Goal: Task Accomplishment & Management: Manage account settings

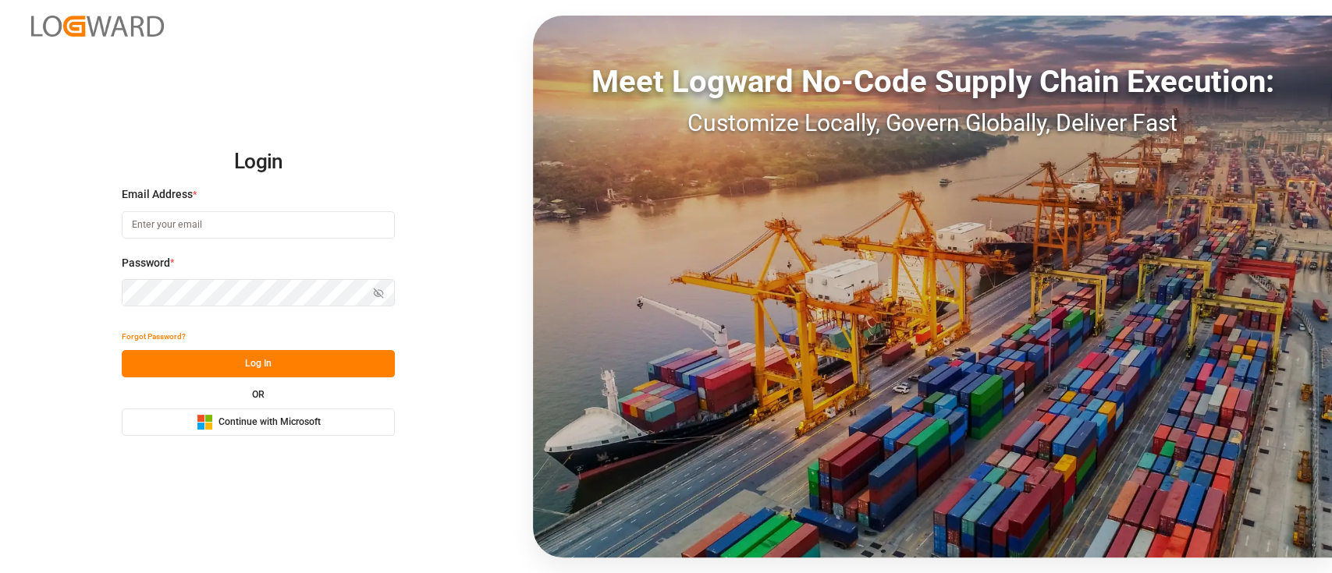
click at [327, 209] on div "Email Address *" at bounding box center [258, 220] width 273 height 69
click at [296, 223] on input at bounding box center [258, 224] width 273 height 27
type input "shaini.ghorai@logward.com"
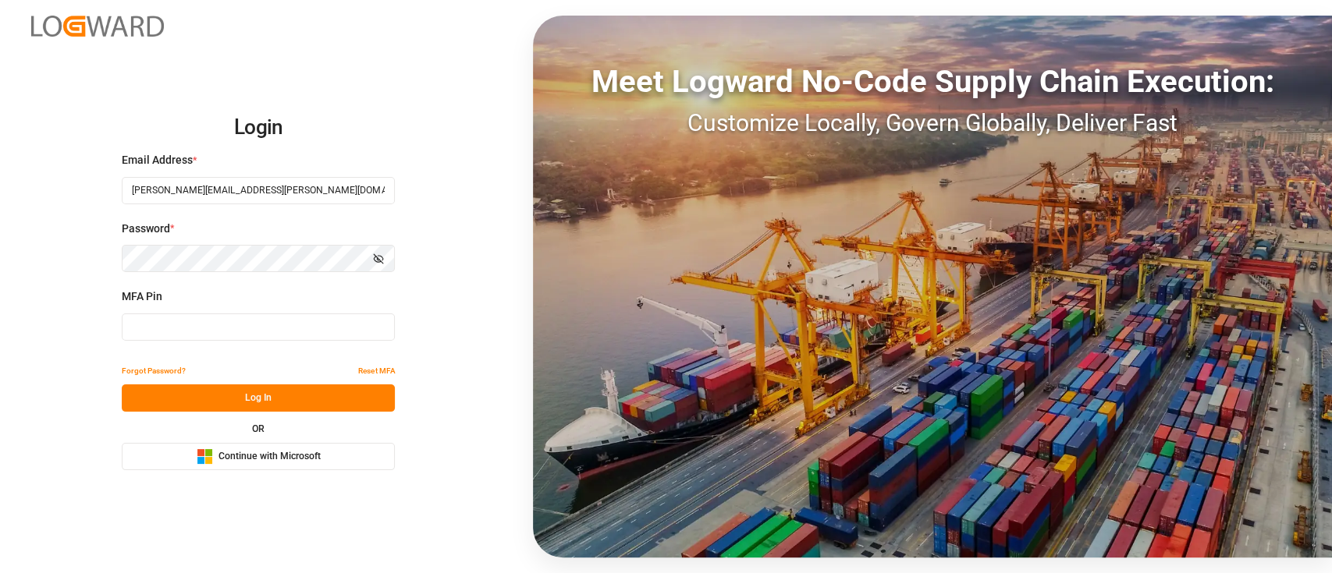
type input "688122"
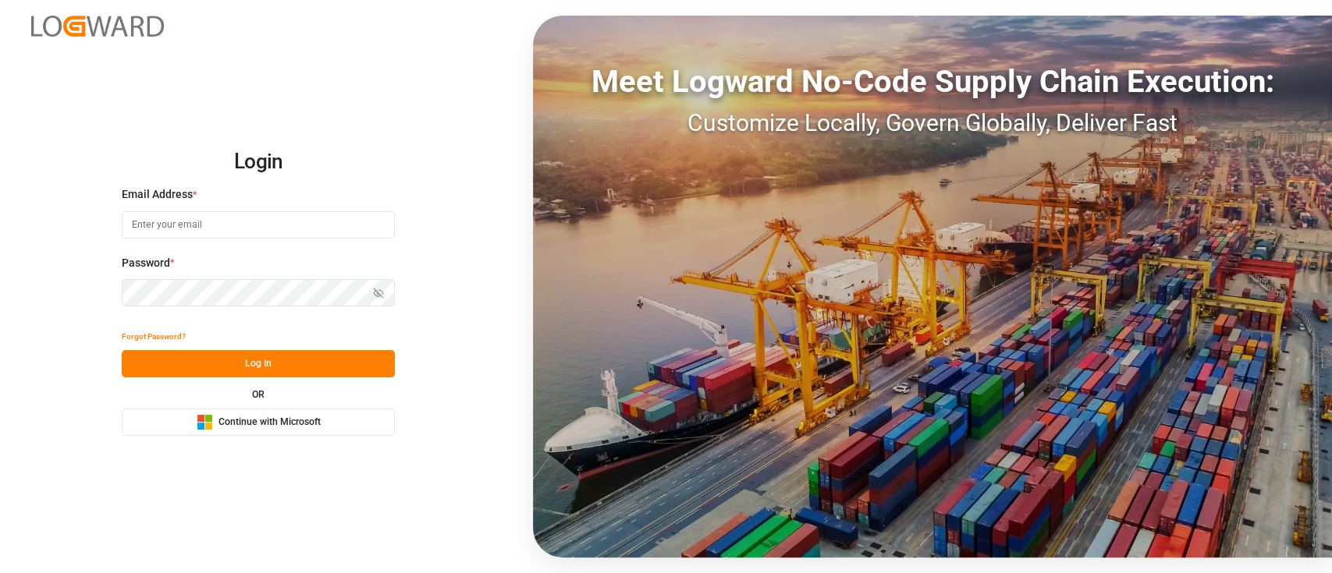
click at [197, 421] on icon "Microsoft Logo" at bounding box center [205, 422] width 16 height 16
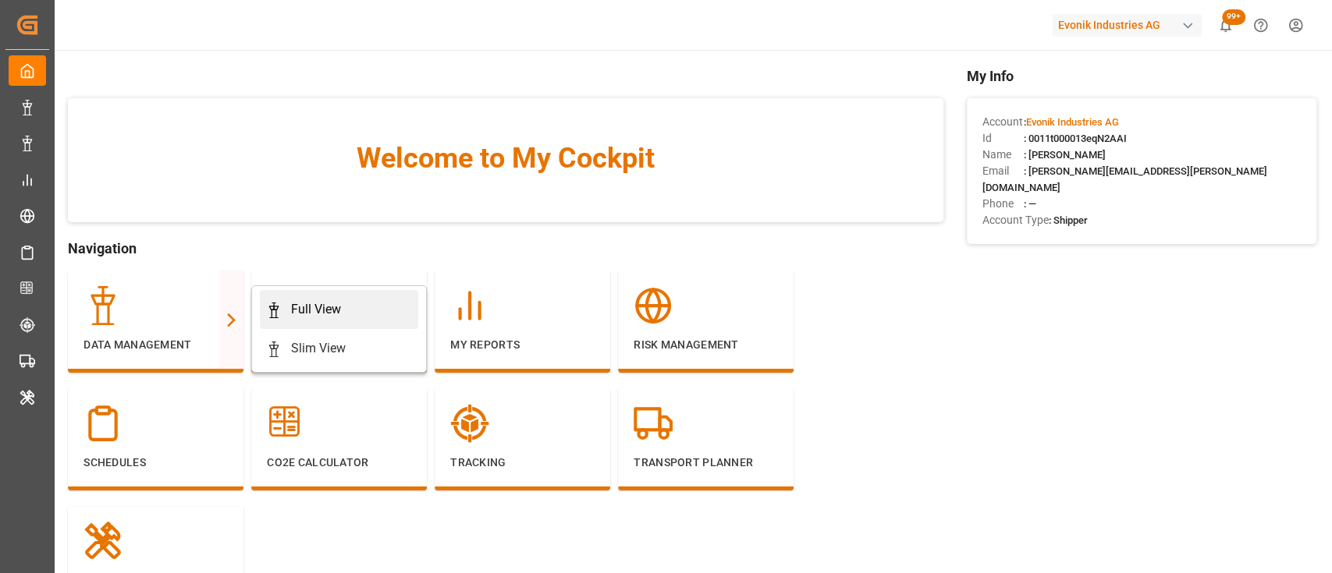
click at [318, 308] on div "Full View" at bounding box center [316, 309] width 50 height 19
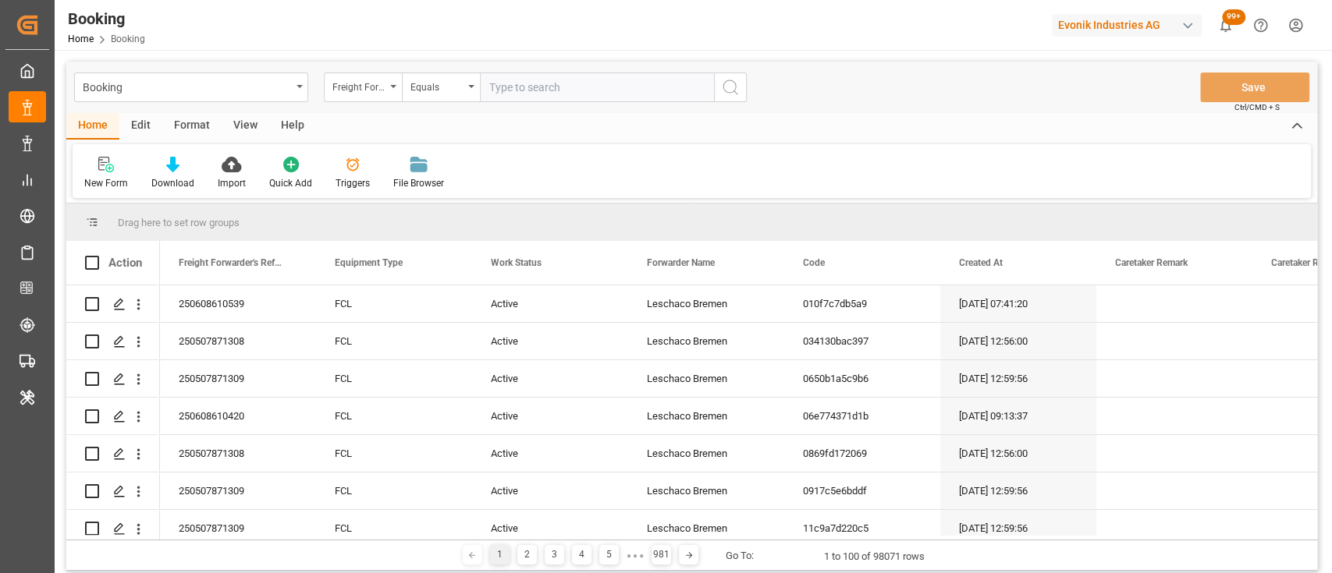
click at [175, 127] on div "Format" at bounding box center [191, 126] width 59 height 27
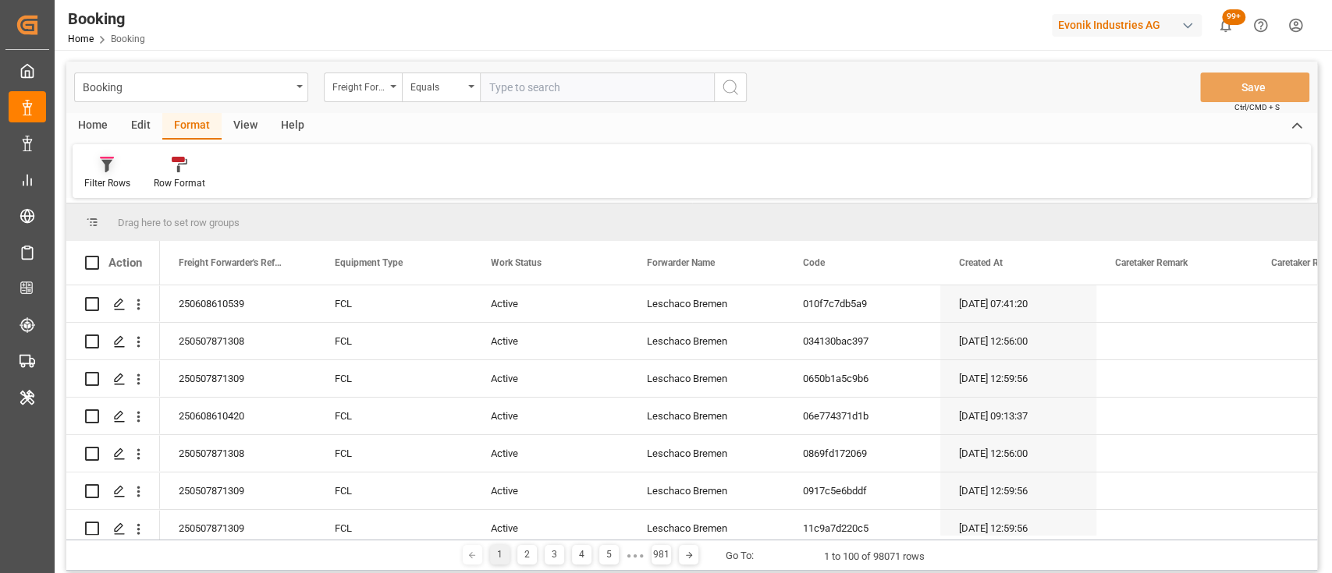
click at [101, 172] on div "Filter Rows" at bounding box center [107, 173] width 69 height 34
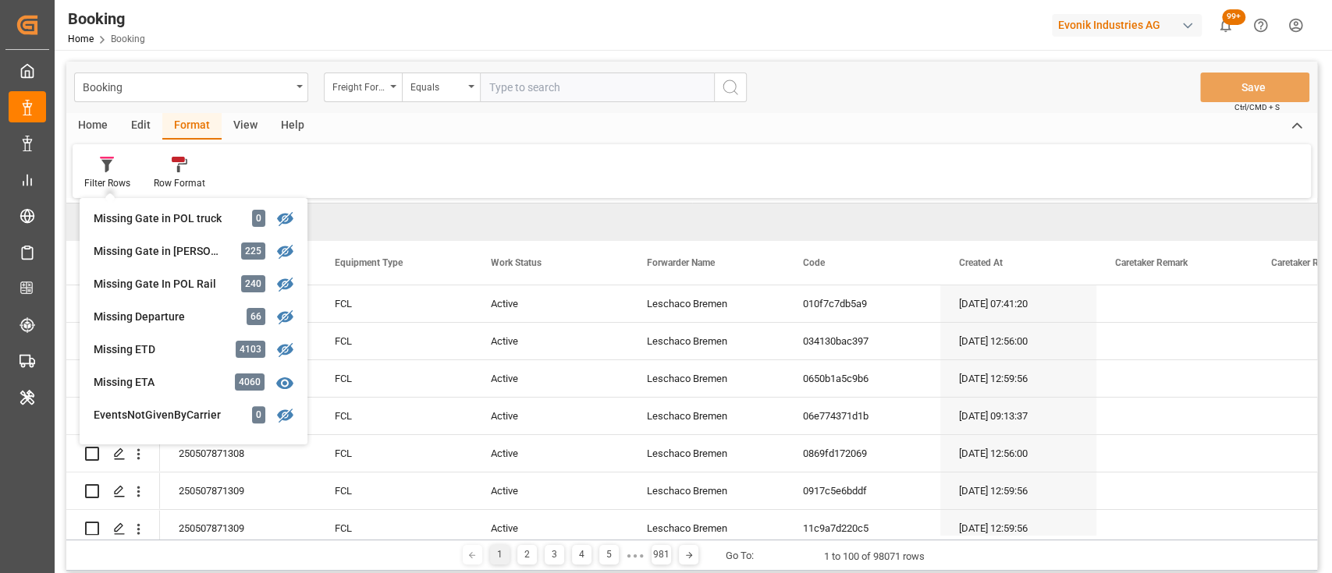
scroll to position [299, 0]
click at [126, 320] on div "Missing Departure" at bounding box center [162, 315] width 137 height 16
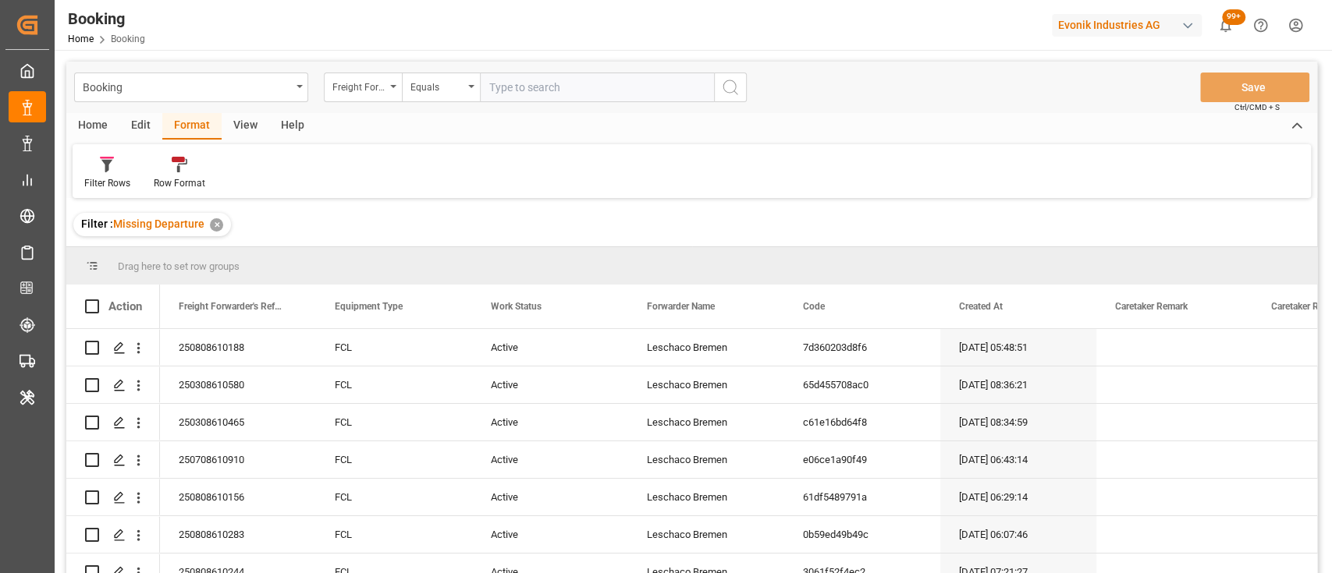
click at [246, 128] on div "View" at bounding box center [246, 126] width 48 height 27
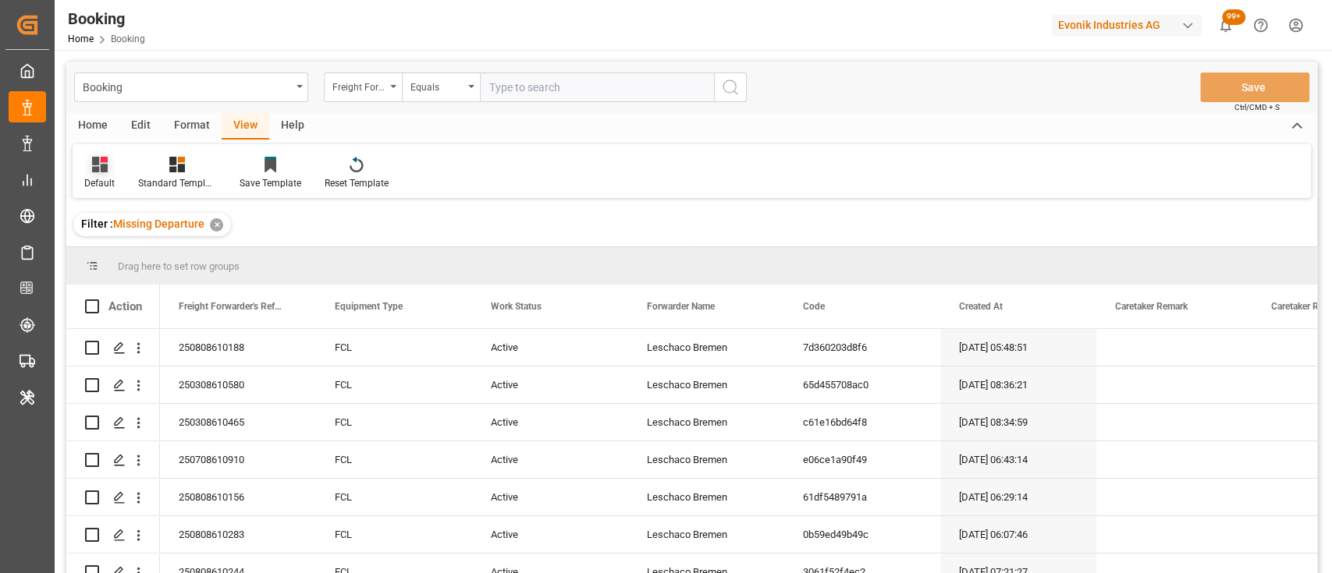
click at [88, 180] on div "Default" at bounding box center [99, 183] width 30 height 14
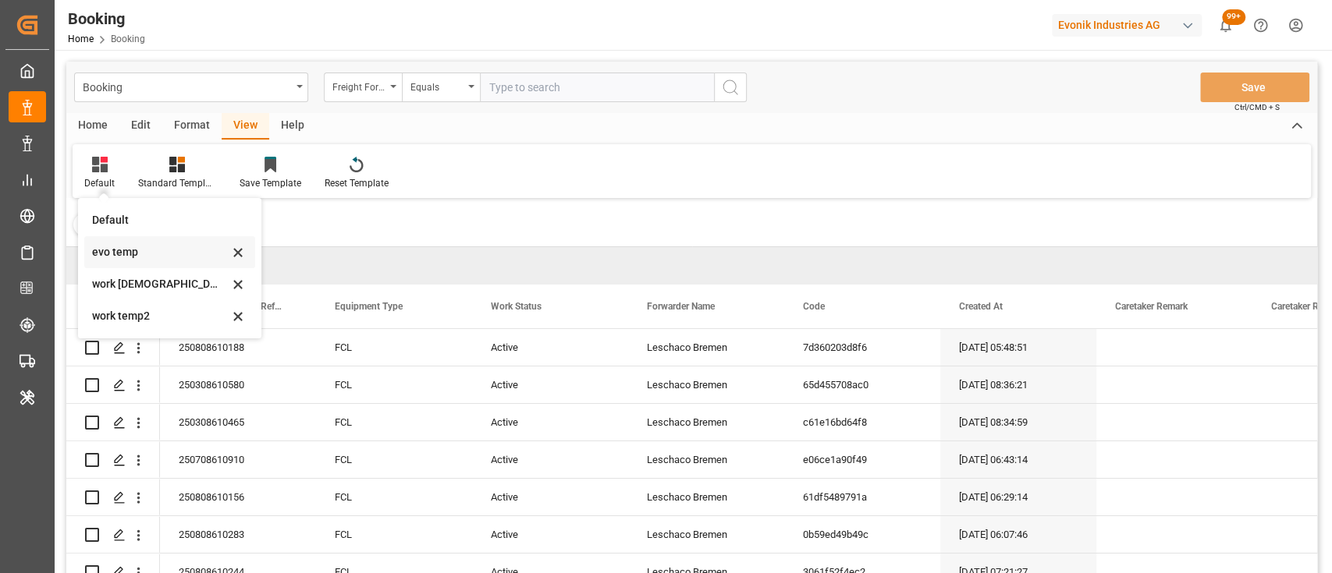
click at [111, 249] on div "evo temp" at bounding box center [160, 252] width 137 height 16
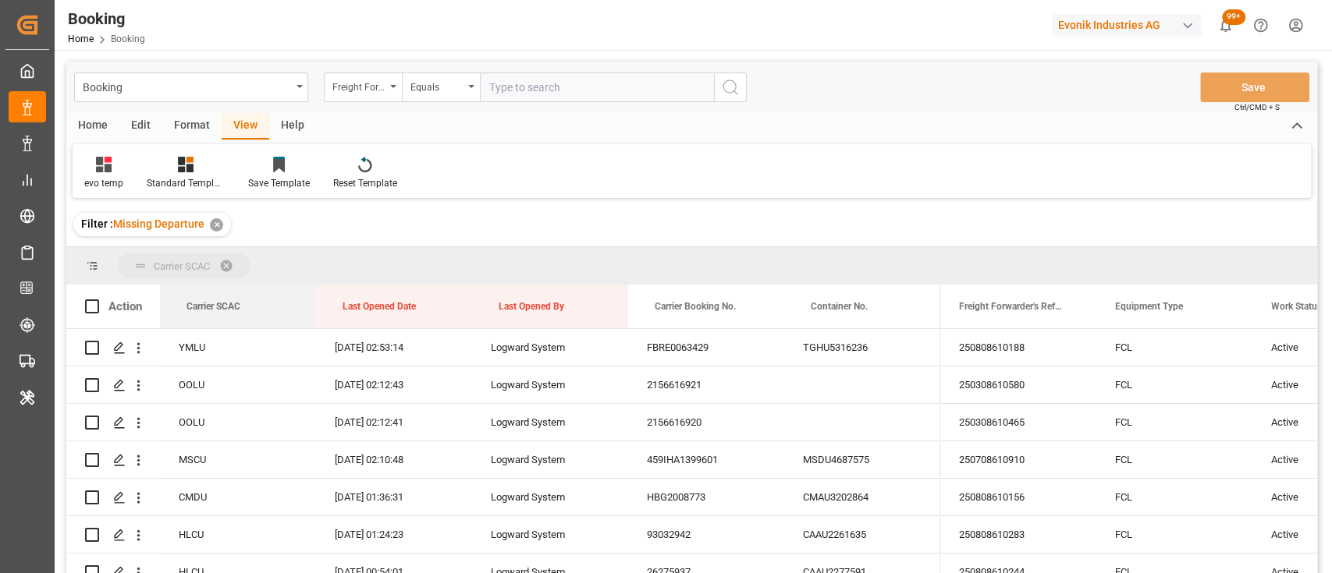
drag, startPoint x: 224, startPoint y: 307, endPoint x: 183, endPoint y: 261, distance: 61.4
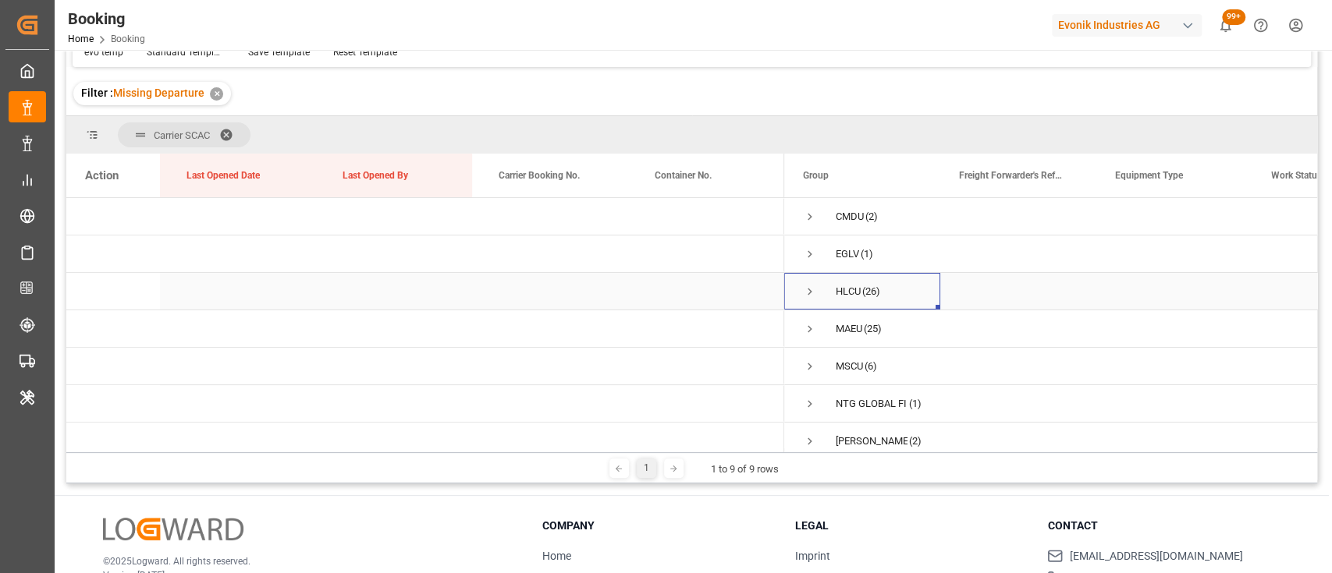
click at [807, 289] on span "Press SPACE to select this row." at bounding box center [810, 292] width 14 height 14
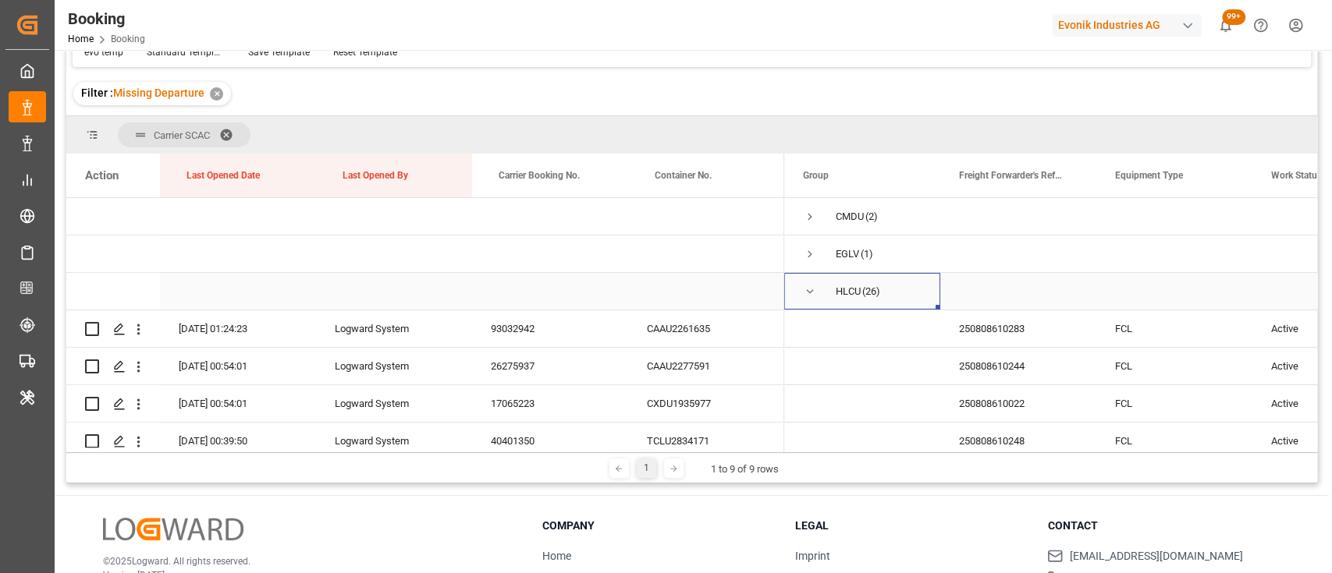
scroll to position [12, 0]
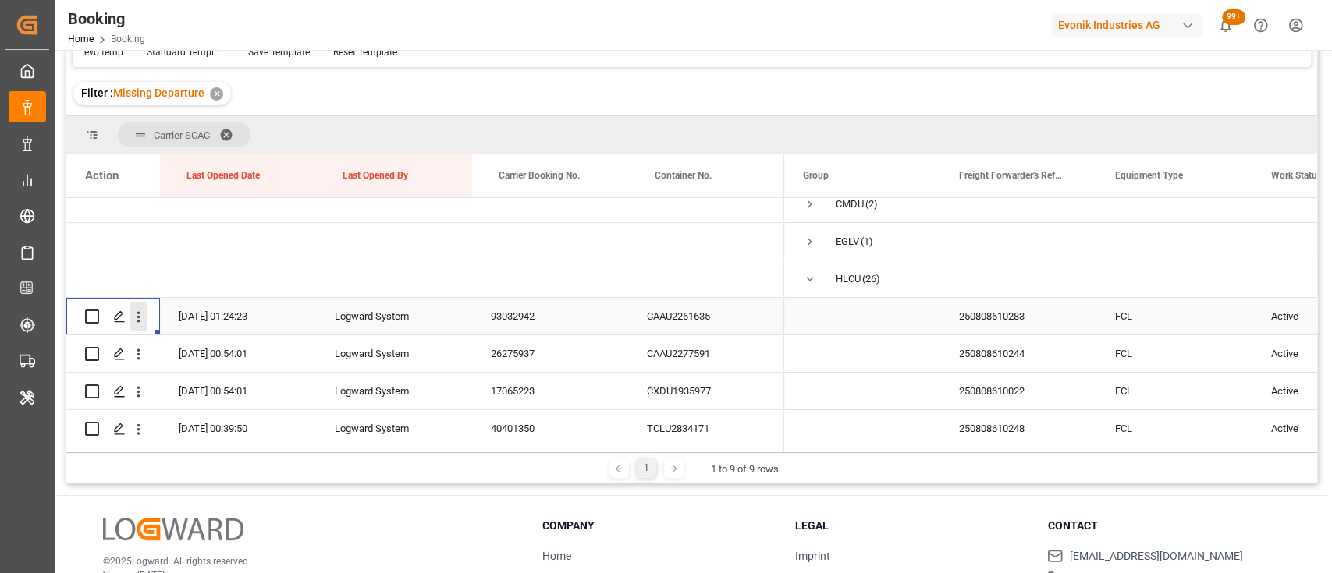
click at [138, 324] on icon "open menu" at bounding box center [138, 317] width 16 height 16
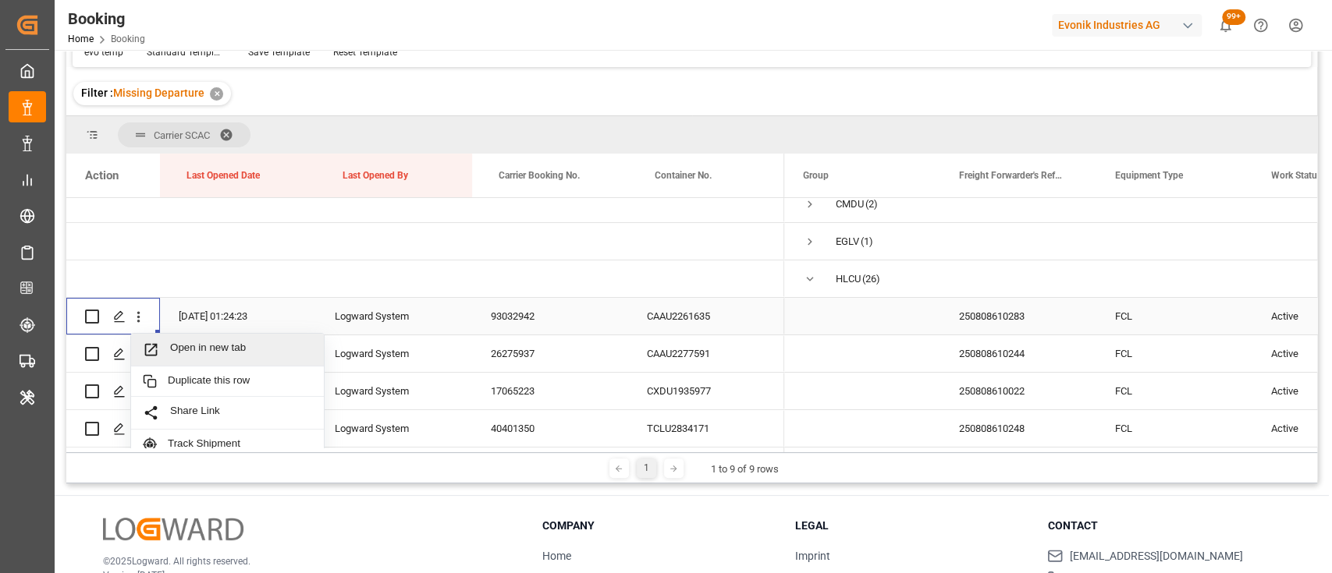
click at [187, 357] on span "Open in new tab" at bounding box center [241, 350] width 142 height 16
click at [130, 359] on icon "open menu" at bounding box center [138, 354] width 16 height 16
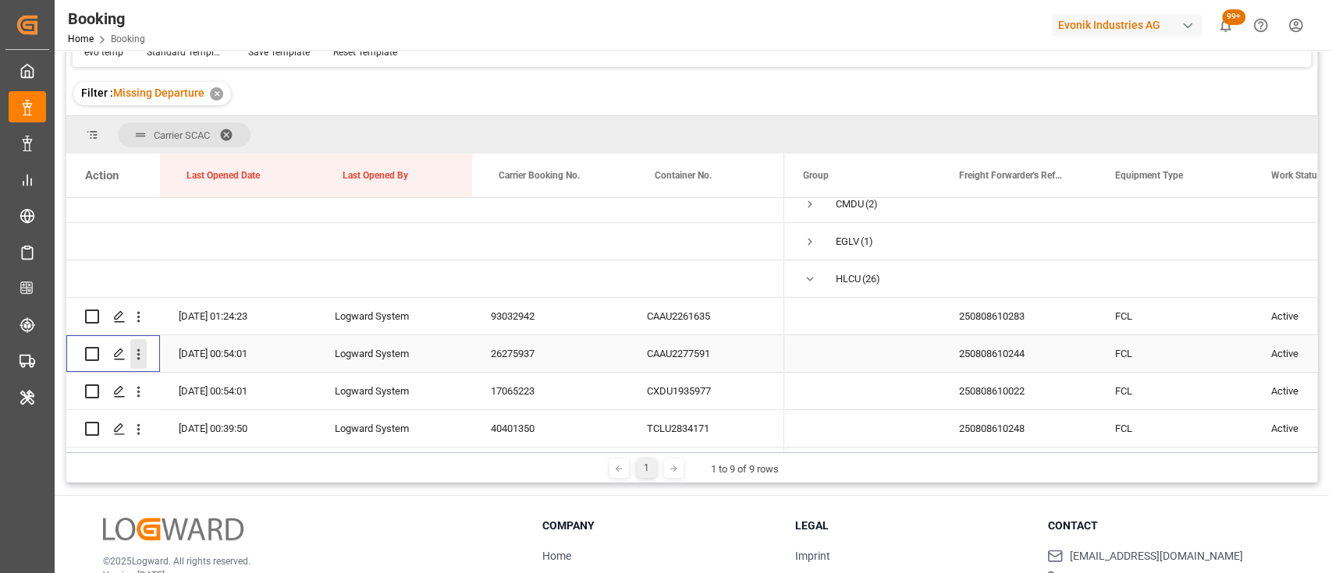
click at [139, 359] on icon "open menu" at bounding box center [138, 355] width 3 height 11
click at [136, 359] on icon "open menu" at bounding box center [138, 354] width 16 height 16
click at [197, 396] on div "Open in new tab" at bounding box center [227, 387] width 193 height 33
click at [137, 396] on icon "open menu" at bounding box center [138, 392] width 16 height 16
click at [181, 418] on span "Open in new tab" at bounding box center [241, 425] width 142 height 16
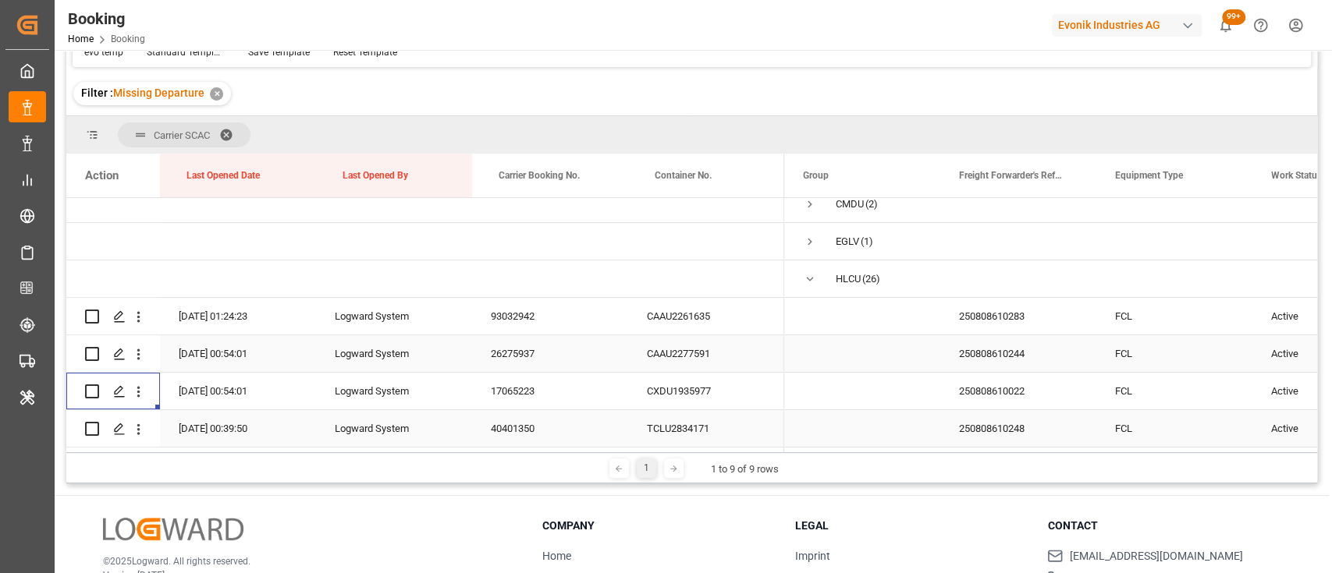
scroll to position [119, 0]
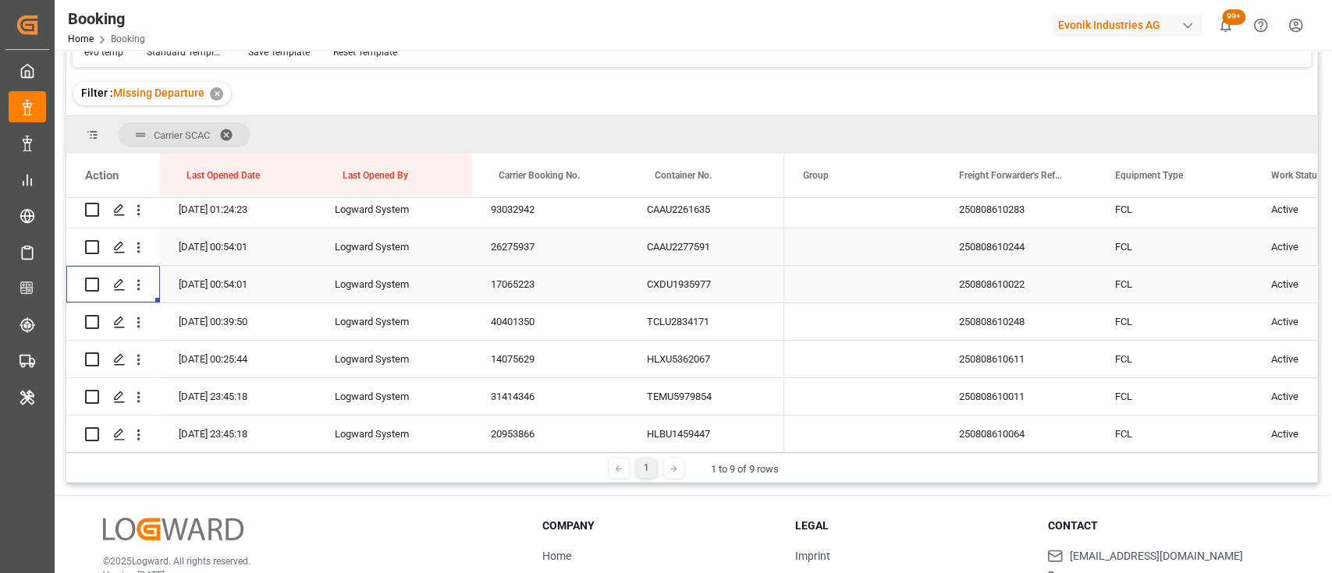
click at [137, 322] on icon "open menu" at bounding box center [138, 323] width 3 height 11
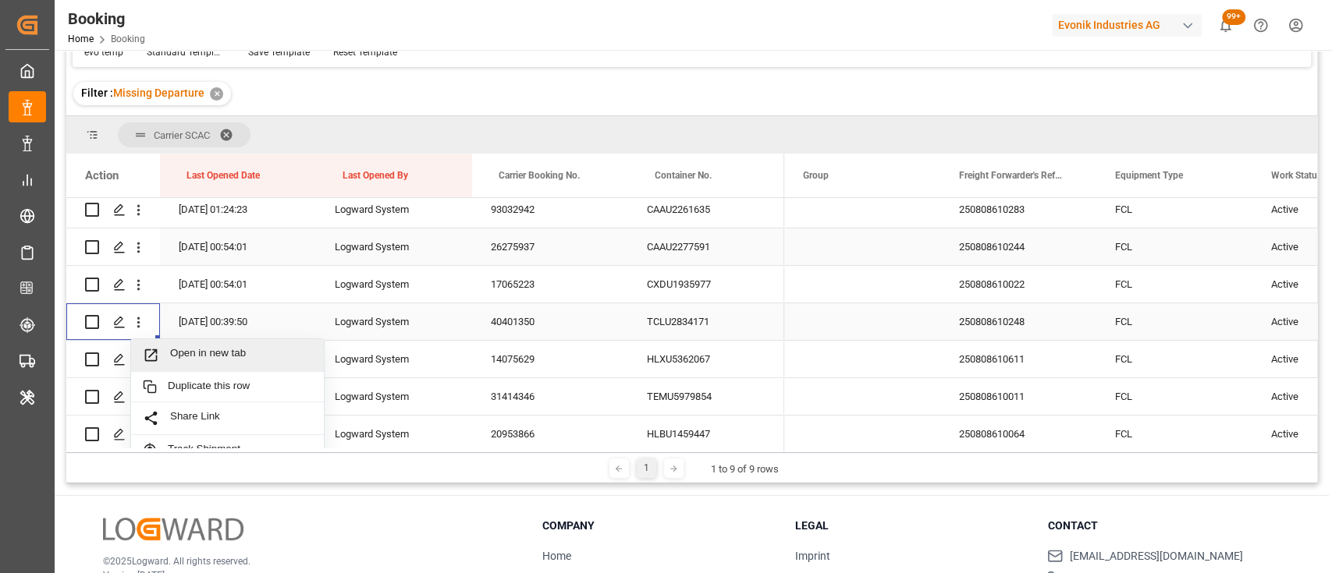
click at [188, 353] on span "Open in new tab" at bounding box center [241, 355] width 142 height 16
click at [135, 356] on icon "open menu" at bounding box center [138, 360] width 16 height 16
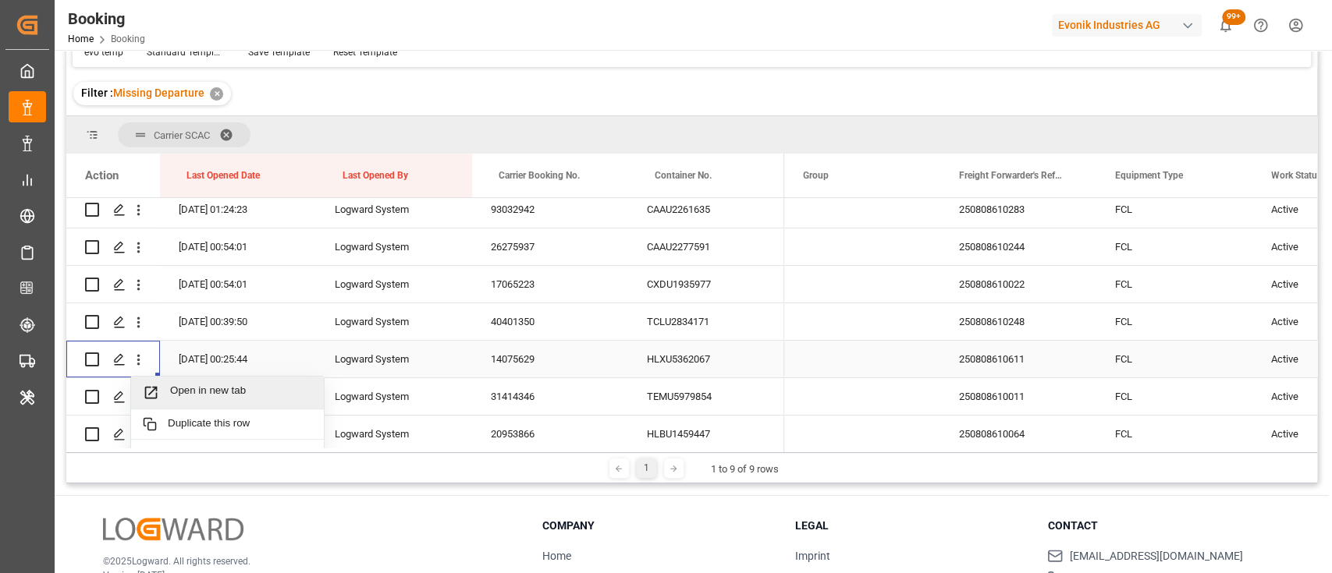
click at [181, 387] on span "Open in new tab" at bounding box center [241, 393] width 142 height 16
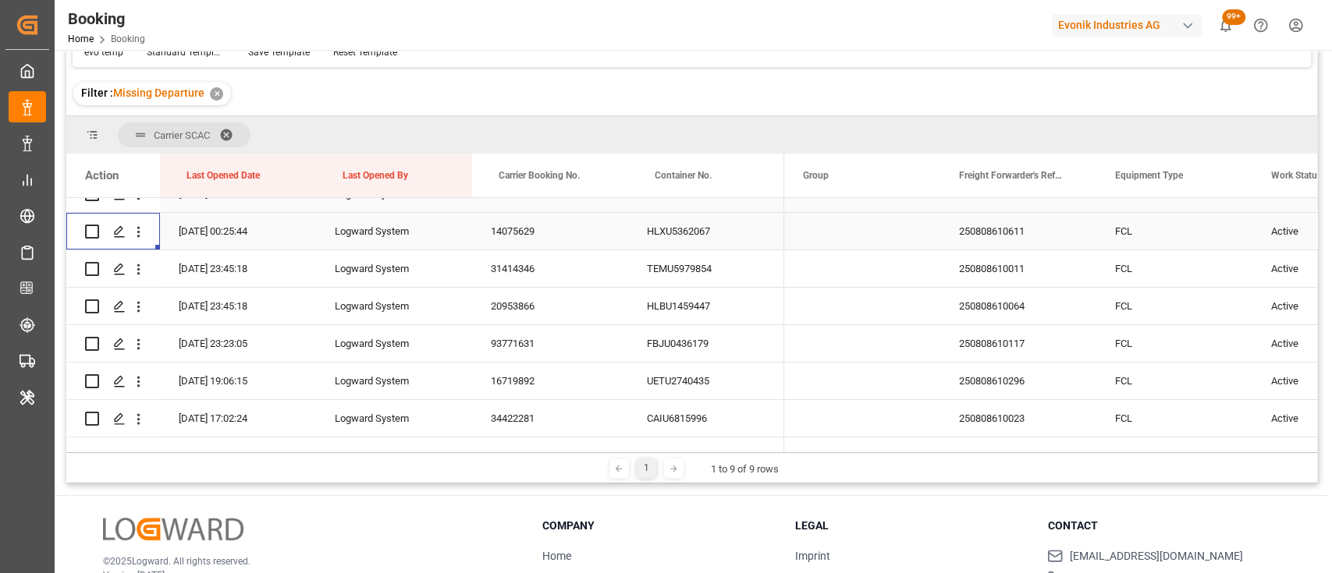
scroll to position [249, 0]
click at [140, 269] on icon "open menu" at bounding box center [138, 268] width 16 height 16
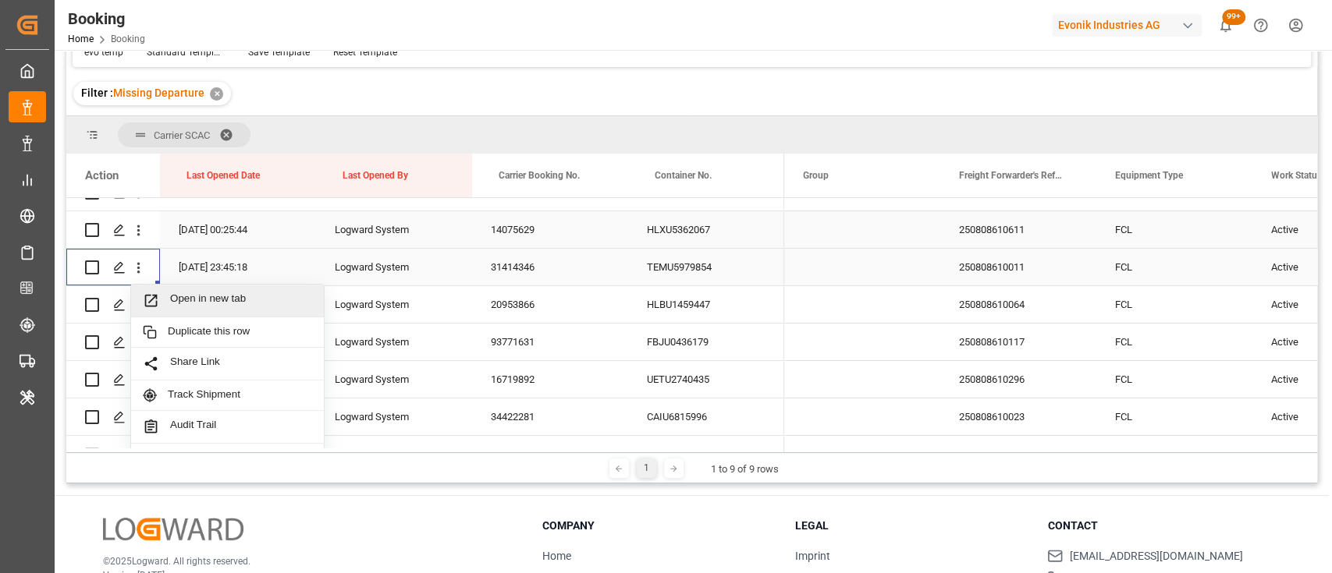
click at [203, 297] on span "Open in new tab" at bounding box center [241, 301] width 142 height 16
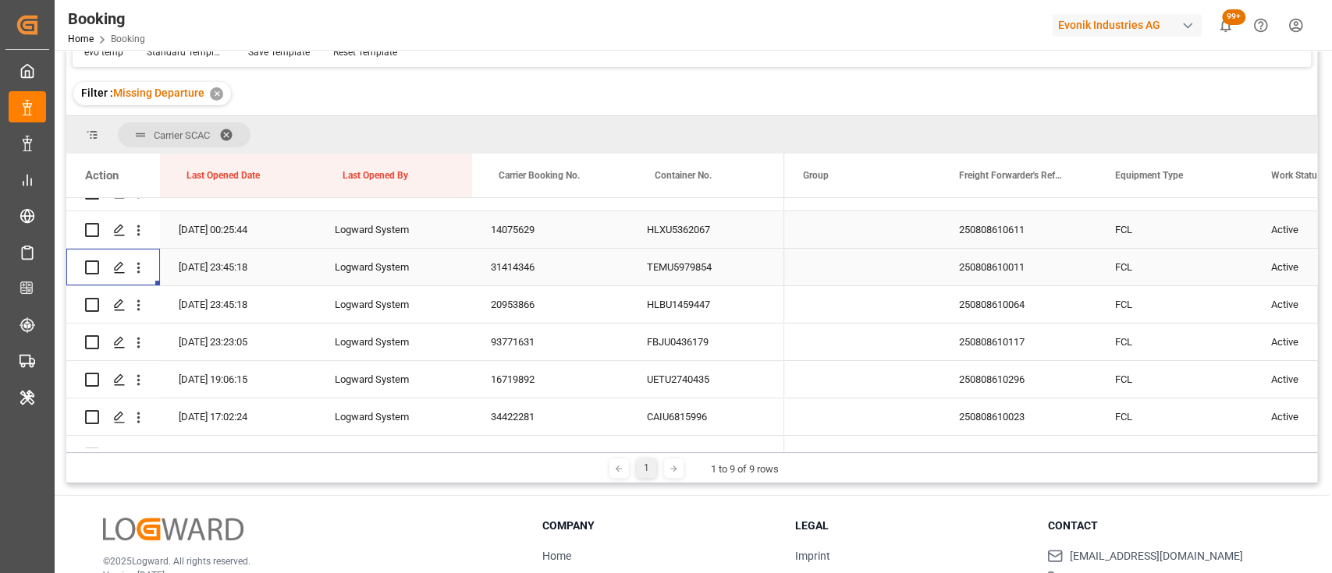
scroll to position [303, 0]
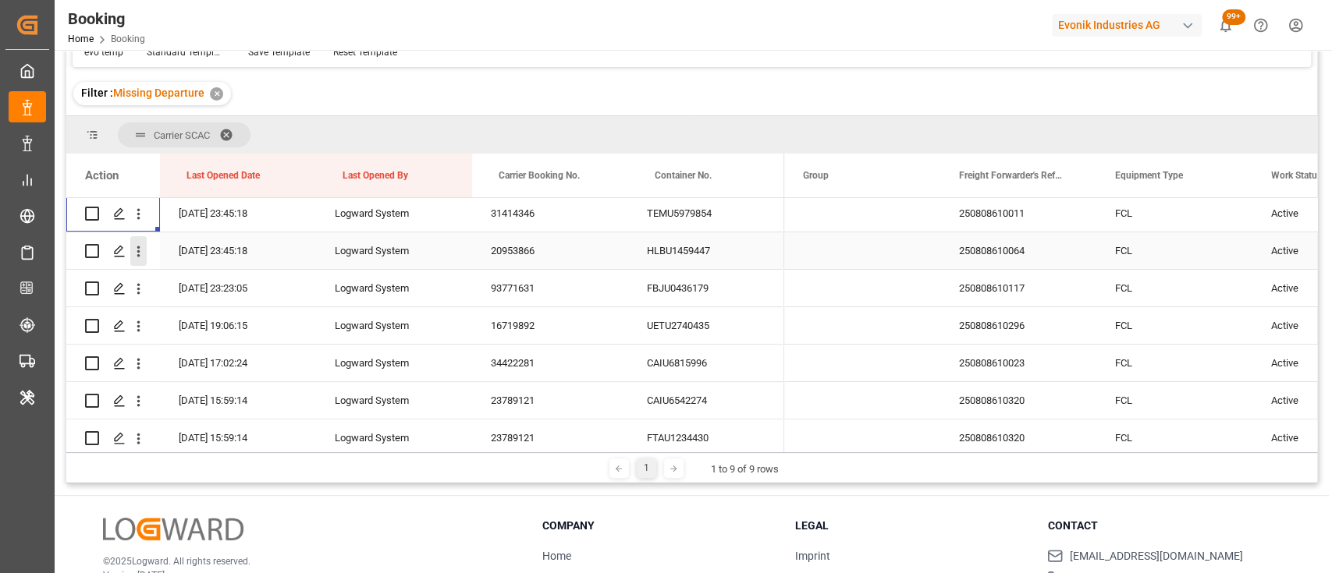
click at [133, 256] on icon "open menu" at bounding box center [138, 251] width 16 height 16
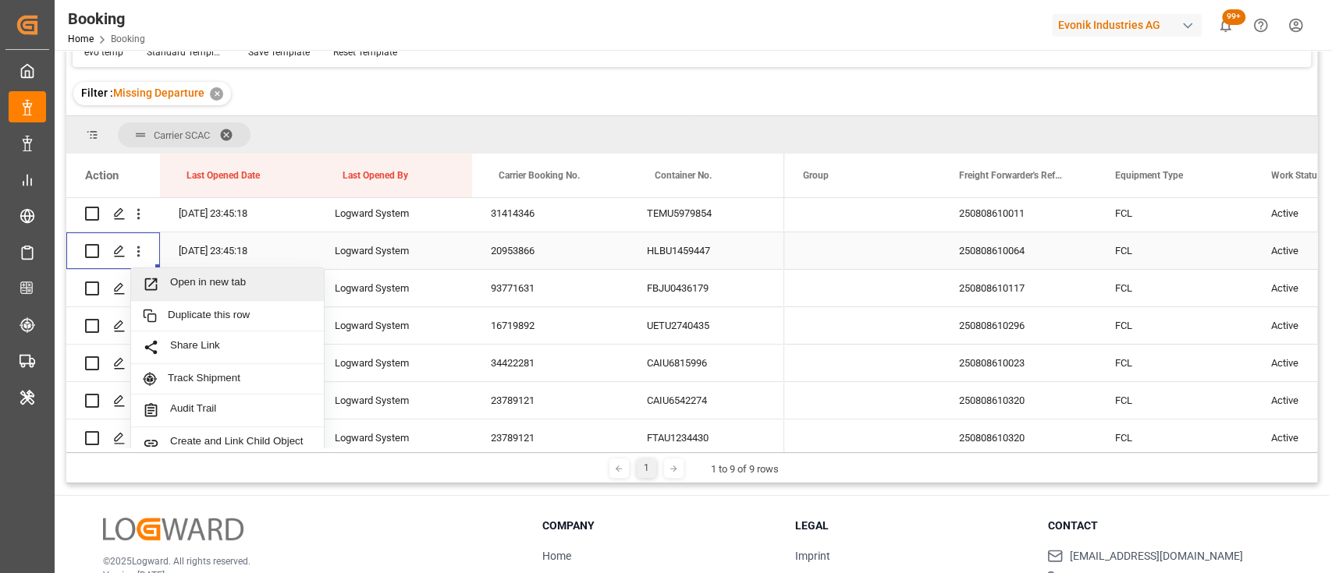
click at [168, 272] on div "Open in new tab" at bounding box center [227, 284] width 193 height 33
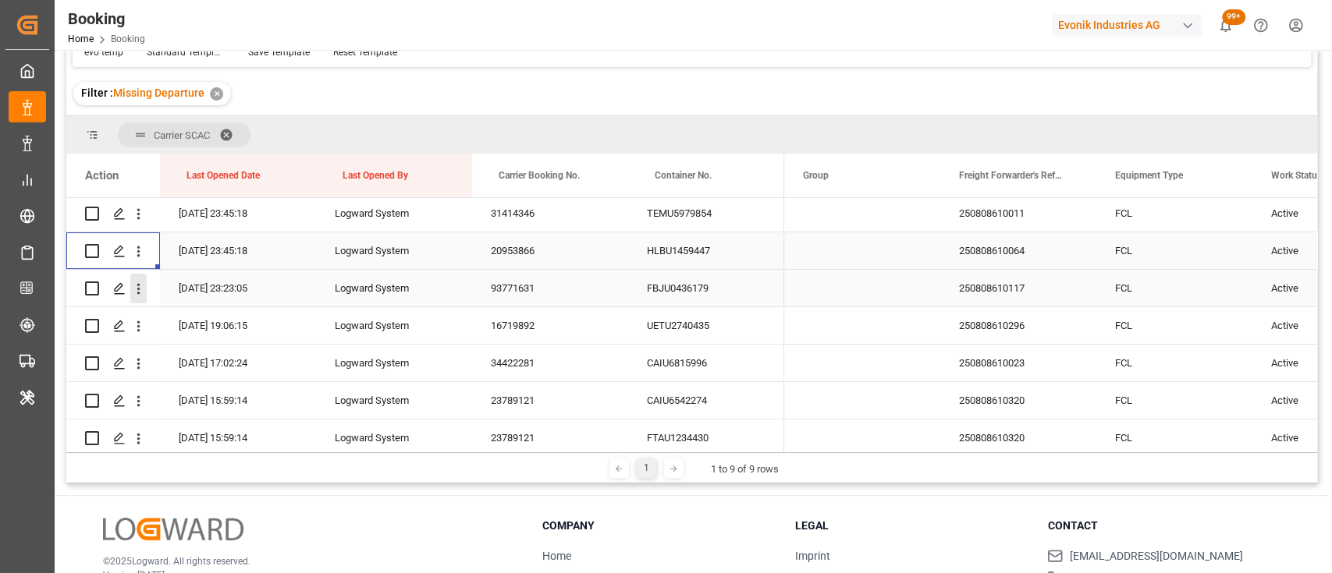
click at [141, 296] on icon "open menu" at bounding box center [138, 289] width 16 height 16
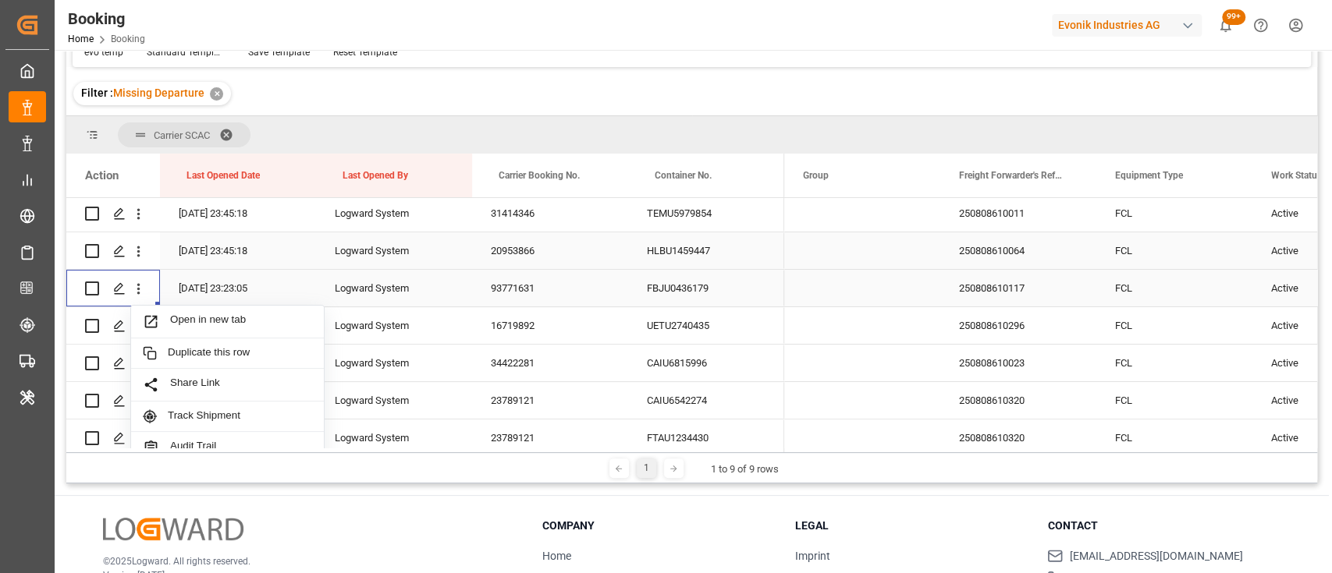
click at [201, 320] on span "Open in new tab" at bounding box center [241, 322] width 142 height 16
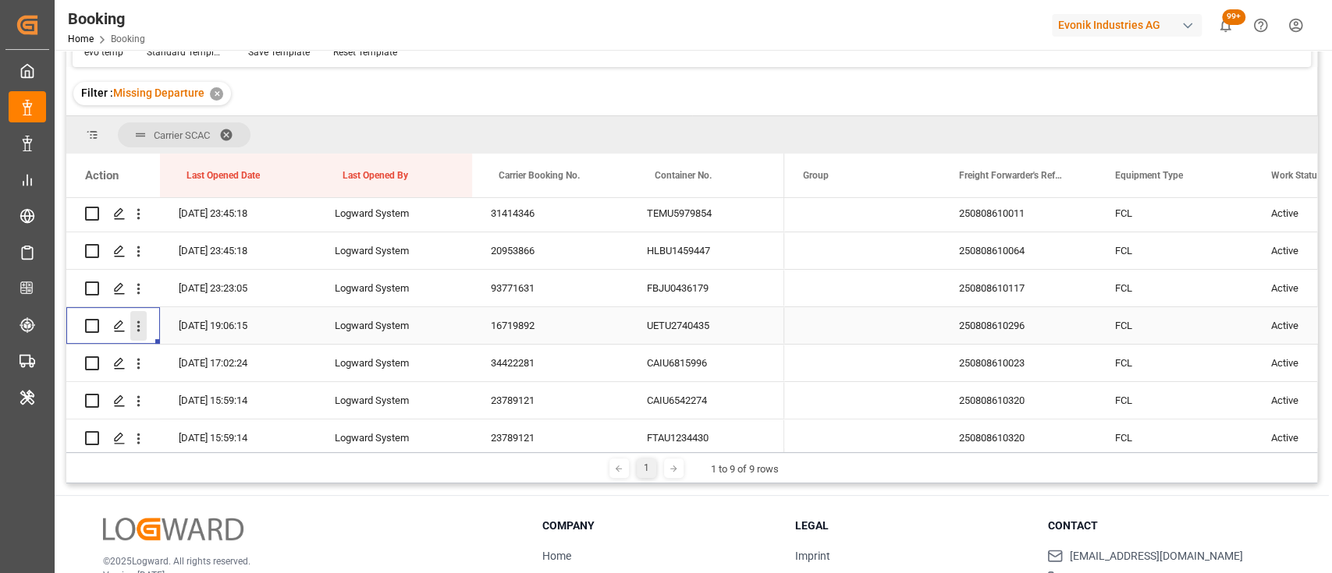
click at [140, 331] on icon "open menu" at bounding box center [138, 326] width 16 height 16
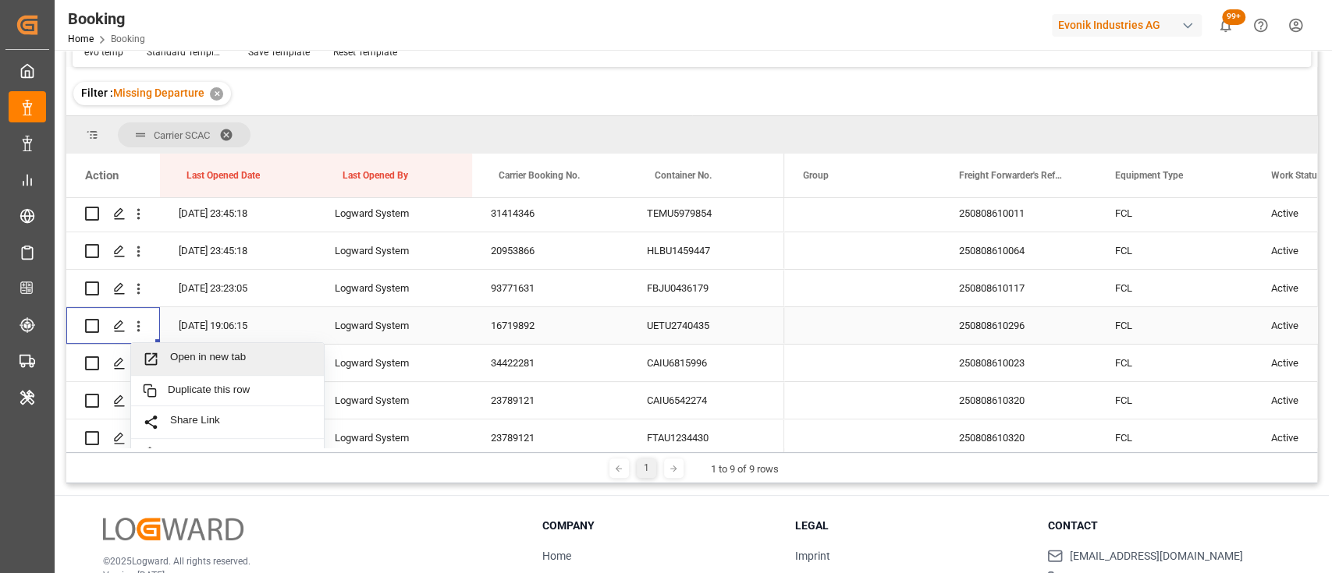
click at [187, 358] on span "Open in new tab" at bounding box center [241, 359] width 142 height 16
click at [137, 362] on icon "open menu" at bounding box center [138, 364] width 16 height 16
click at [179, 390] on span "Open in new tab" at bounding box center [241, 397] width 142 height 16
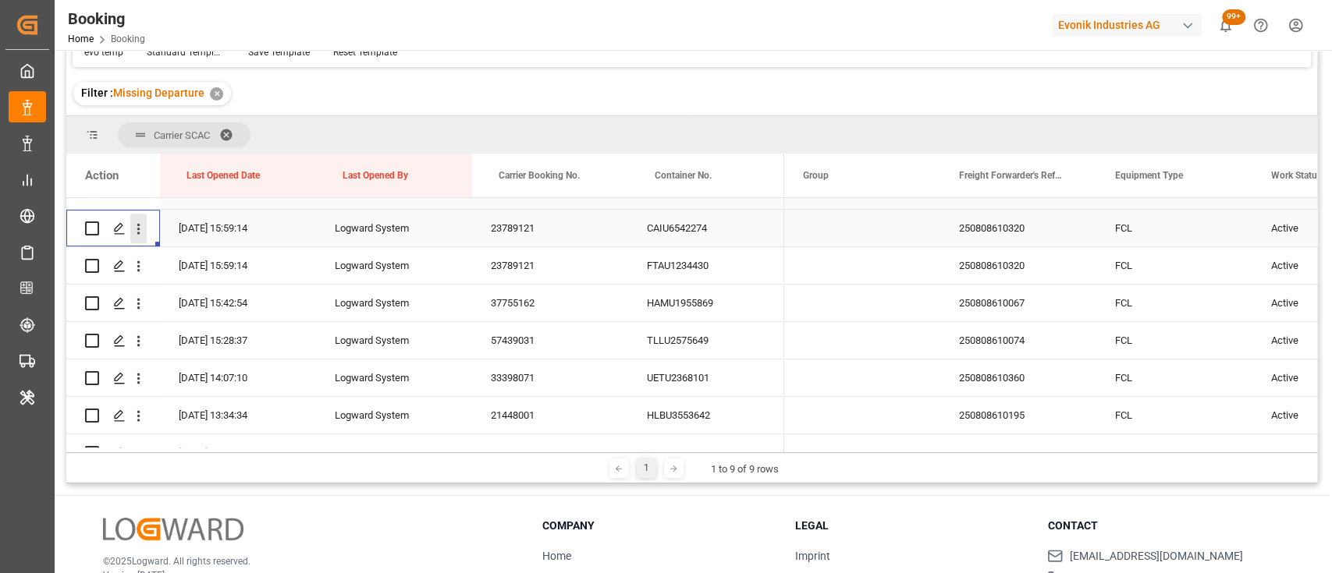
click at [139, 229] on icon "open menu" at bounding box center [138, 229] width 3 height 11
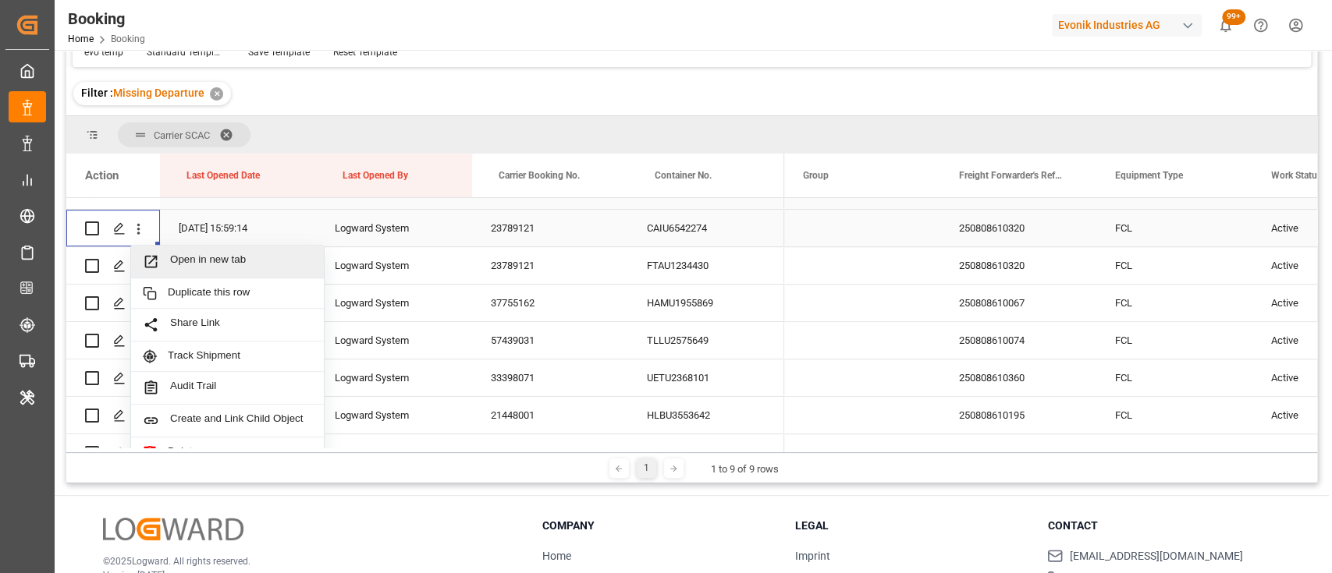
click at [201, 265] on span "Open in new tab" at bounding box center [241, 262] width 142 height 16
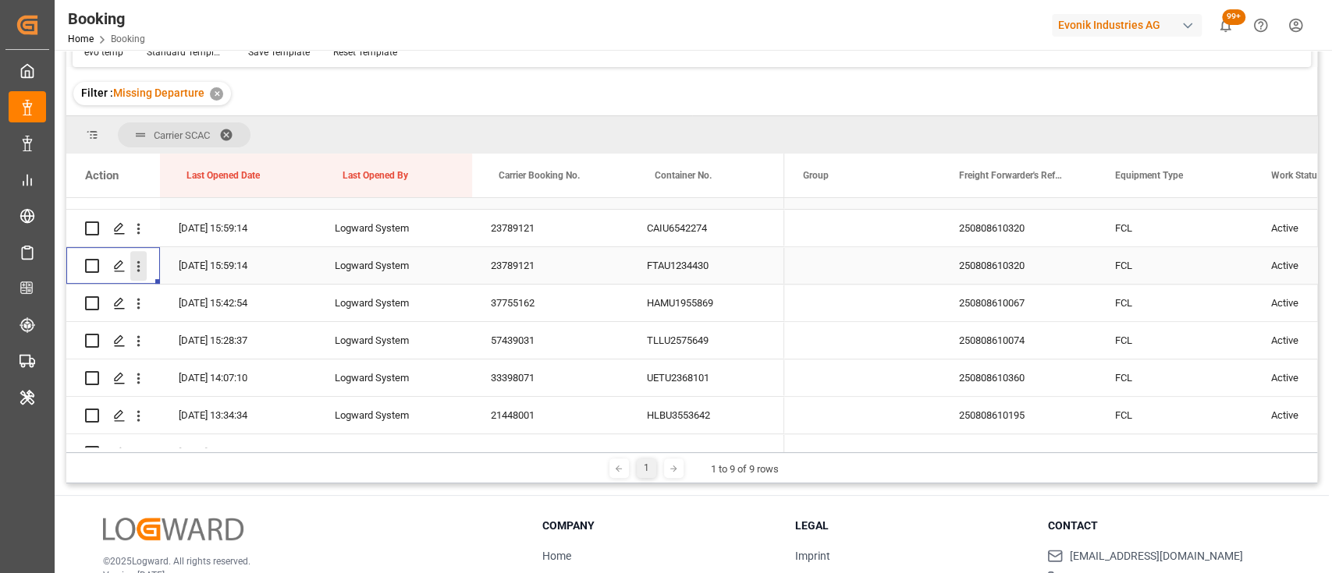
click at [137, 265] on icon "open menu" at bounding box center [138, 266] width 3 height 11
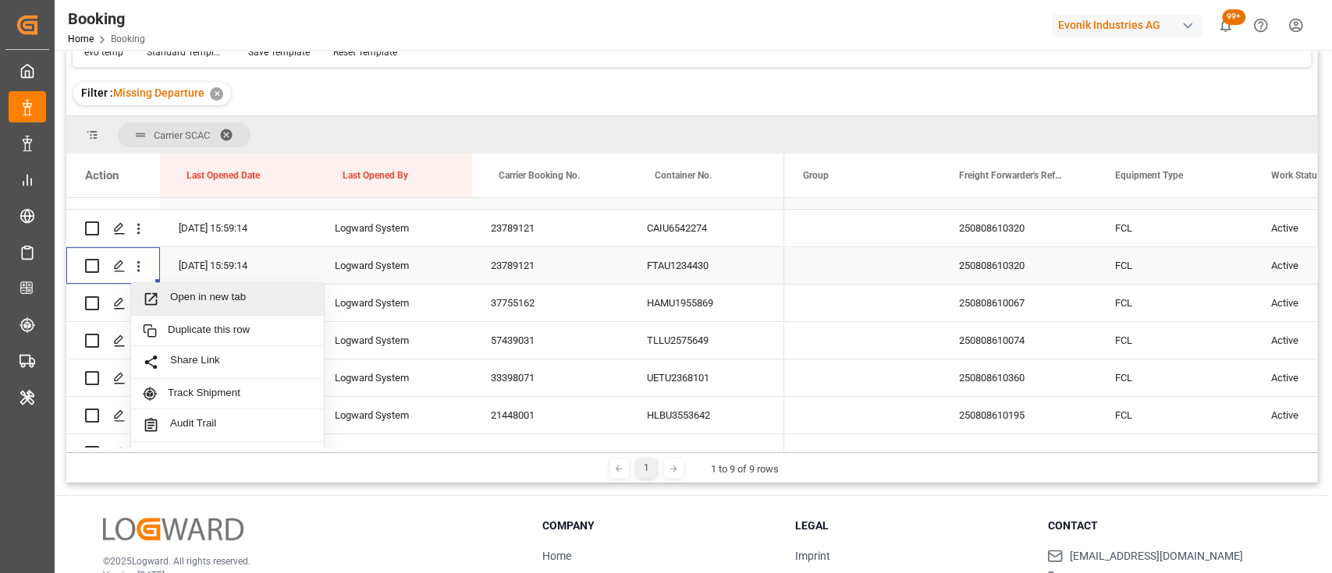
click at [190, 307] on span "Open in new tab" at bounding box center [241, 299] width 142 height 16
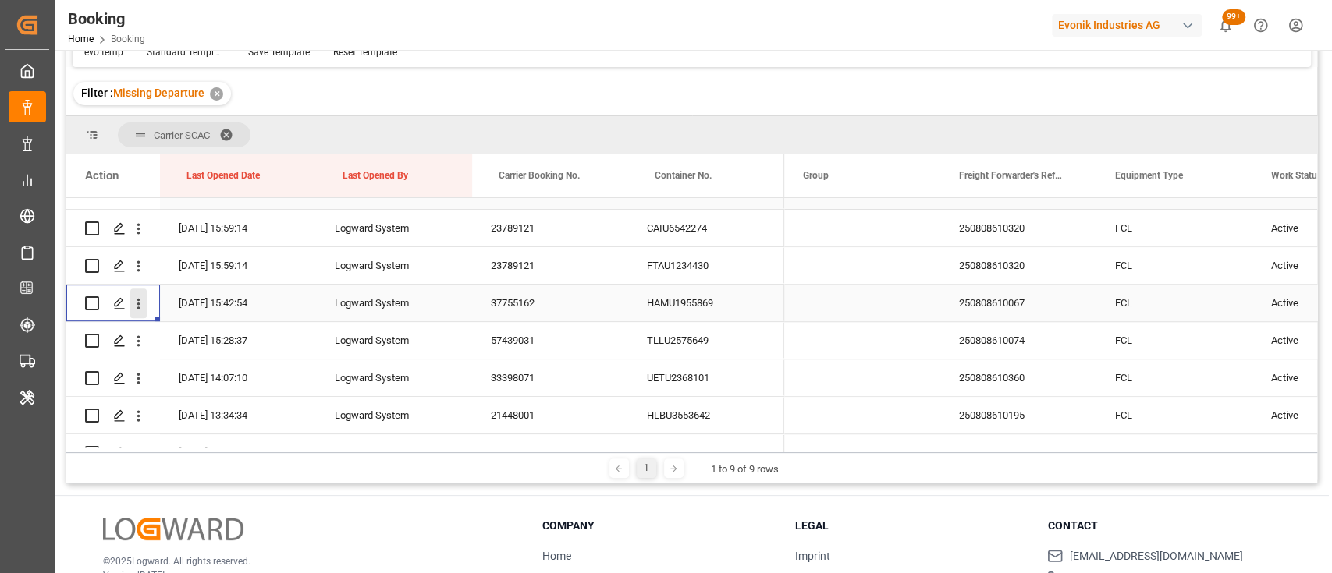
click at [144, 308] on icon "open menu" at bounding box center [138, 304] width 16 height 16
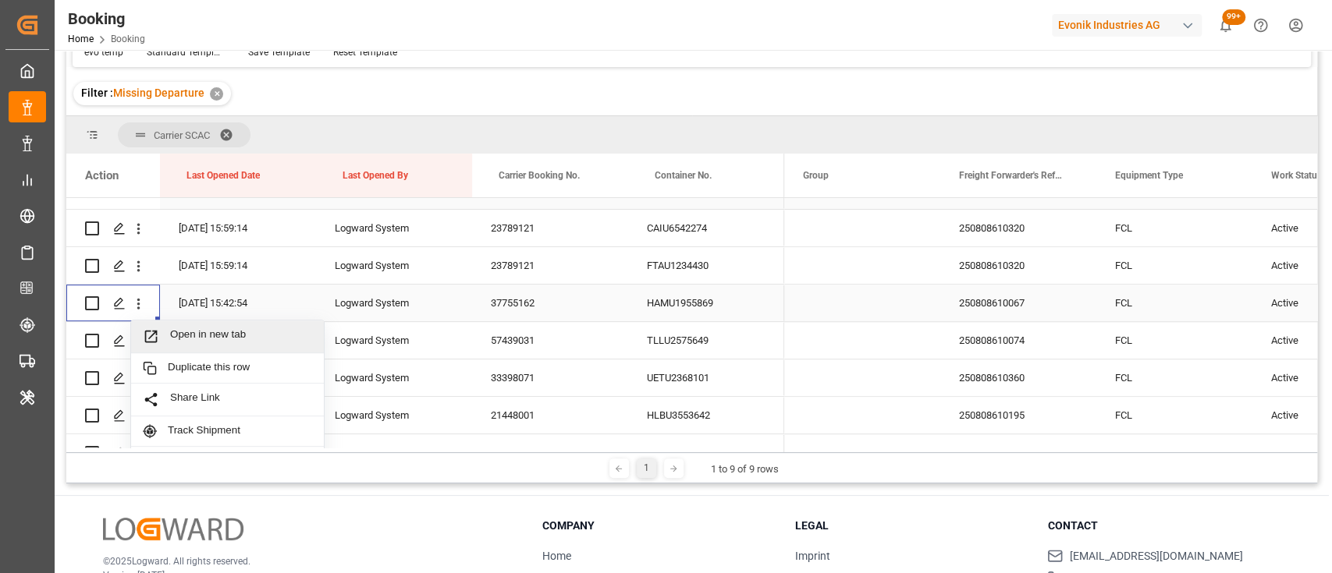
click at [170, 323] on div "Open in new tab" at bounding box center [227, 337] width 193 height 33
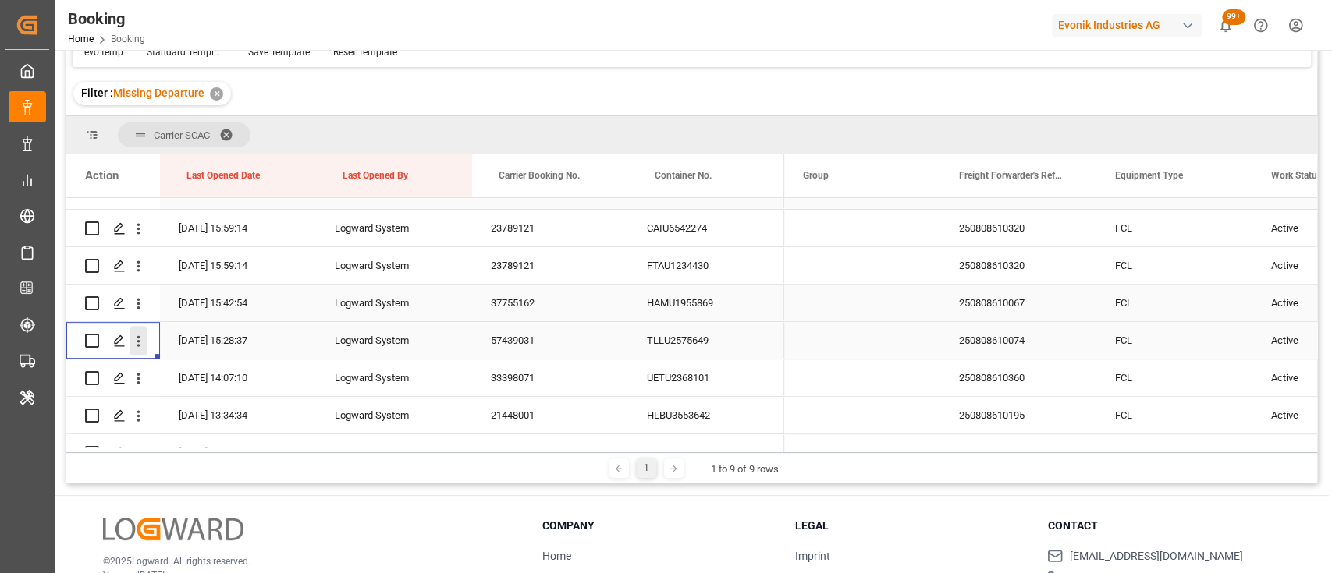
click at [137, 340] on icon "open menu" at bounding box center [138, 341] width 3 height 11
click at [175, 364] on div "Open in new tab" at bounding box center [227, 374] width 193 height 33
click at [136, 376] on icon "open menu" at bounding box center [138, 379] width 16 height 16
click at [190, 408] on span "Open in new tab" at bounding box center [241, 411] width 142 height 16
click at [137, 411] on icon "open menu" at bounding box center [138, 416] width 3 height 11
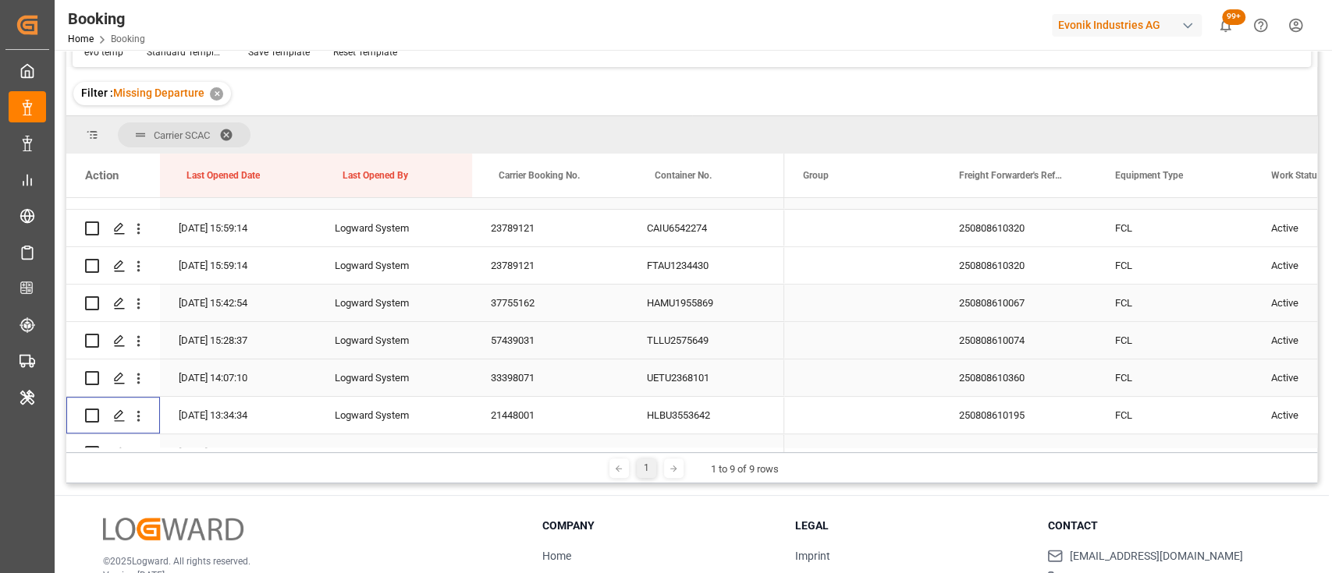
scroll to position [607, 0]
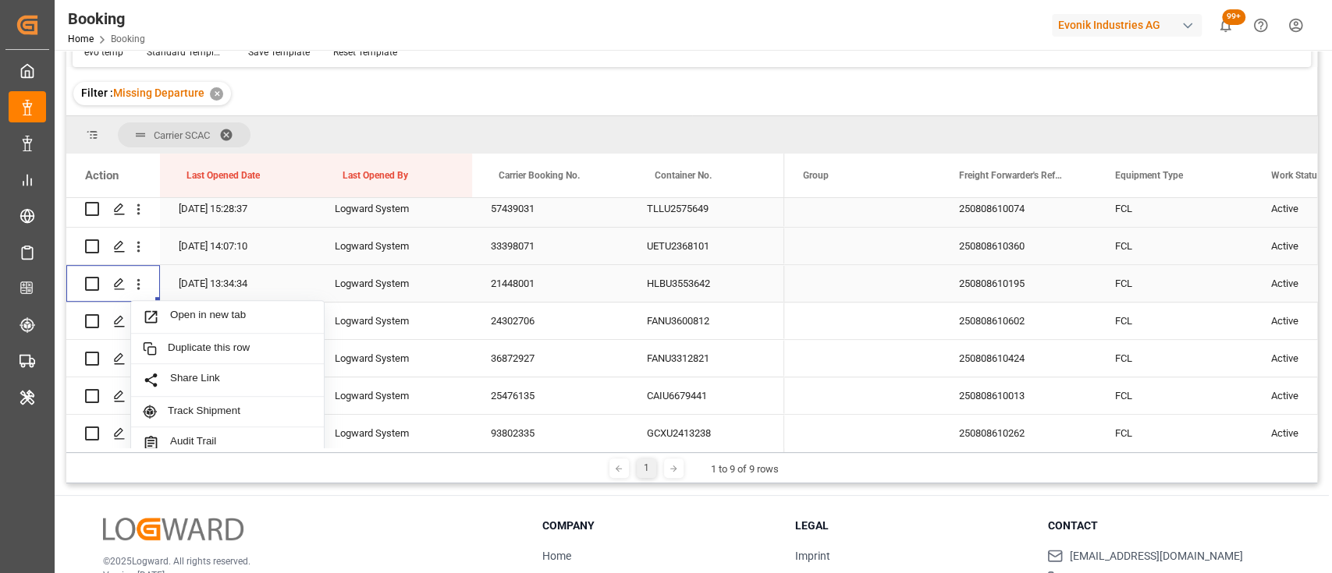
click at [172, 304] on div "Open in new tab" at bounding box center [227, 317] width 193 height 33
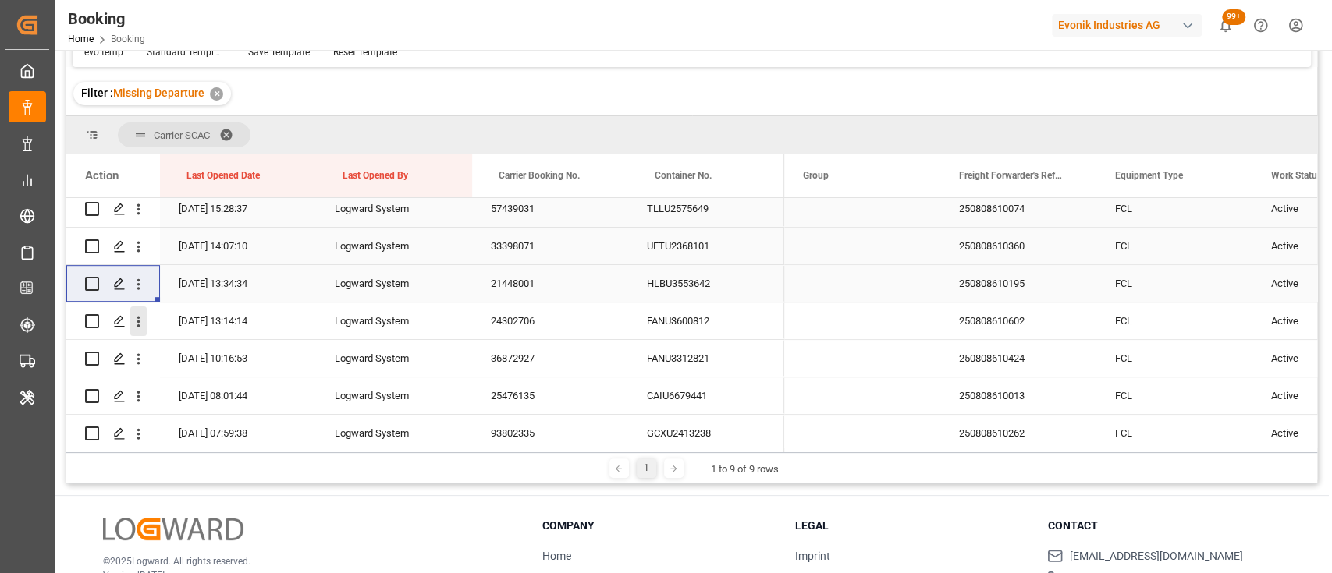
click at [137, 317] on icon "open menu" at bounding box center [138, 322] width 3 height 11
click at [137, 325] on icon "open menu" at bounding box center [138, 322] width 3 height 11
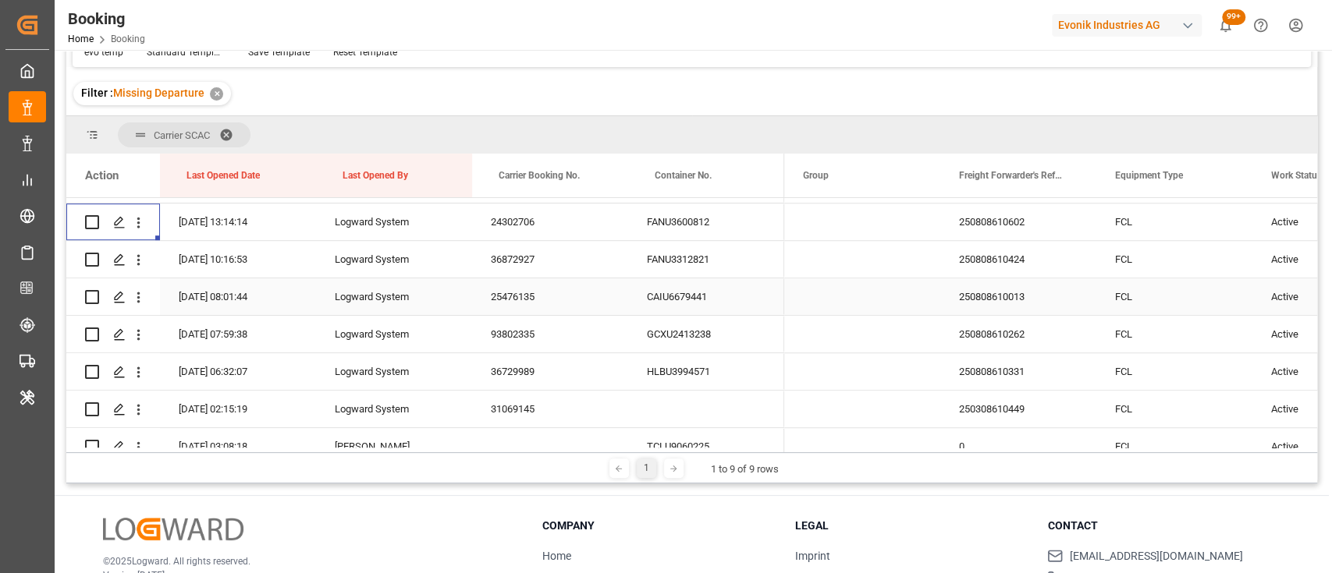
scroll to position [707, 0]
click at [140, 260] on icon "open menu" at bounding box center [138, 259] width 16 height 16
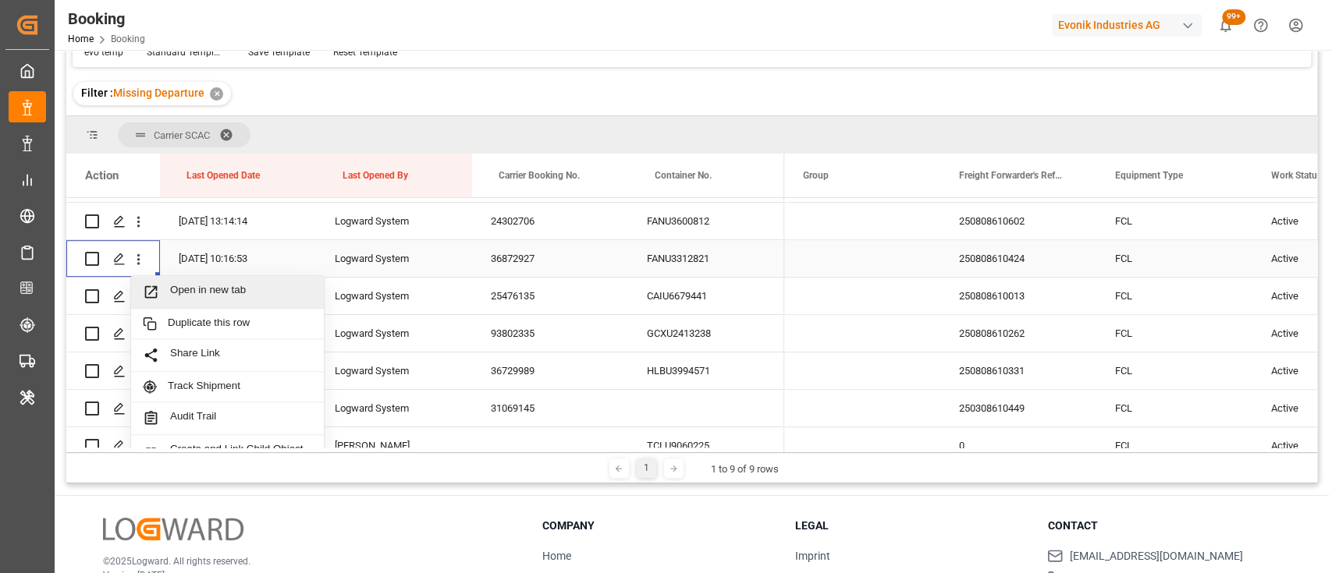
click at [174, 297] on span "Open in new tab" at bounding box center [241, 292] width 142 height 16
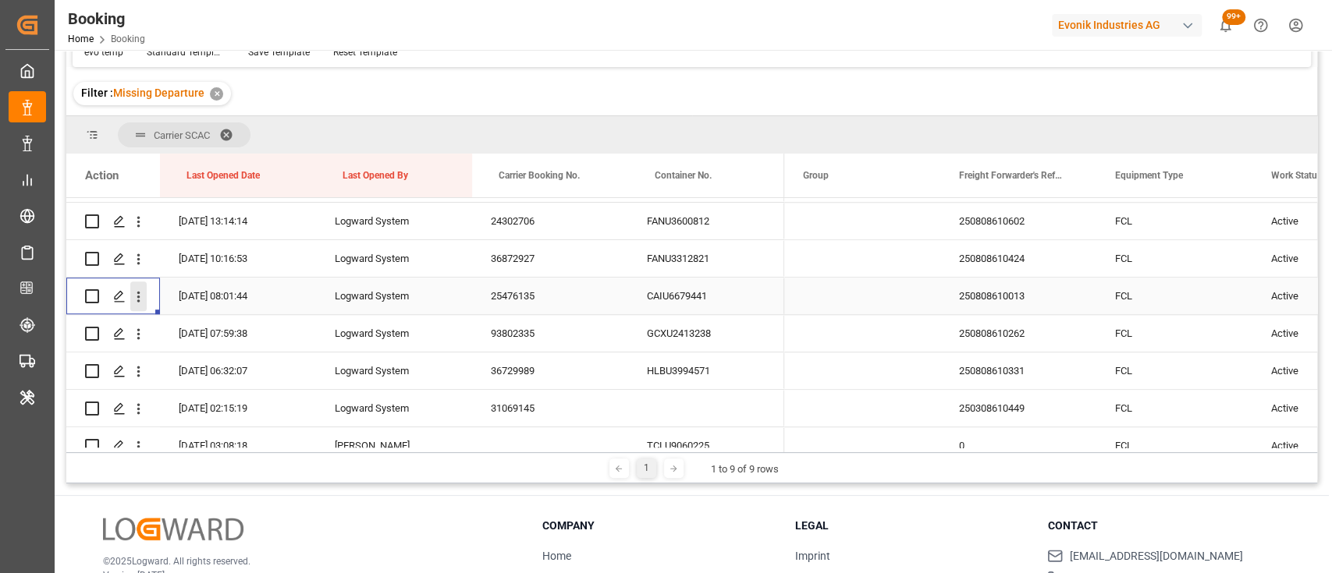
click at [144, 296] on icon "open menu" at bounding box center [138, 297] width 16 height 16
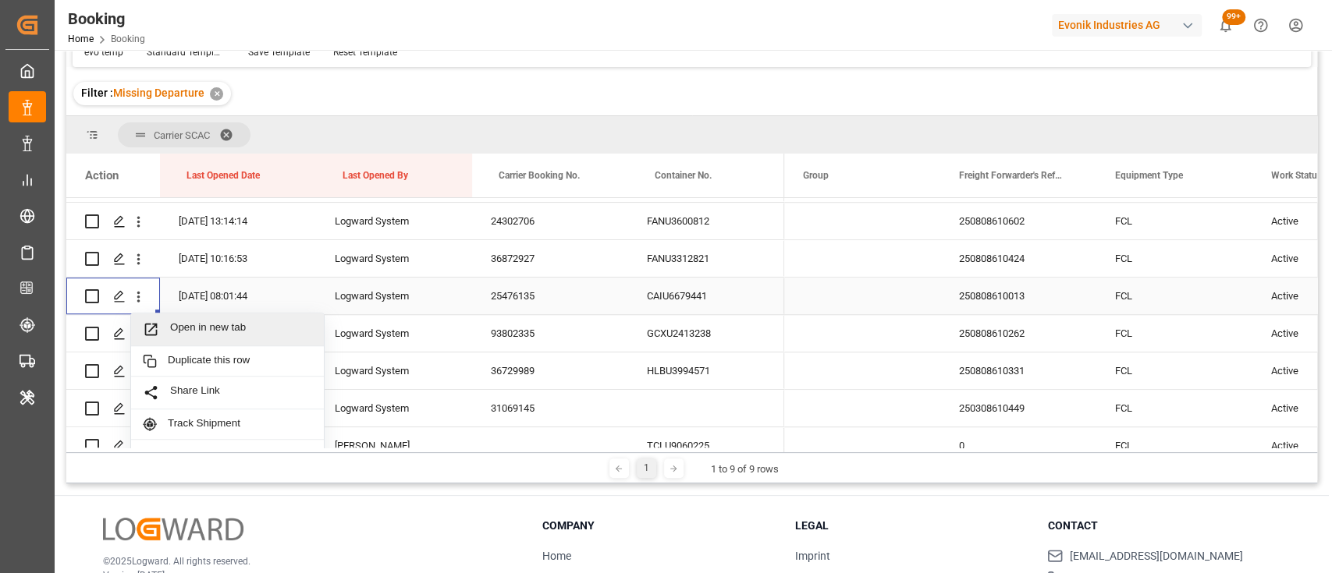
click at [218, 328] on span "Open in new tab" at bounding box center [241, 329] width 142 height 16
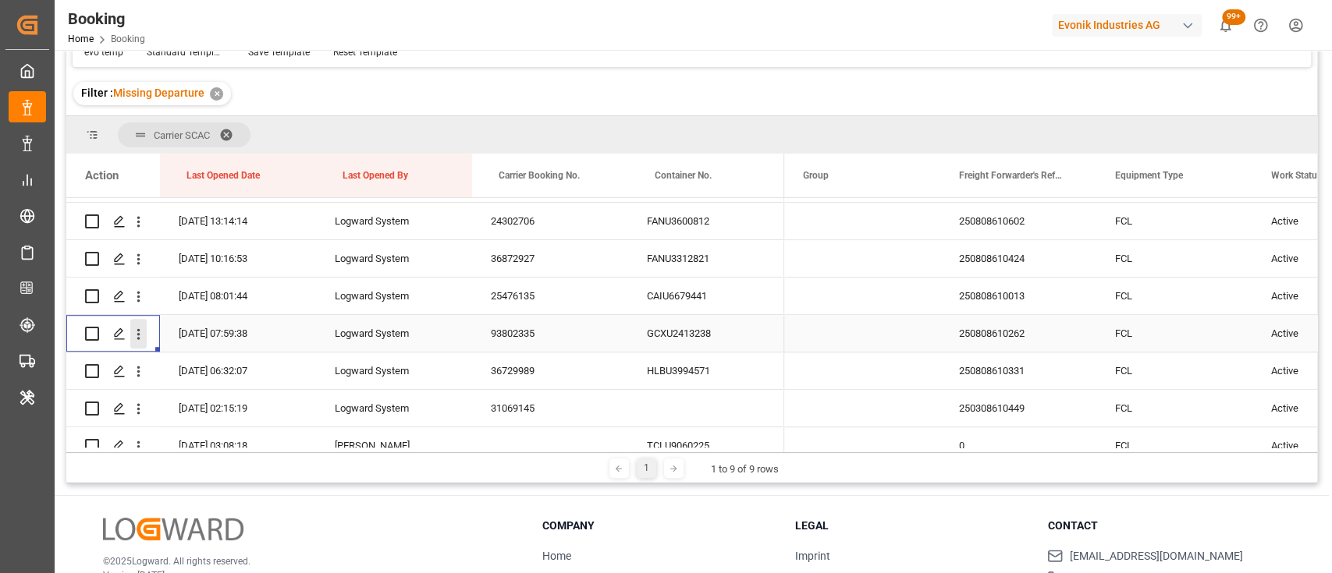
click at [135, 334] on icon "open menu" at bounding box center [138, 334] width 16 height 16
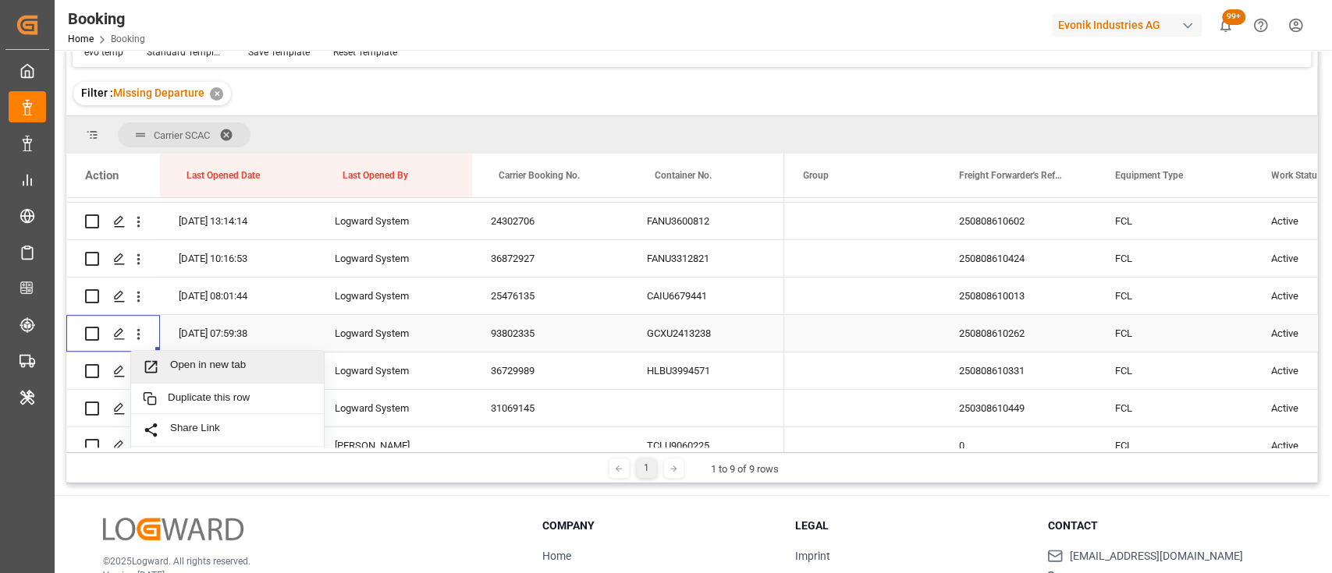
click at [186, 361] on span "Open in new tab" at bounding box center [241, 367] width 142 height 16
click at [140, 371] on icon "open menu" at bounding box center [138, 372] width 16 height 16
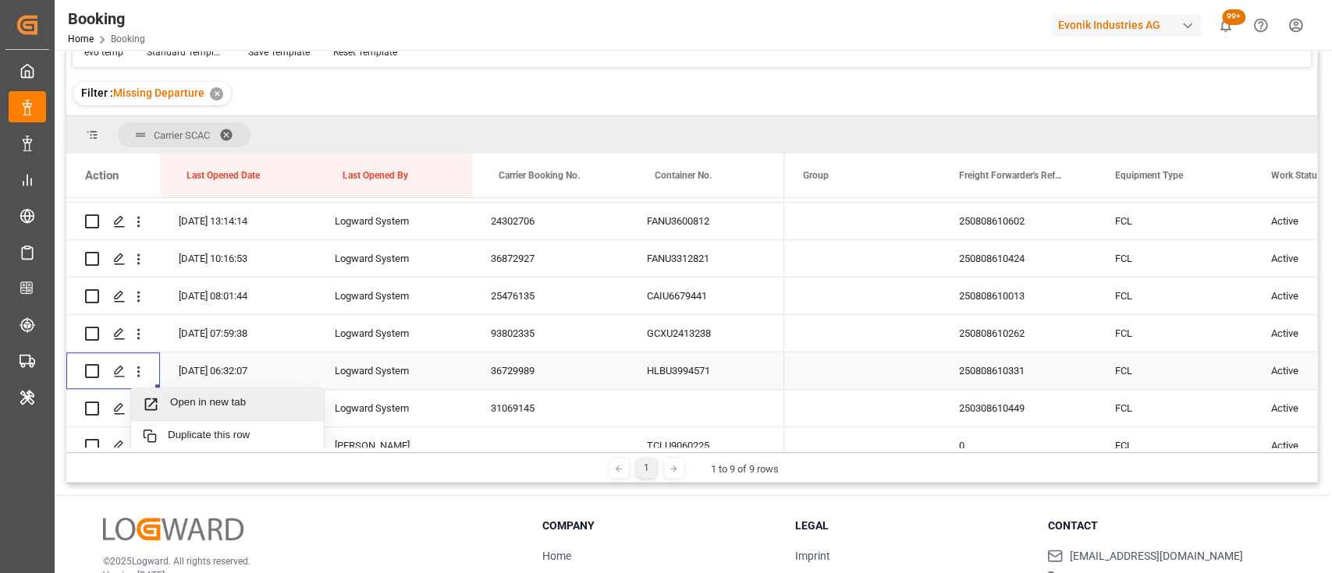
click at [197, 398] on span "Open in new tab" at bounding box center [241, 404] width 142 height 16
click at [144, 401] on icon "open menu" at bounding box center [138, 409] width 16 height 16
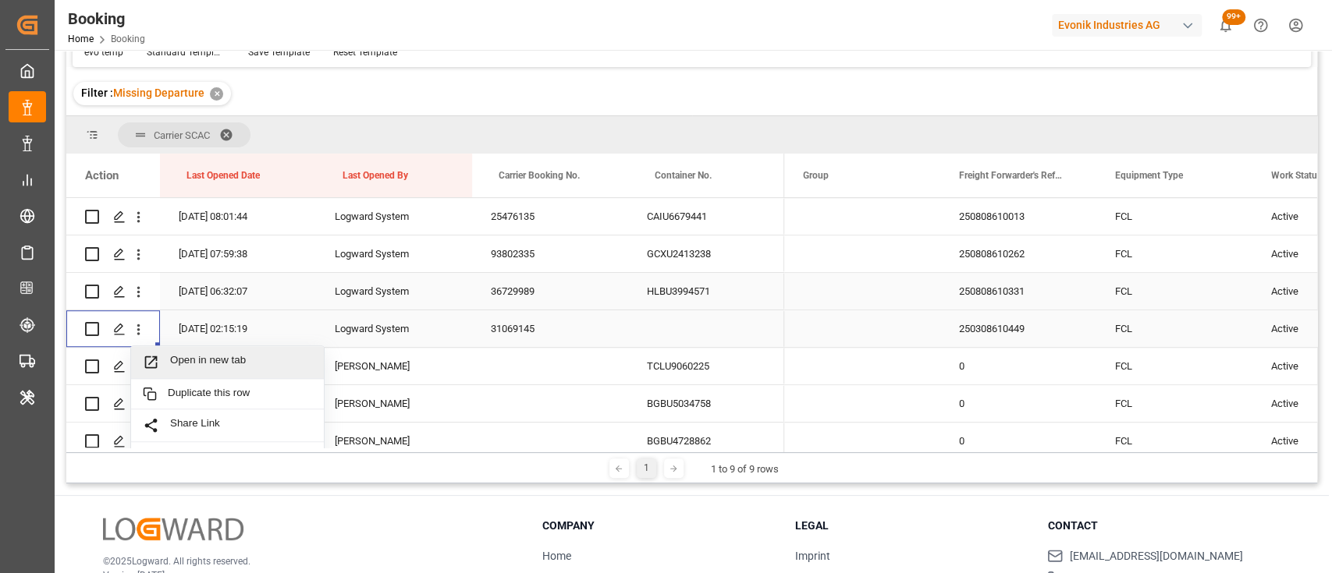
click at [197, 356] on span "Open in new tab" at bounding box center [241, 362] width 142 height 16
click at [139, 368] on icon "open menu" at bounding box center [138, 367] width 16 height 16
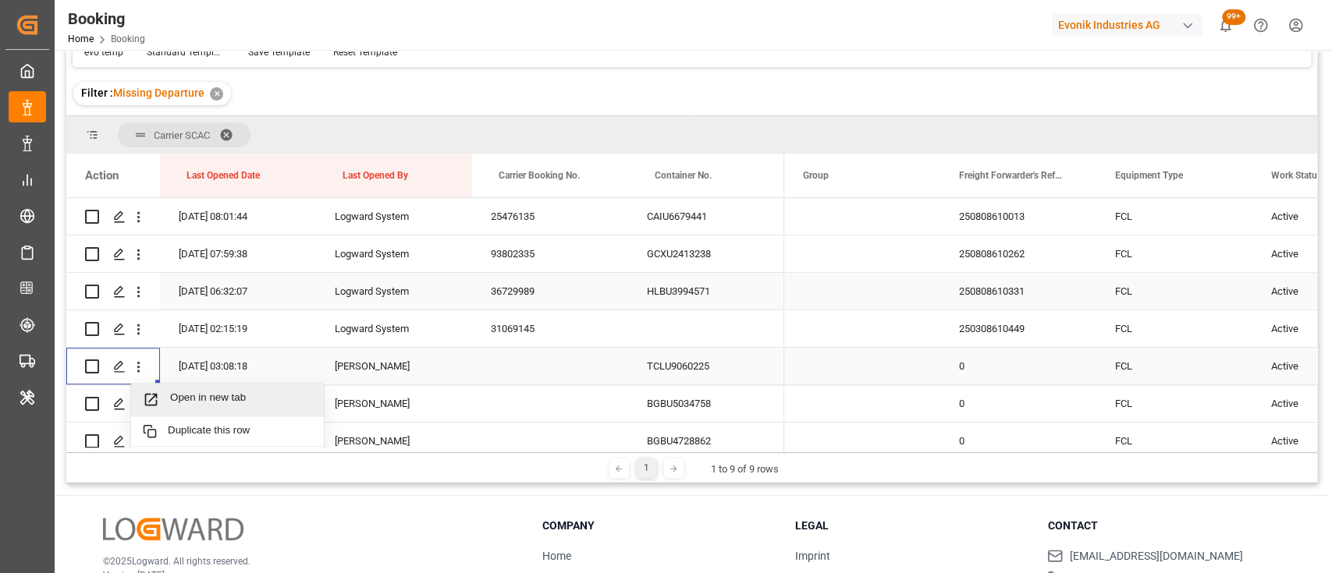
click at [210, 392] on span "Open in new tab" at bounding box center [241, 400] width 142 height 16
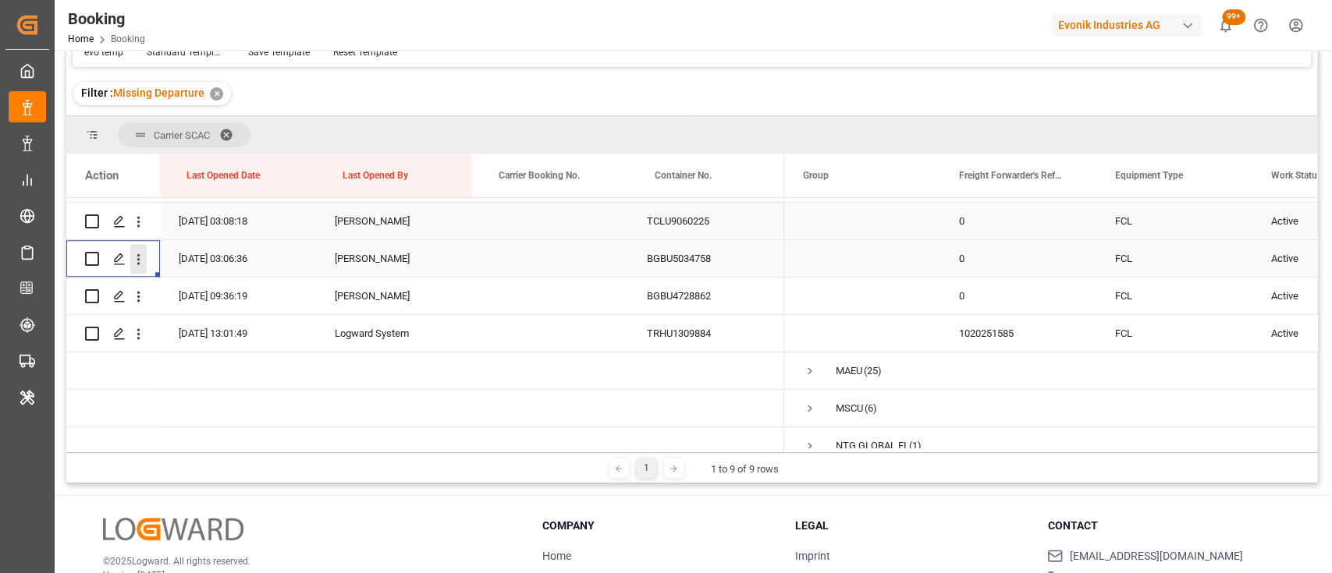
click at [135, 253] on icon "open menu" at bounding box center [138, 259] width 16 height 16
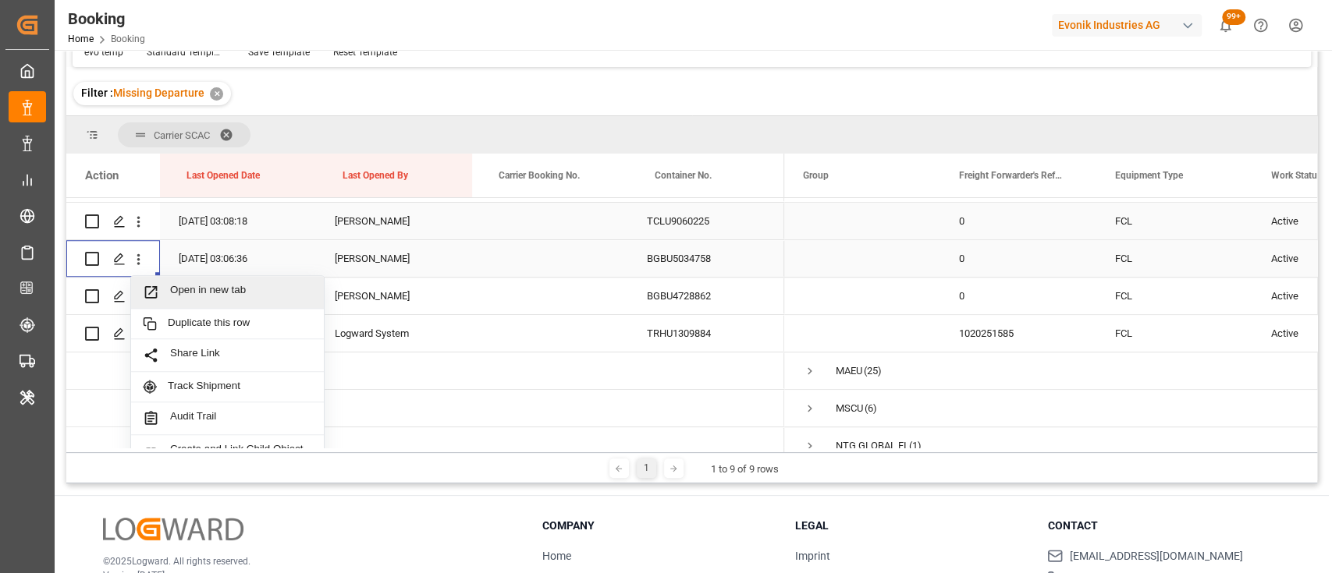
click at [200, 286] on span "Open in new tab" at bounding box center [241, 292] width 142 height 16
click at [140, 300] on icon "open menu" at bounding box center [138, 297] width 16 height 16
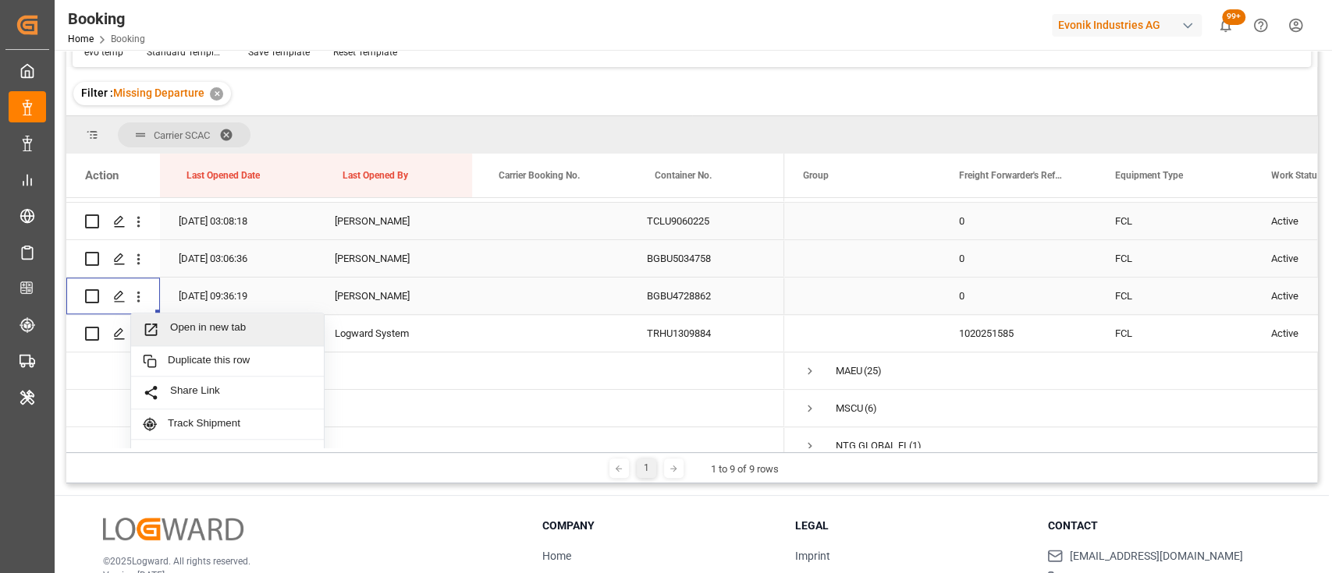
click at [191, 335] on span "Open in new tab" at bounding box center [241, 329] width 142 height 16
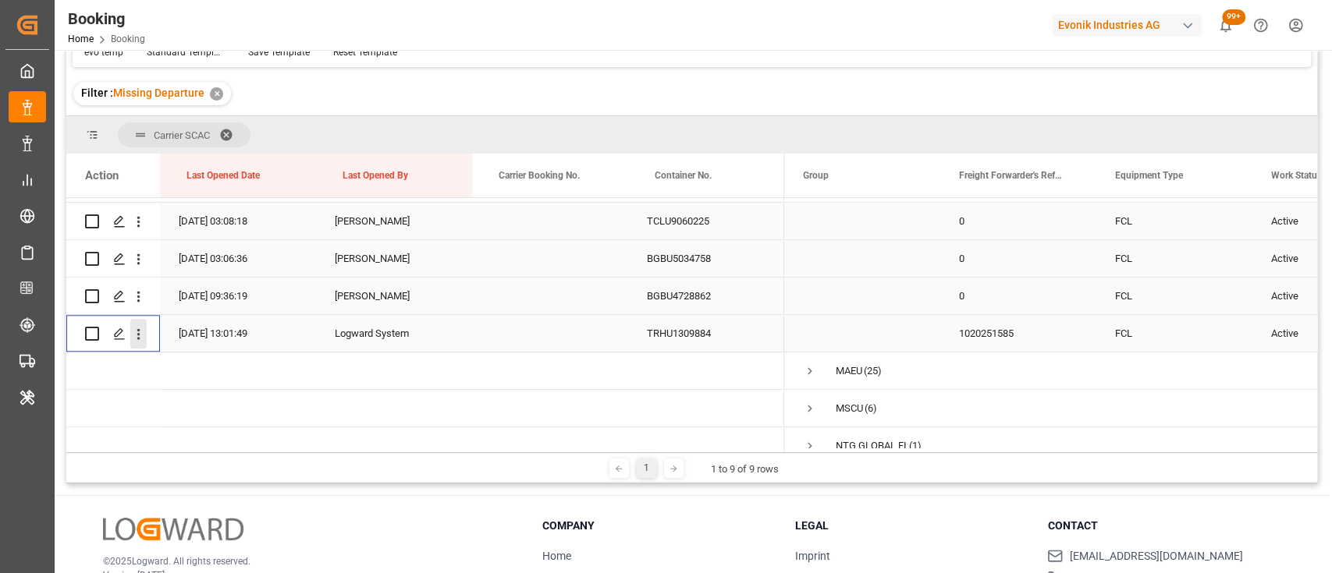
click at [139, 337] on icon "open menu" at bounding box center [138, 334] width 3 height 11
click at [195, 367] on span "Open in new tab" at bounding box center [241, 367] width 142 height 16
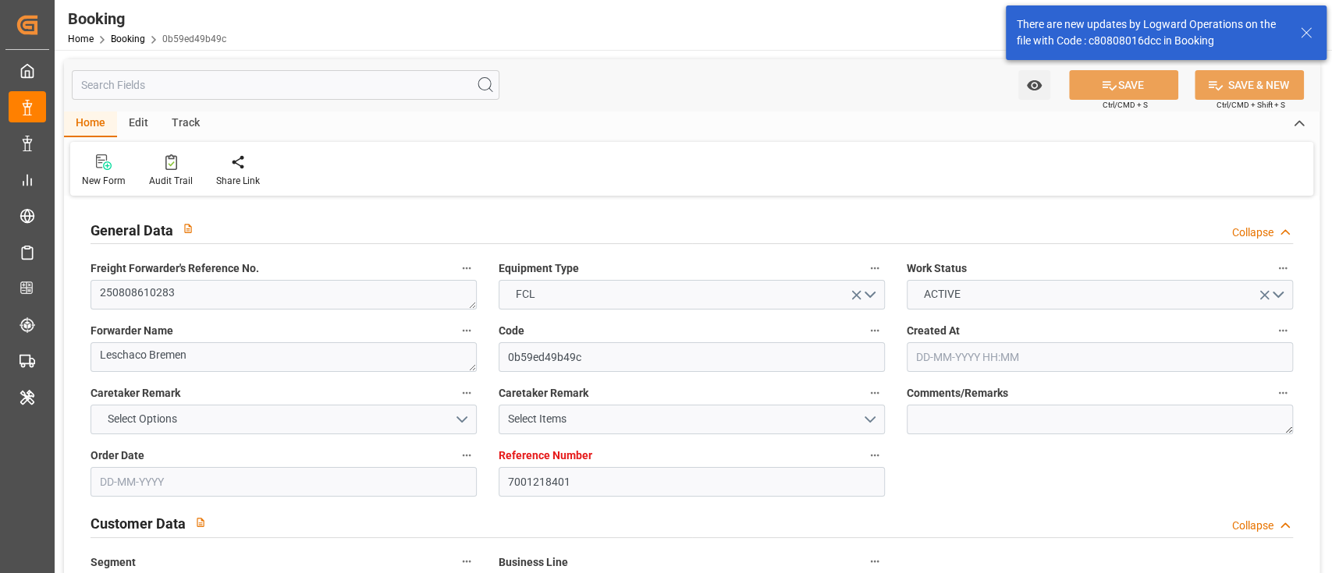
type input "[DATE] 06:07"
type input "10-07-2025"
type input "21-09-2025"
type input "[DATE]"
type input "15-07-2025"
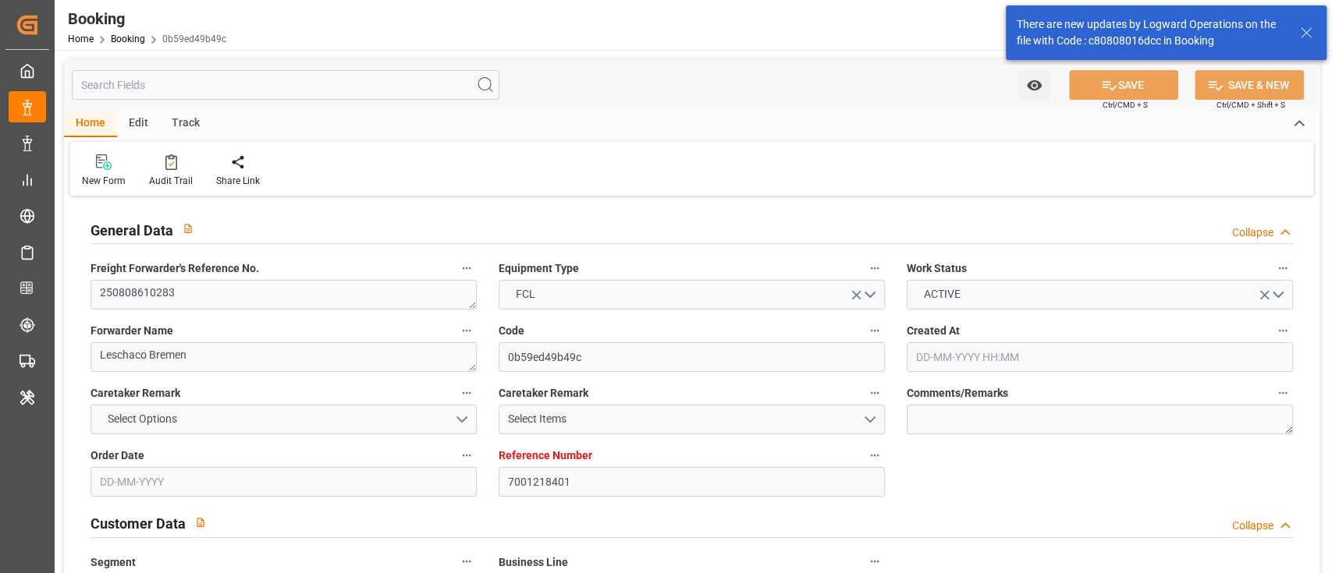
type input "15-07-2025"
type input "11-08-2025 12:00"
type input "11-08-2025 00:00"
type input "07-08-2025 11:57"
type input "17-09-2025 12:00"
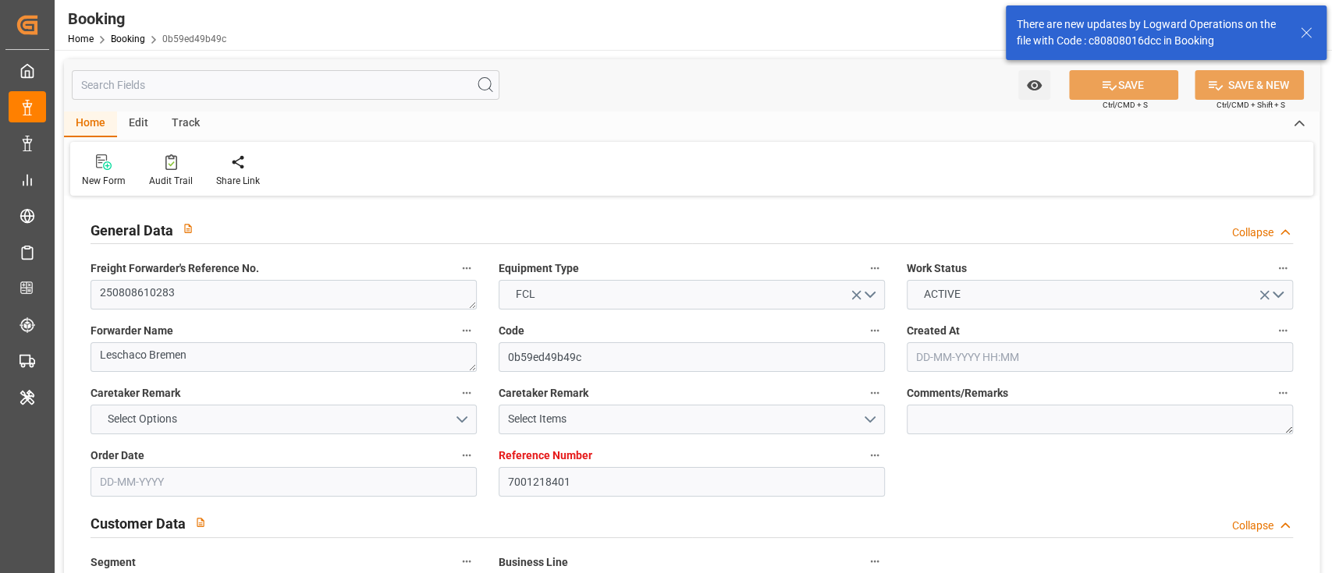
type input "17-09-2025 00:00"
type input "13-09-2025 08:00"
type input "13-09-2025 00:00"
type input "15-09-2025 07:00"
type input "15-09-2025 00:00"
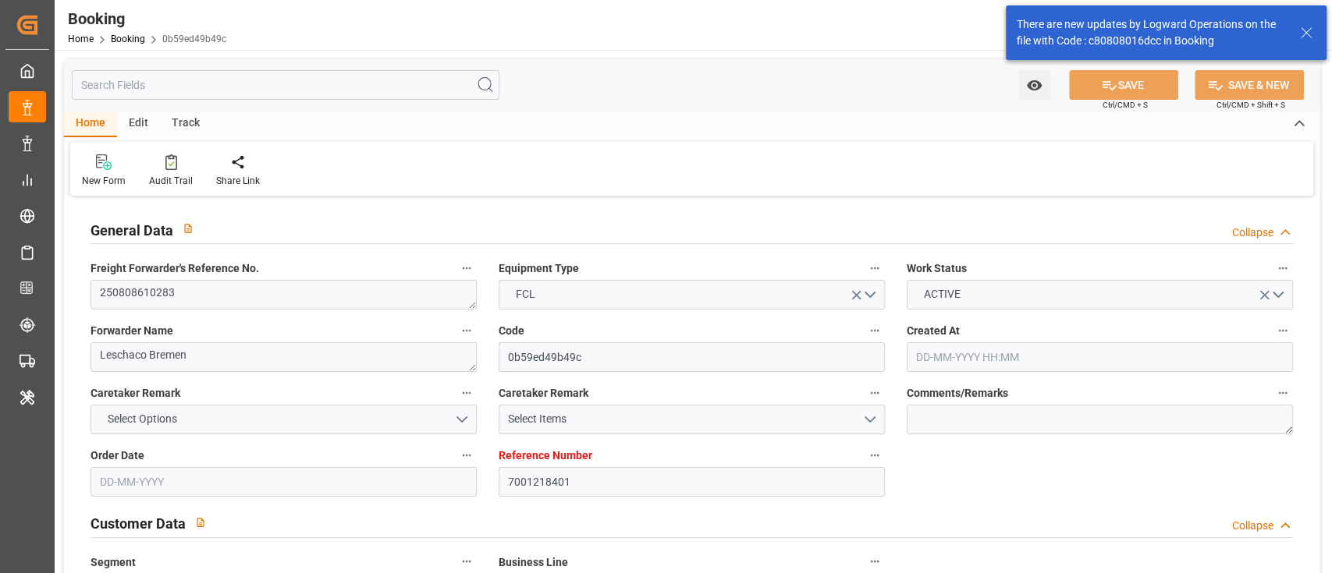
type input "30-07-2025"
type input "11-08-2025 01:24"
type input "[DATE]"
type input "26-07-2025 04:13"
type input "10-08-2025 18:41"
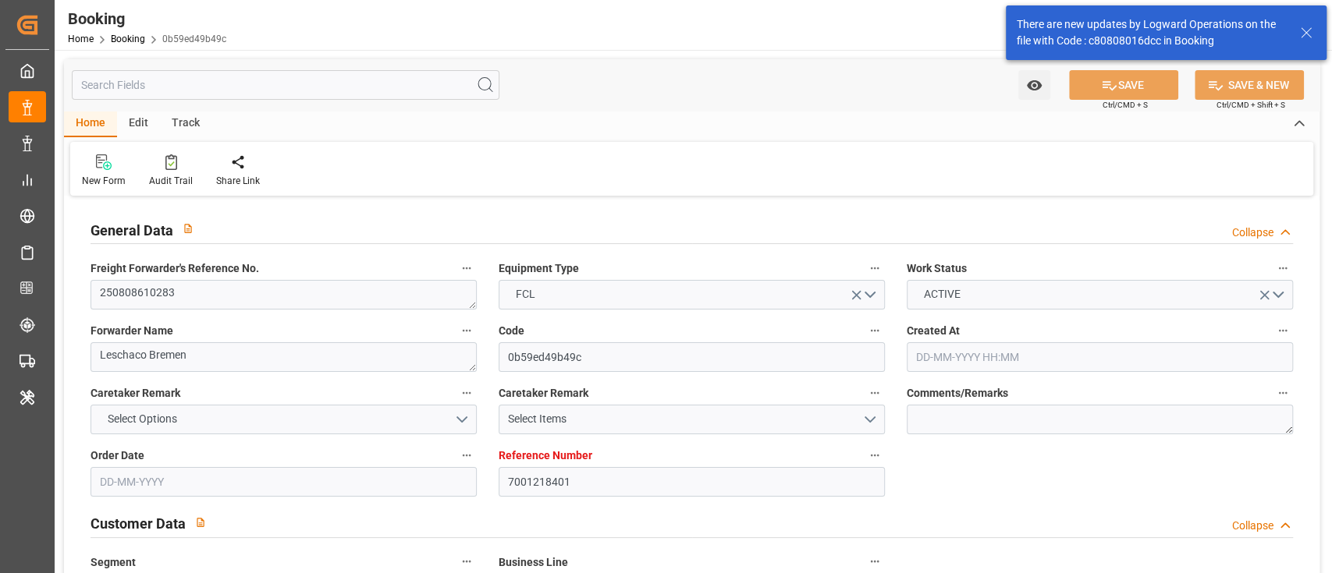
type input "11-08-2025 12:00"
type input "13-09-2025 08:00"
type input "13-09-2025 23:37"
type input "15-09-2025 07:00"
type input "17-09-2025 12:00"
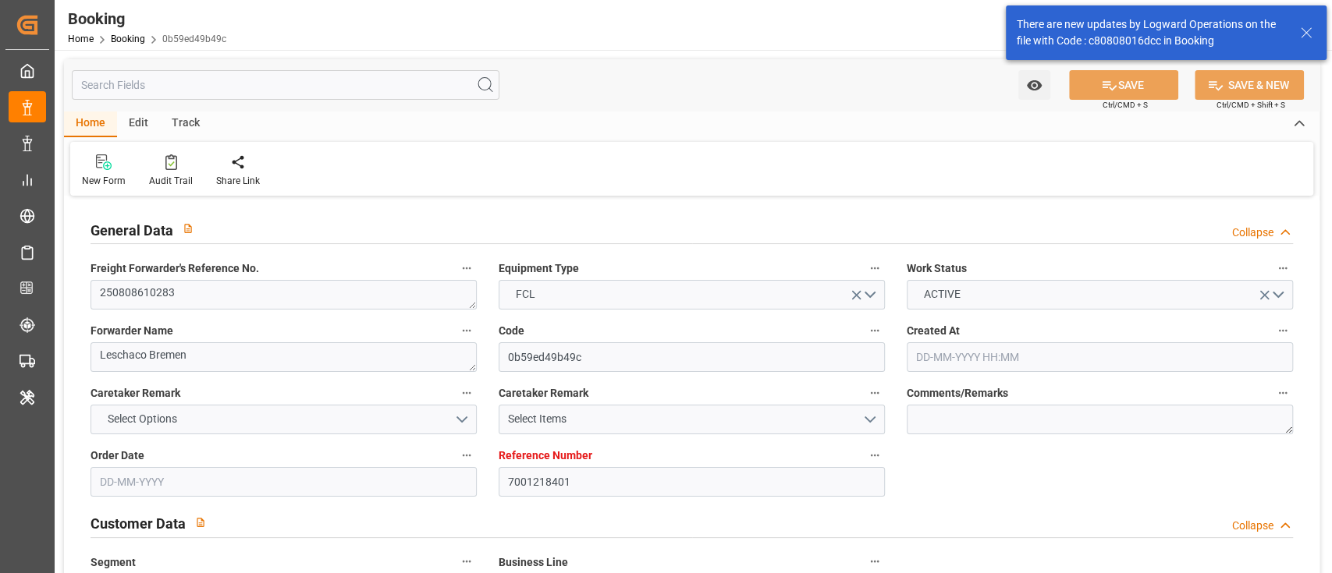
type input "18-09-2025 04:14"
type input "22-09-2025 04:14"
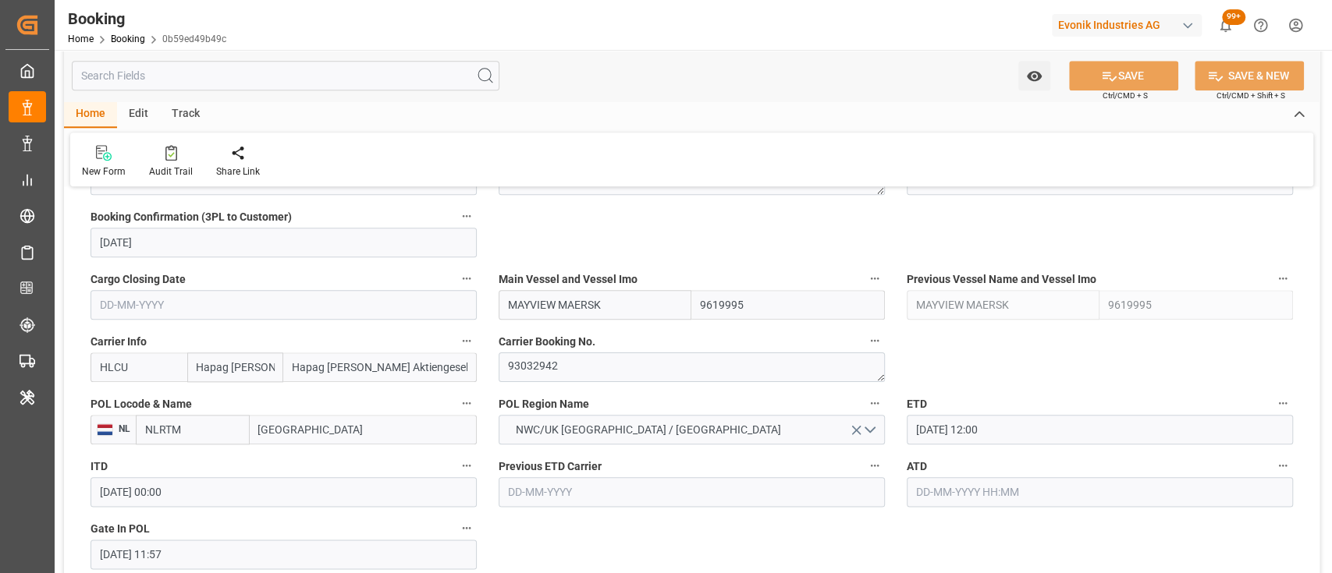
scroll to position [999, 0]
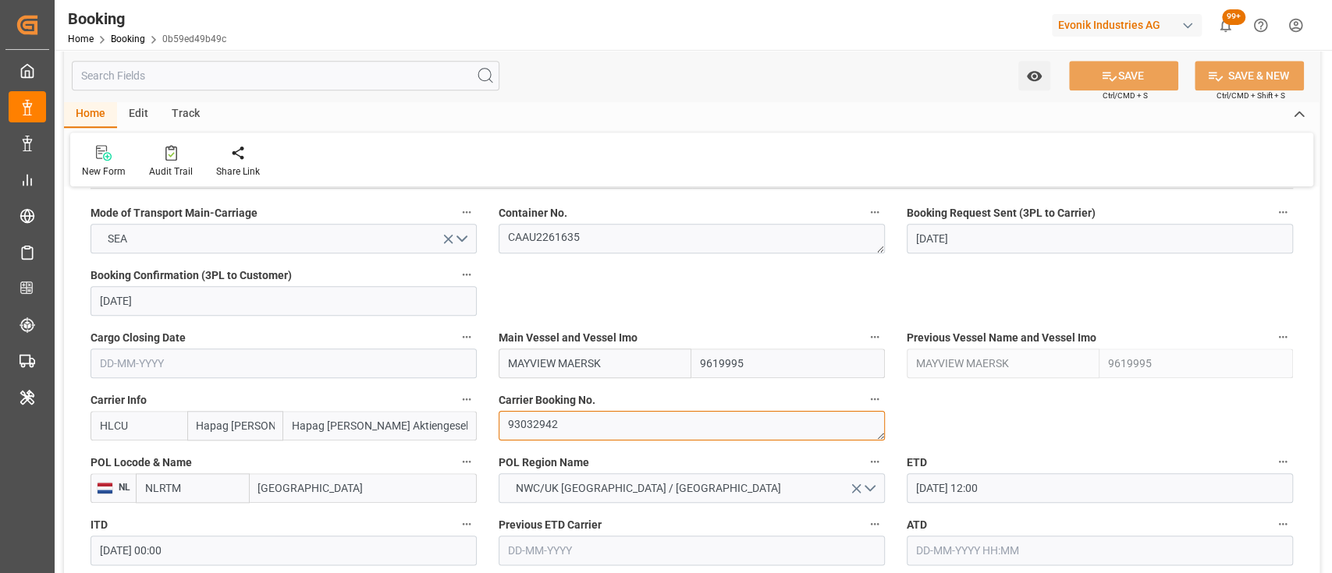
click at [518, 424] on textarea "93032942" at bounding box center [692, 426] width 386 height 30
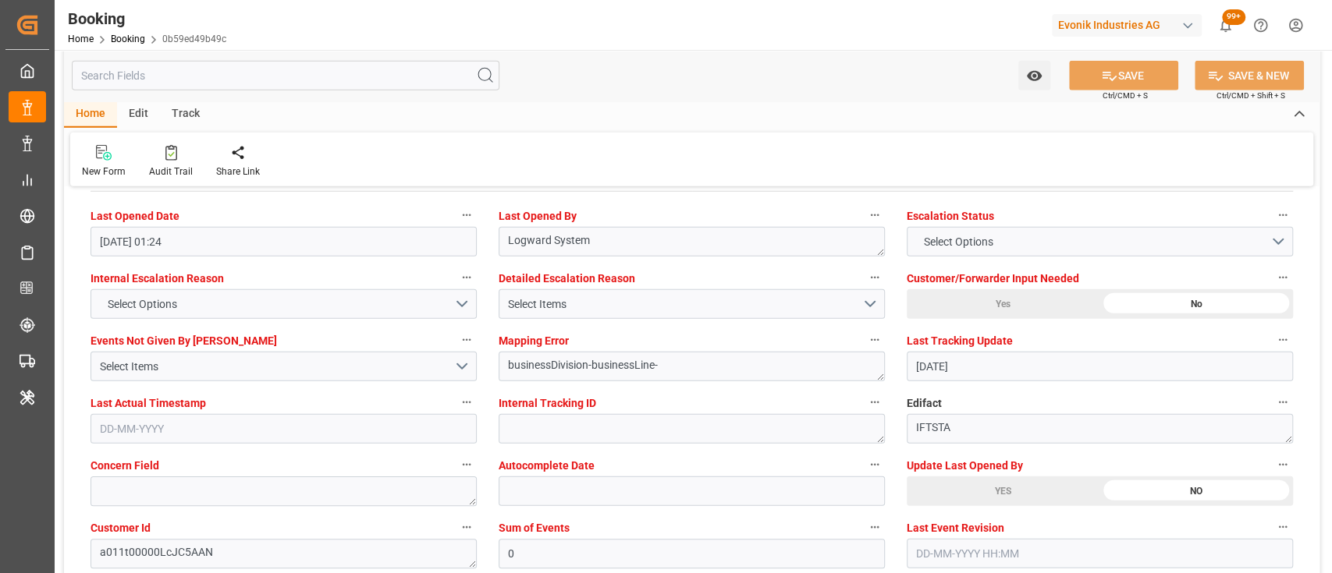
scroll to position [2956, 0]
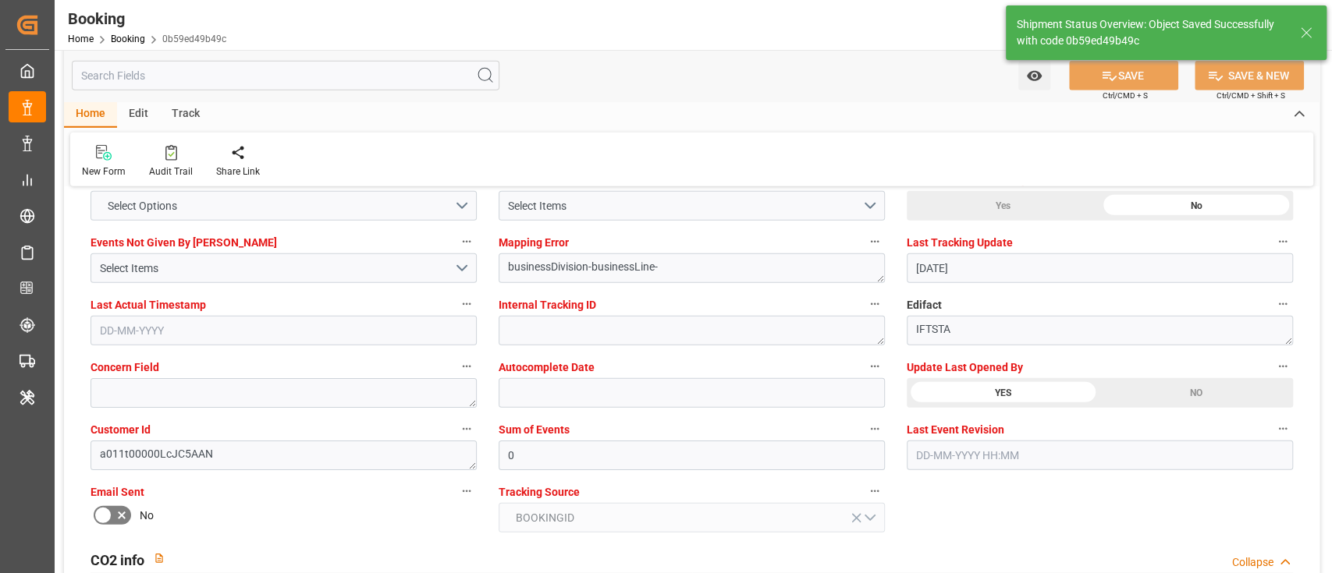
type textarea "[PERSON_NAME]"
type input "11-08-2025 05:15"
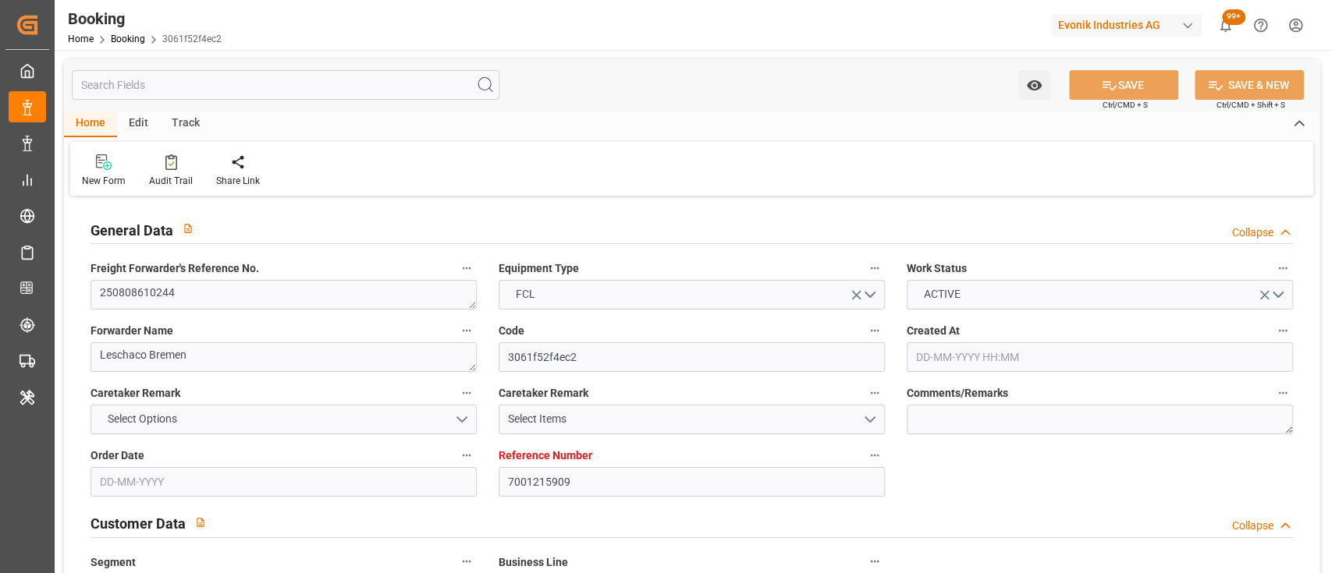
type input "7001215909"
type input "9723253"
type input "Hapag [PERSON_NAME]"
type input "Hapag [PERSON_NAME] Aktiengesellschaft"
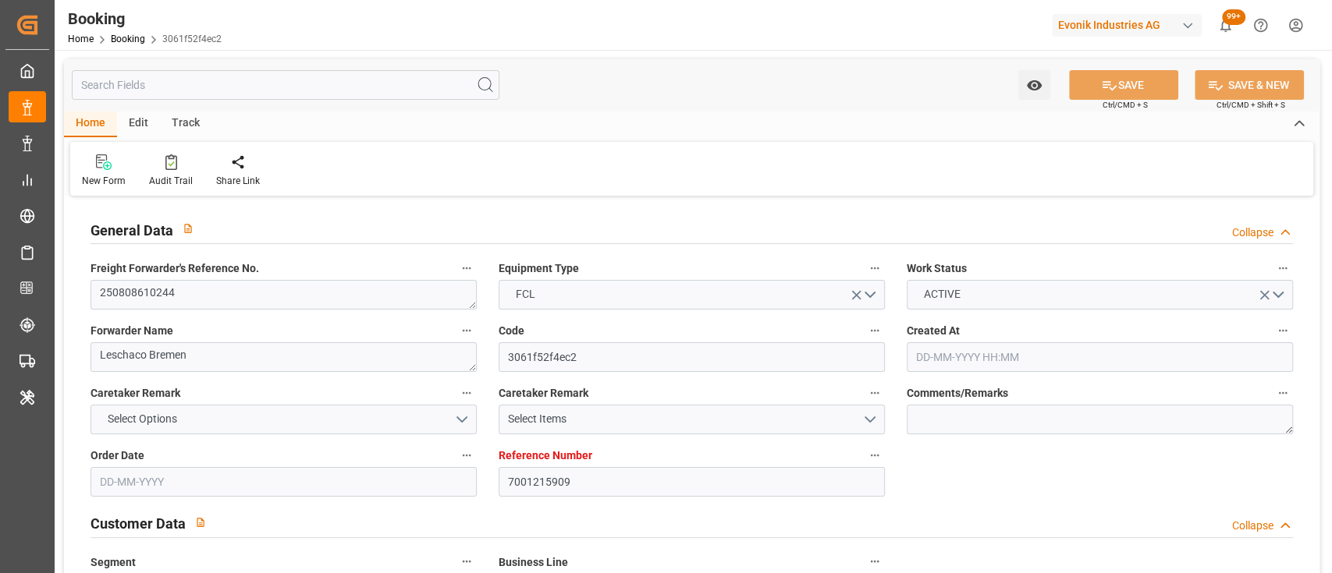
type input "NLRTM"
type input "BRSSZ"
type input "0"
type input "NLRTM"
type input "BRSSZ"
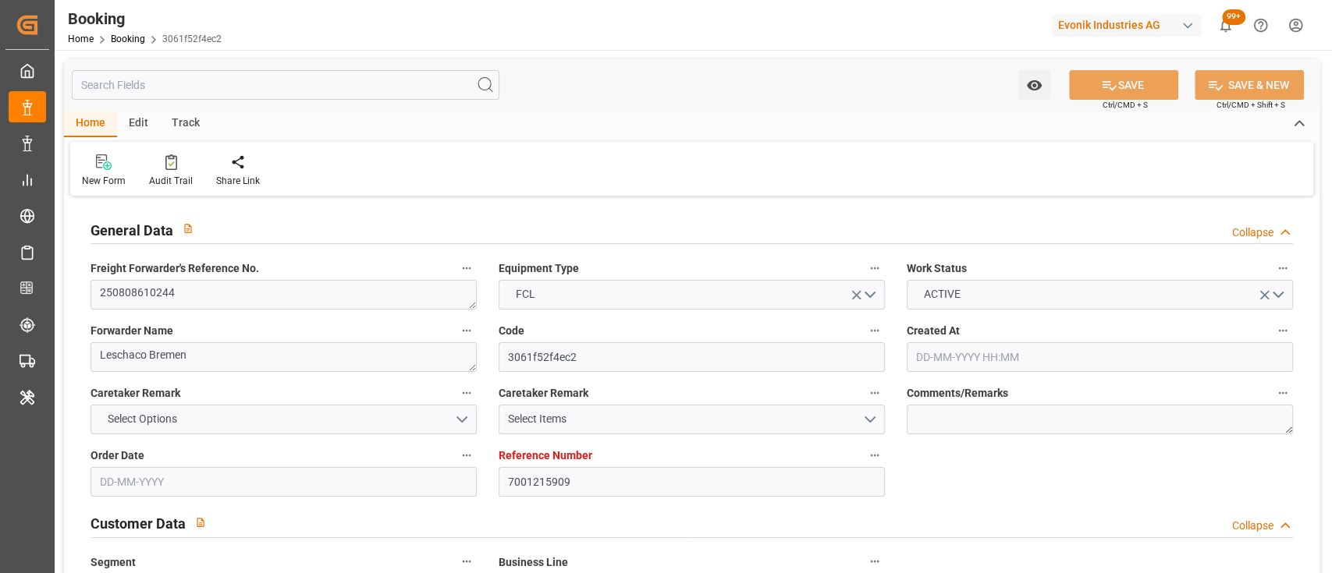
type input "9723253"
type input "08-07-2025 07:21"
type input "08-07-2025"
type input "[DATE]"
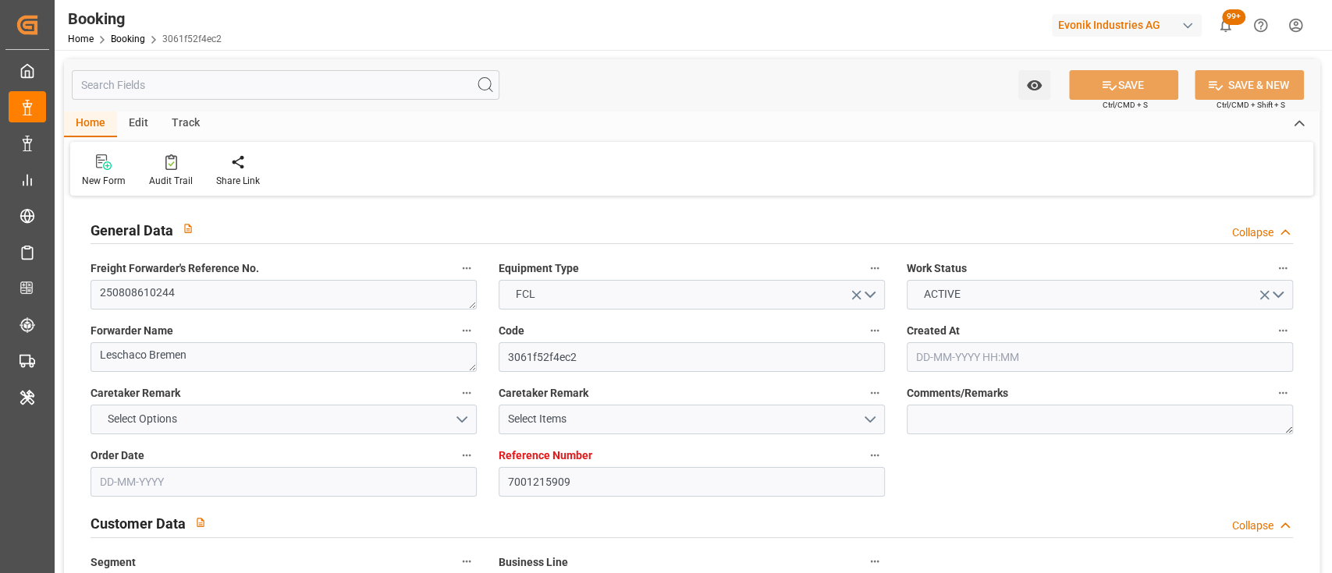
type input "[DATE]"
type input "[DATE] 16:00"
type input "[DATE] 00:00"
type input "04-08-2025 18:49"
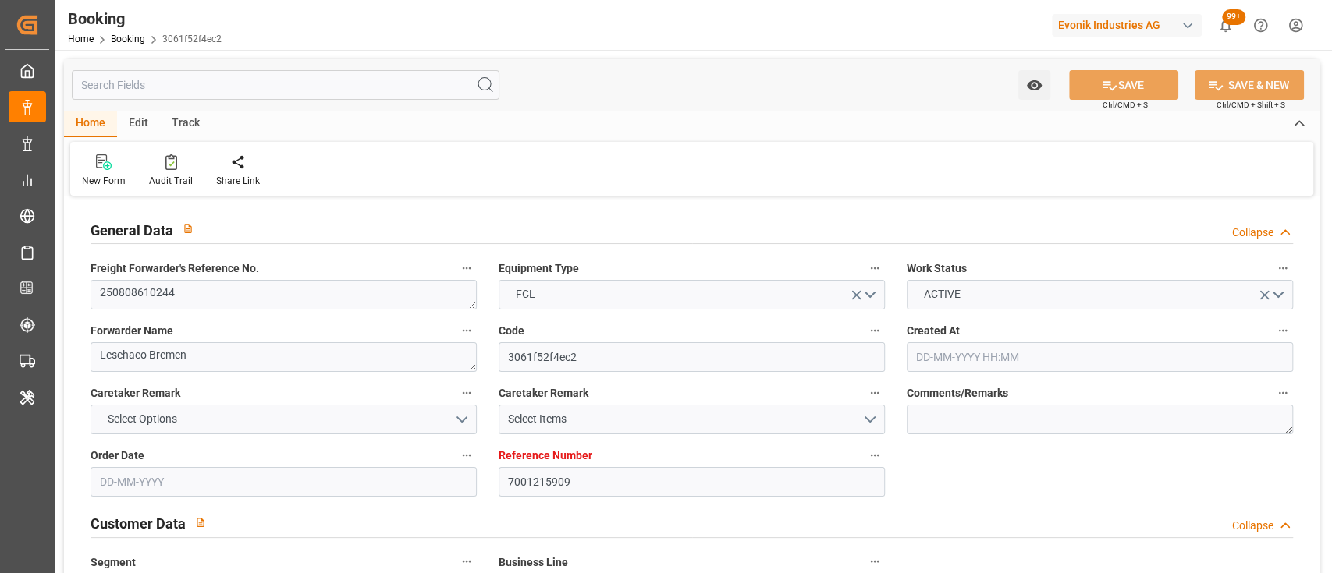
type input "[DATE] 21:01"
type input "[DATE] 00:00"
type input "[DATE]"
type input "11-08-2025 00:54"
type input "[DATE]"
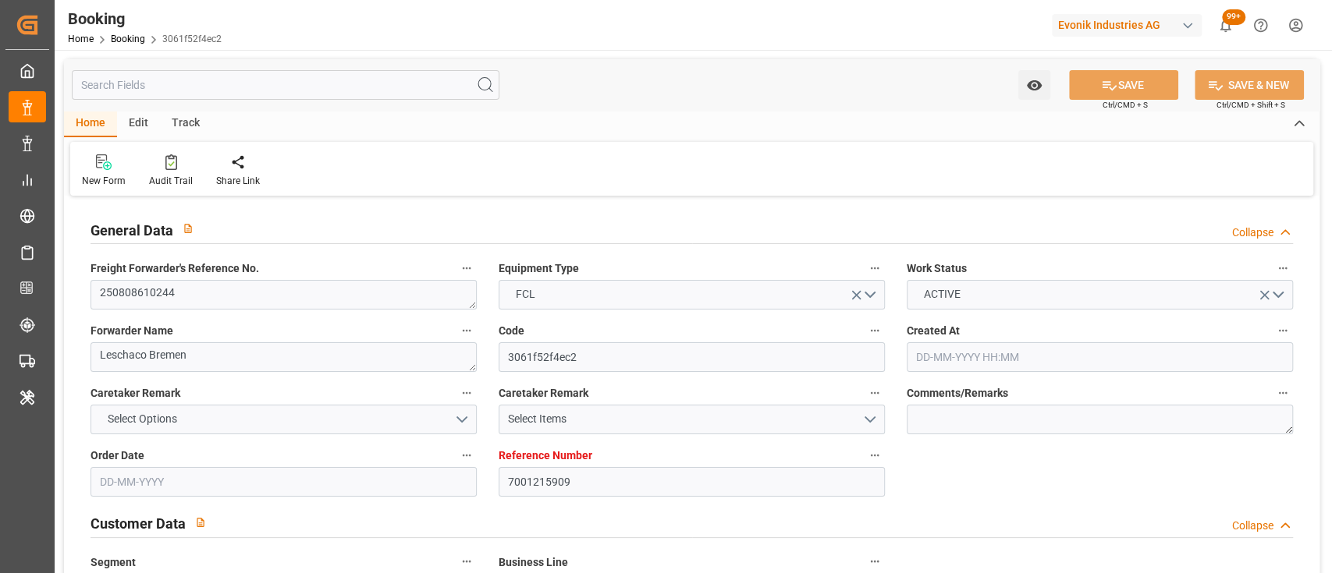
type input "31-07-2025 10:08"
type input "[DATE] 12:00"
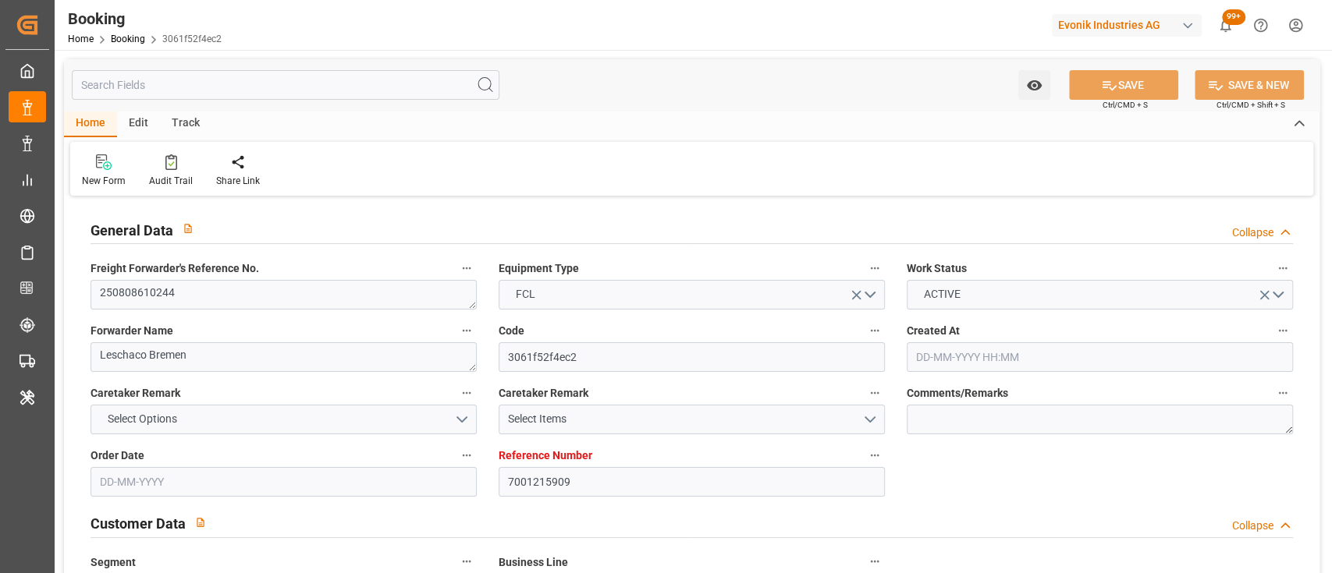
type input "10-08-2025 23:00"
type input "[DATE] 16:00"
type input "[DATE] 21:01"
type input "[DATE] 11:21"
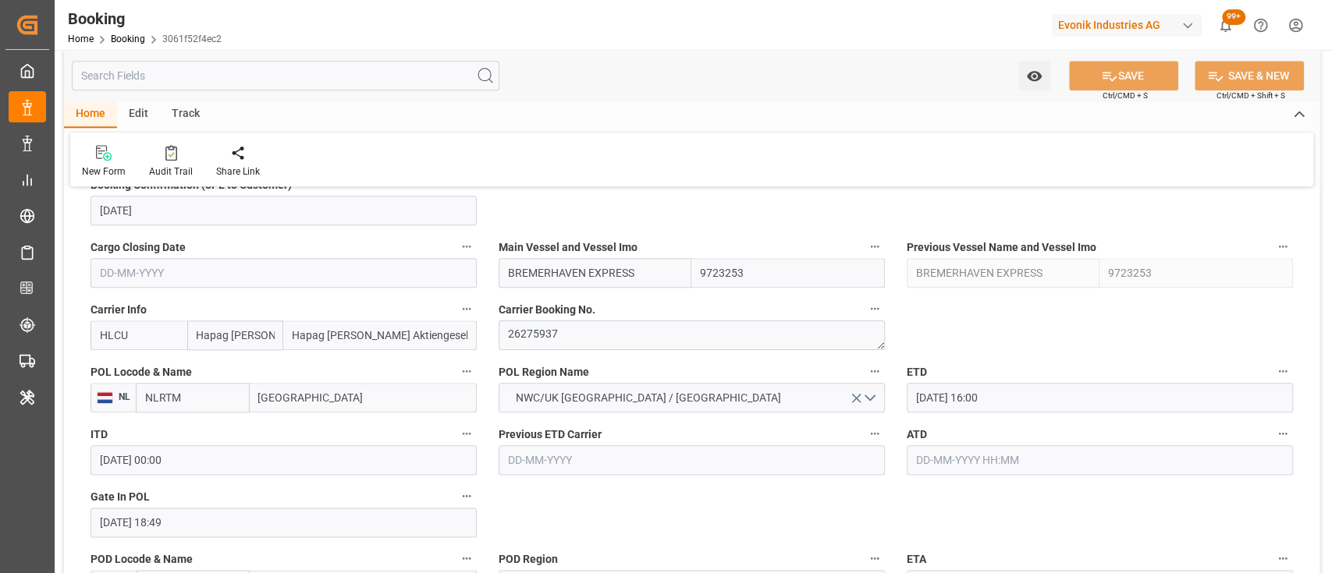
scroll to position [990, 0]
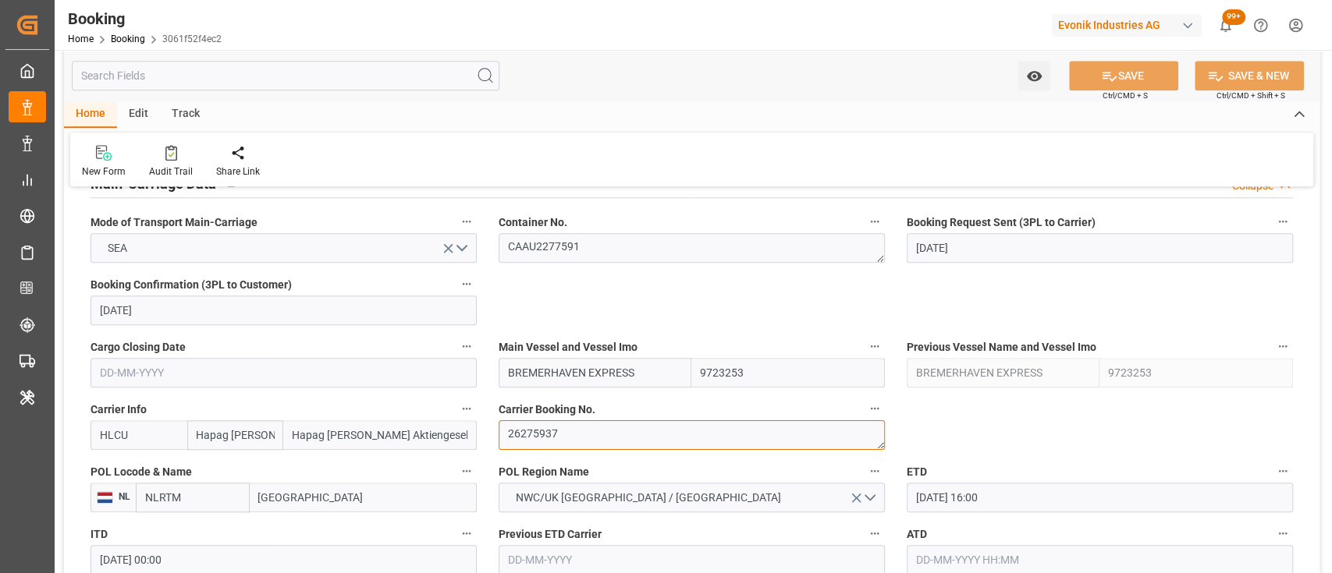
click at [516, 434] on textarea "26275937" at bounding box center [692, 436] width 386 height 30
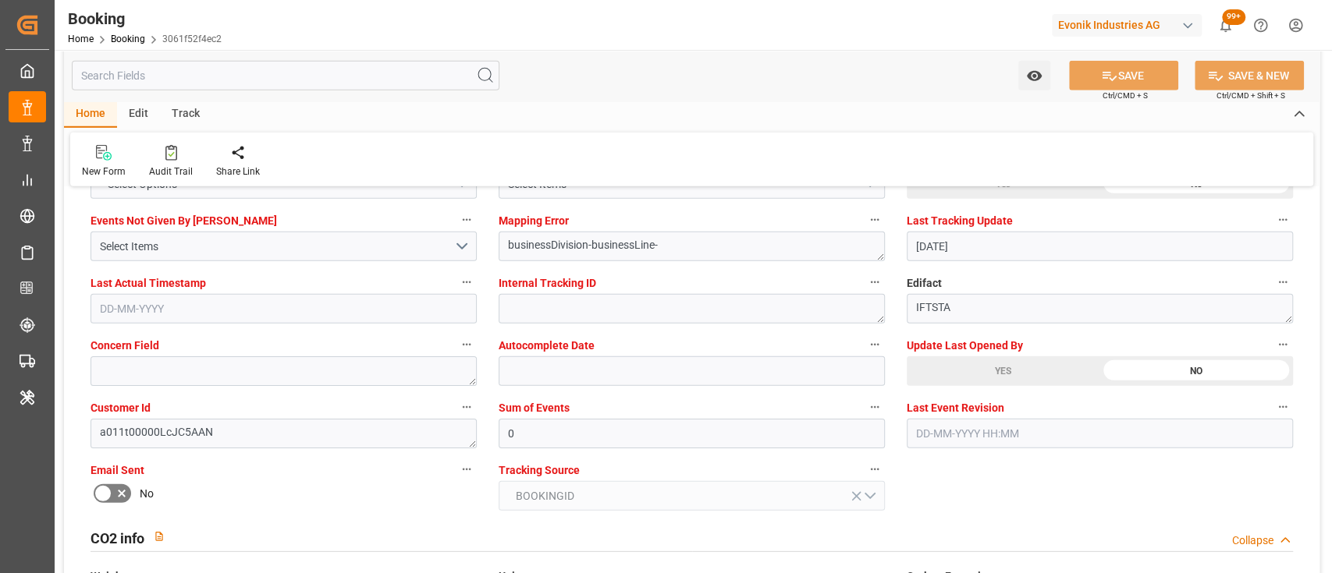
scroll to position [2981, 0]
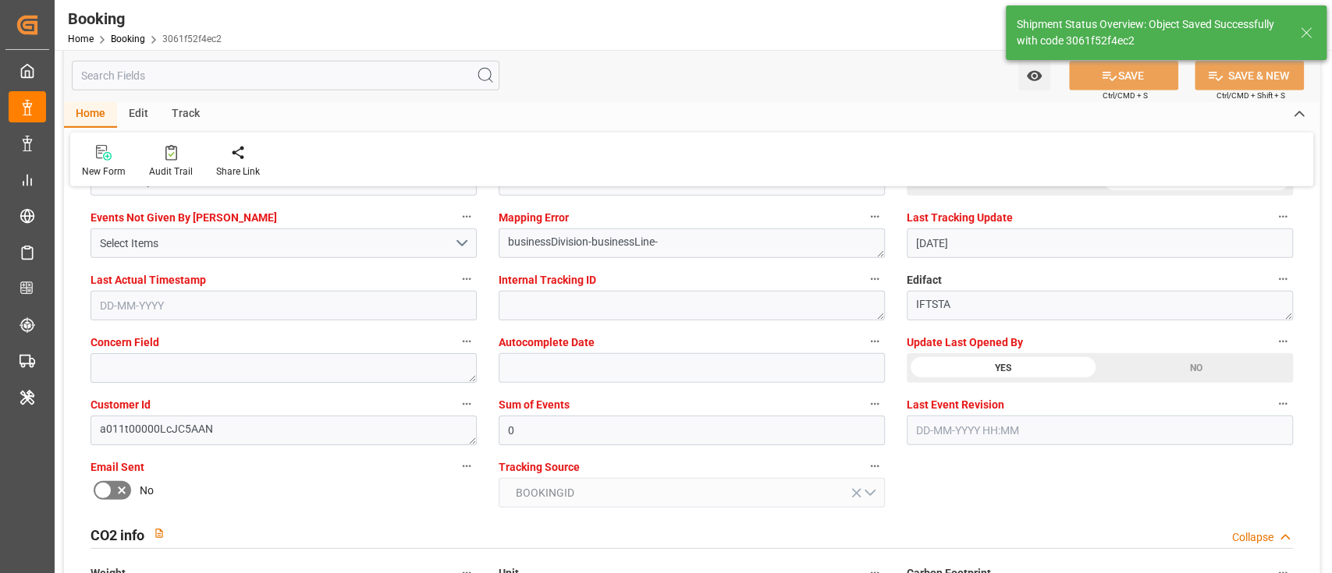
type textarea "[PERSON_NAME]"
type input "11-08-2025 05:16"
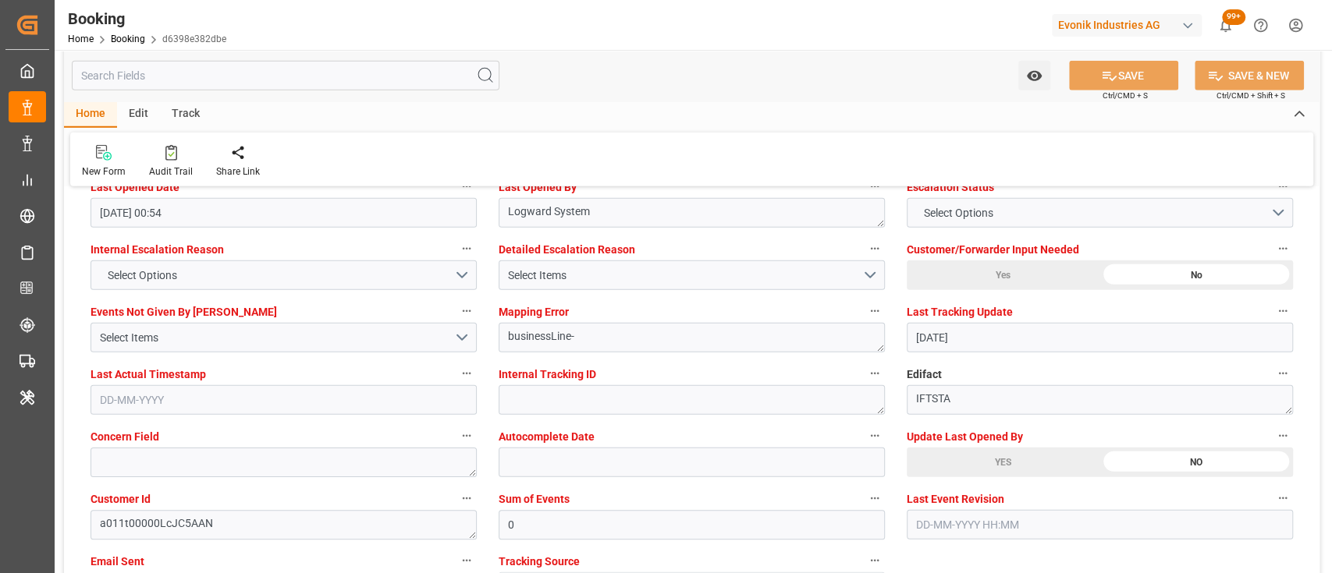
scroll to position [2887, 0]
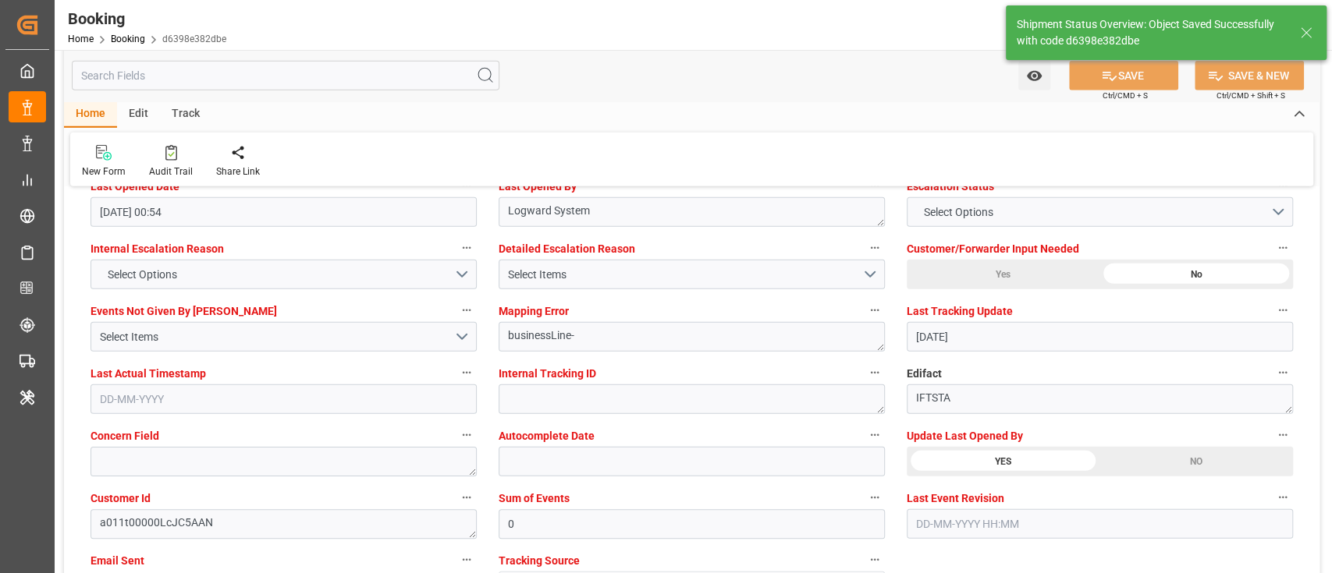
type textarea "[PERSON_NAME]"
type input "[DATE] 05:20"
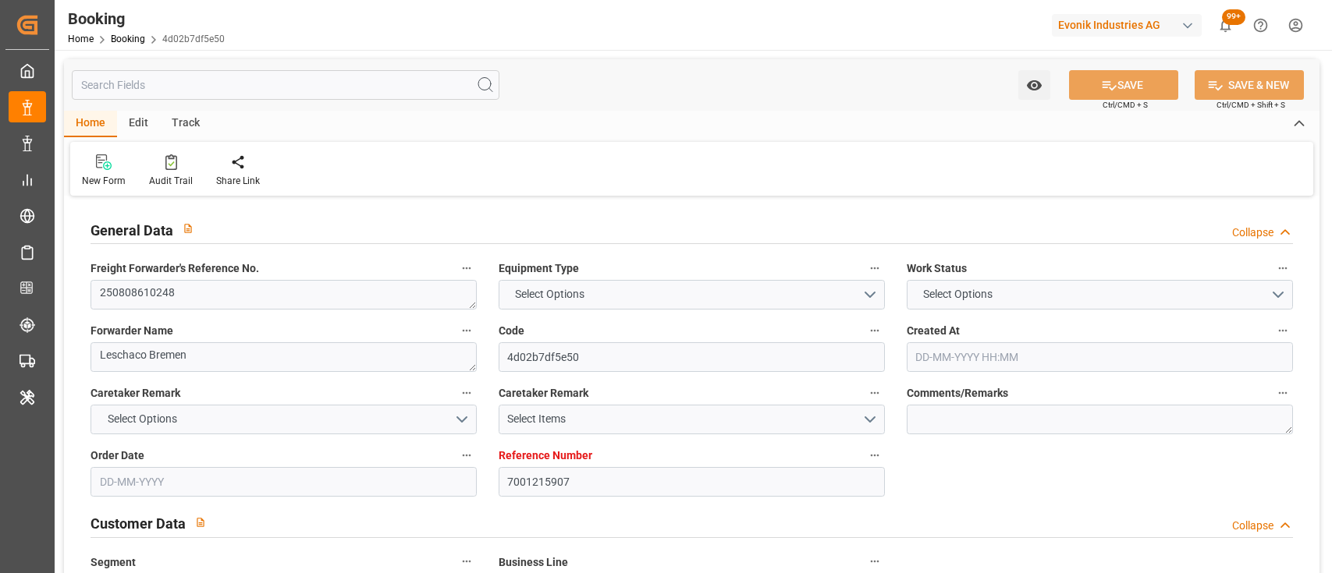
type input "7001215907"
type input "9723253"
type input "Hapag [PERSON_NAME]"
type input "Hapag [PERSON_NAME] Aktiengesellschaft"
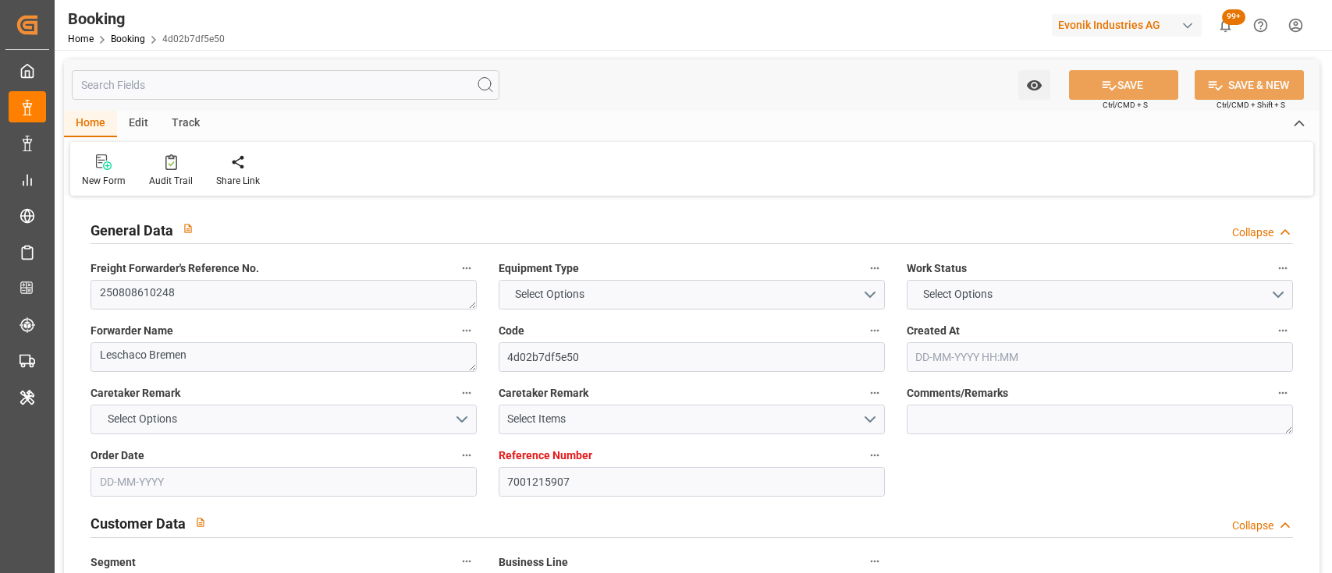
type input "NLRTM"
type input "BRSSZ"
type input "0"
type input "NLRTM"
type input "BRSSZ"
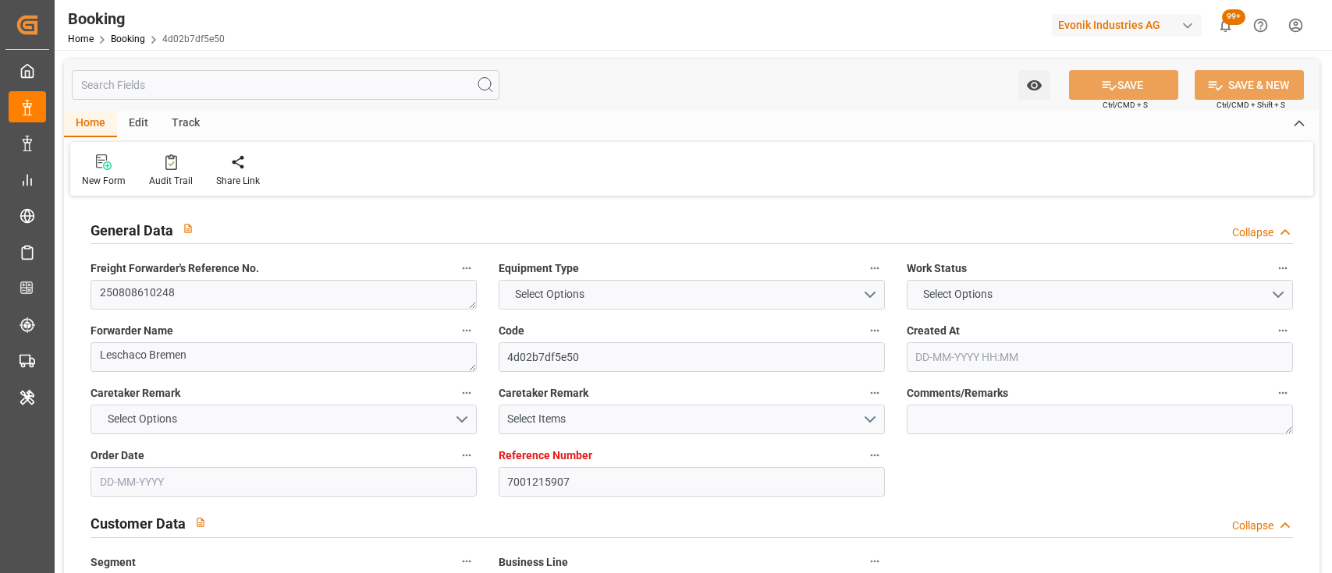
type input "9723253"
type input "[DATE] 07:21"
type input "[DATE]"
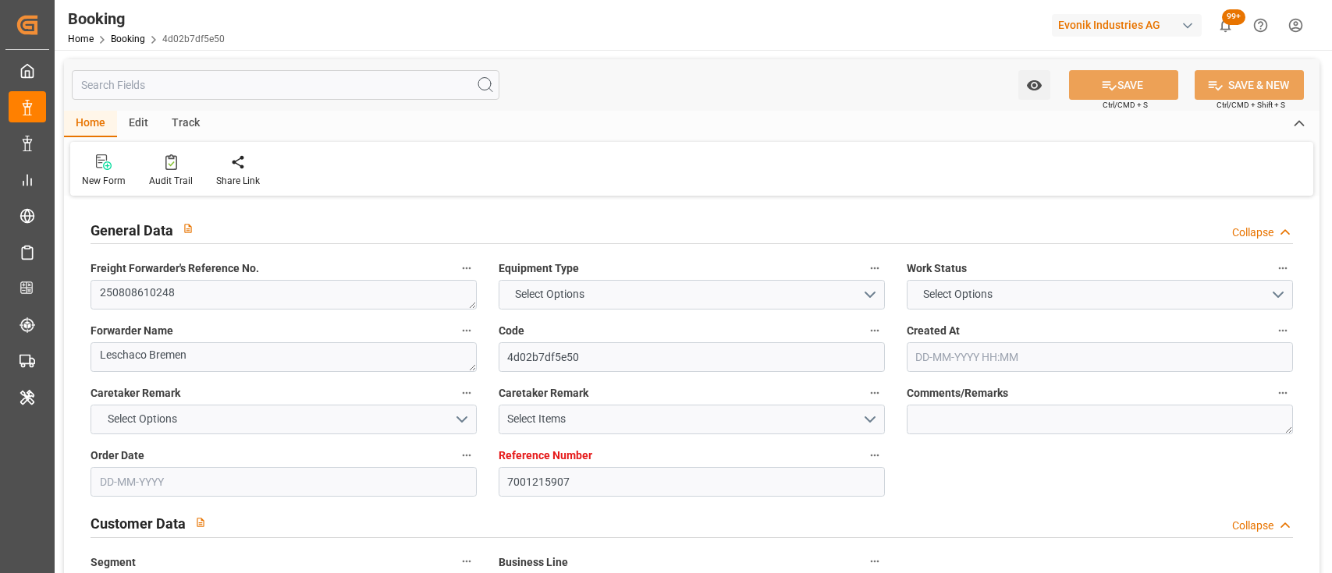
type input "[DATE]"
type input "[DATE] 16:00"
type input "[DATE] 00:00"
type input "[DATE] 18:47"
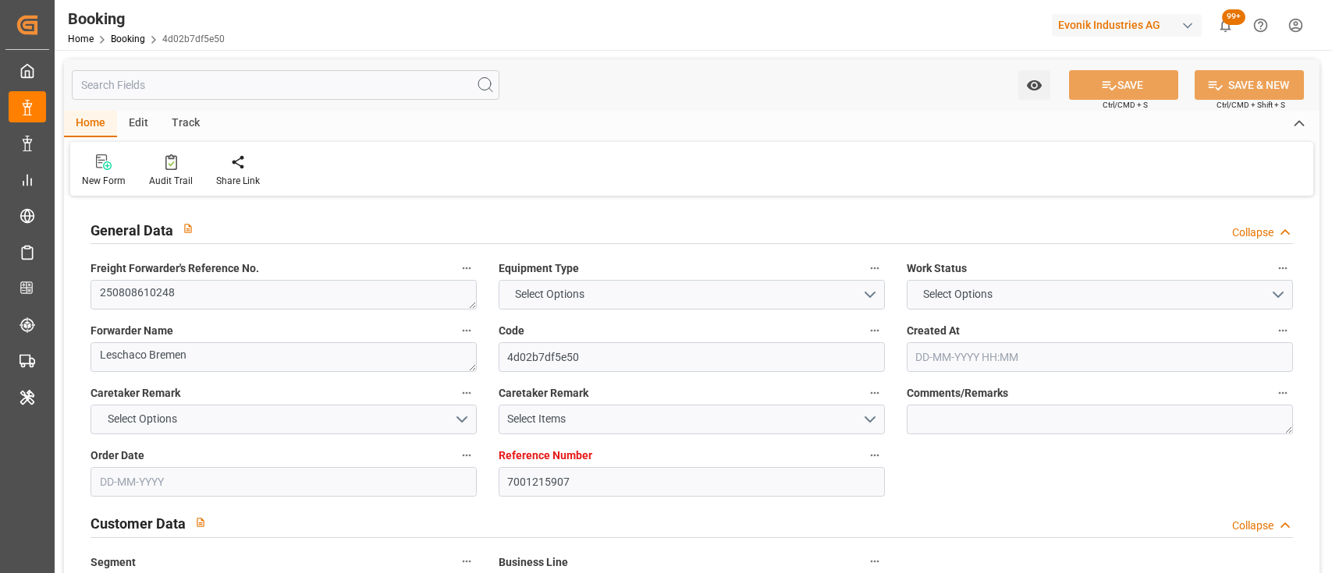
type input "[DATE] 21:01"
type input "[DATE] 00:00"
type input "[DATE]"
type input "[DATE] 00:39"
type input "[DATE]"
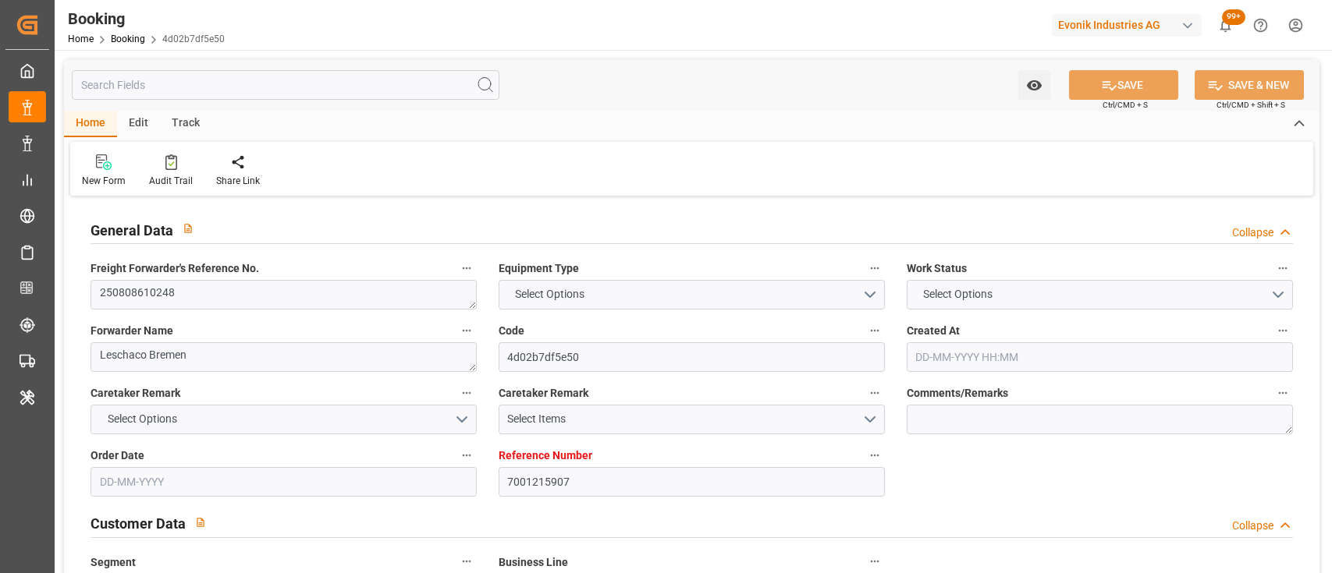
type input "[DATE] 12:09"
type input "[DATE] 12:00"
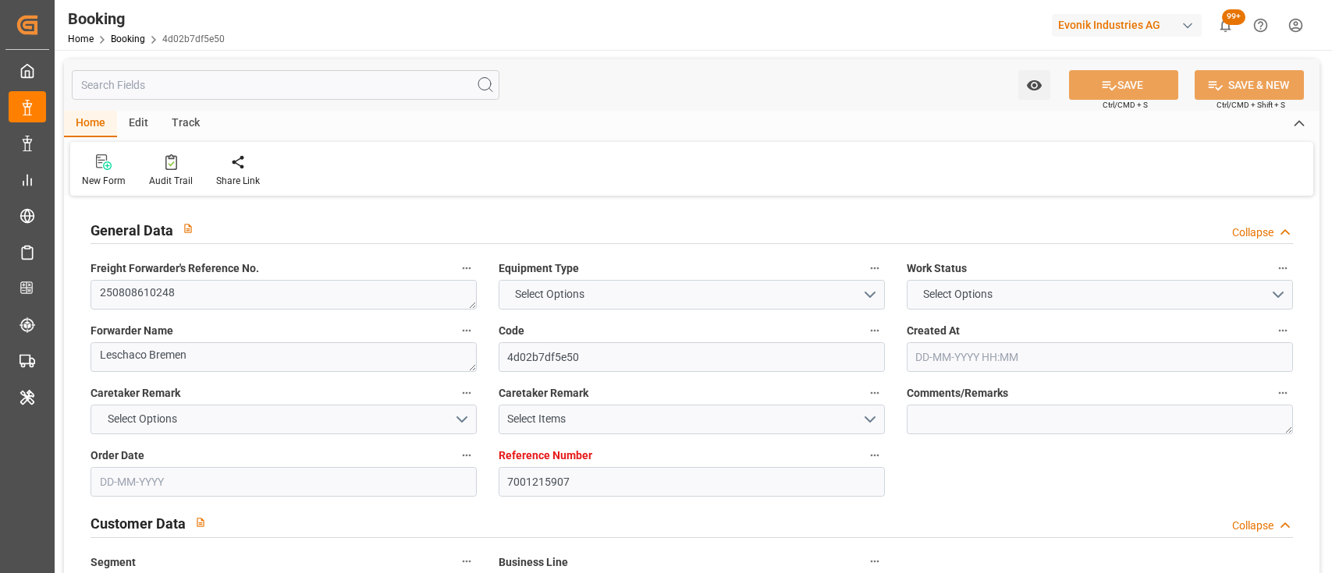
type input "[DATE] 23:06"
type input "[DATE] 16:00"
type input "[DATE] 21:01"
type input "[DATE] 11:21"
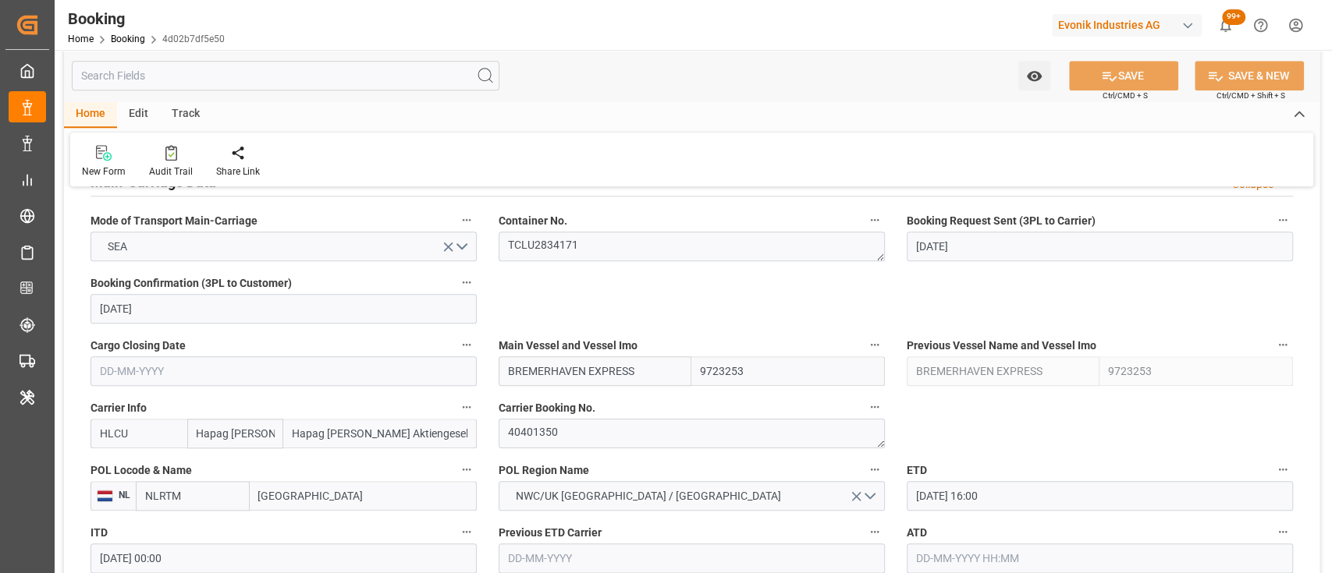
scroll to position [1165, 0]
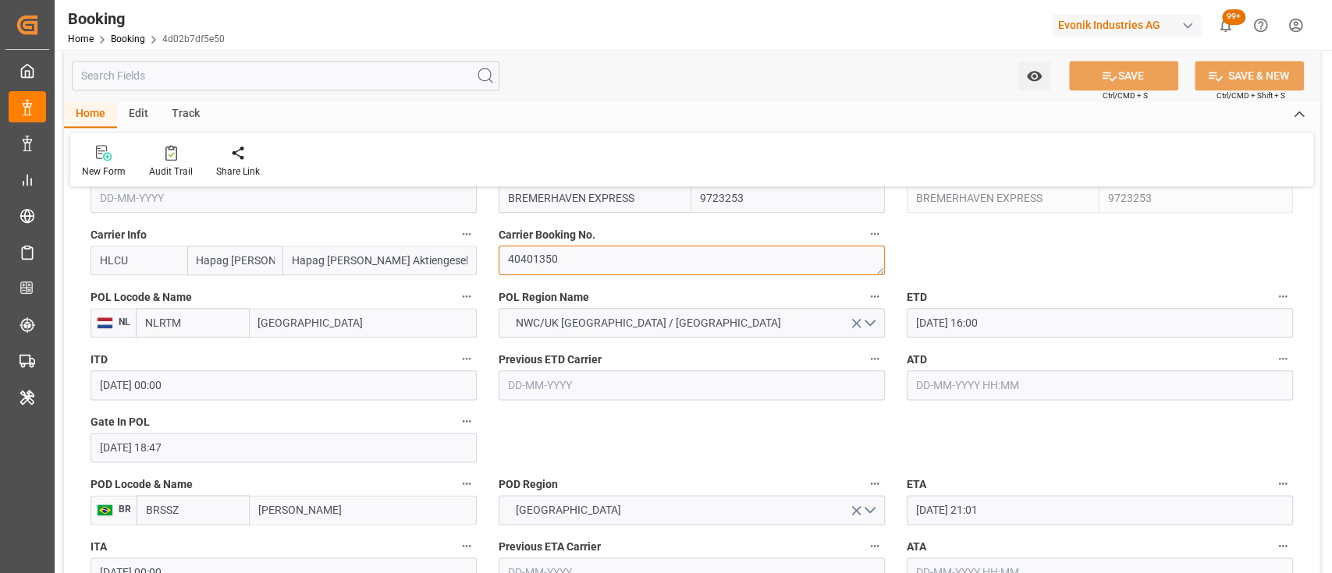
click at [715, 247] on textarea "40401350" at bounding box center [692, 261] width 386 height 30
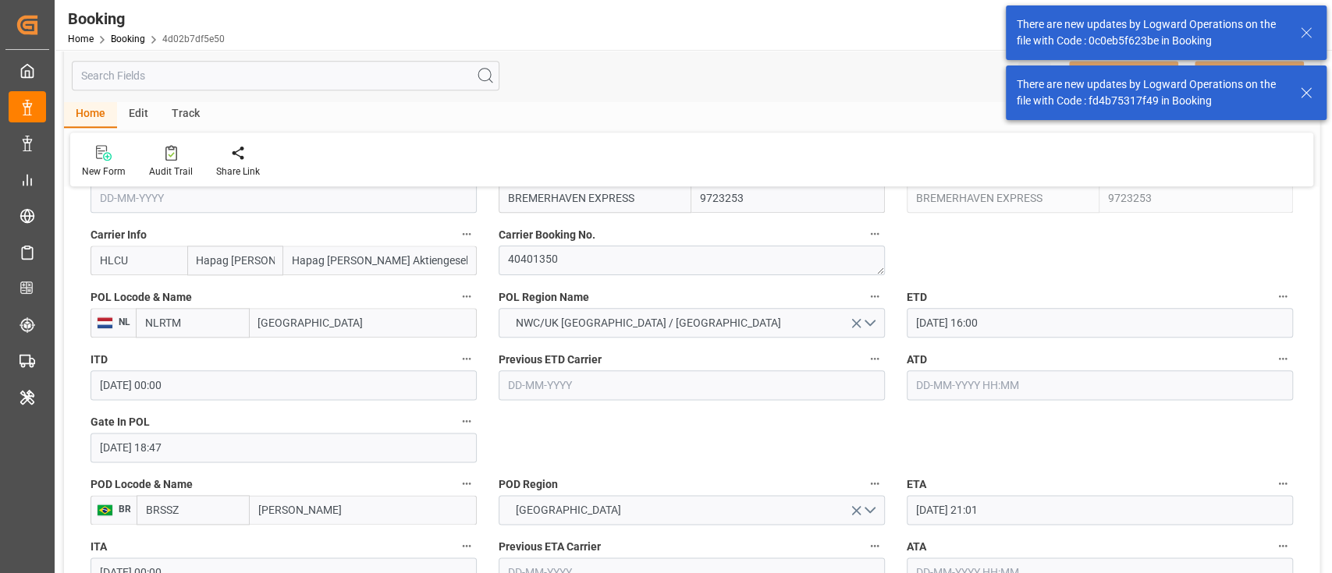
scroll to position [1680, 0]
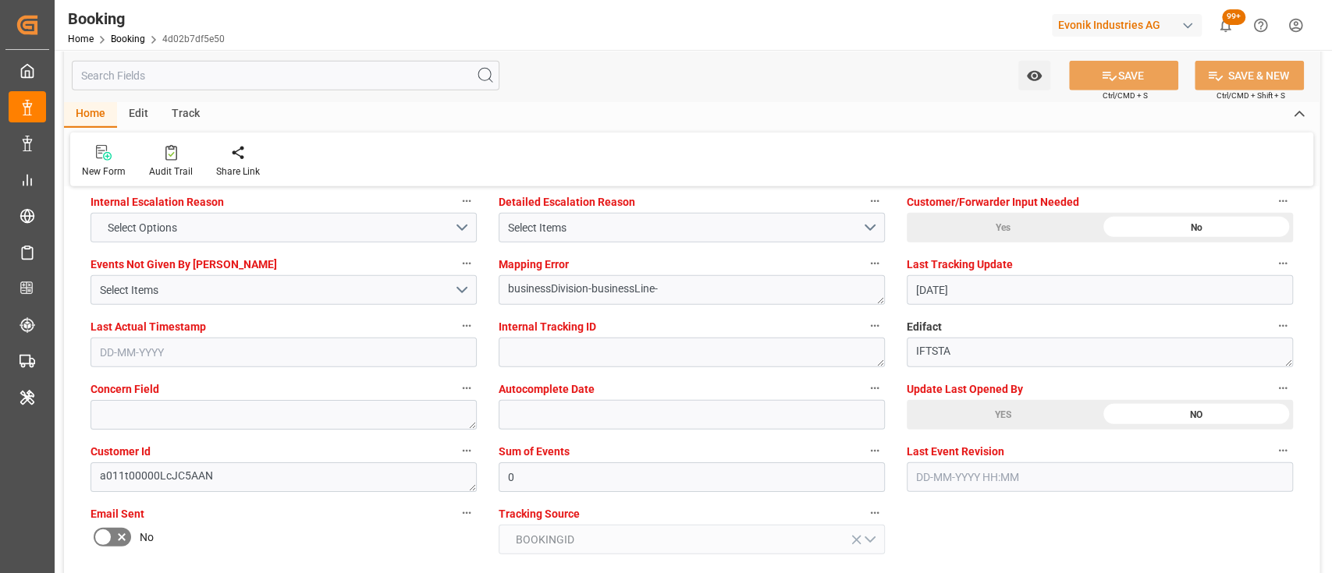
scroll to position [2937, 0]
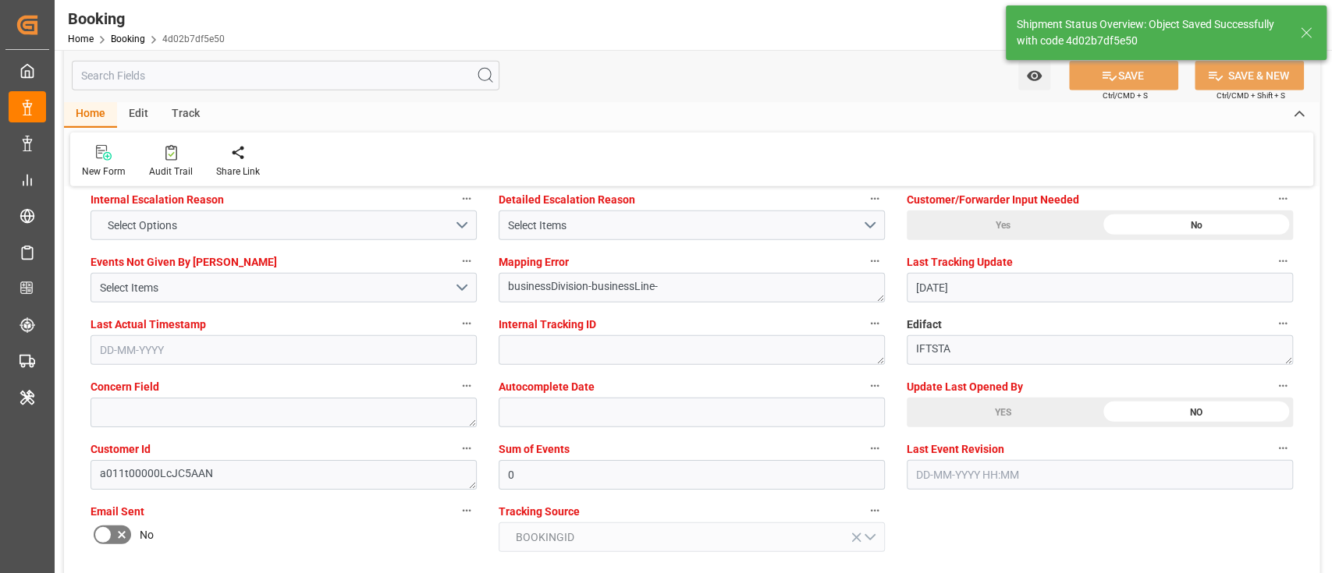
type input "11-08-2025 05:21"
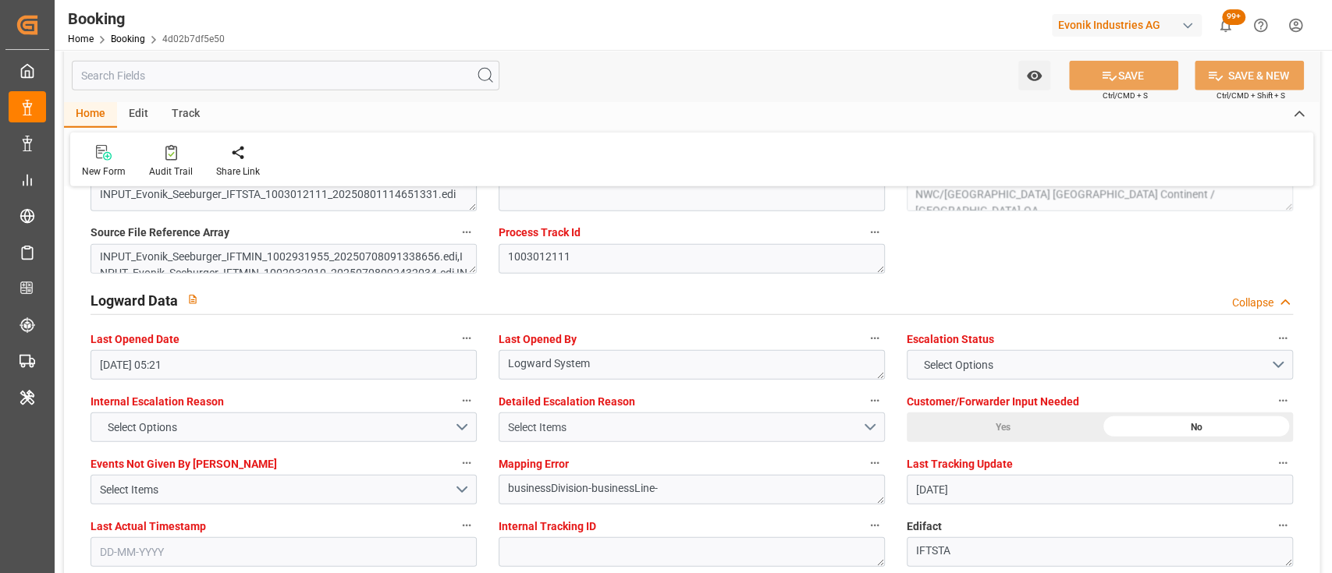
scroll to position [2731, 0]
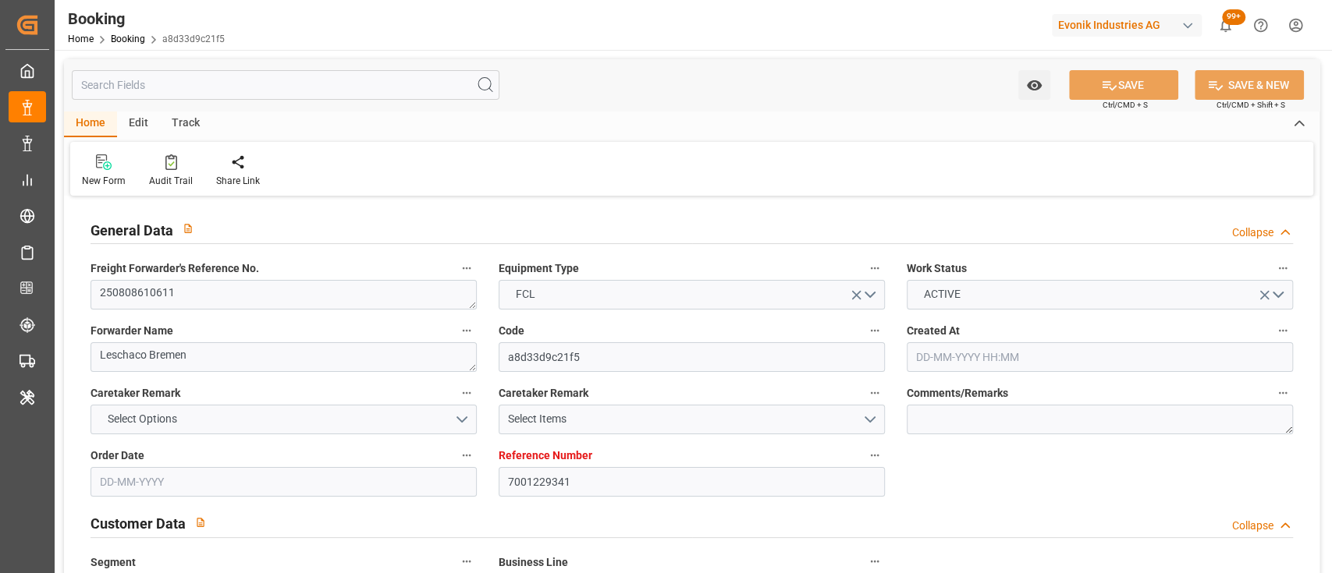
type input "7001229341"
type input "9723253"
type input "Hapag [PERSON_NAME]"
type input "Hapag [PERSON_NAME] Aktiengesellschaft"
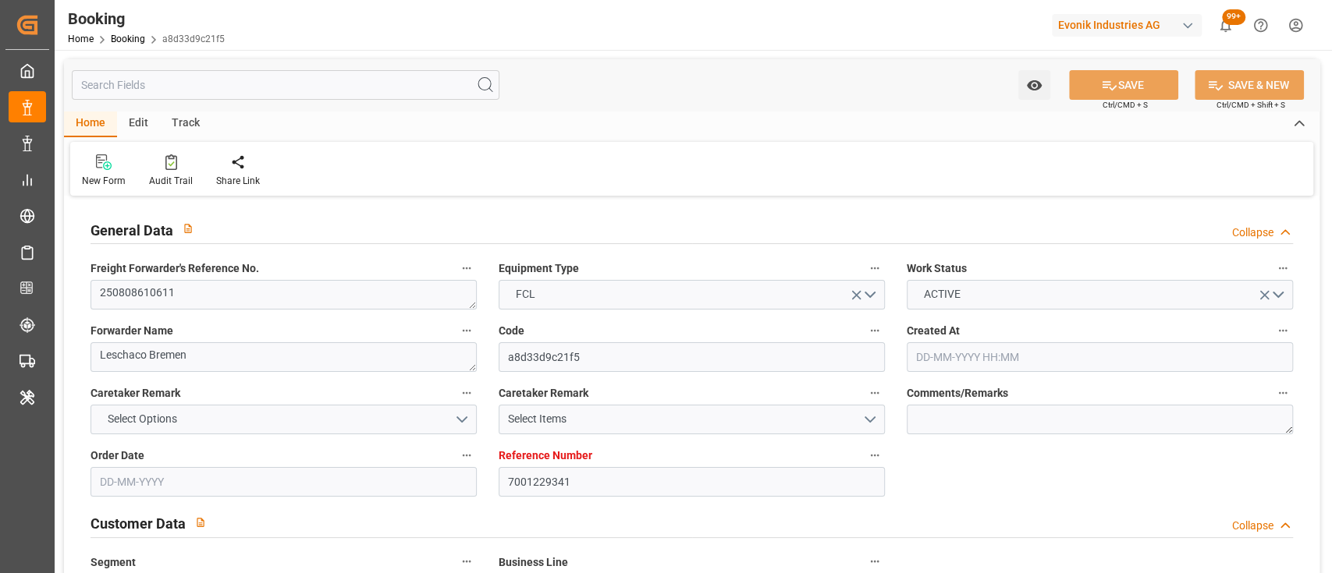
type input "NLRTM"
type input "BRSSZ"
type input "0"
type input "NLRTM"
type input "BRSSZ"
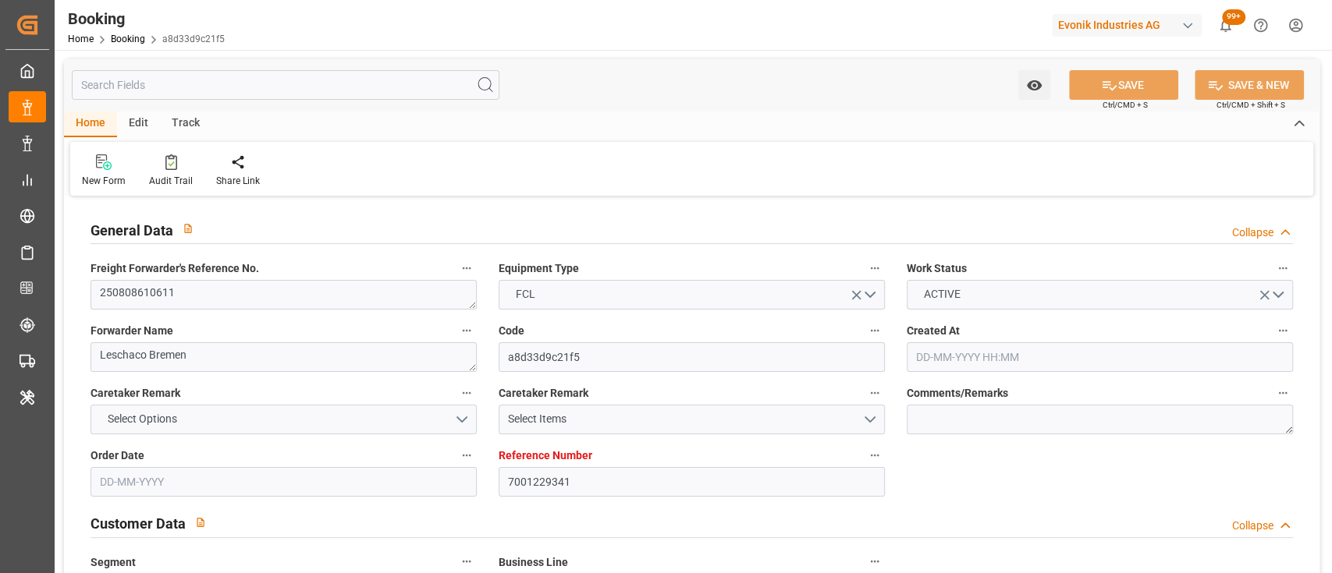
type input "9723253"
type input "22-07-2025 13:53"
type input "22-07-2025"
type input "07-09-2025"
type input "[DATE]"
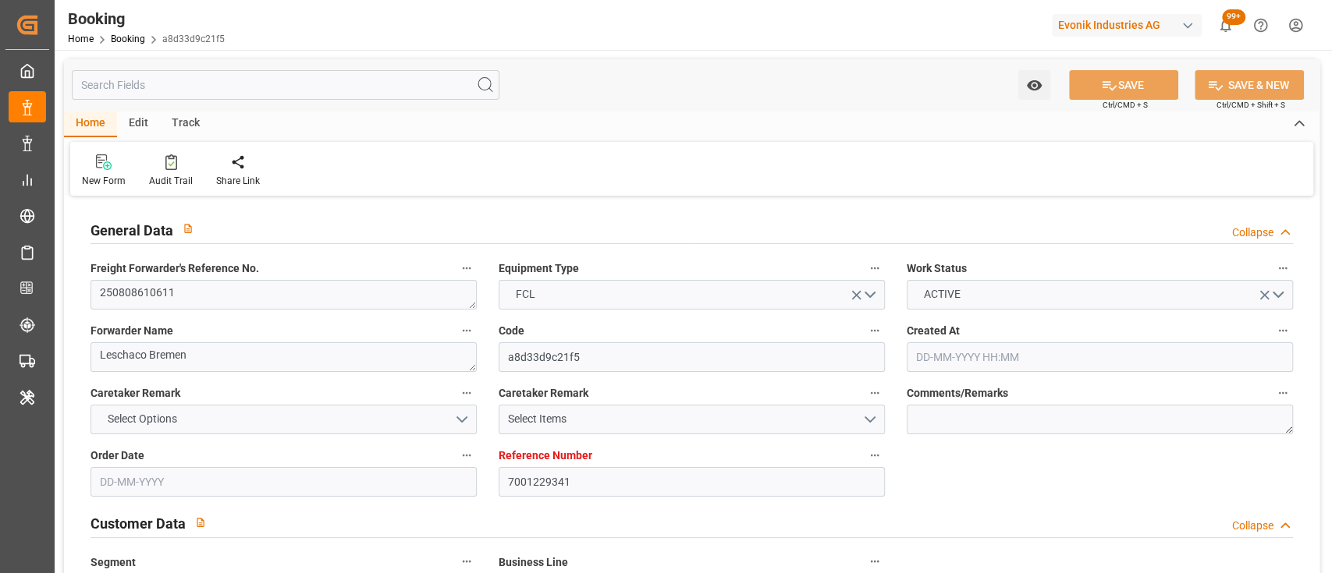
type input "23-07-2025"
type input "24-07-2025"
type input "11-08-2025 16:00"
type input "16-08-2025 00:00"
type input "04-08-2025 22:02"
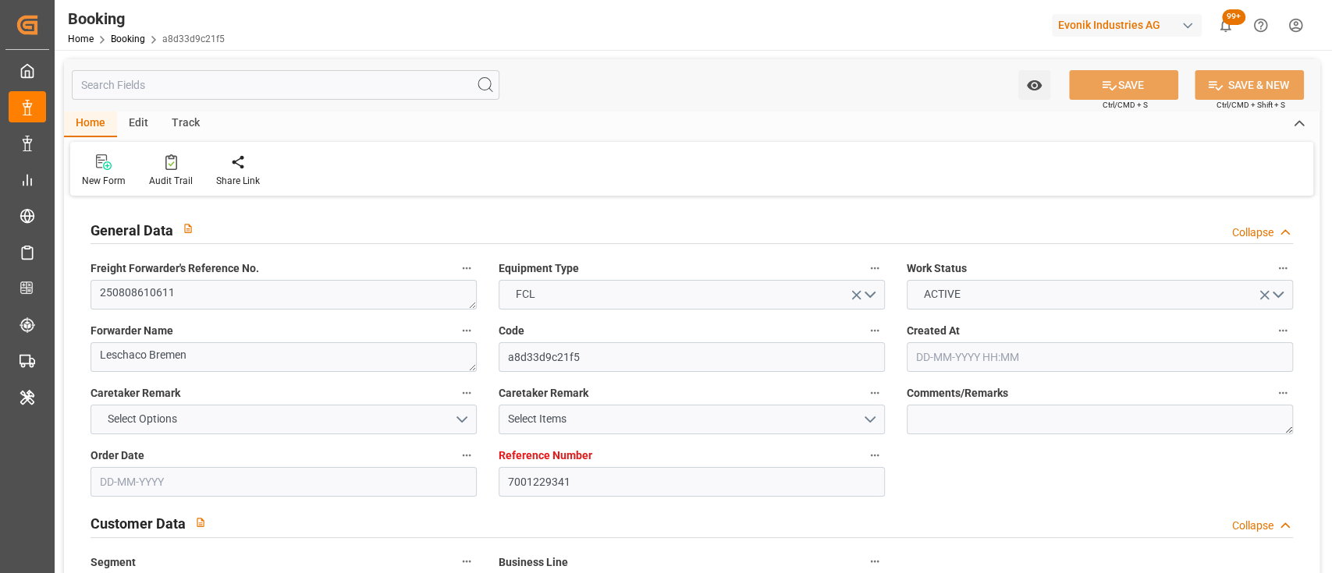
type input "08-09-2025 21:01"
type input "09-09-2025 00:00"
type input "[DATE]"
type input "11-08-2025 00:25"
type input "11-08-2025"
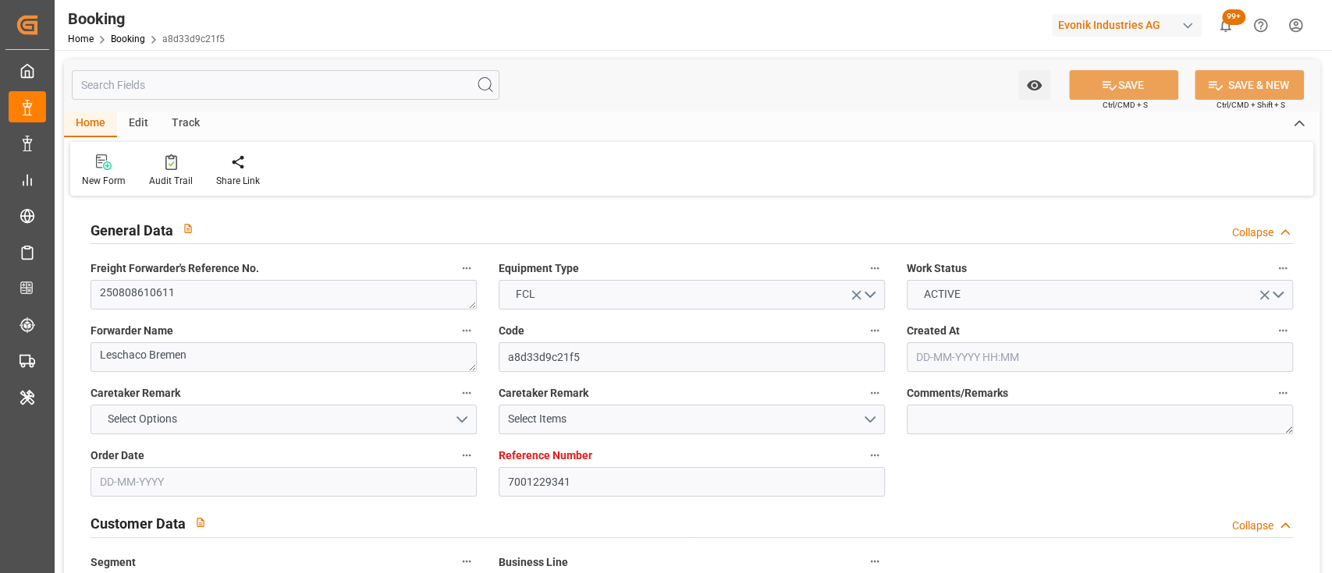
type input "01-08-2025 09:07"
type input "01-08-2025 12:40"
type input "02-08-2025 07:52"
type input "01-08-2025 12:00"
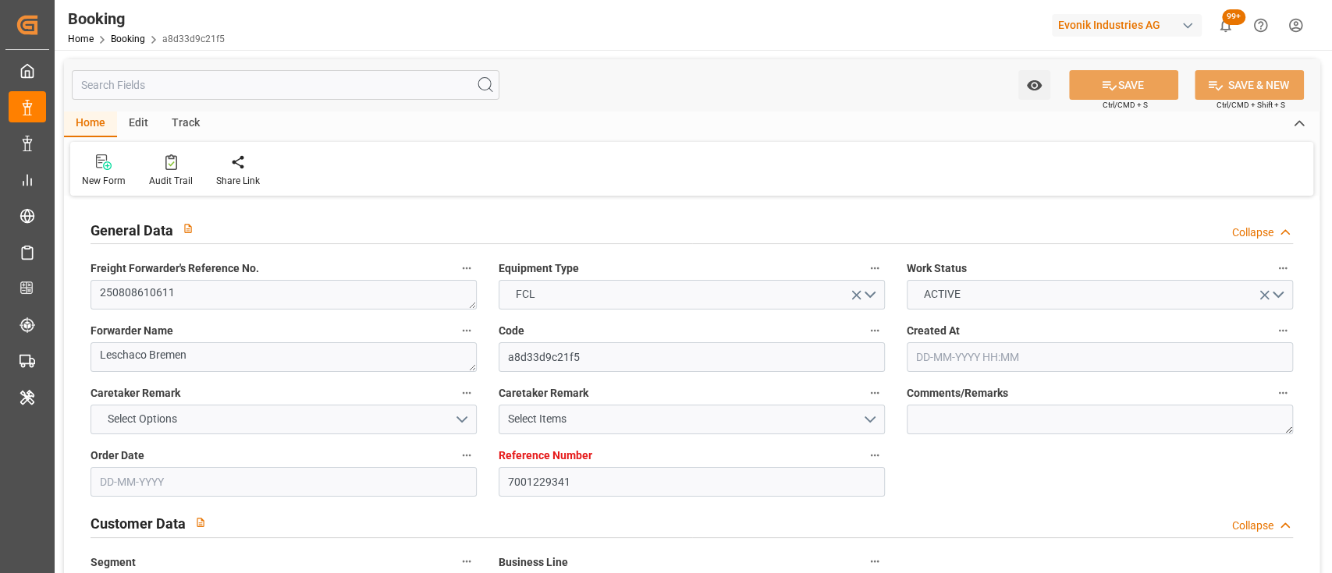
type input "01-08-2025 12:00"
type input "14-08-2025 12:00"
type input "10-08-2025 22:30"
type input "[DATE] 16:00"
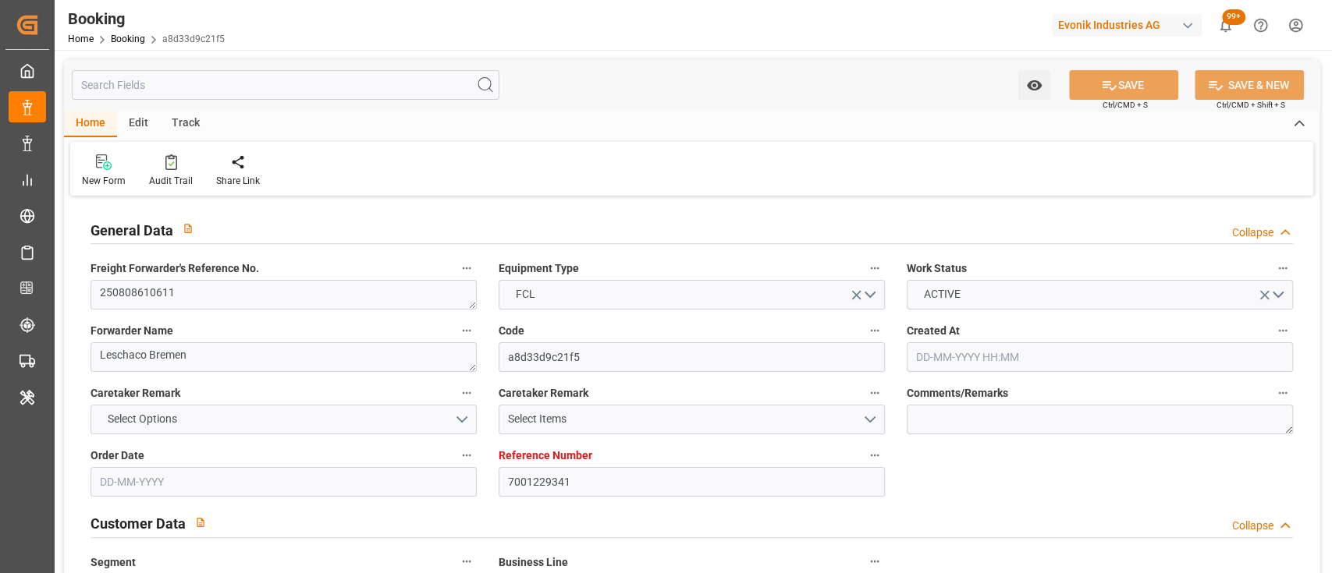
type input "[DATE] 21:01"
type input "[DATE] 11:21"
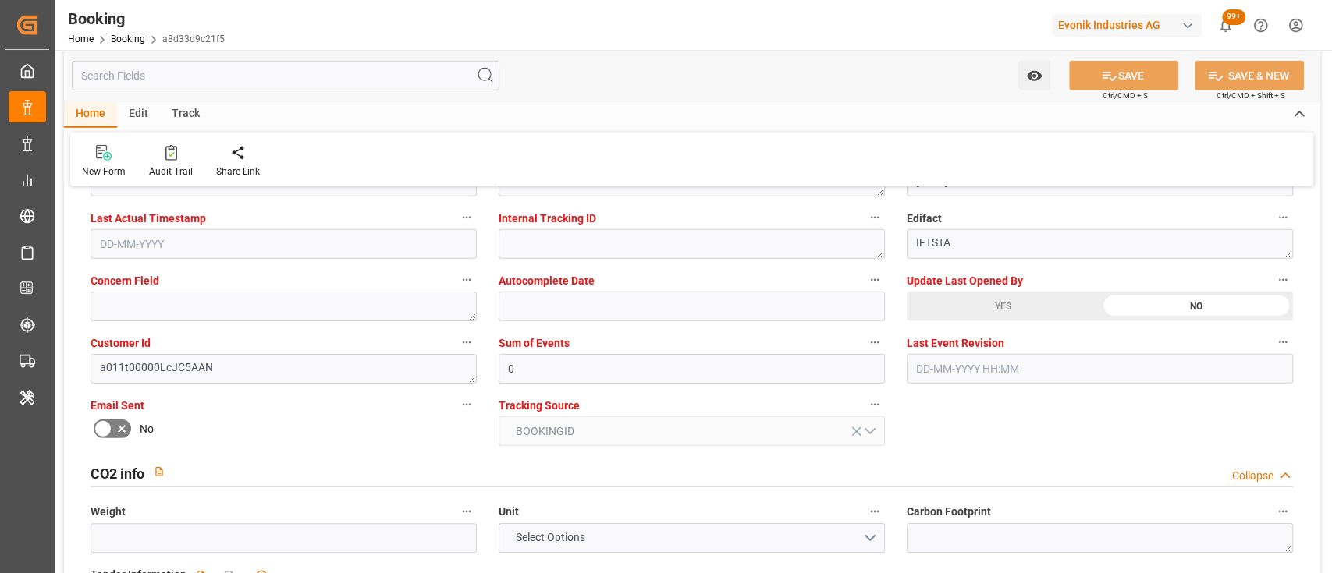
scroll to position [3051, 0]
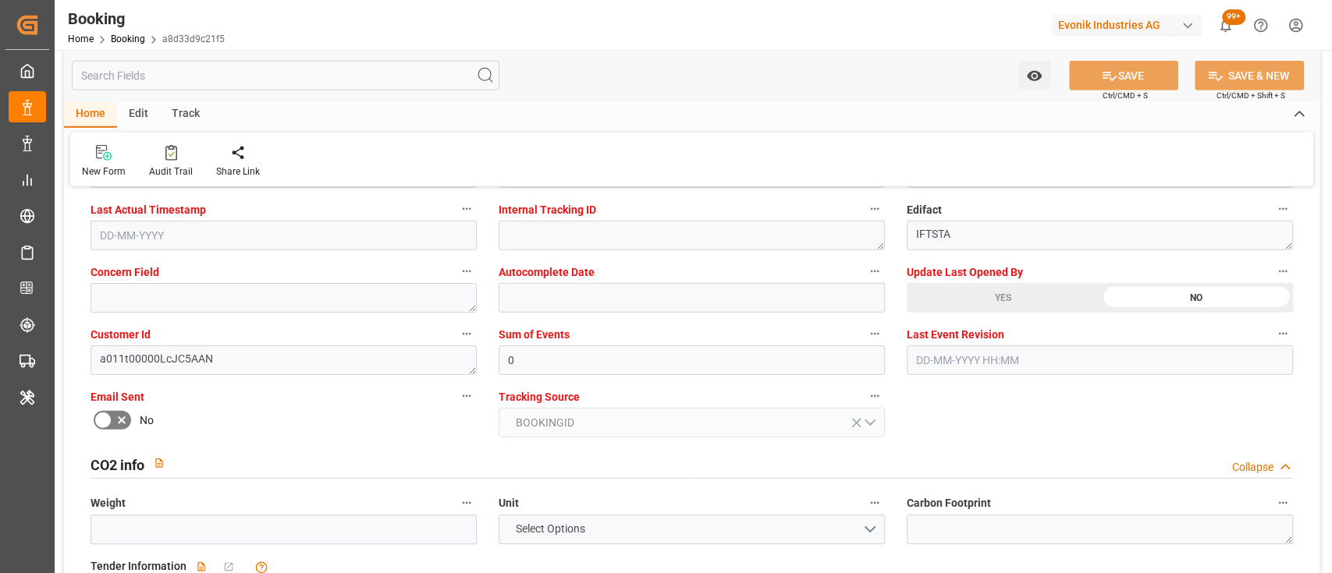
click at [971, 313] on div "Update Last Opened By YES NO" at bounding box center [1100, 287] width 408 height 62
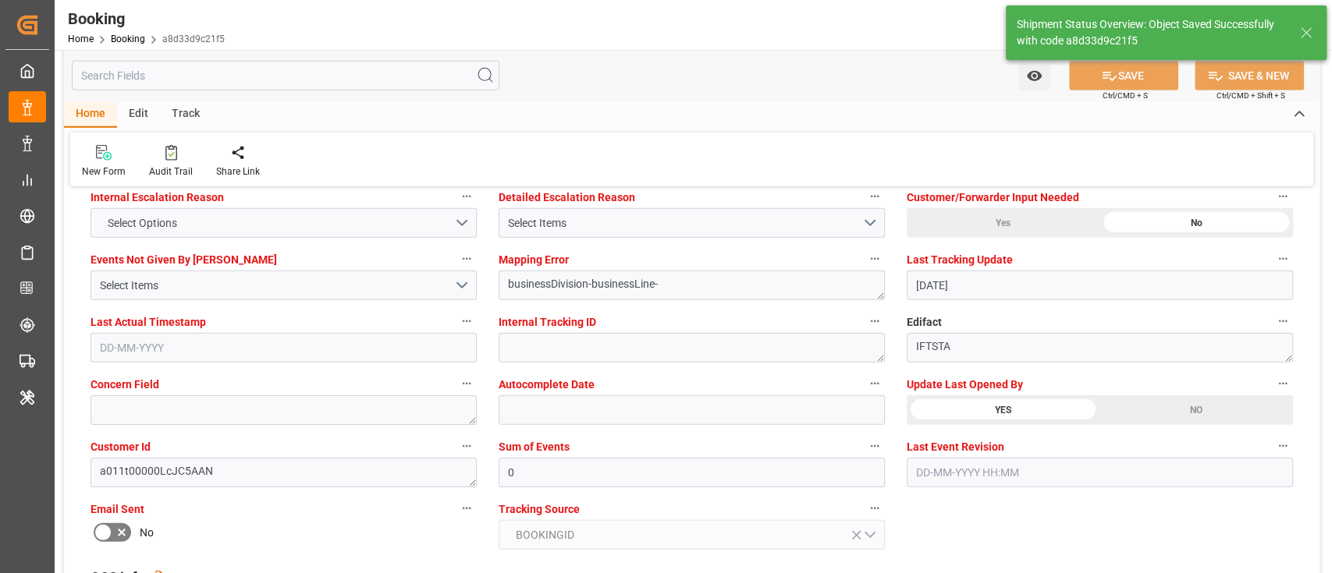
type textarea "[PERSON_NAME]"
type input "11-08-2025 05:21"
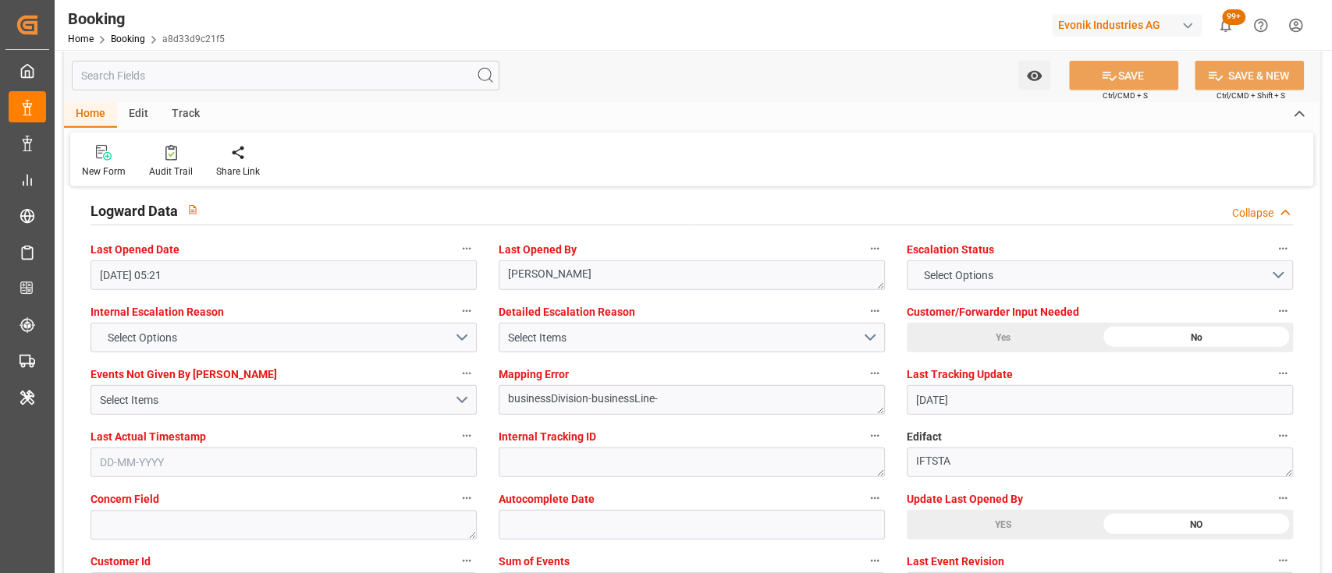
scroll to position [2822, 0]
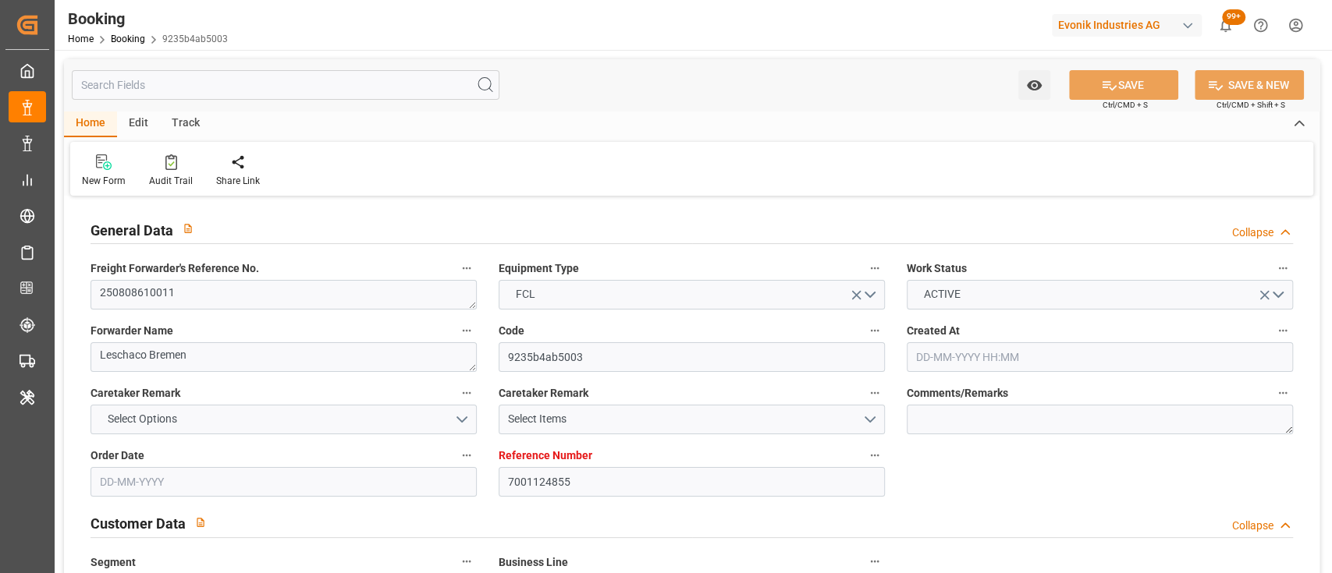
type input "7001124855"
type input "9243203"
type input "Hapag [PERSON_NAME]"
type input "Hapag [PERSON_NAME] Aktiengesellschaft"
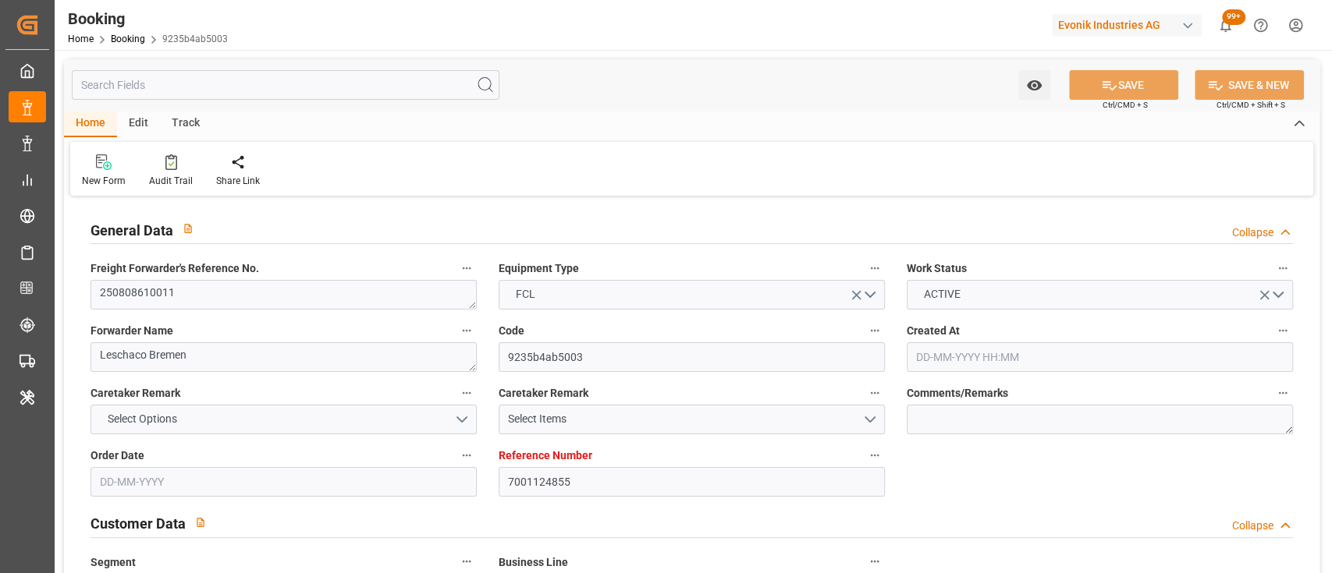
type input "BEANR"
type input "CAMTR"
type input "0"
type input "BEANR"
type input "CAMTR"
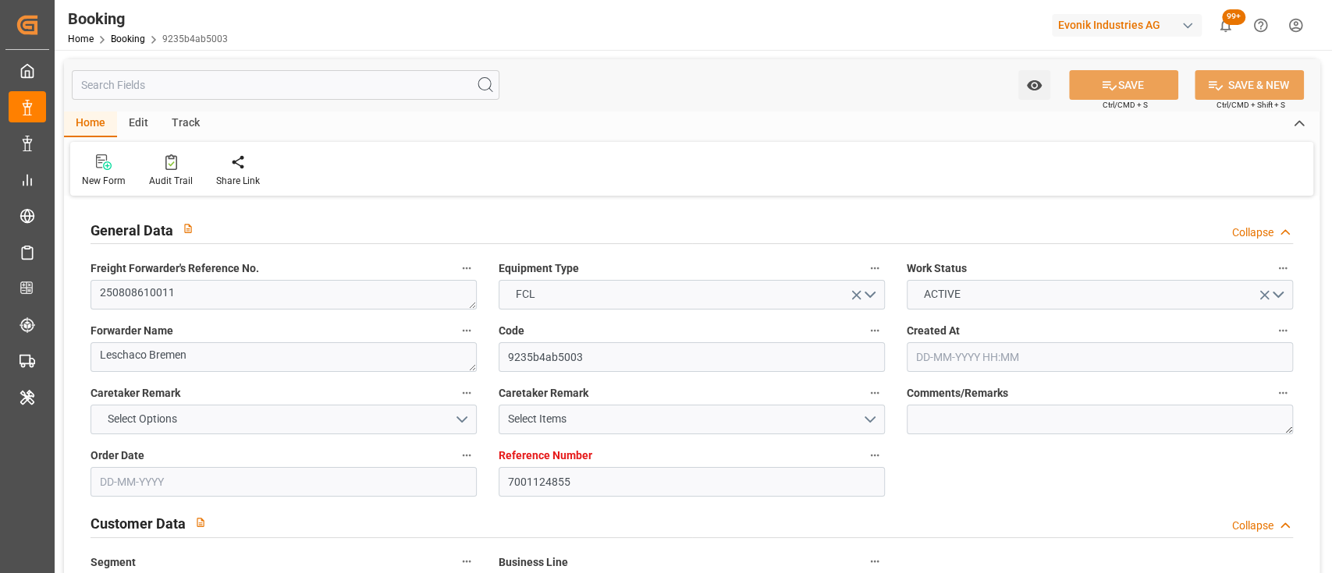
type input "9243203"
type input "[DATE] 09:49"
type input "[DATE]"
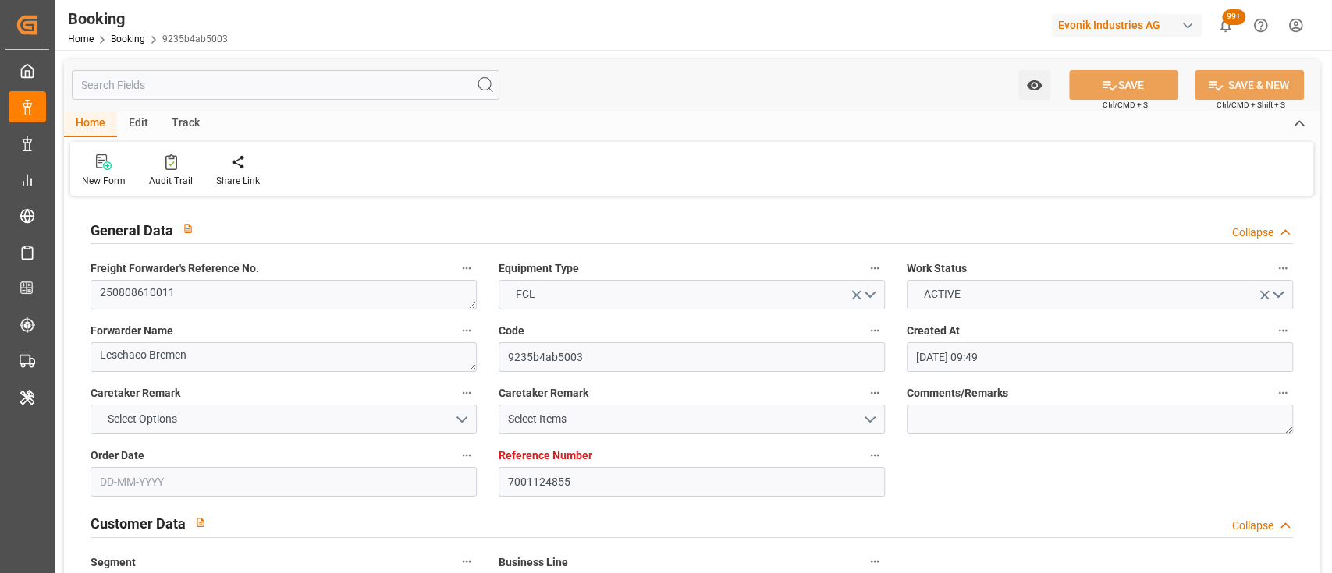
type input "[DATE] 00:00"
type input "[DATE]"
type input "29-07-2025"
type input "11-08-2025 05:00"
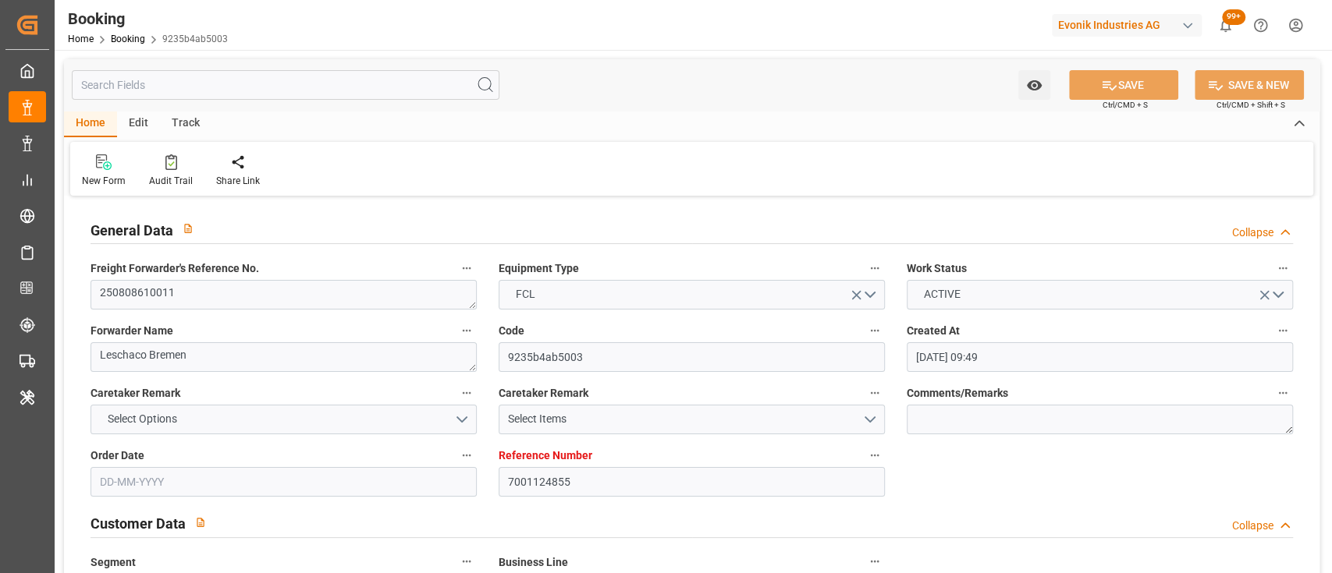
type input "08-08-2025 00:00"
type input "09-08-2025 04:26"
type input "26-08-2025 07:00"
type input "26-08-2025 00:00"
type input "[DATE]"
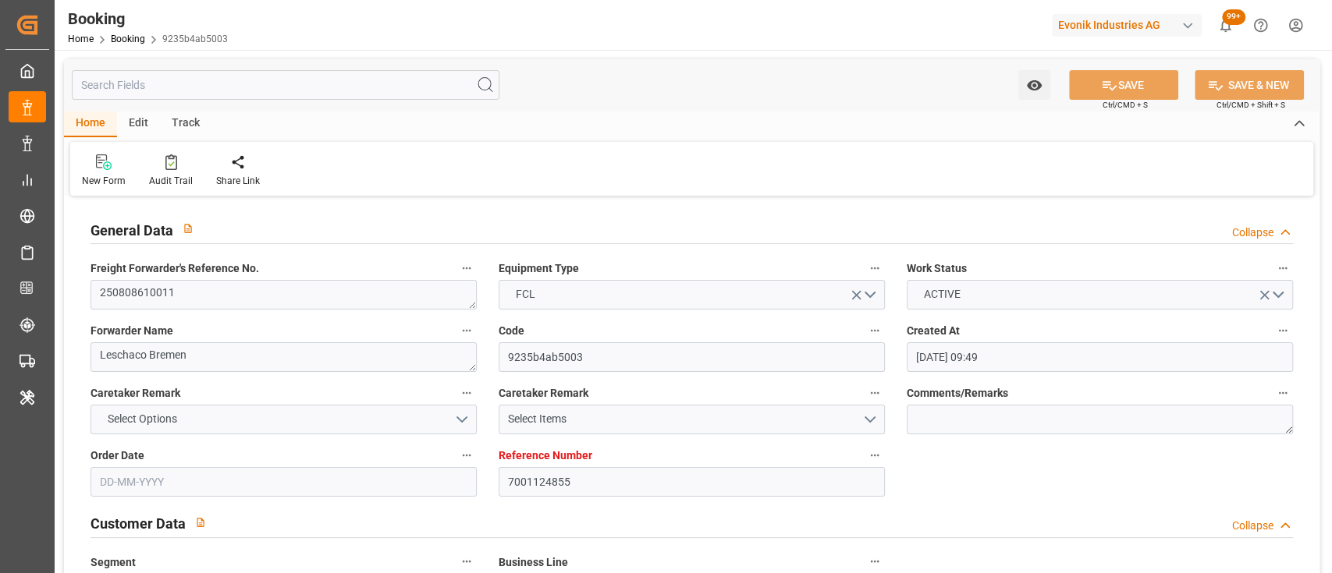
type input "[DATE] 23:45"
type input "[DATE]"
type input "31-07-2025 17:38"
type input "01-08-2025 09:49"
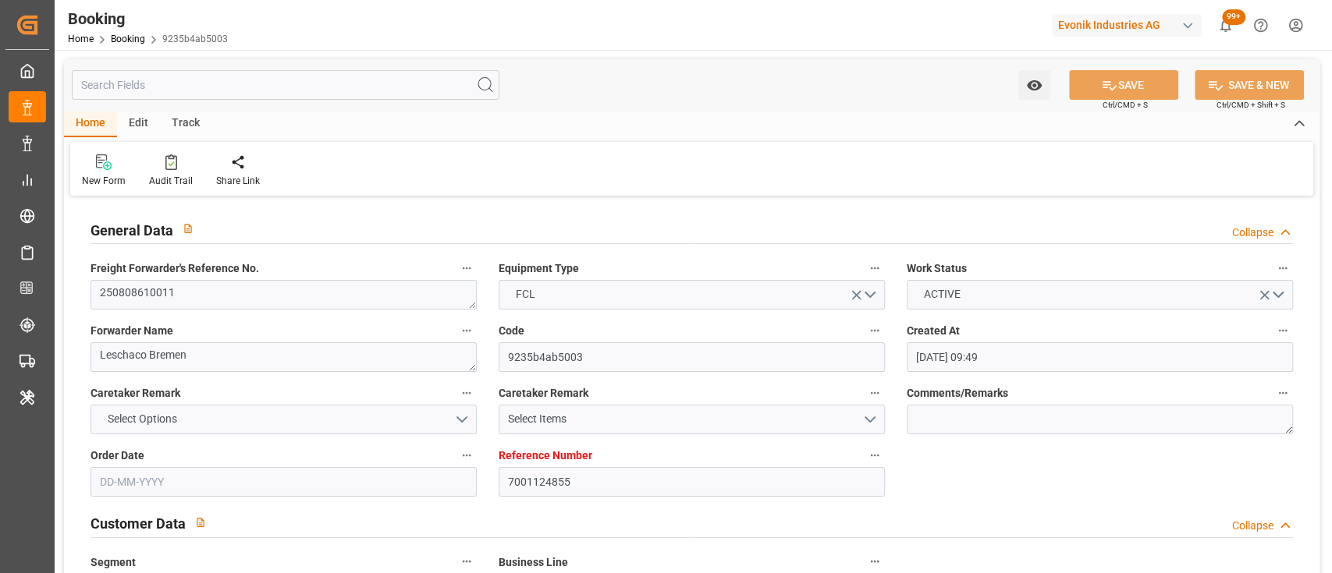
type input "05-08-2025 16:45"
type input "29-08-2025 12:00"
type input "07-08-2025 12:00"
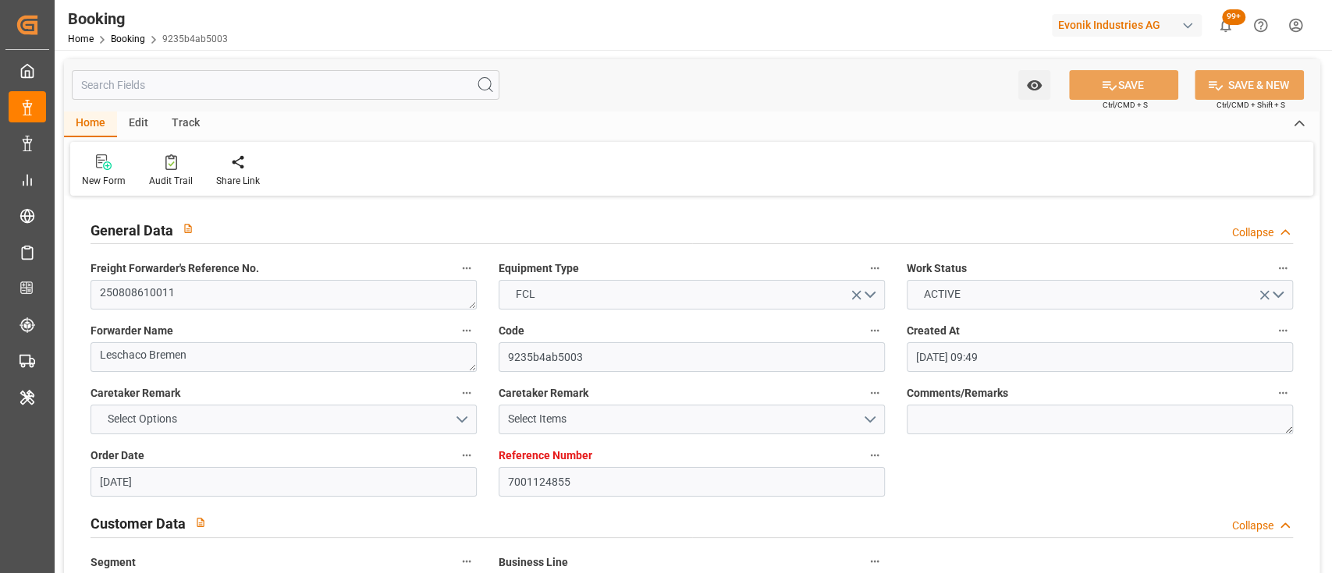
type input "10-08-2025 17:45"
type input "11-08-2025 05:00"
type input "26-08-2025 07:00"
type input "27-08-2025 05:21"
type input "28-08-2025 12:00"
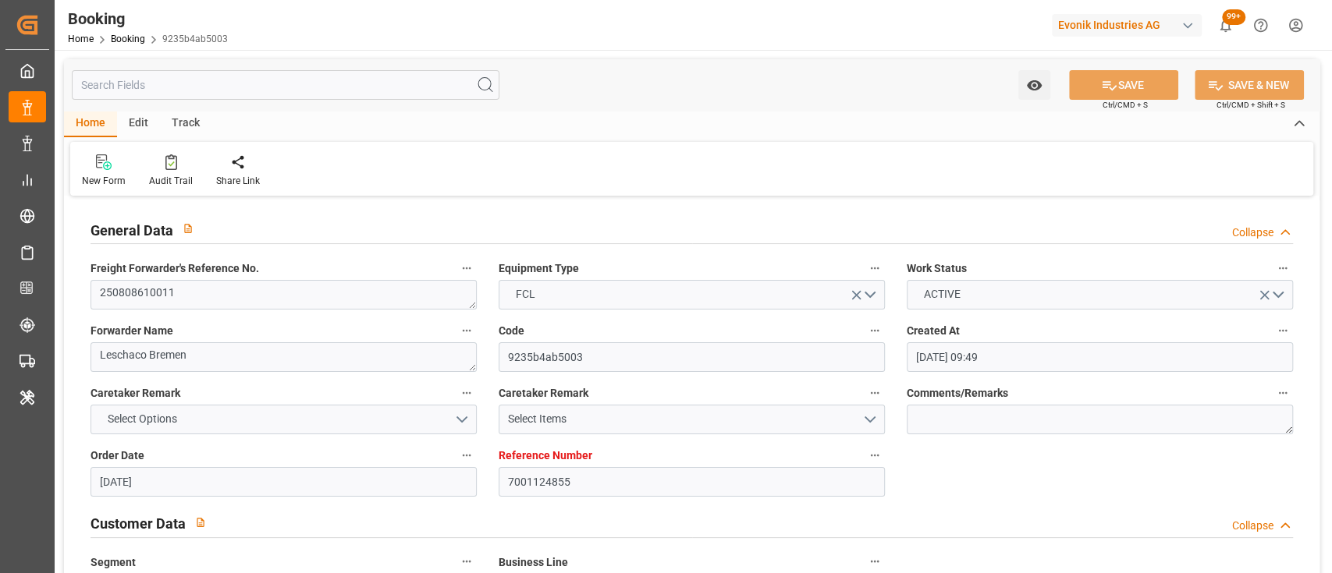
type input "28-08-2025 12:00"
type input "31-08-2025 05:21"
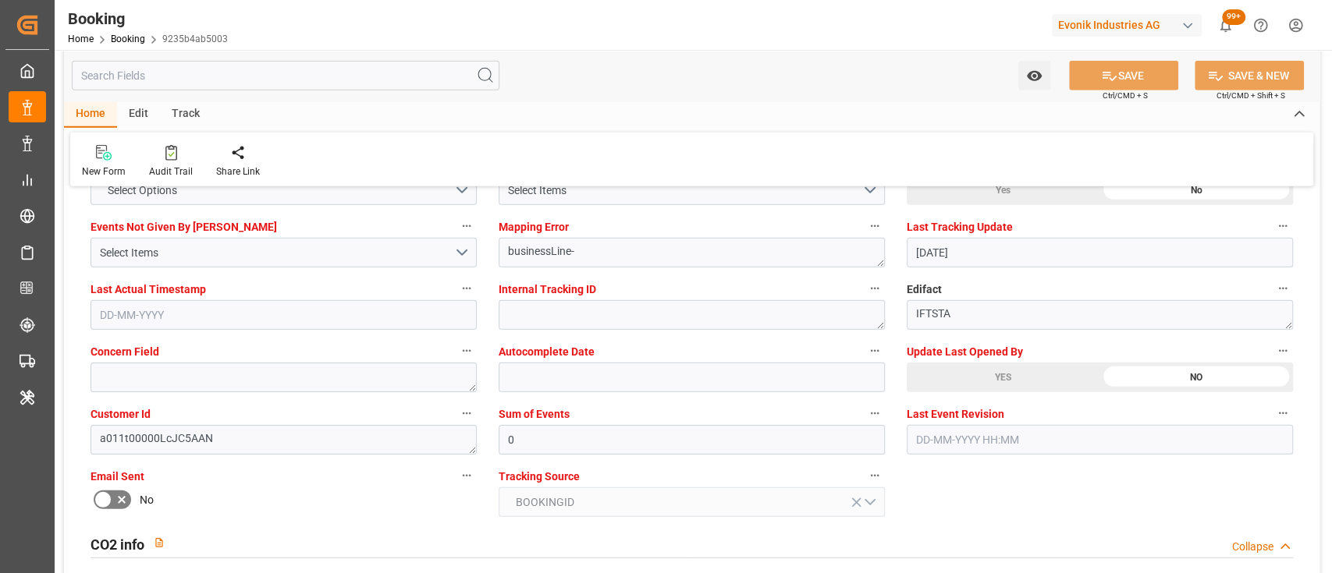
scroll to position [2976, 0]
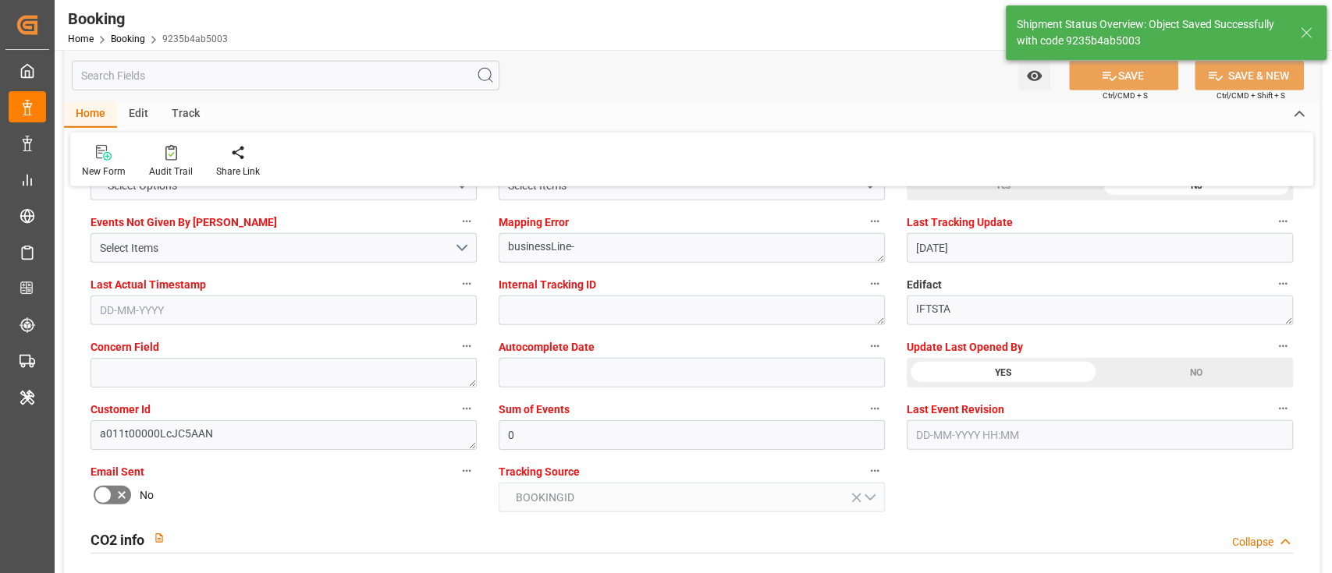
type textarea "[PERSON_NAME]"
type input "11-08-2025 05:23"
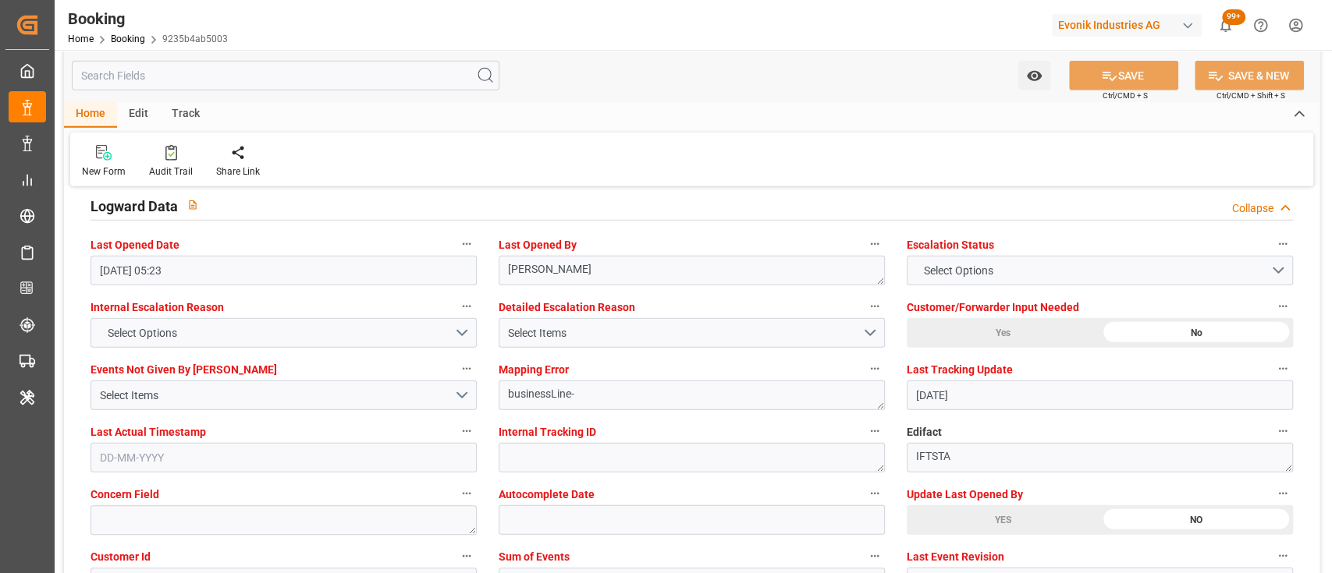
scroll to position [2827, 0]
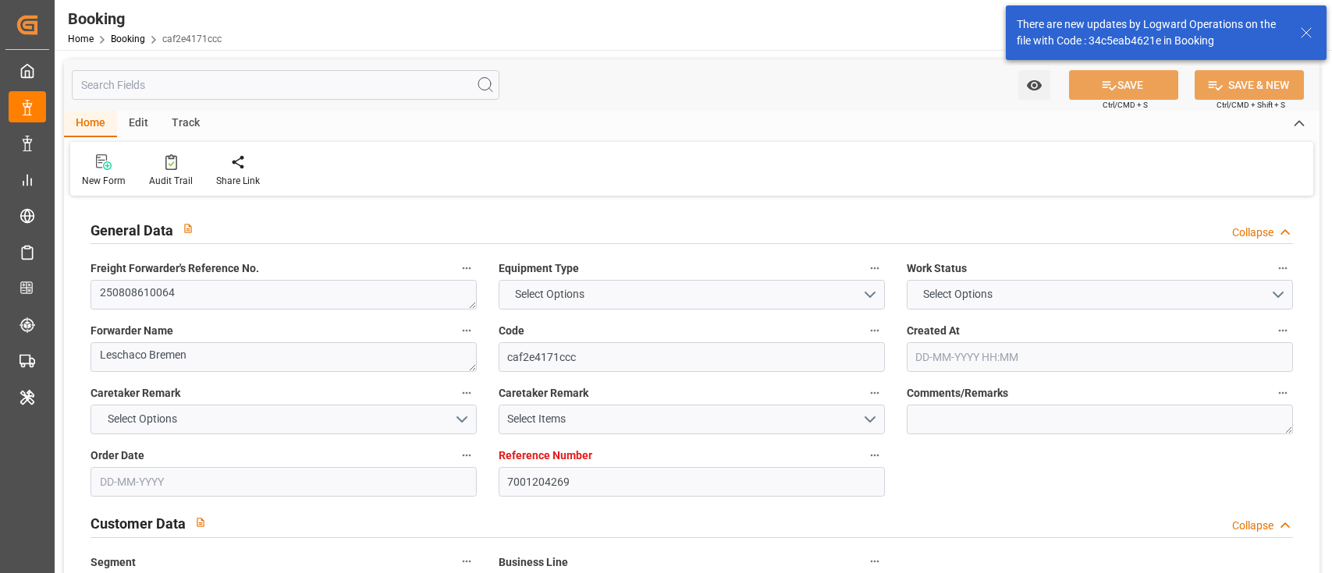
type input "7001204269"
type input "9723253"
type input "Hapag [PERSON_NAME]"
type input "Hapag [PERSON_NAME] Aktiengesellschaft"
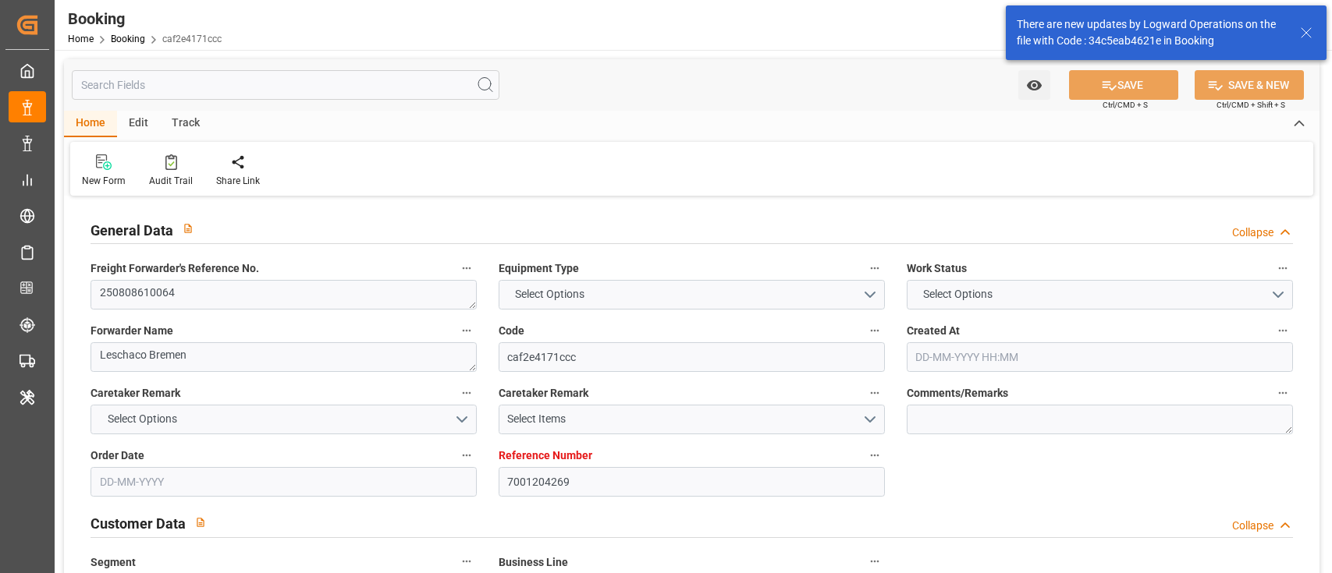
type input "NLRTM"
type input "BRSSZ"
type input "0"
type input "NLRTM"
type input "BRSSZ"
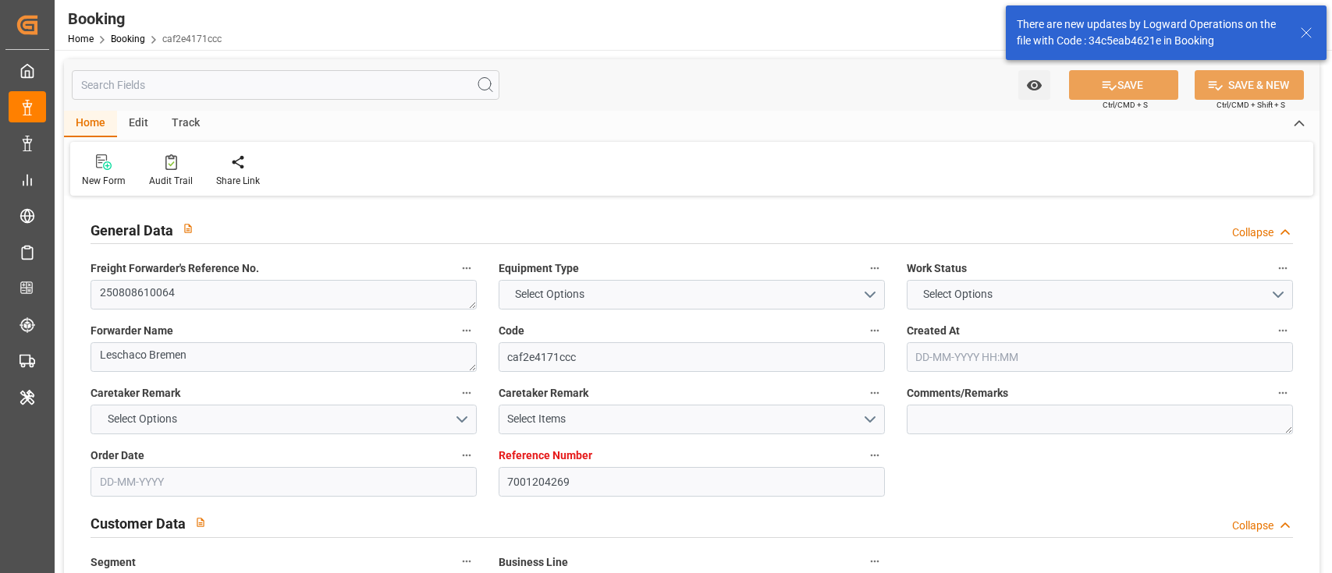
type input "9723253"
type input "[DATE] 08:52"
type input "[DATE]"
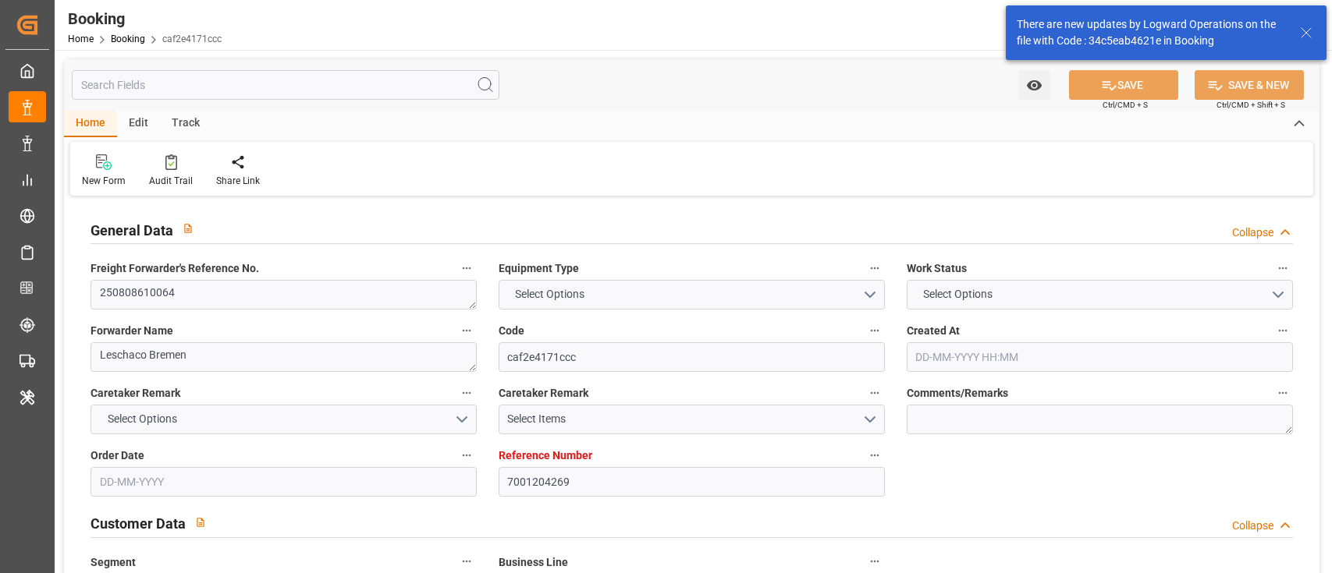
type input "[DATE]"
type input "[DATE] 16:00"
type input "[DATE] 00:00"
type input "[DATE] 22:07"
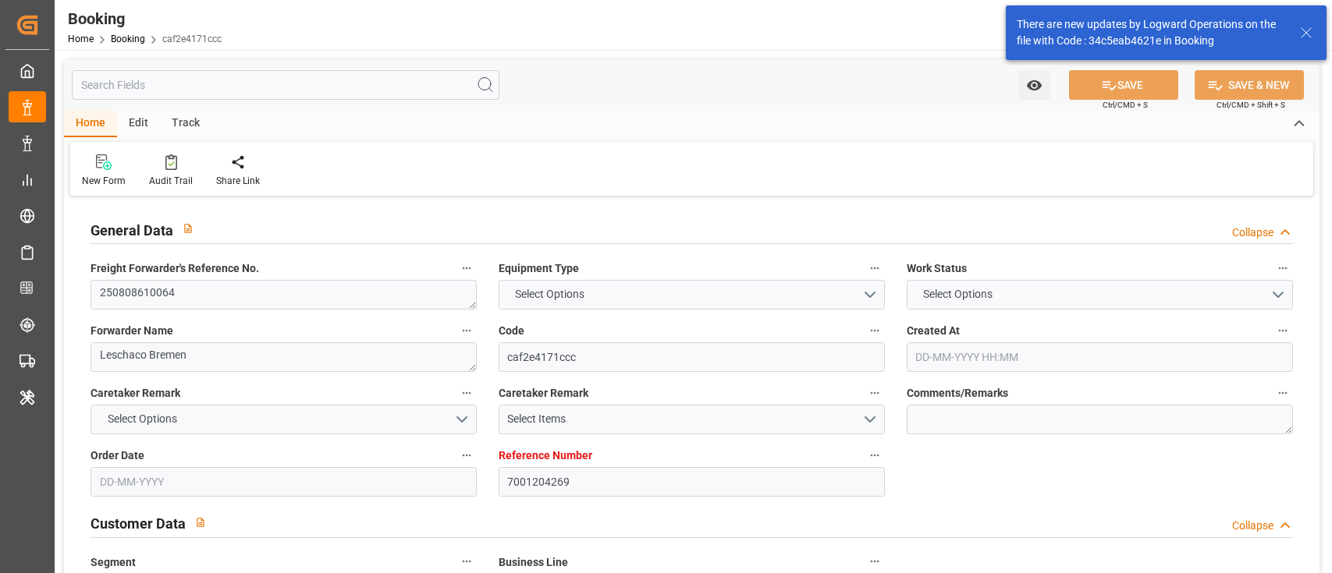
type input "[DATE] 21:01"
type input "[DATE] 00:00"
type input "[DATE]"
type input "[DATE] 23:45"
type input "[DATE]"
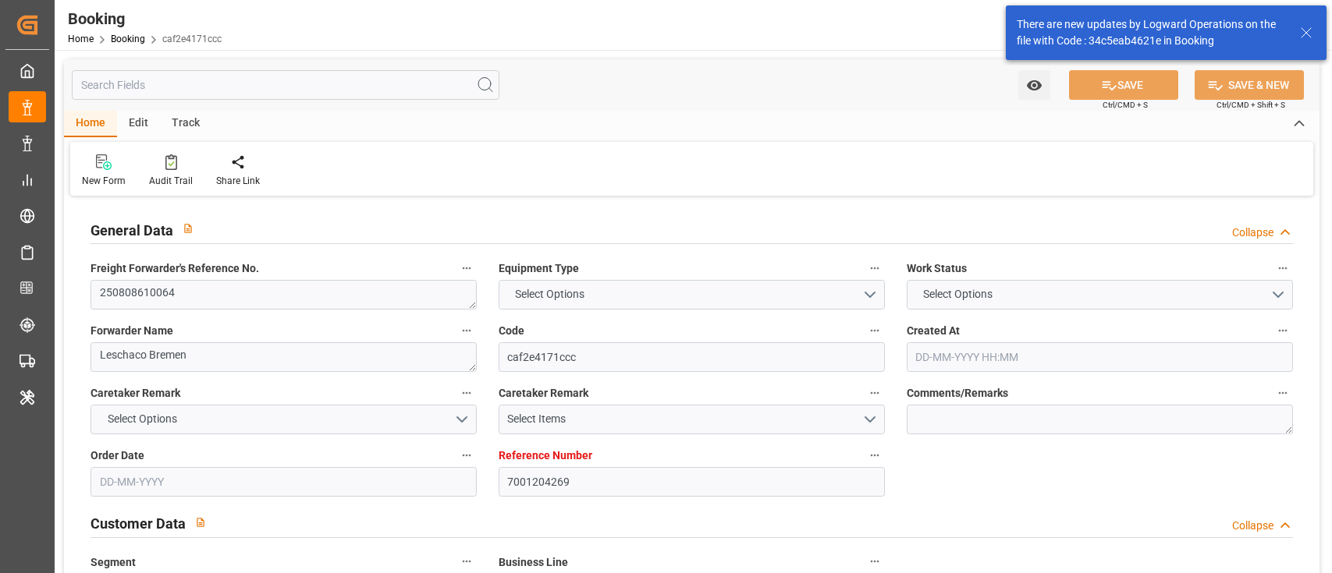
type input "[DATE] 07:47"
type input "[DATE] 11:45"
type input "[DATE] 11:13"
type input "[DATE] 07:45"
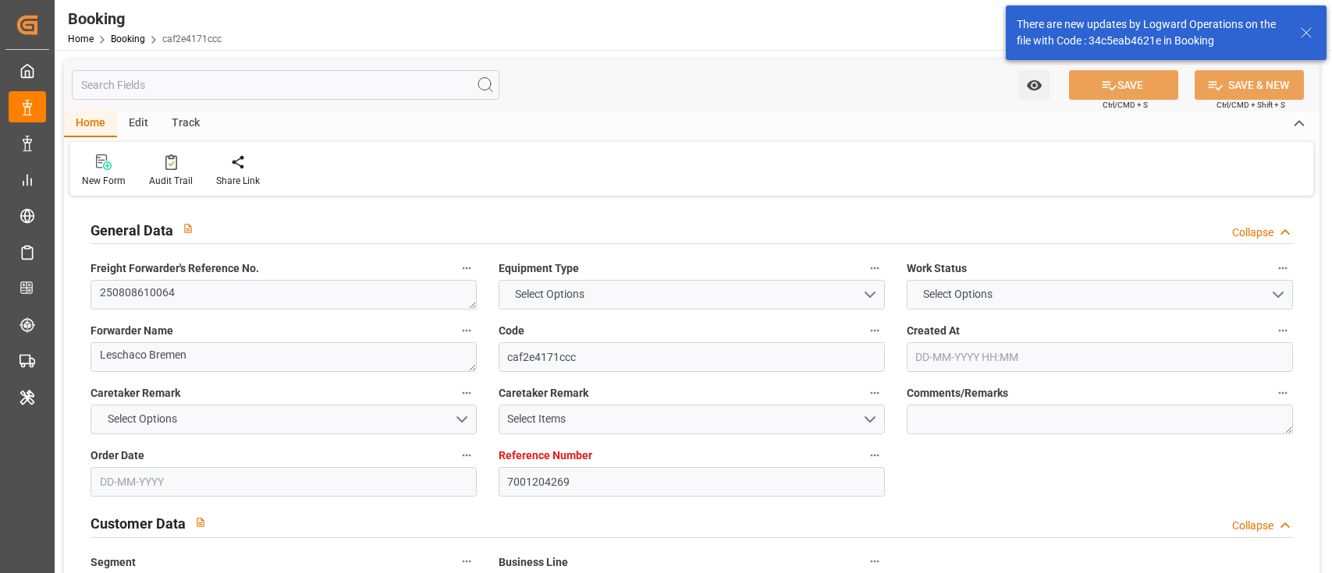
type input "[DATE] 14:11"
type input "[DATE] 12:00"
type input "10-08-2025 18:15"
type input "[DATE] 16:00"
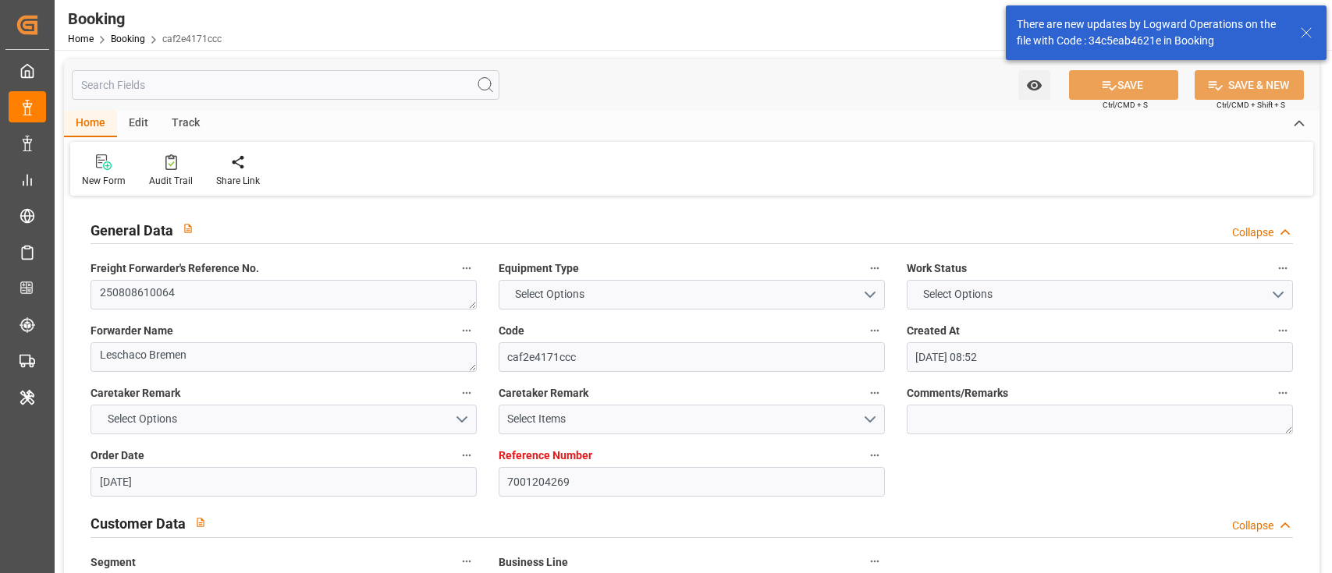
type input "[DATE] 21:01"
type input "09-09-2025 11:21"
type input "13-09-2025 11:21"
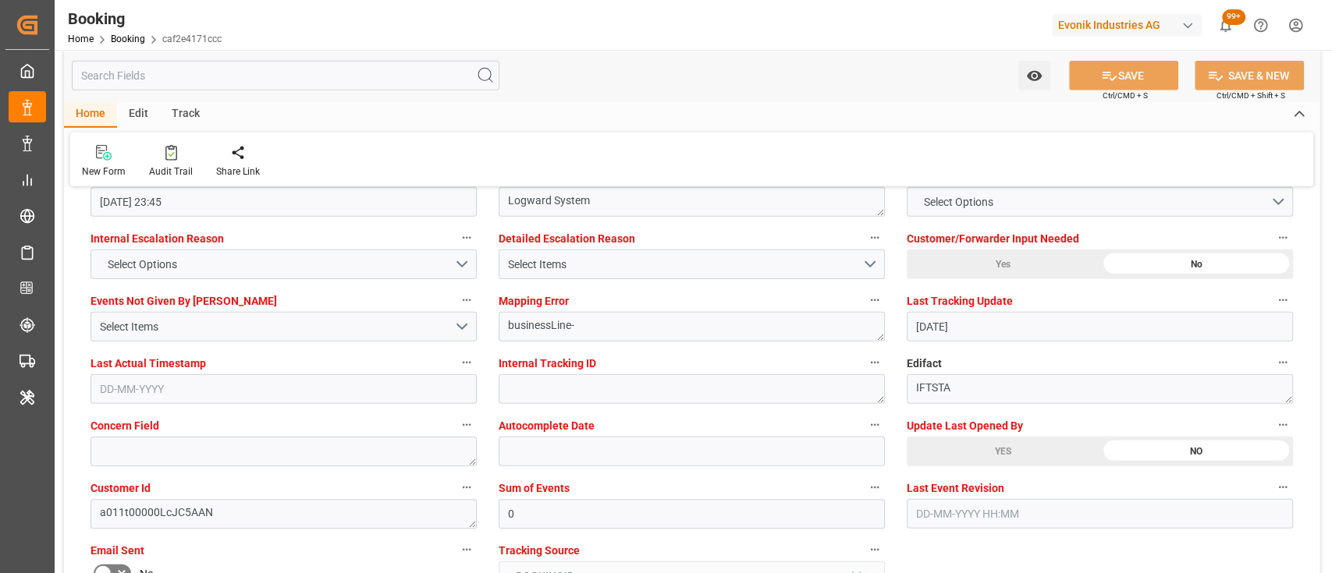
scroll to position [2909, 0]
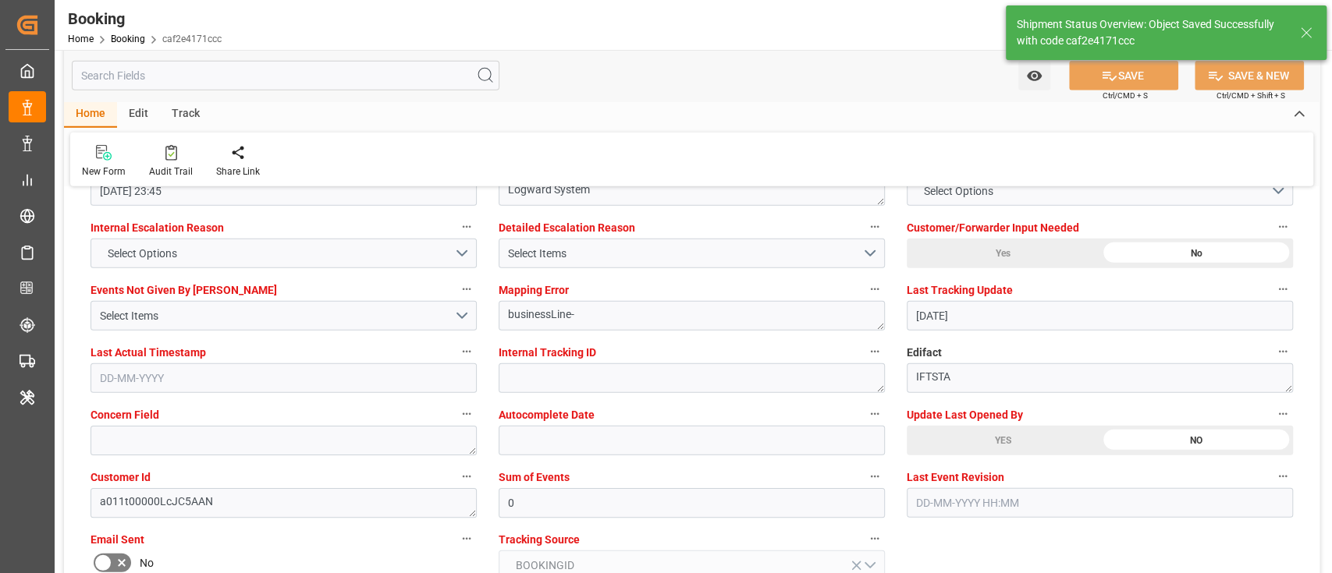
scroll to position [2815, 0]
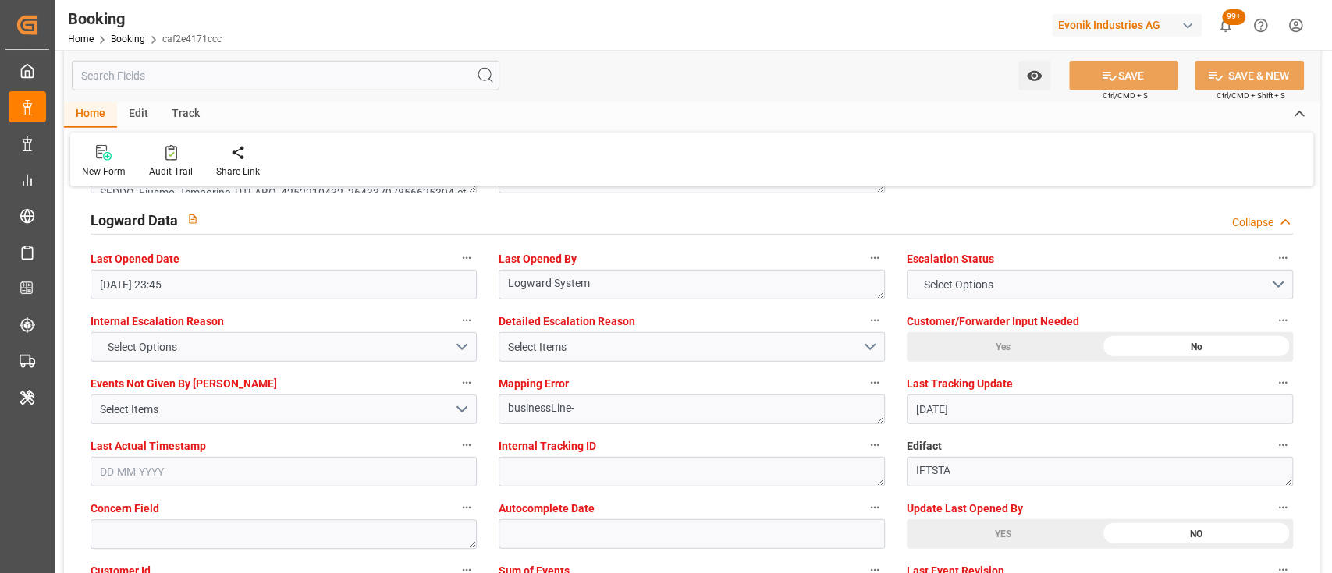
type input "11-08-2025 05:26"
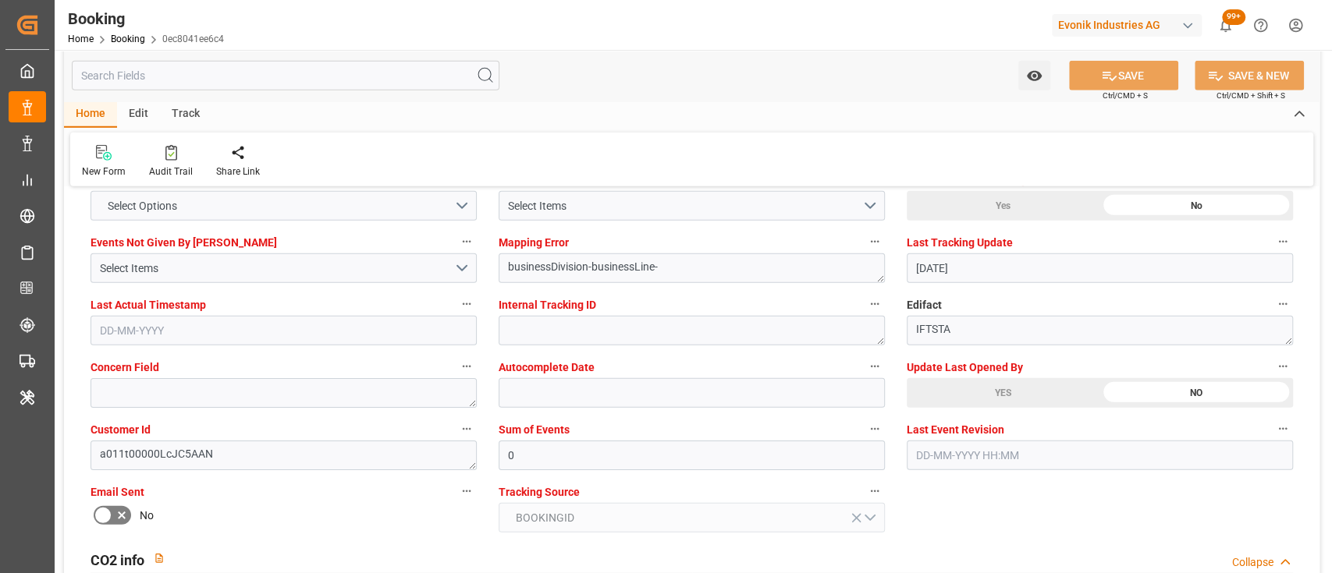
scroll to position [2958, 0]
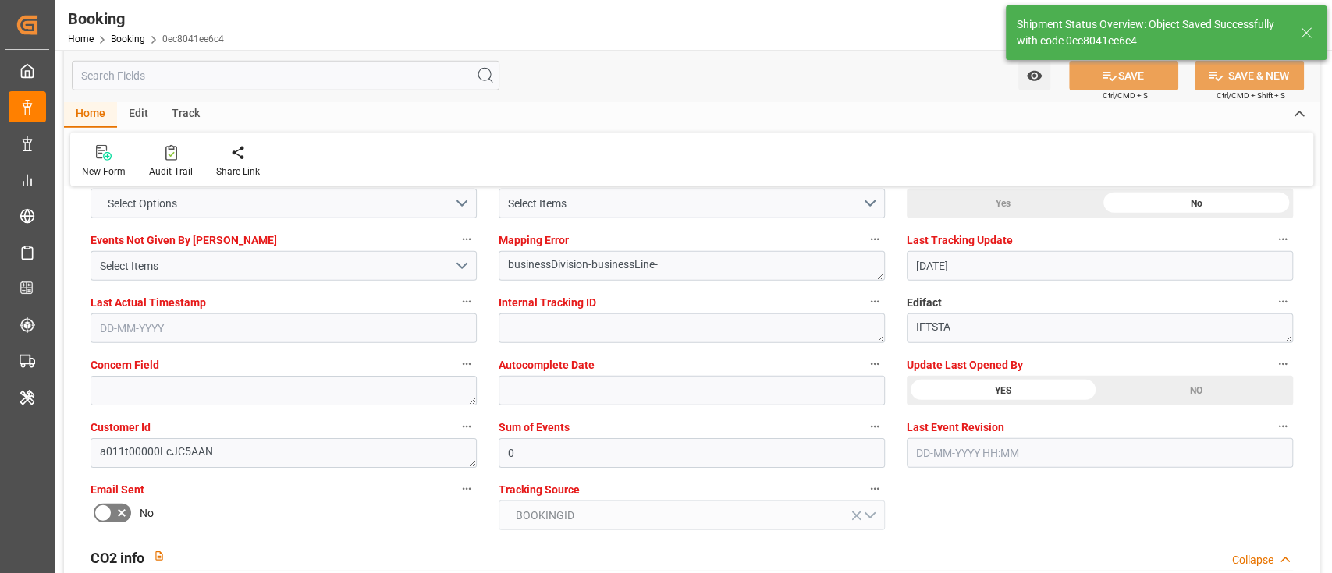
type textarea "[PERSON_NAME]"
type input "11-08-2025 05:26"
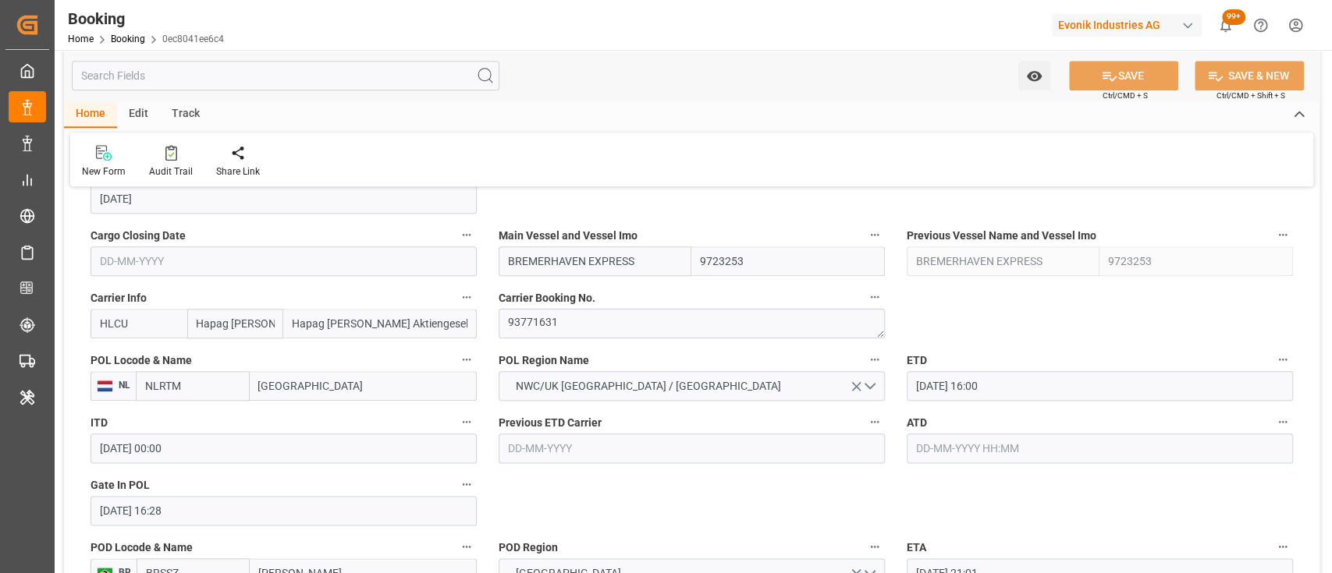
scroll to position [1102, 0]
click at [549, 319] on textarea "93771631" at bounding box center [692, 323] width 386 height 30
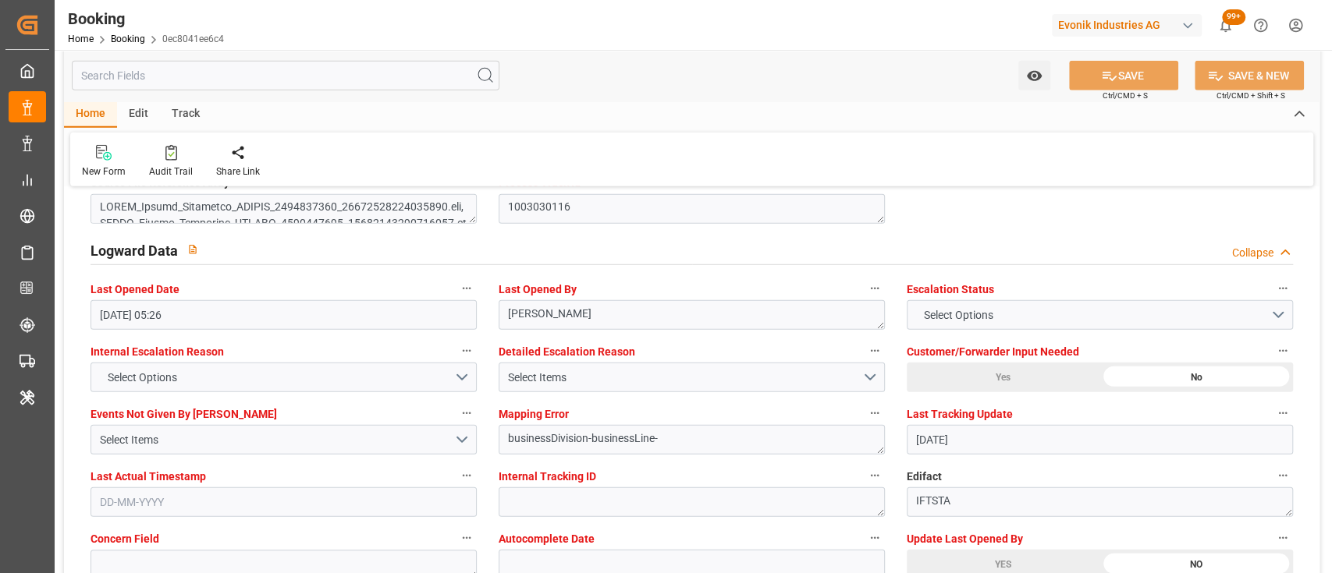
scroll to position [2795, 0]
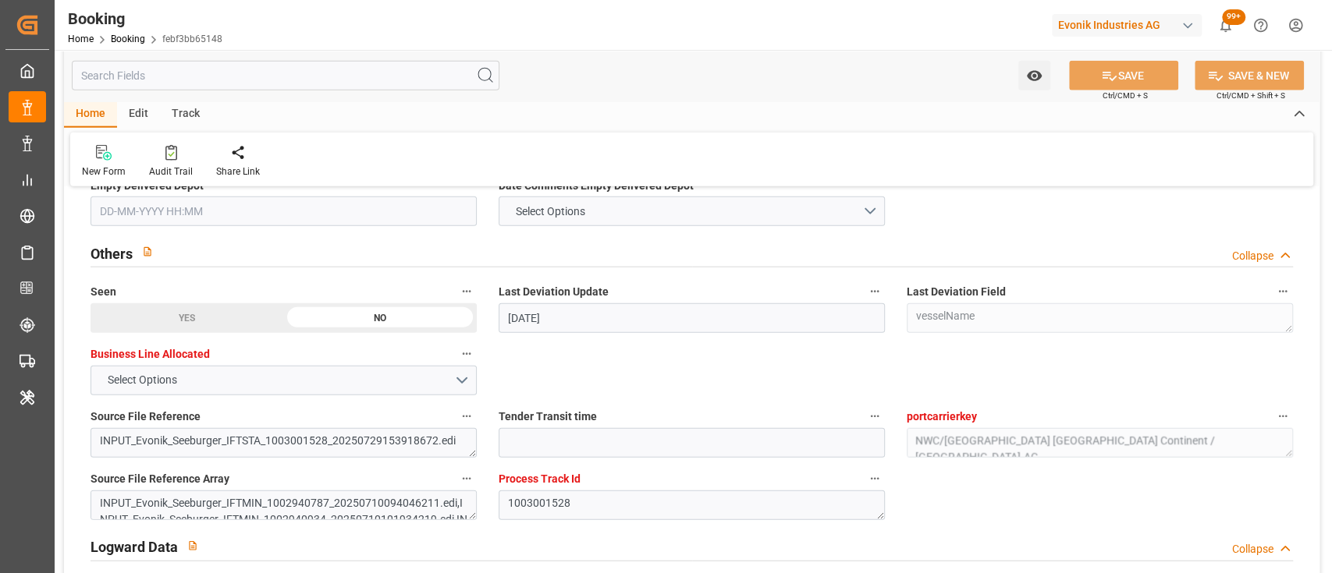
scroll to position [2490, 0]
click at [283, 332] on div "YES" at bounding box center [187, 317] width 193 height 30
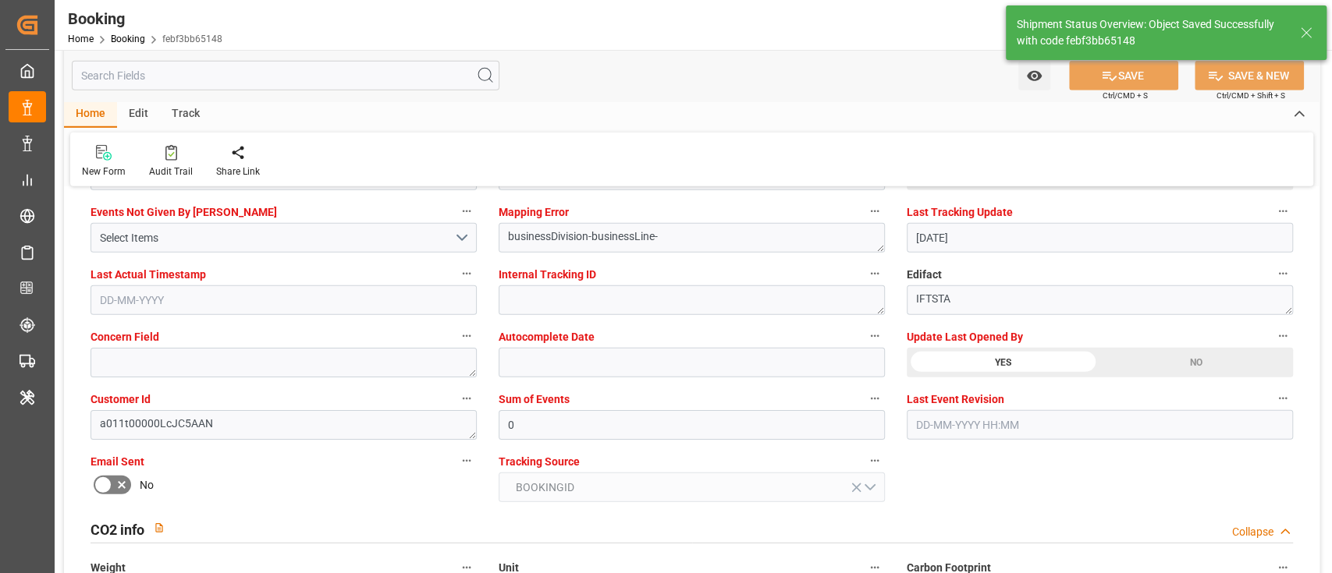
type textarea "[PERSON_NAME]"
type input "[DATE] 05:27"
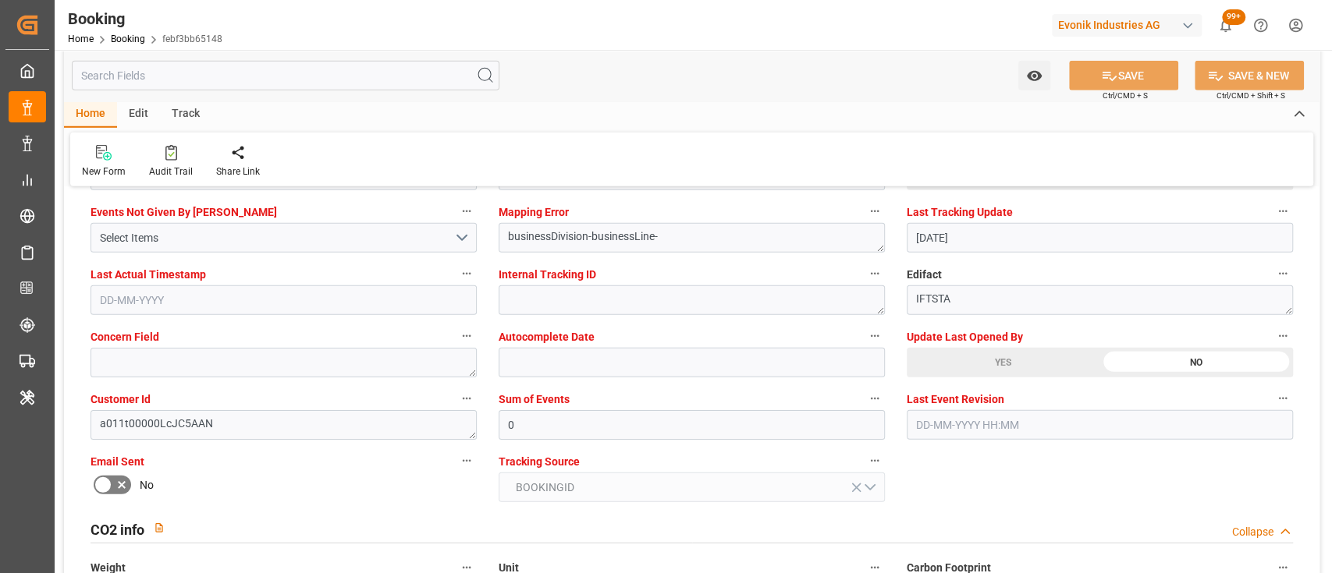
scroll to position [1004, 0]
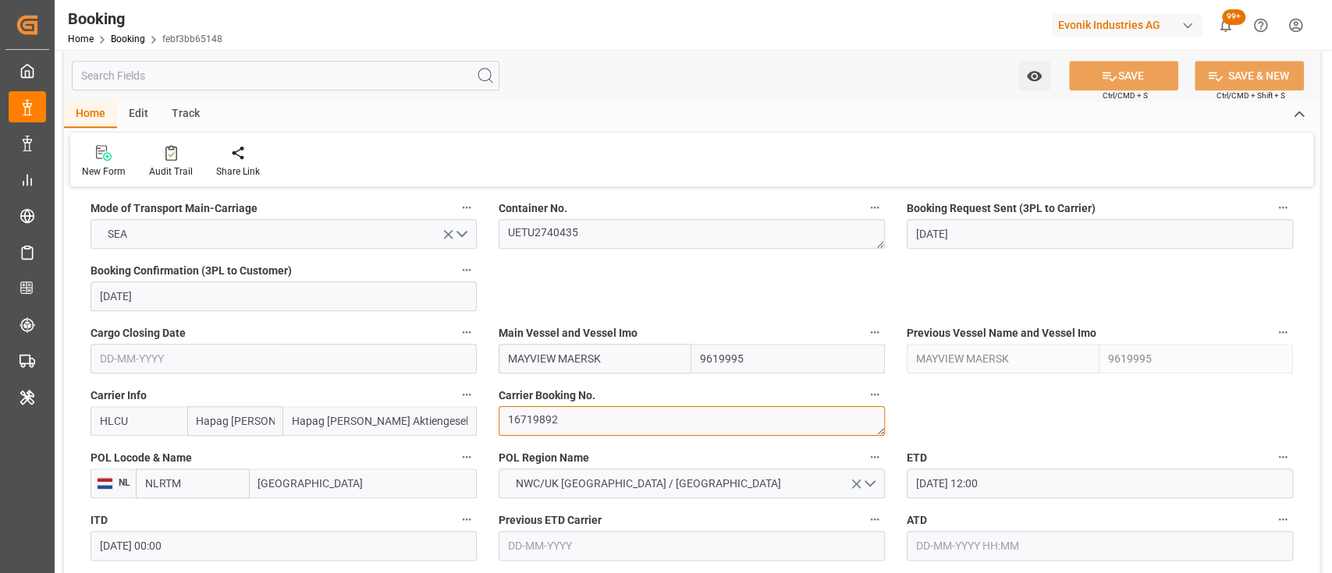
click at [512, 424] on textarea "16719892" at bounding box center [692, 421] width 386 height 30
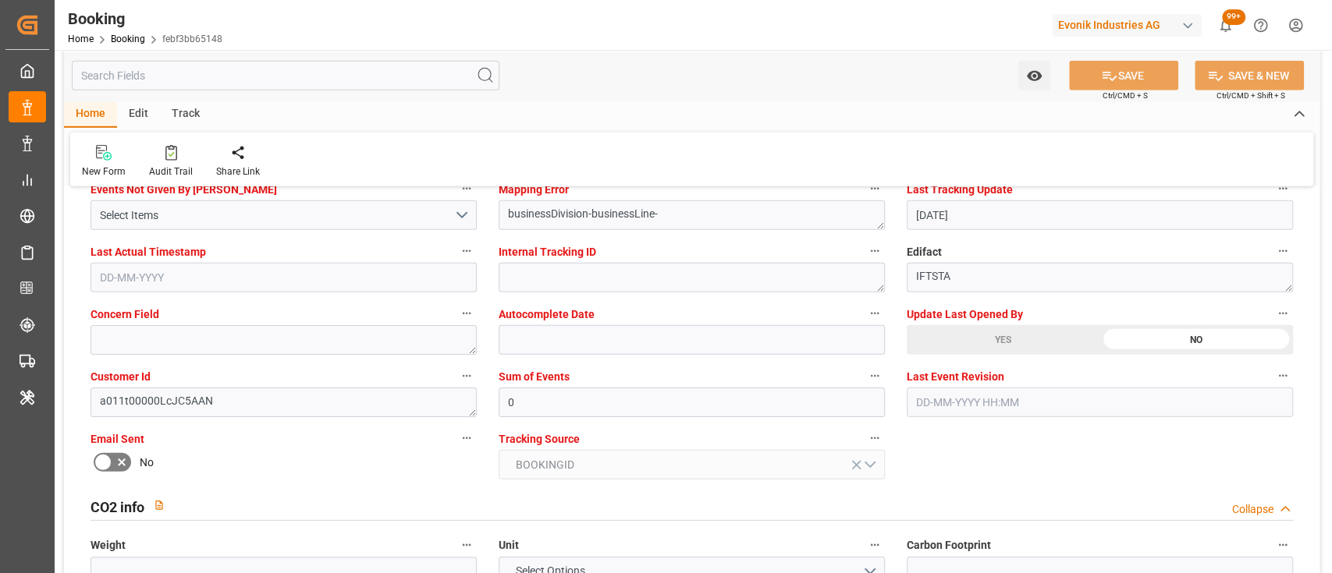
scroll to position [2855, 0]
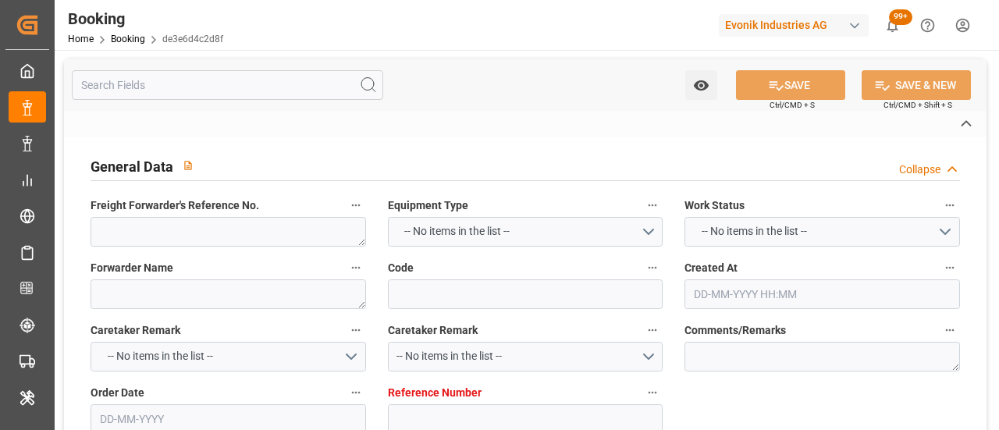
type textarea "250808610023"
type textarea "Leschaco Bremen"
type input "de3e6d4c2d8f"
type input "7001198911"
type textarea "CU-OA"
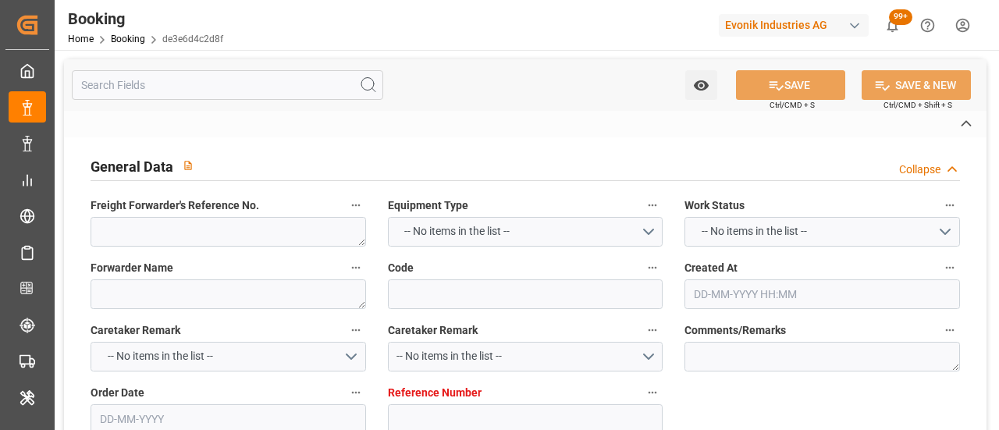
type input "7001198910"
type textarea "DAP"
type textarea "[GEOGRAPHIC_DATA]"
type textarea "Lauterbourg"
type textarea "CAIU6815996"
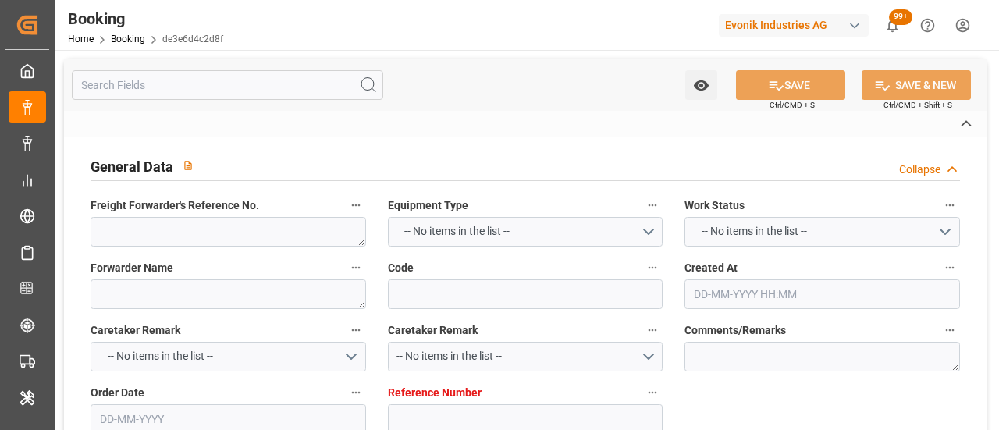
type input "SPARTEL TRADER"
type input "HLCU"
type textarea "34422281"
type input "[GEOGRAPHIC_DATA]"
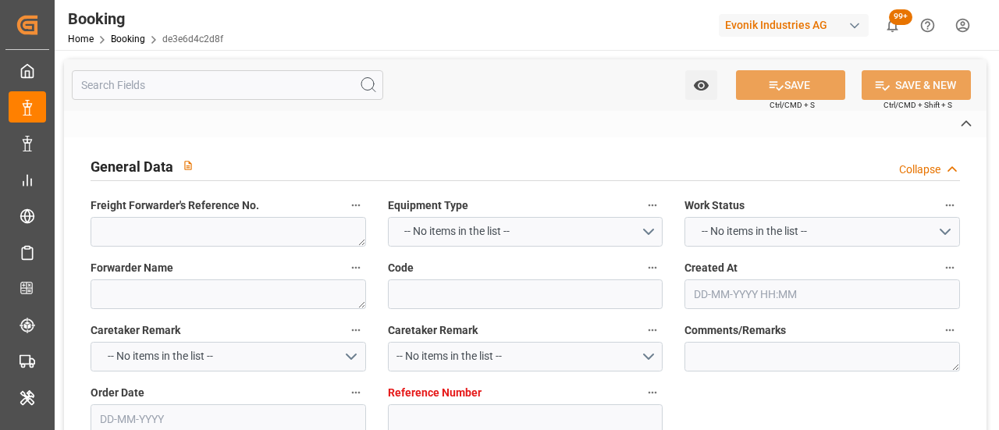
type input "[GEOGRAPHIC_DATA]"
type textarea "vesselName etd eta"
type textarea "INPUT_Evonik_Seeburger_IFTSTA_1003022313_20250805141241816.edi"
type textarea "NWC/UK North West Continent / UK_CAMTR_HLCU_CU-OA"
type textarea "INPUT_Evonik_Seeburger_IFTMIN_1002872314_20250618112446141.edi,INPUT_Evonik_See…"
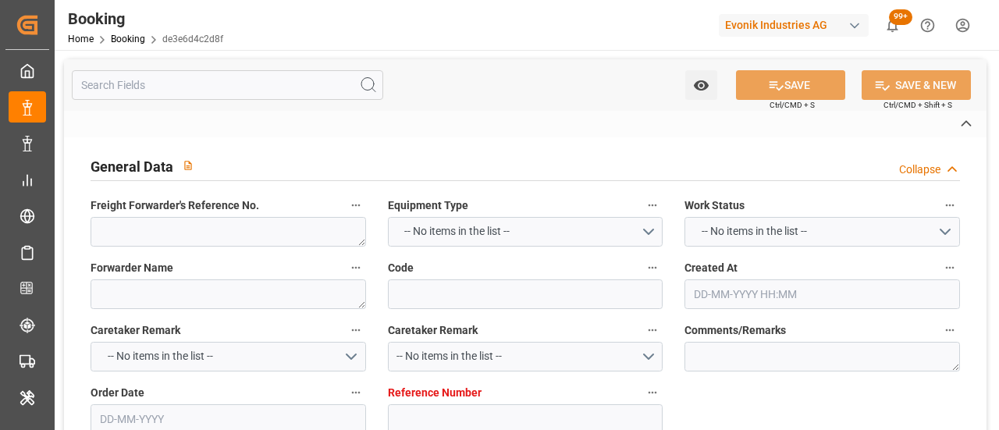
type textarea "1003022313"
type textarea "Logward System"
type textarea "businessLine-"
type textarea "IFTSTA"
type textarea "a011t00000LcJC5AAN"
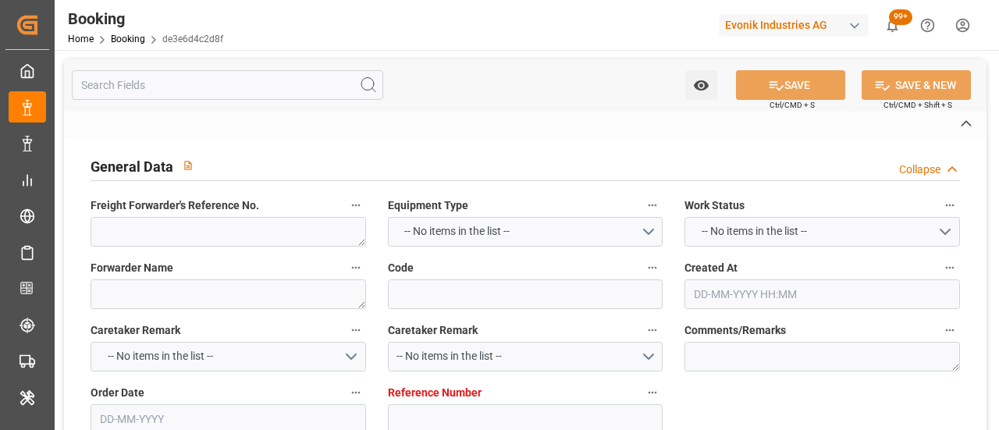
type textarea "No"
type input "ANTWERPEN"
type input "MONTREAL"
type input "LAUTERBOURG"
type input "FR"
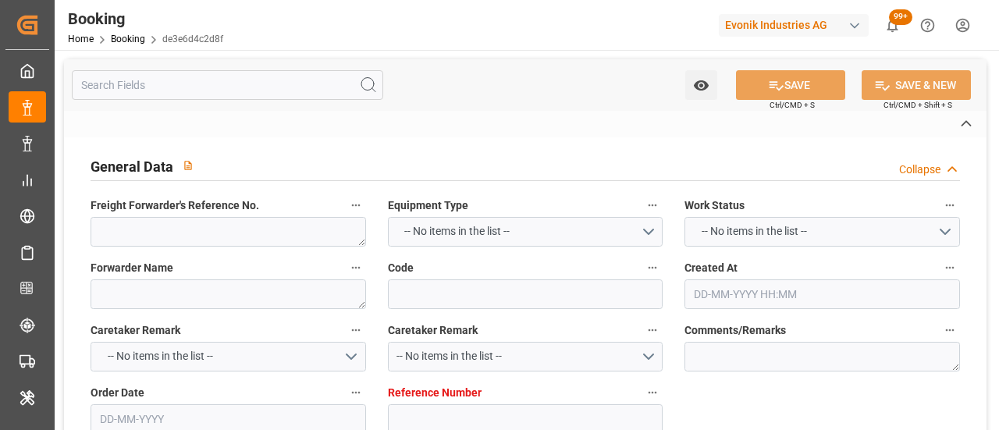
type input "TRUCK"
type input "LAUTERBOURG"
type input "FR"
type input "BARGE"
type input "13W32"
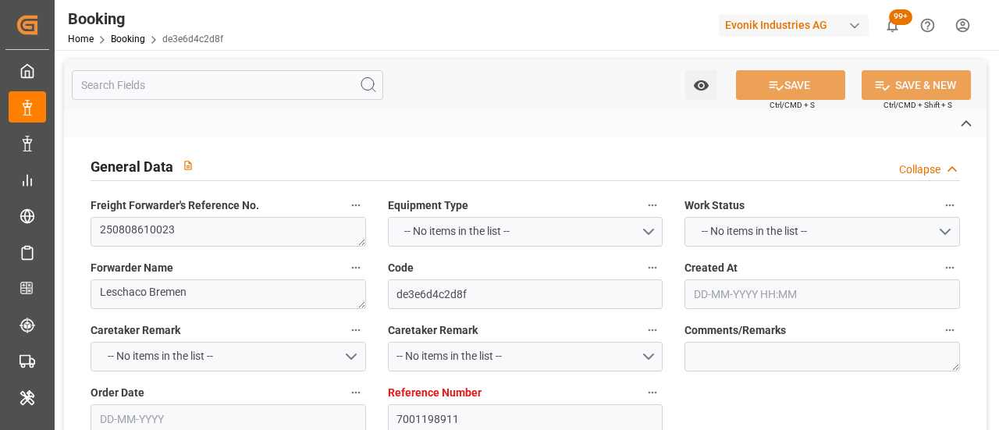
type input "VESSEL"
type input "SPARTEL TRADER"
type input "TRUCK"
type input "7001198911"
type input "9243203"
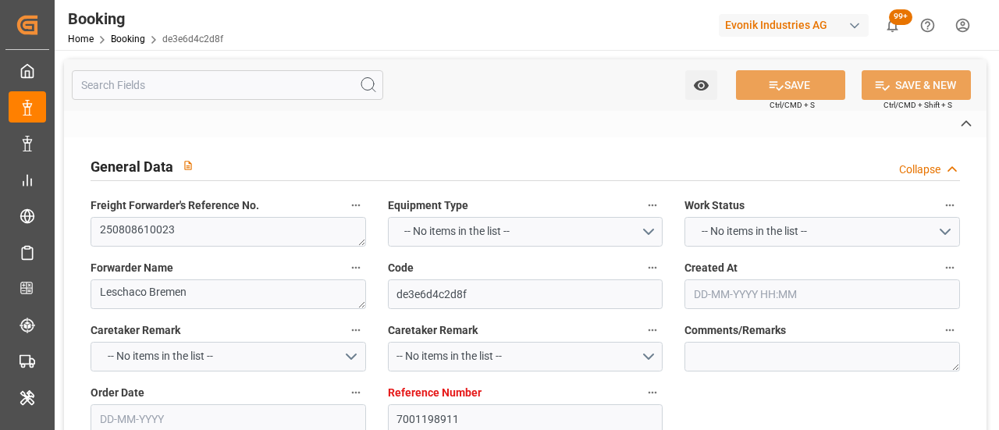
type input "9243203"
type input "Hapag [PERSON_NAME]"
type input "Hapag [PERSON_NAME] Aktiengesellschaft"
type input "BEANR"
type input "CAMTR"
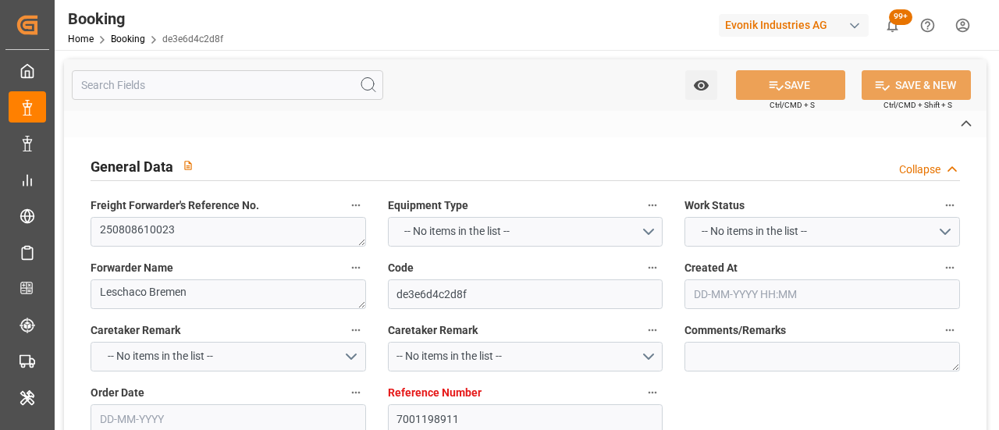
type input "0"
type input "BEANR"
type input "CAMTR"
type input "9243203"
type input "18-06-2025 09:27"
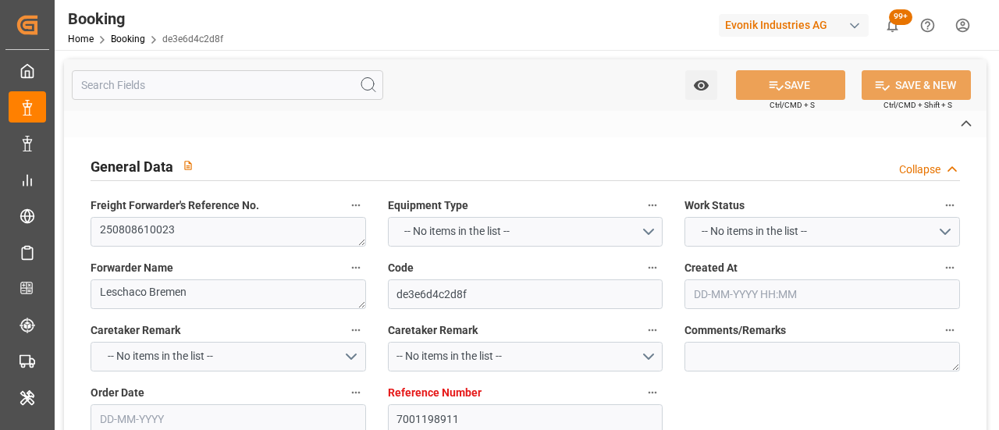
type input "18-06-2025"
type input "28-08-2025"
type input "[DATE]"
type input "18-06-2025"
type input "05-08-2025"
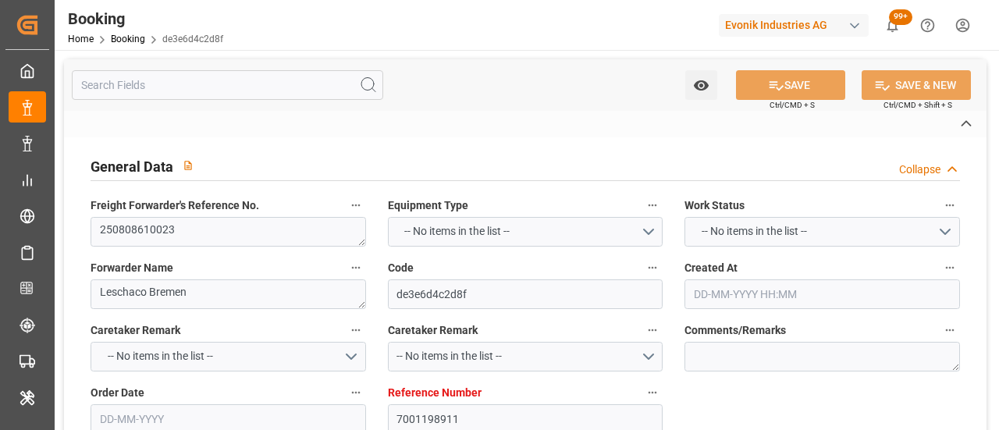
type input "11-08-2025 05:00"
type input "08-08-2025 00:00"
type input "06-08-2025 20:21"
type input "26-08-2025 07:00"
type input "26-08-2025 00:00"
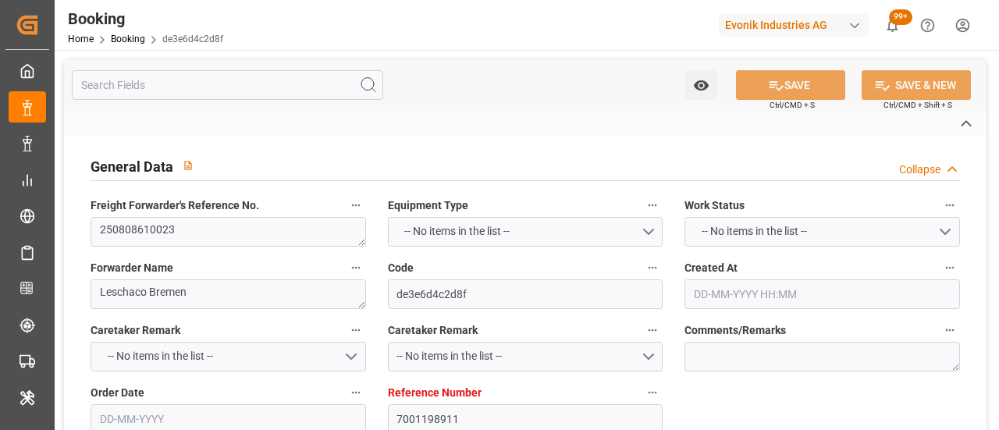
type input "05-08-2025"
type input "10-08-2025 17:02"
type input "[DATE]"
type input "29-07-2025 11:35"
type input "03-08-2025 12:00"
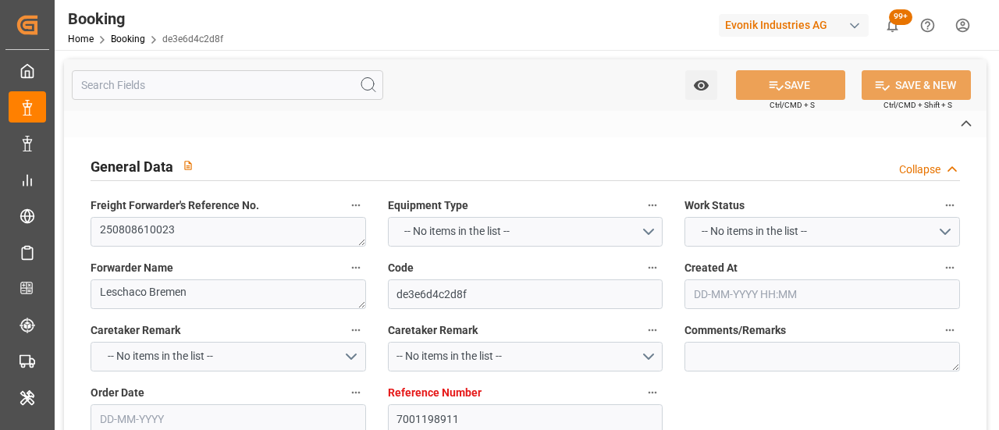
type input "03-08-2025 12:00"
type input "29-08-2025 12:00"
type input "07-08-2025 12:00"
type input "[DATE] 12:00"
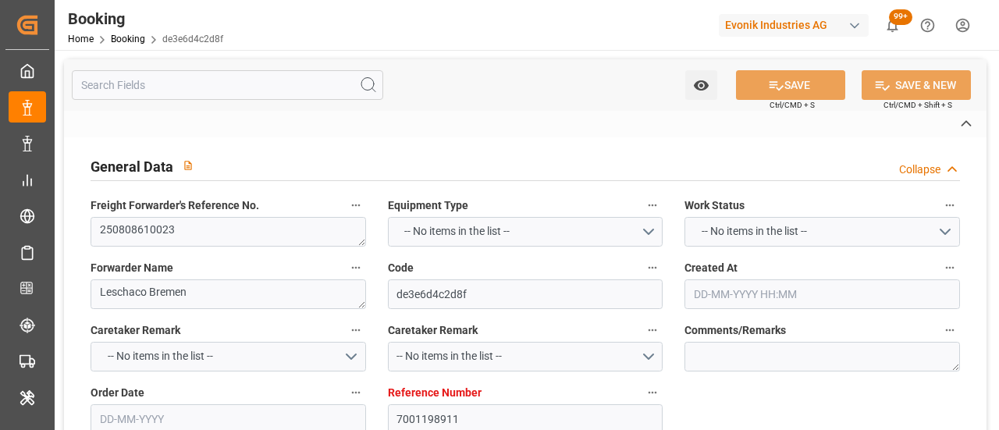
type input "10-08-2025 15:08"
type input "11-08-2025 05:00"
type input "26-08-2025 07:00"
type input "27-08-2025 05:21"
type input "28-08-2025 12:00"
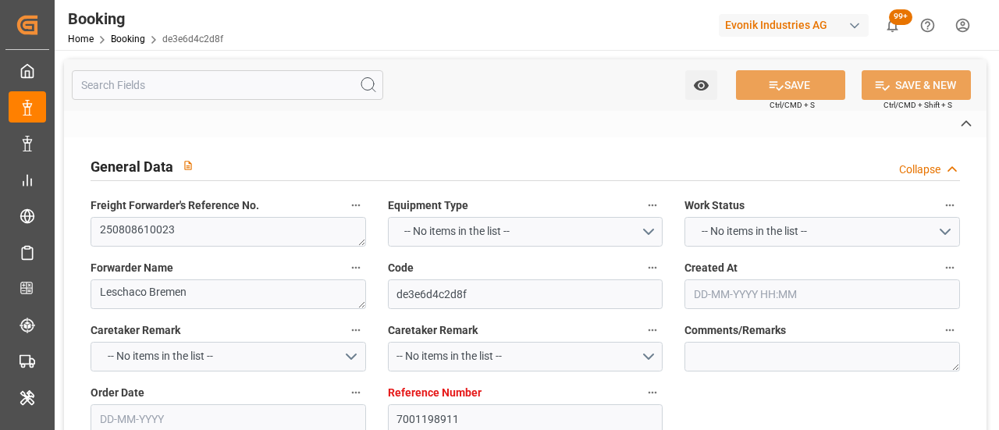
type input "28-08-2025 12:00"
type input "31-08-2025 05:21"
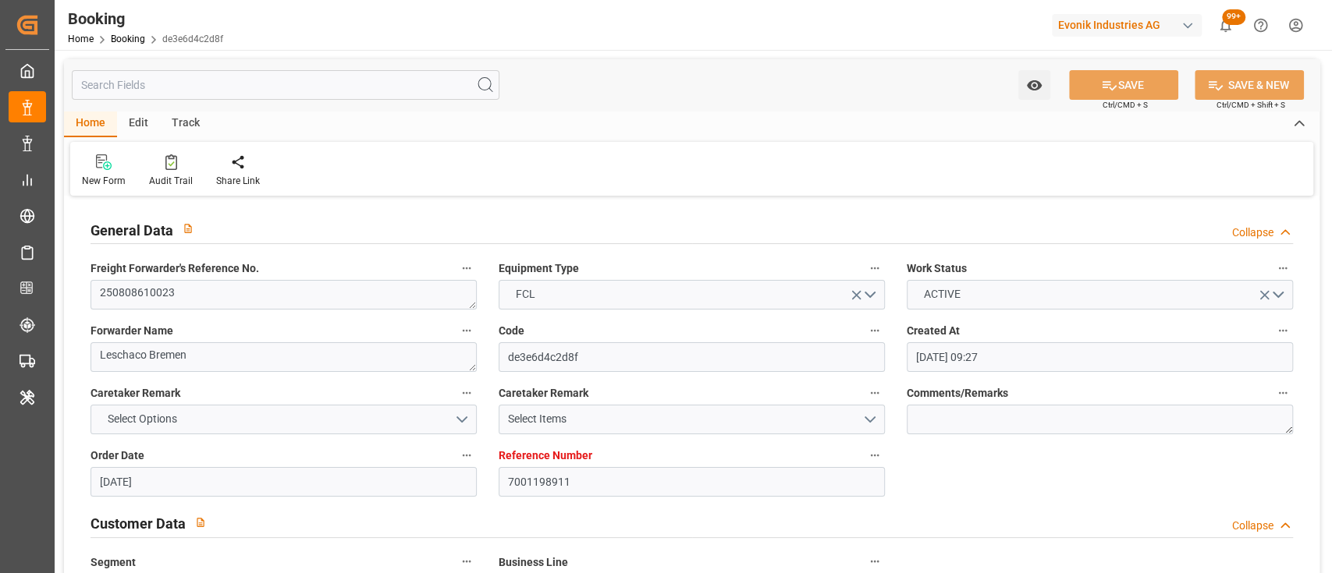
scroll to position [1219, 0]
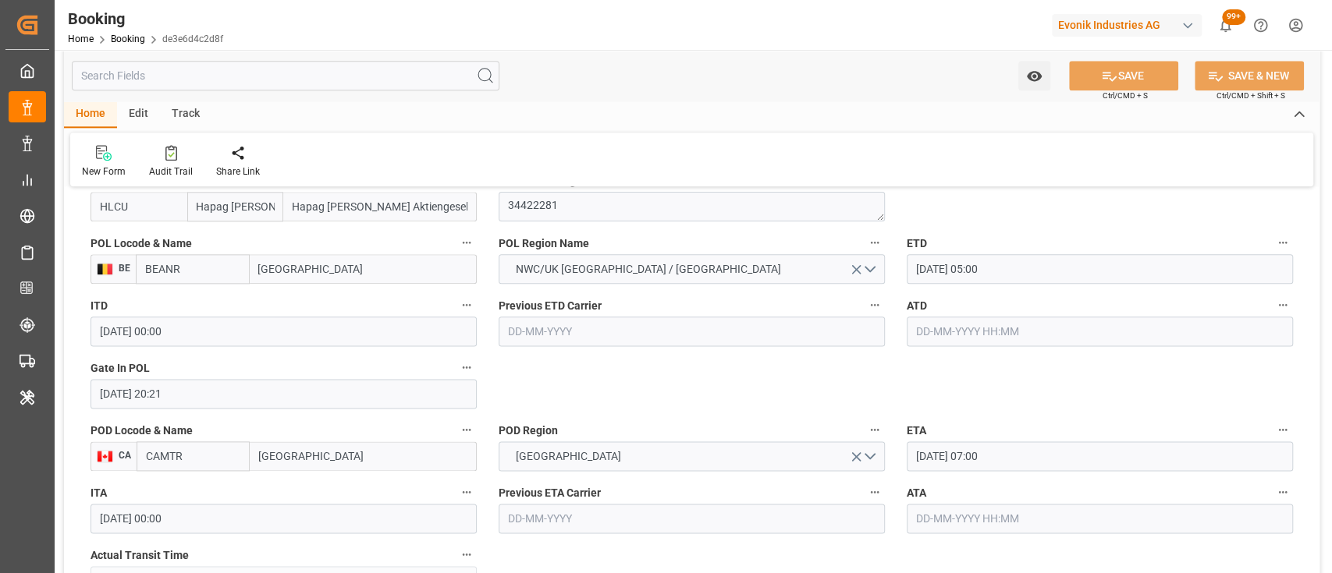
click at [958, 328] on input "text" at bounding box center [1100, 332] width 386 height 30
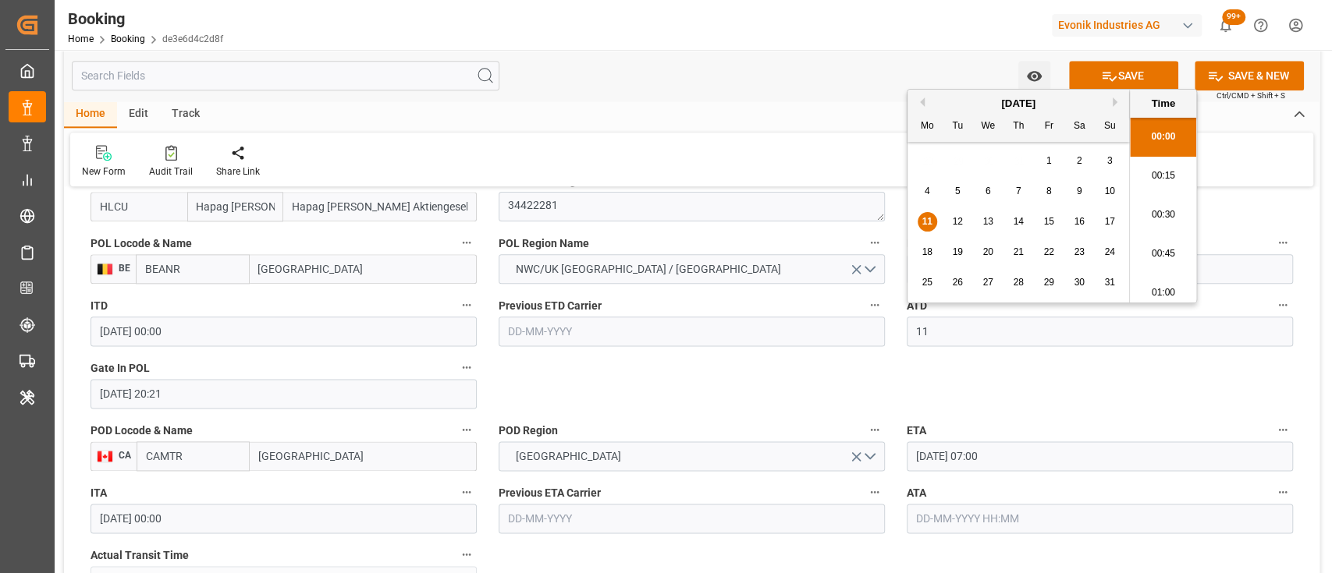
scroll to position [1604, 0]
type input "[DATE] 00:00"
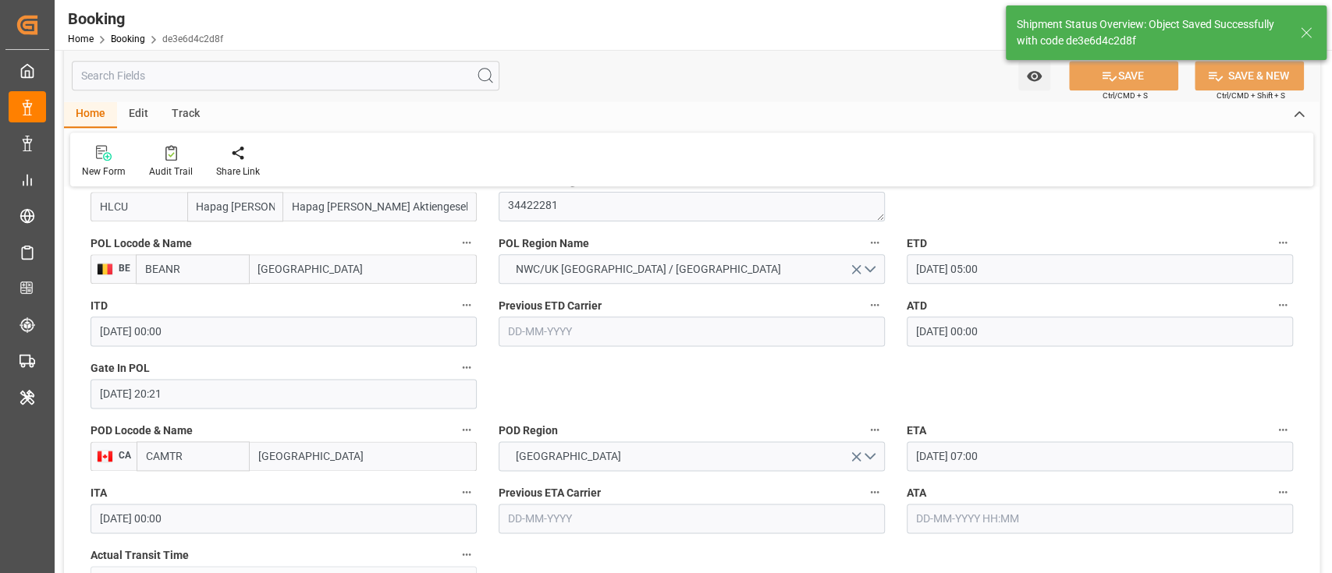
type textarea "[PERSON_NAME]"
type input "11-08-2025 05:27"
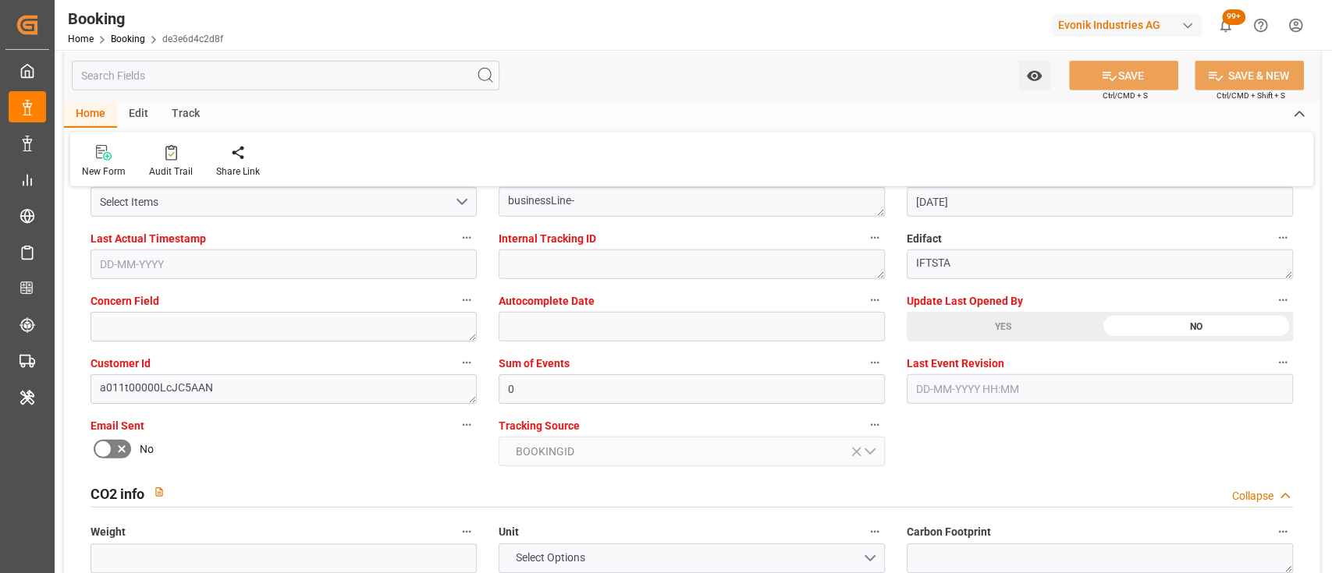
scroll to position [3027, 0]
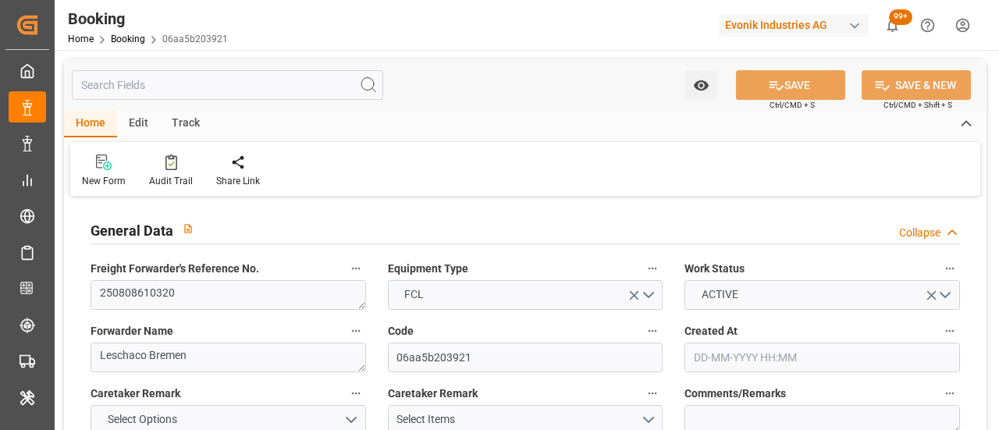
type input "[DATE] 13:39"
type input "[DATE]"
type input "22-08-2025"
type input "21-07-2025"
type input "11-07-2025"
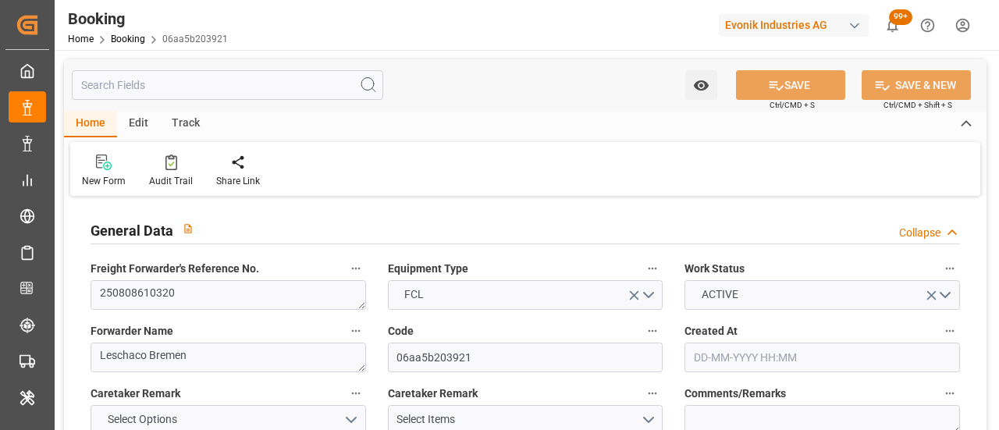
type input "29-07-2025"
type input "11-08-2025 16:00"
type input "04-08-2025 00:00"
type input "04-08-2025 09:17"
type input "08-09-2025 21:01"
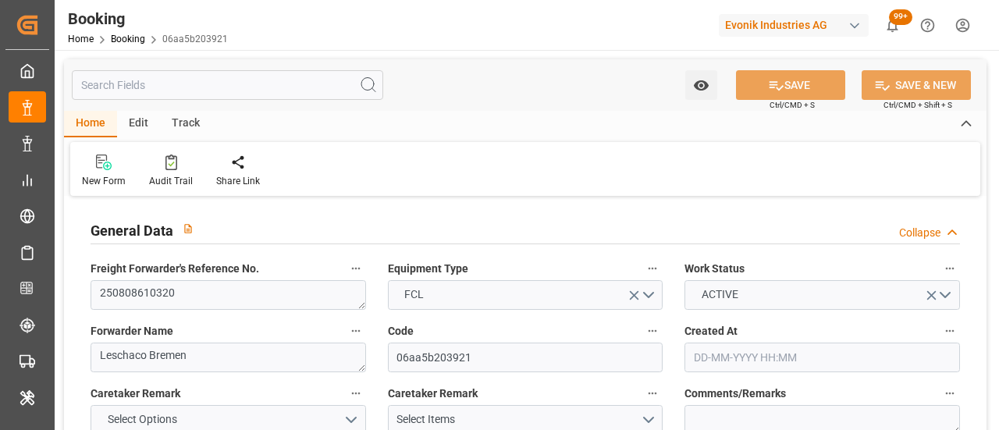
type input "26-08-2025 00:00"
type input "01-08-2025"
type input "10-08-2025 15:59"
type input "[DATE]"
type input "28-07-2025 07:03"
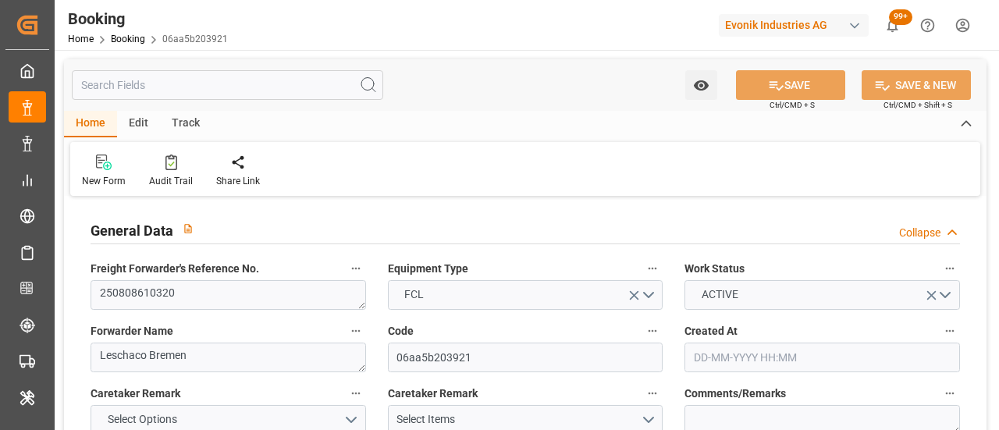
type input "28-07-2025 07:03"
type input "25-07-2025 14:09"
type input "28-07-2025 09:05"
type input "28-07-2025 07:01"
type input "02-08-2025 07:52"
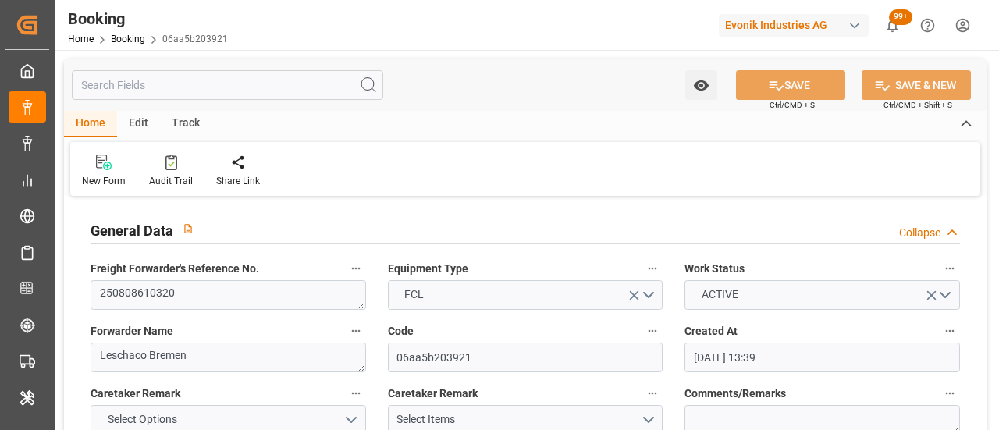
type input "31-07-2025 12:00"
type input "10-08-2025 08:07"
type input "11-08-2025 16:00"
type input "08-09-2025 21:01"
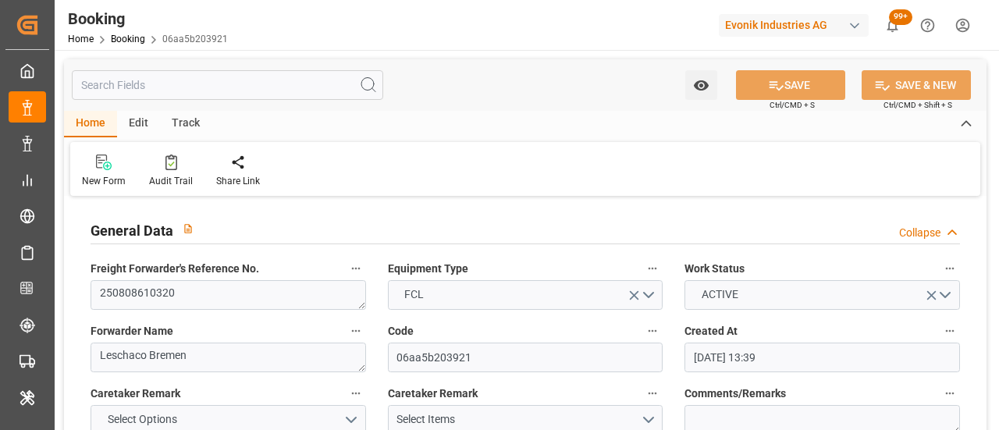
type input "09-09-2025 11:21"
type input "13-09-2025 11:21"
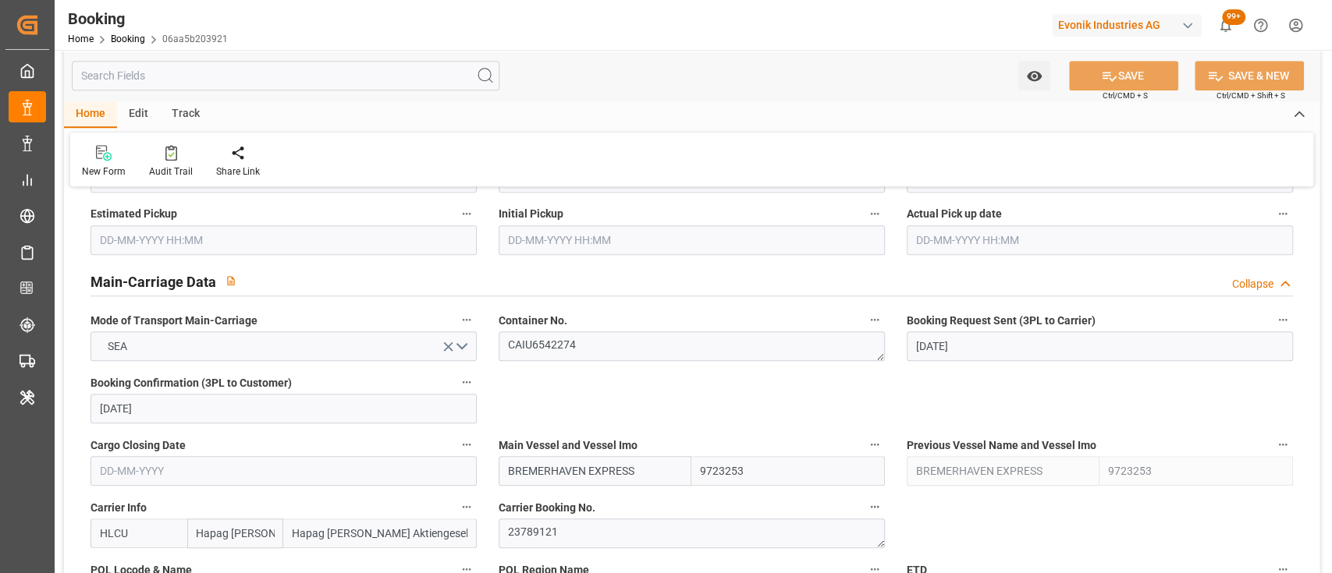
scroll to position [899, 0]
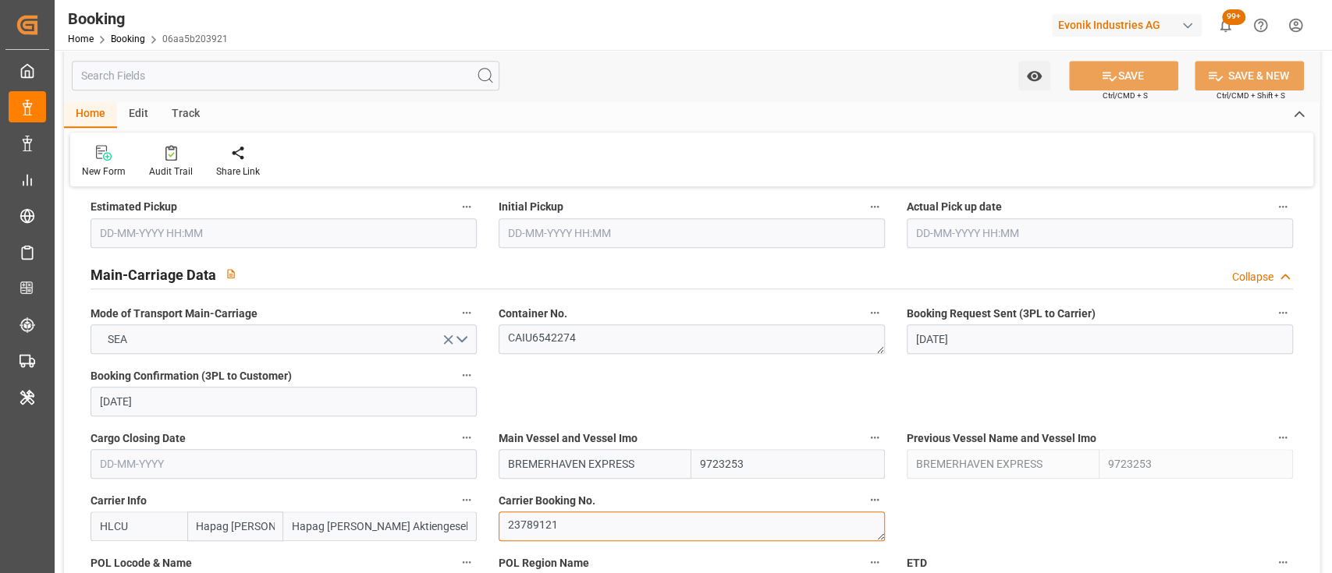
click at [543, 429] on textarea "23789121" at bounding box center [692, 527] width 386 height 30
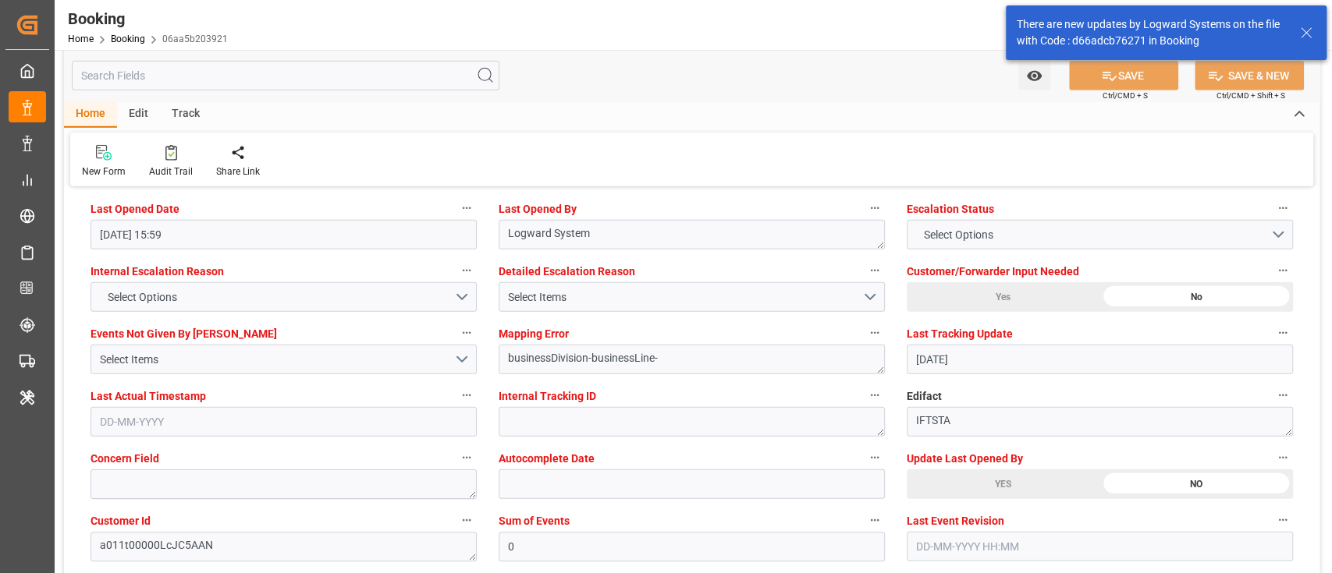
scroll to position [2866, 0]
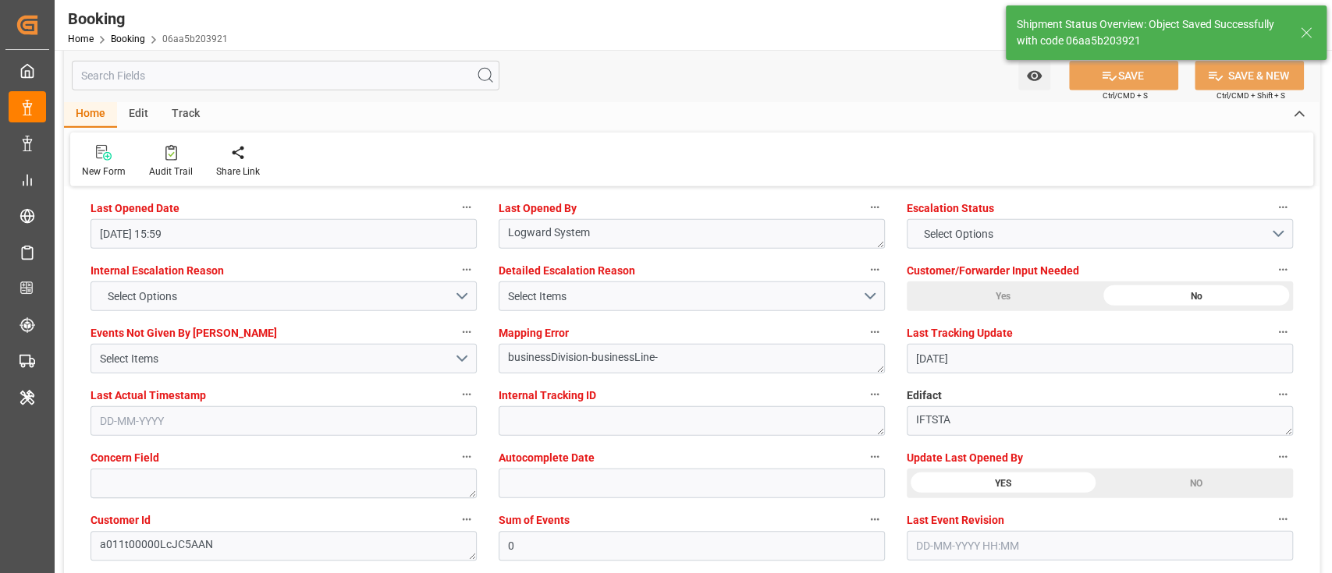
type textarea "[PERSON_NAME]"
type input "11-08-2025 05:30"
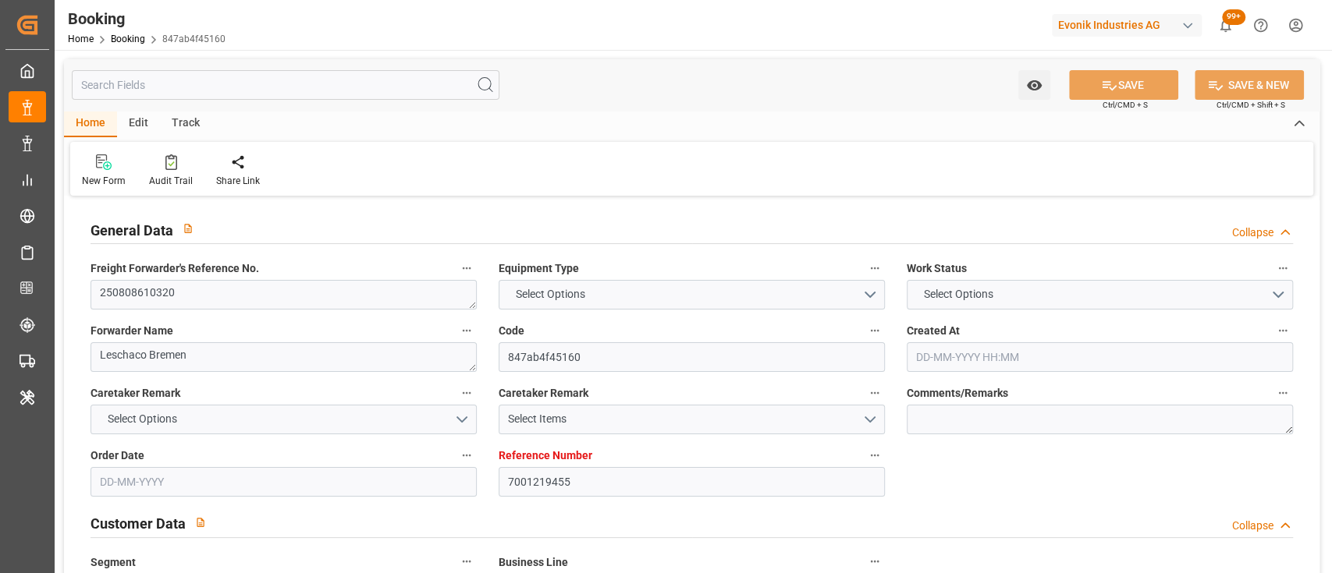
type textarea "250808610320"
type textarea "Leschaco Bremen"
type input "847ab4f45160"
type input "7001219455"
type textarea "CU-KA"
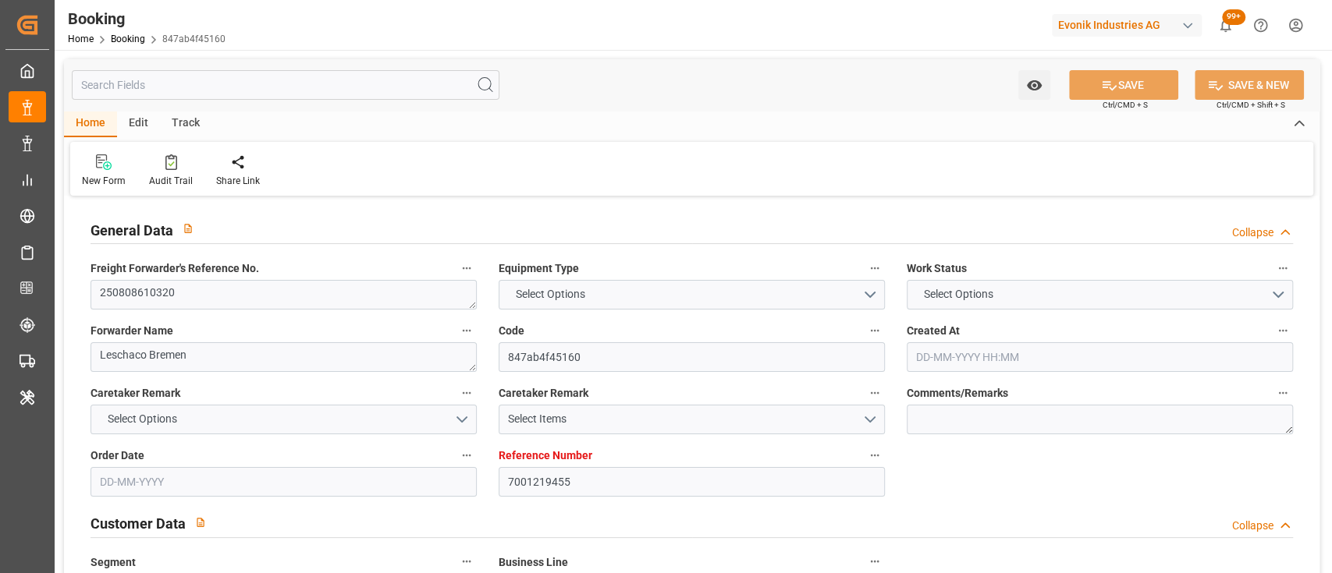
type input "7001219453"
type textarea "silke.slomack@evonik.com"
type textarea "CFR"
type textarea "SANTOS"
type textarea "3"
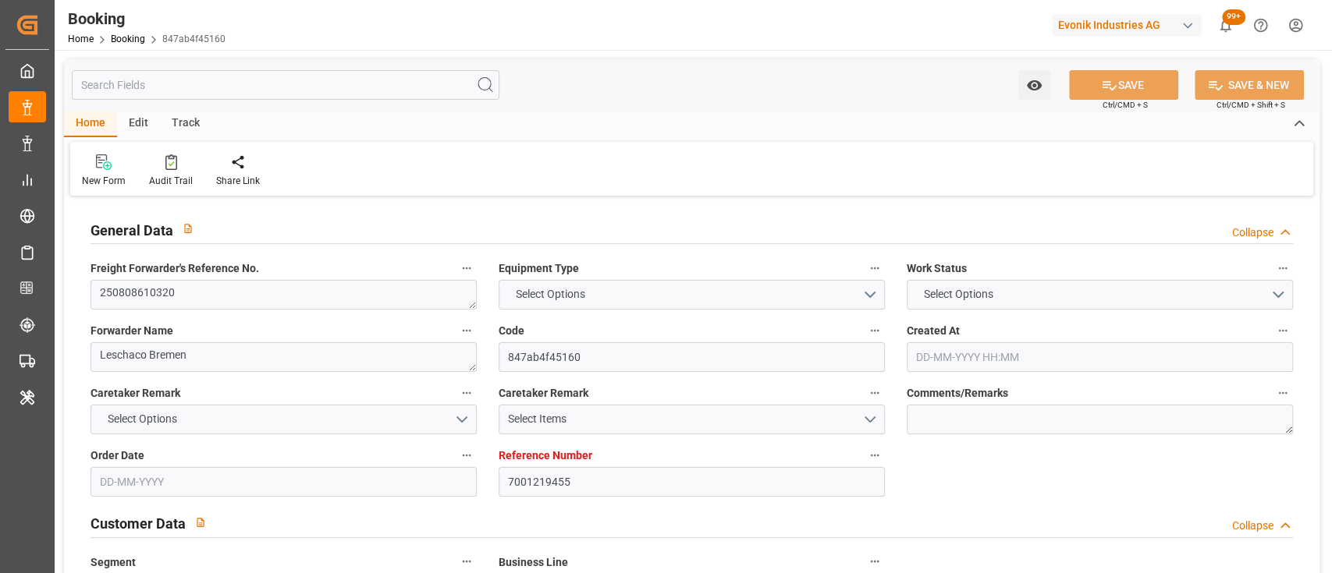
type textarea "Niederkassel"
type textarea "FTAU1234430"
type input "BREMERHAVEN EXPRESS"
type input "HLCU"
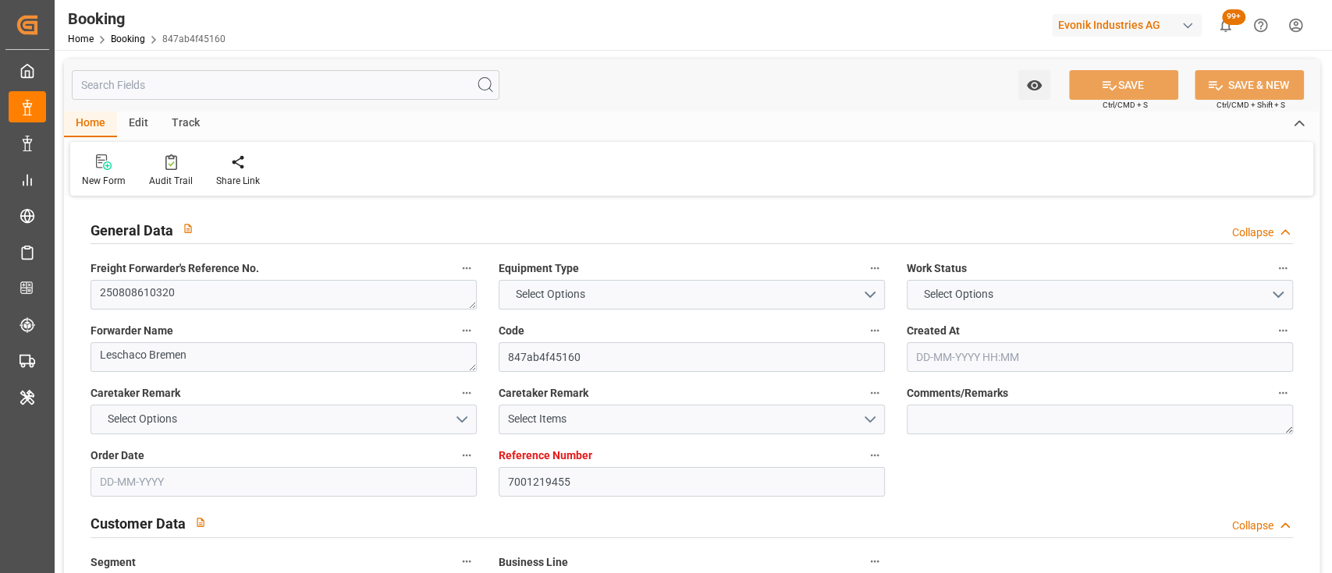
type textarea "23789121"
type input "[GEOGRAPHIC_DATA]"
type input "Santos"
type textarea "vesselName"
type textarea "INPUT_Evonik_Seeburger_IFTSTA_1003011896_20250801104443963.edi"
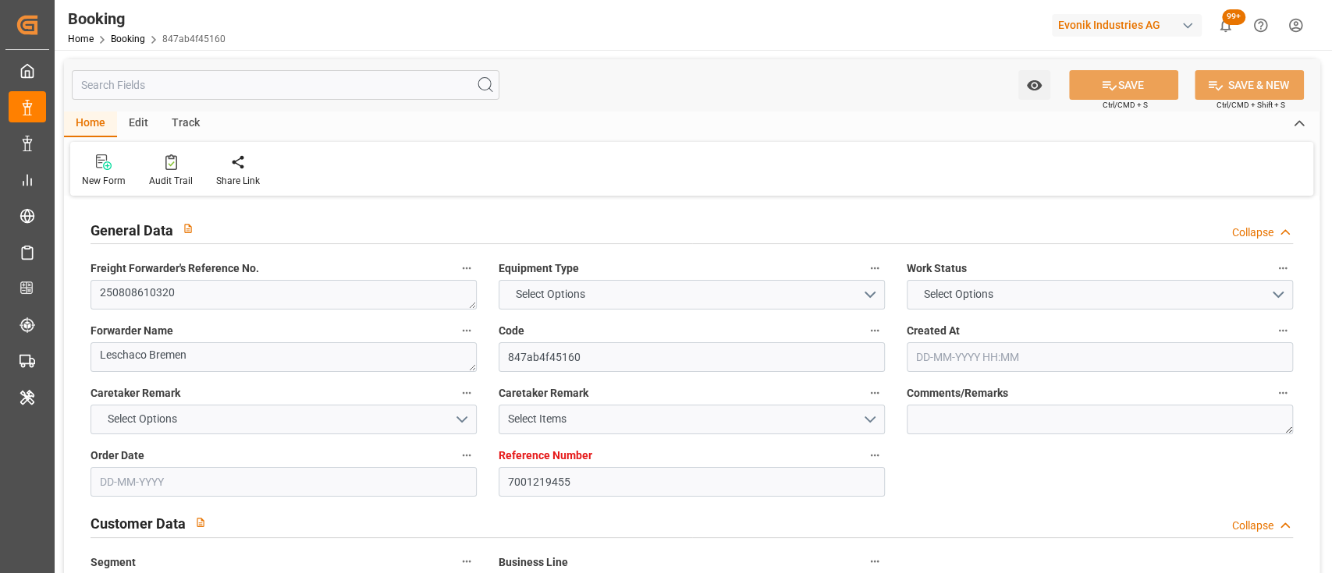
type textarea "NWC/UK North West Continent / UK_BRSSZ_HLCU_CU-KA"
type textarea "INPUT_Evonik_Seeburger_IFTMIN_1002941927_20250710153816796.edi,INPUT_Evonik_See…"
type textarea "1003011896"
type textarea "Logward System"
type textarea "businessDivision-businessLine-"
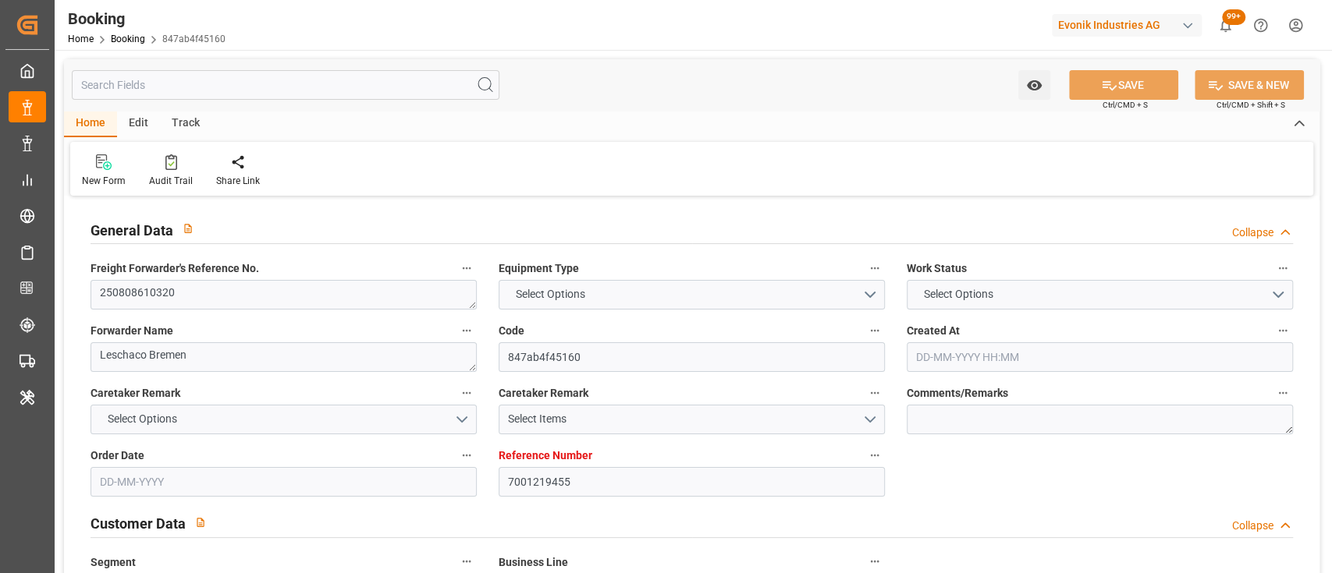
type textarea "IFTSTA"
type textarea "a011t00000LcJC5AAN"
type textarea "No"
type input "[GEOGRAPHIC_DATA]"
type input "SANTOS"
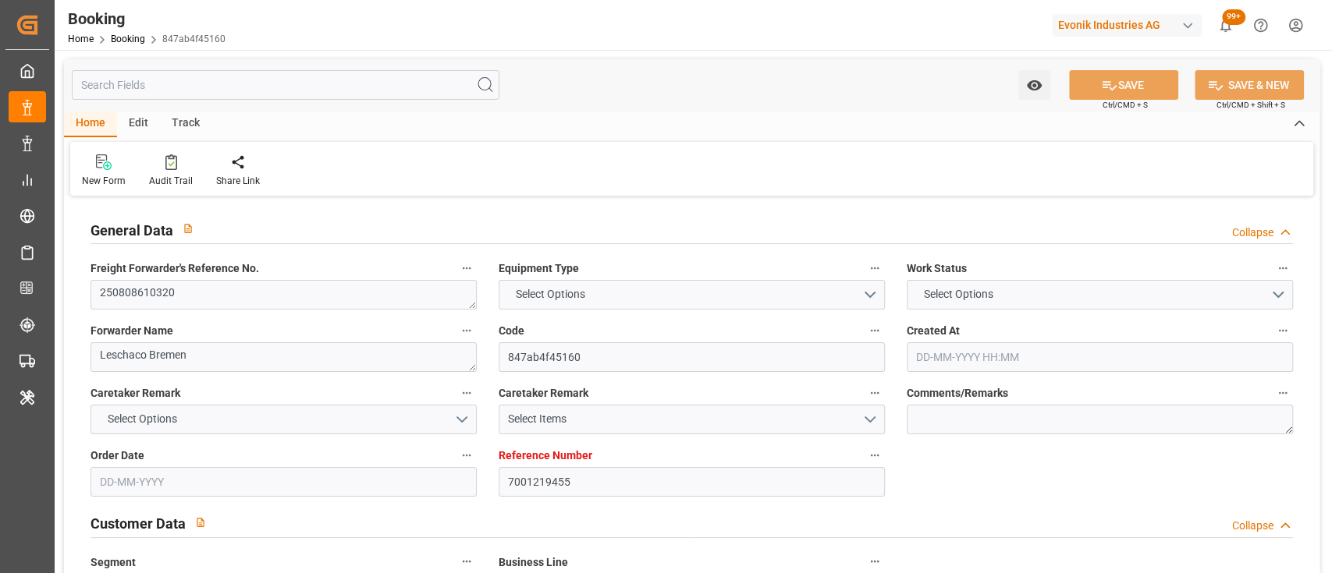
type input "BONN"
type input "DE"
type input "TRUCK"
type input "BONN"
type input "DE"
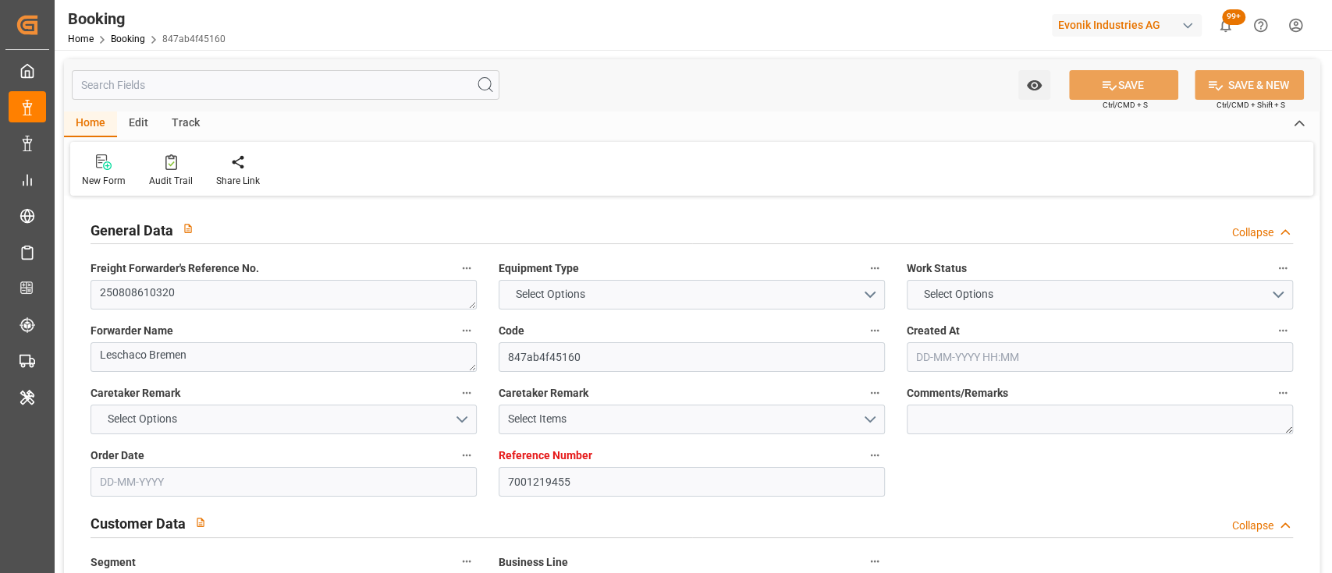
type input "BARGE"
type input "NA532A"
type input "VESSEL"
type input "BREMERHAVEN EXPRESS"
type input "TRUCK"
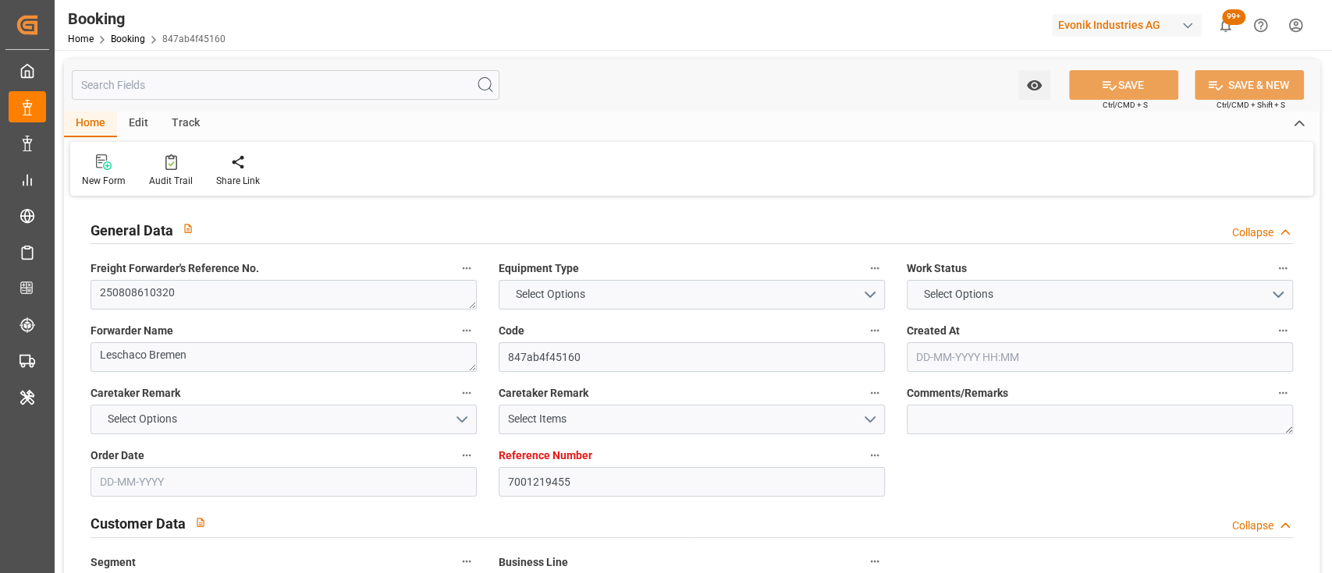
type input "7001219455"
type input "9723253"
type input "Hapag [PERSON_NAME]"
type input "Hapag [PERSON_NAME] Aktiengesellschaft"
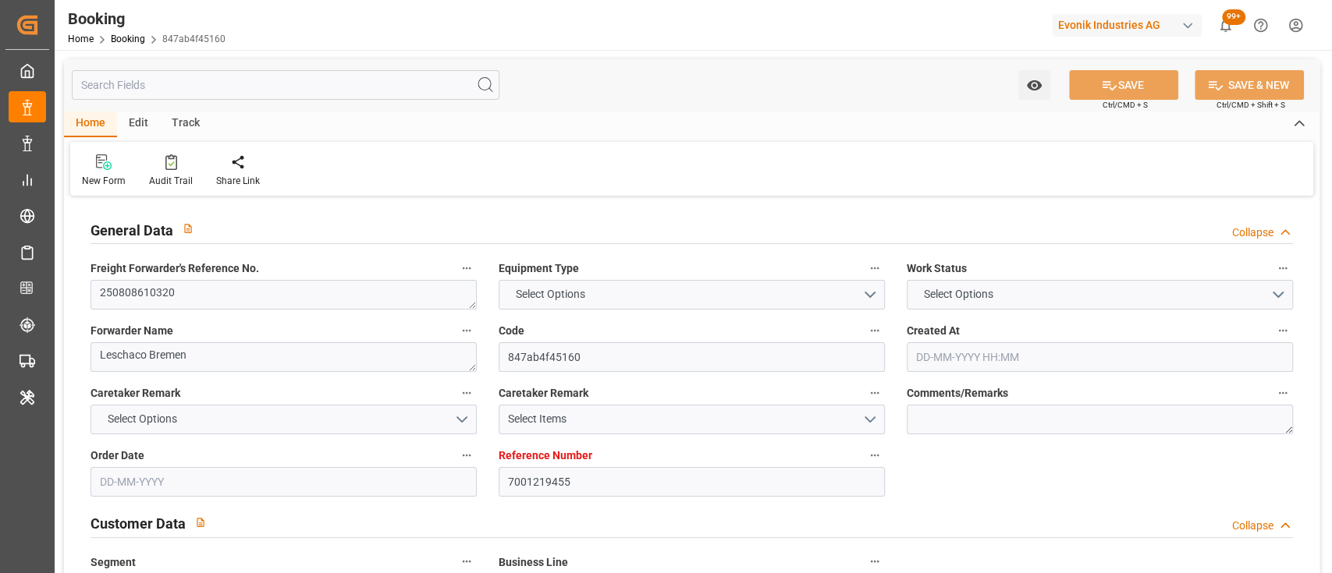
type input "NLRTM"
type input "BRSSZ"
type input "0"
type input "NLRTM"
type input "BRSSZ"
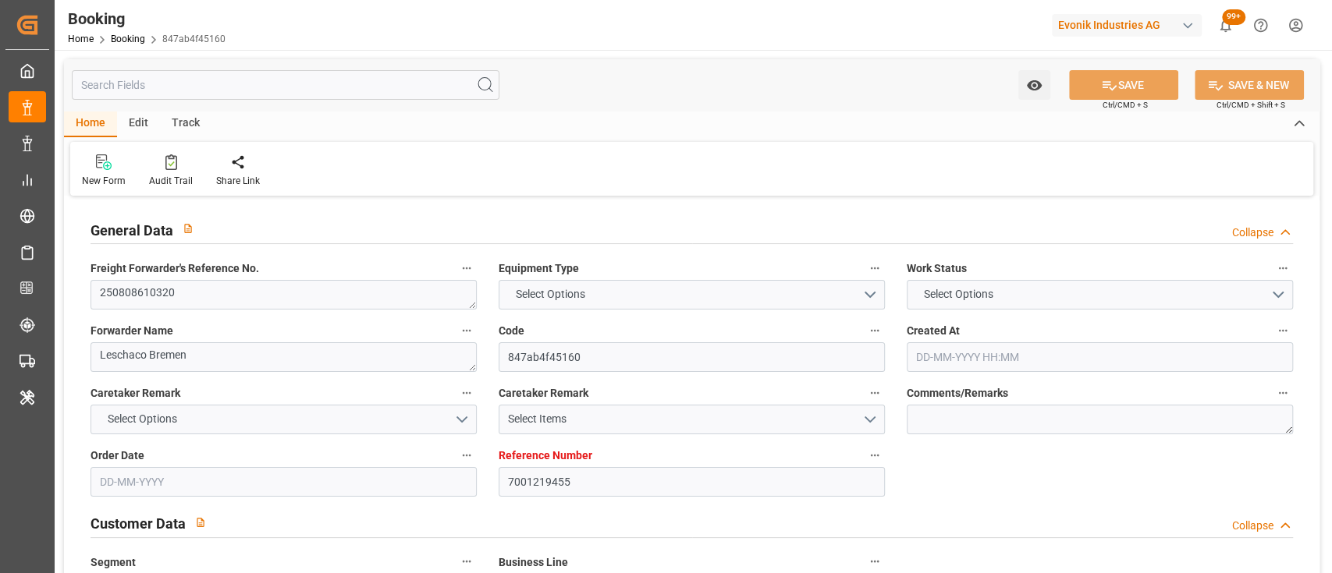
type input "9723253"
type input "10-07-2025 13:39"
type input "10-07-2025"
type input "22-08-2025"
type input "21-07-2025"
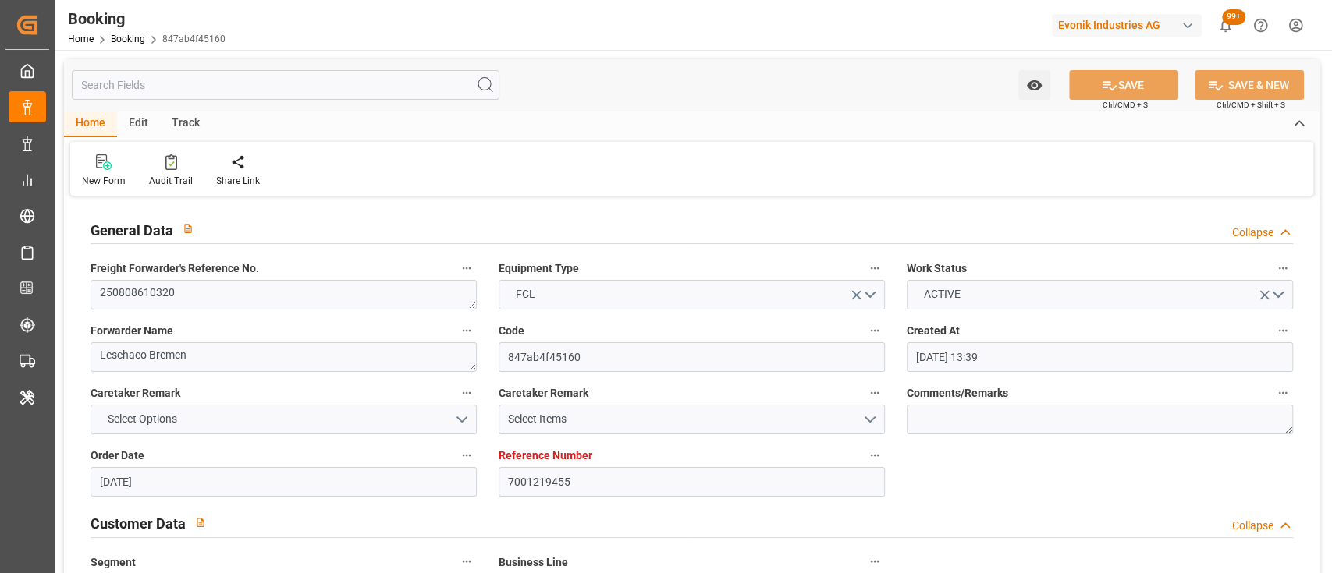
type input "11-07-2025"
type input "29-07-2025"
type input "11-08-2025 16:00"
type input "04-08-2025 00:00"
type input "04-08-2025 09:08"
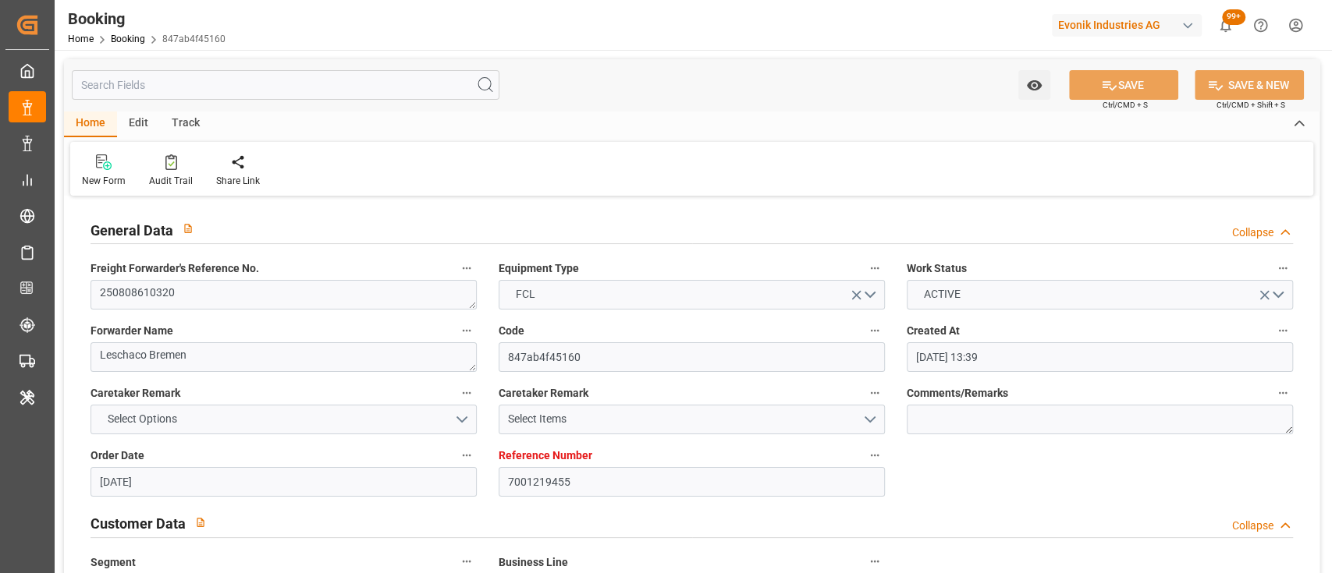
type input "08-09-2025 21:01"
type input "26-08-2025 00:00"
type input "01-08-2025"
type input "10-08-2025 15:59"
type input "[DATE]"
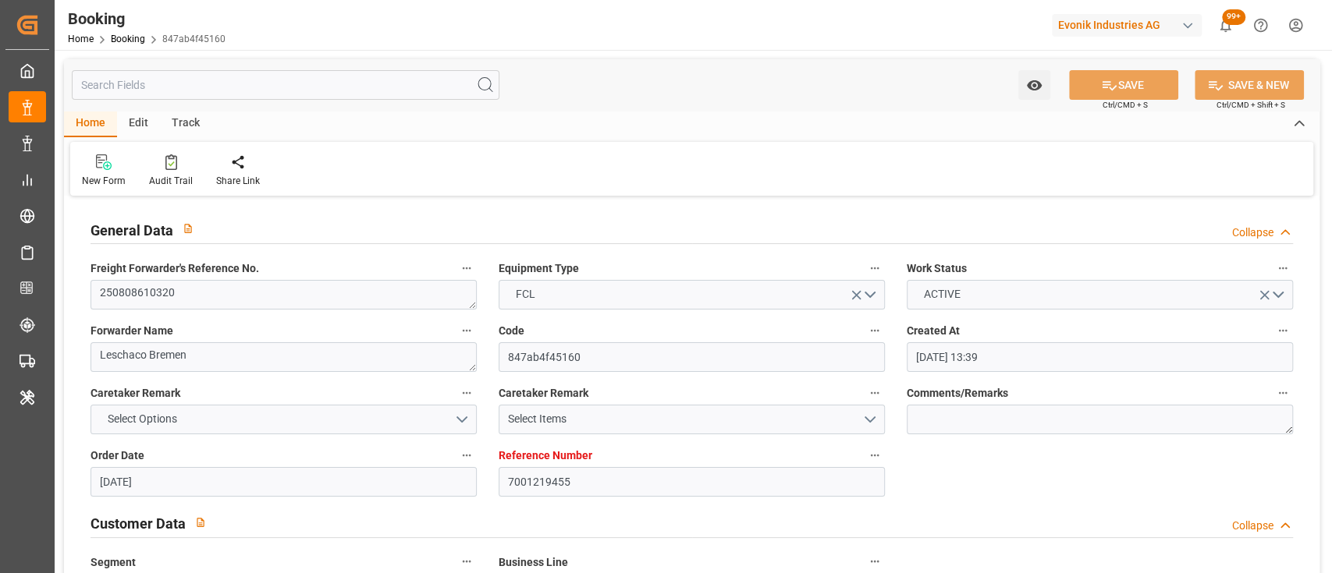
type input "29-07-2025 09:15"
type input "29-07-2025 13:30"
type input "02-08-2025 07:52"
type input "29-07-2025 11:00"
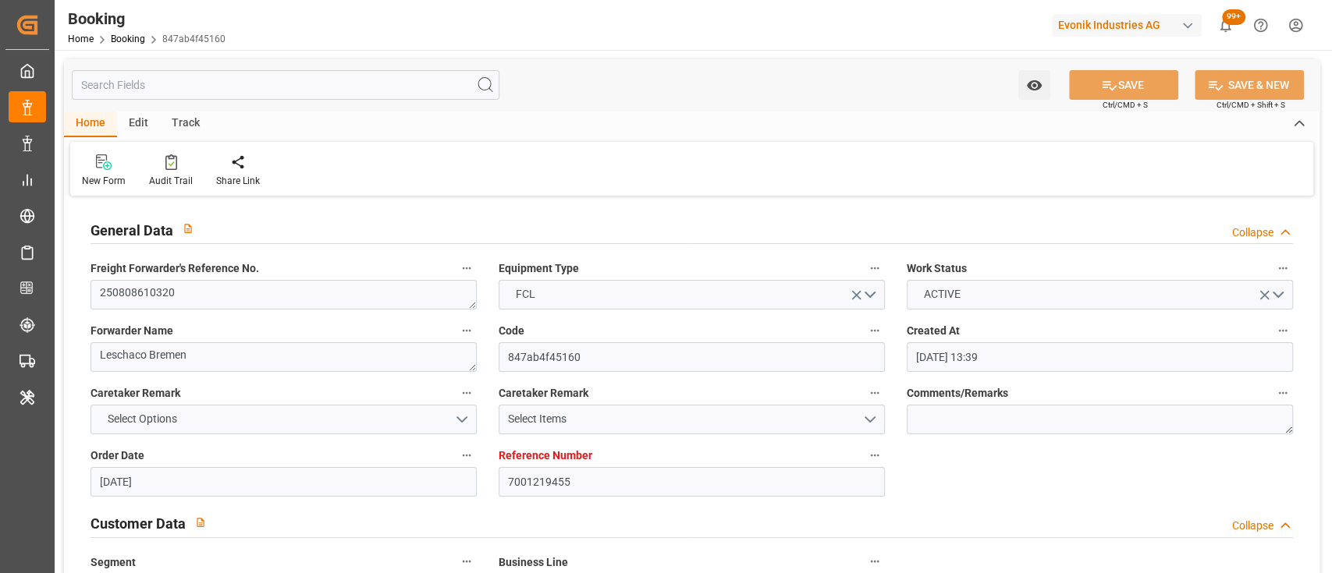
type input "29-07-2025 11:00"
type input "31-07-2025 12:00"
type input "10-08-2025 08:11"
type input "11-08-2025 16:00"
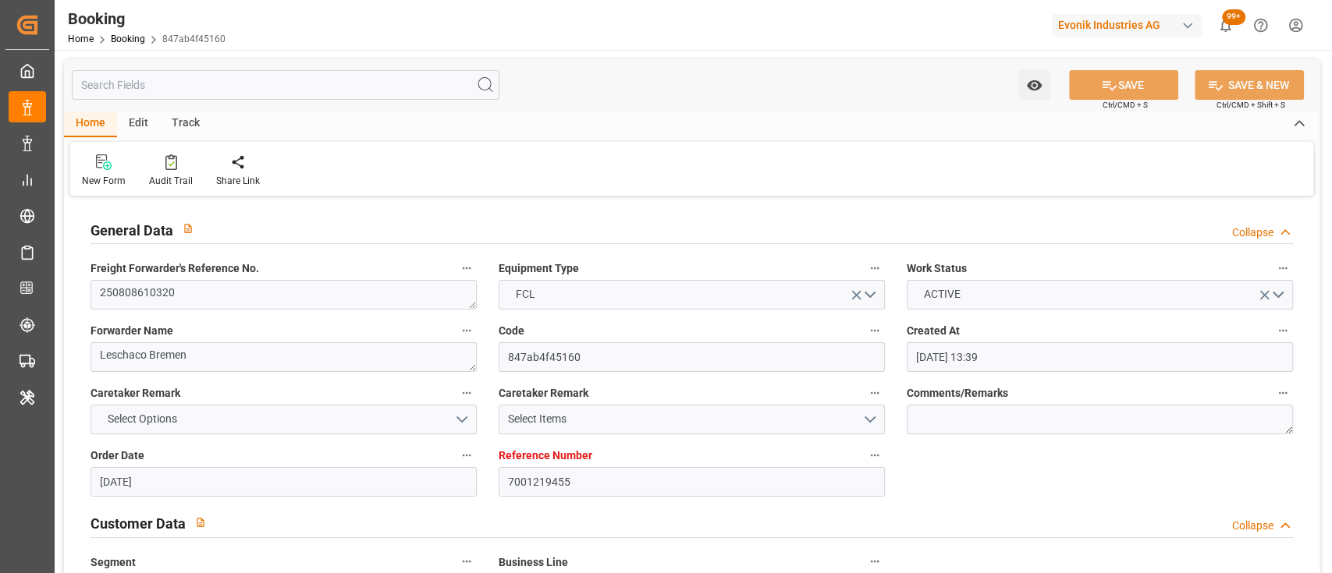
type input "08-09-2025 21:01"
type input "09-09-2025 11:21"
type input "13-09-2025 11:21"
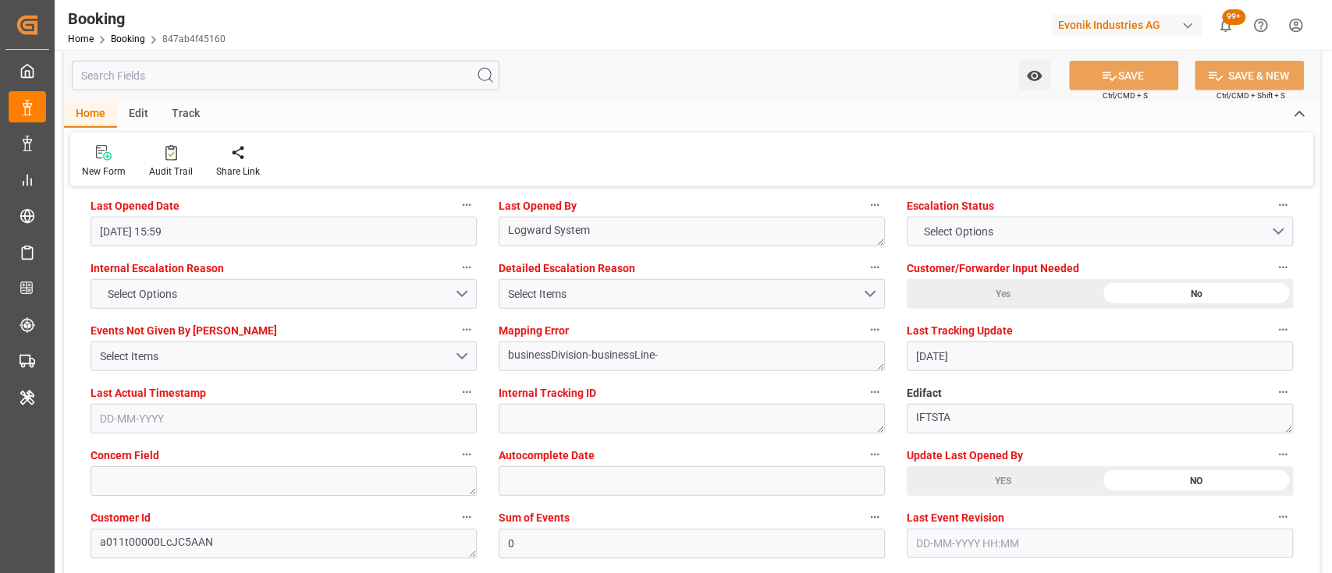
scroll to position [2871, 0]
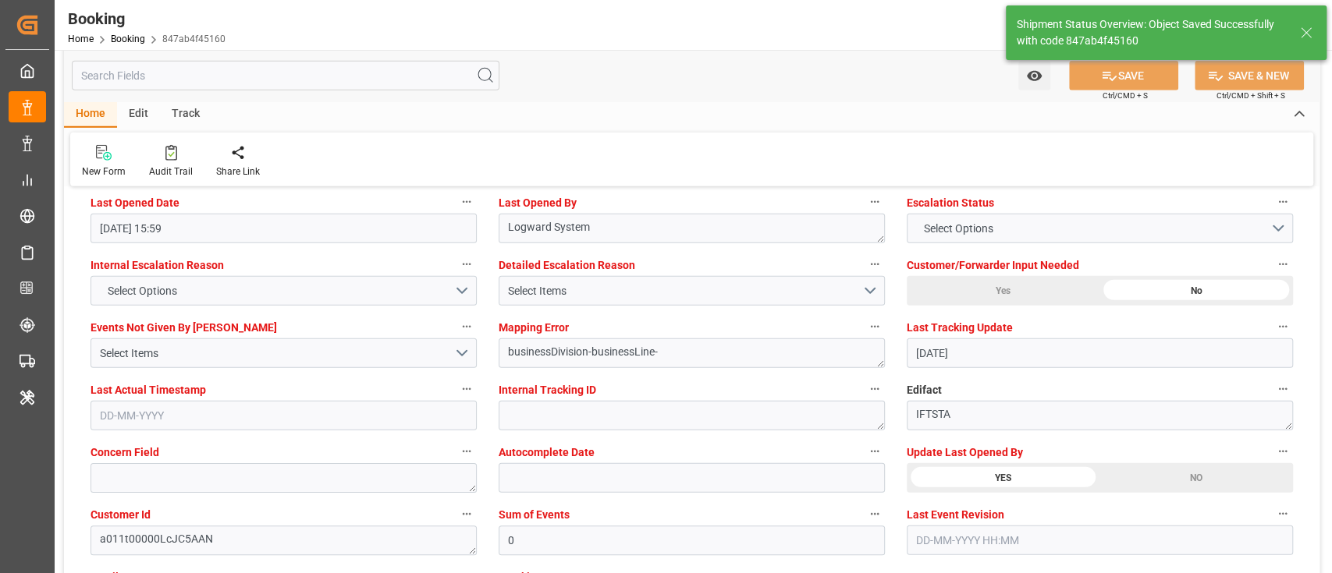
type textarea "[PERSON_NAME]"
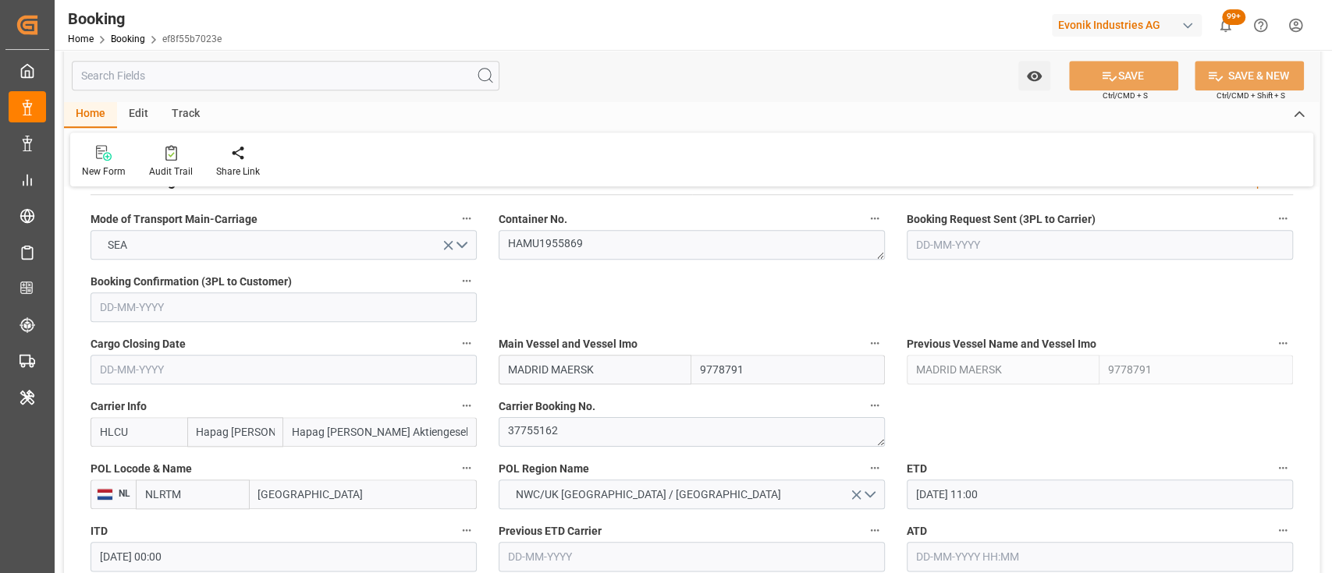
scroll to position [998, 0]
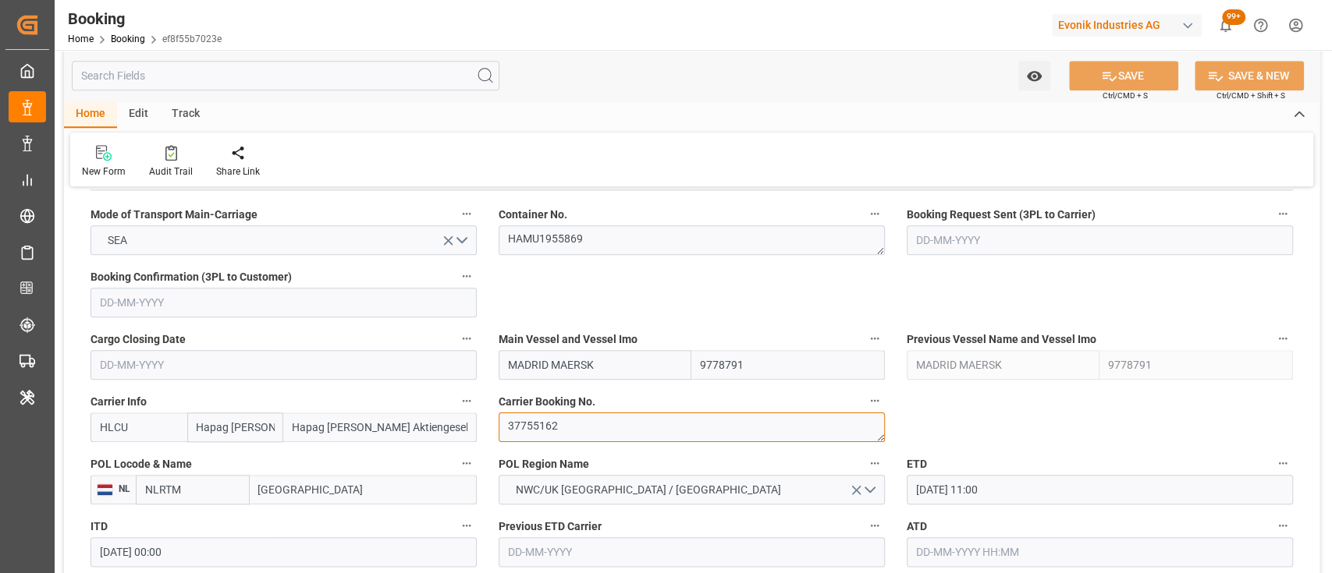
click at [532, 422] on textarea "37755162" at bounding box center [692, 428] width 386 height 30
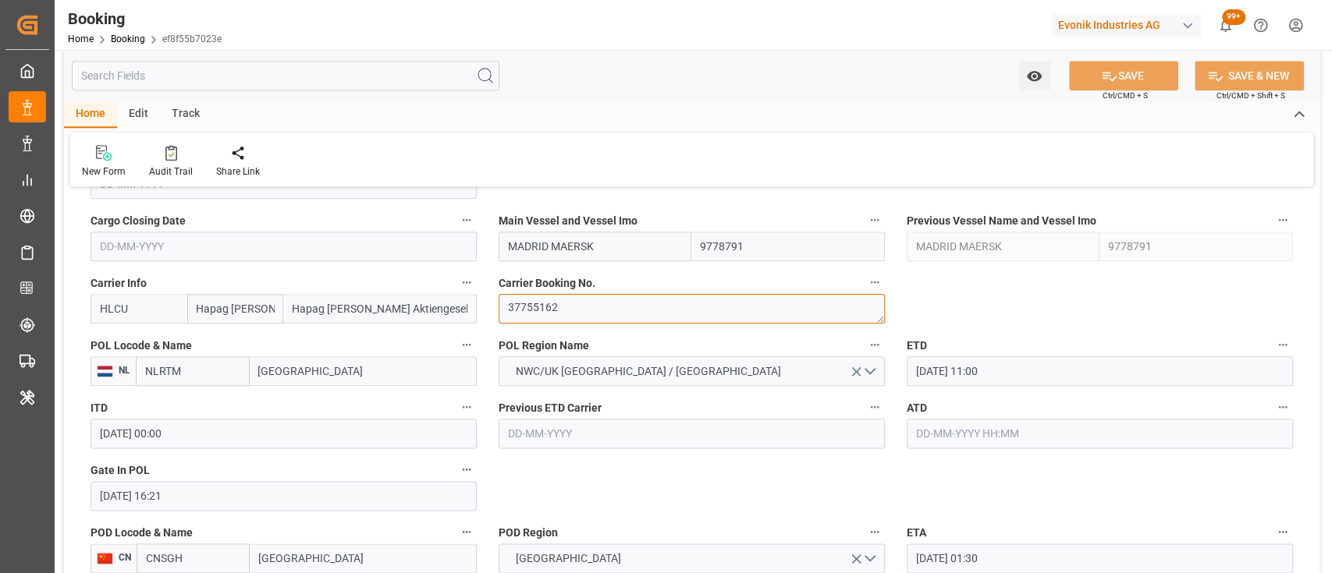
scroll to position [1017, 0]
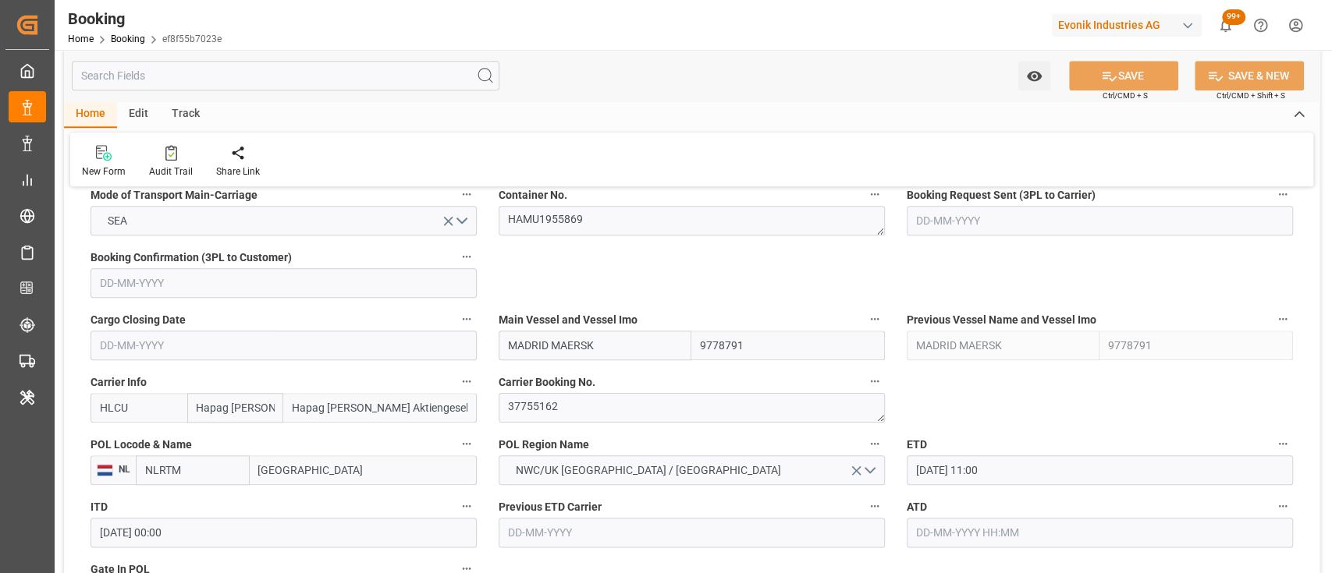
click at [928, 470] on input "[DATE] 11:00" at bounding box center [1100, 471] width 386 height 30
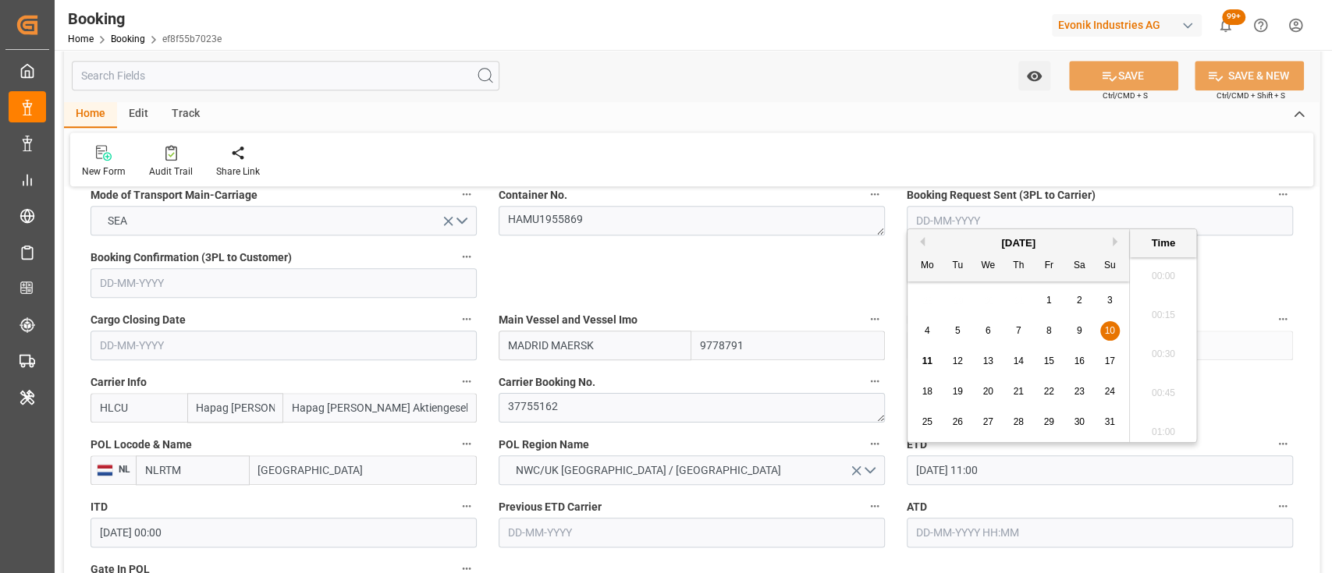
scroll to position [1643, 0]
type input "[DATE] 11:00"
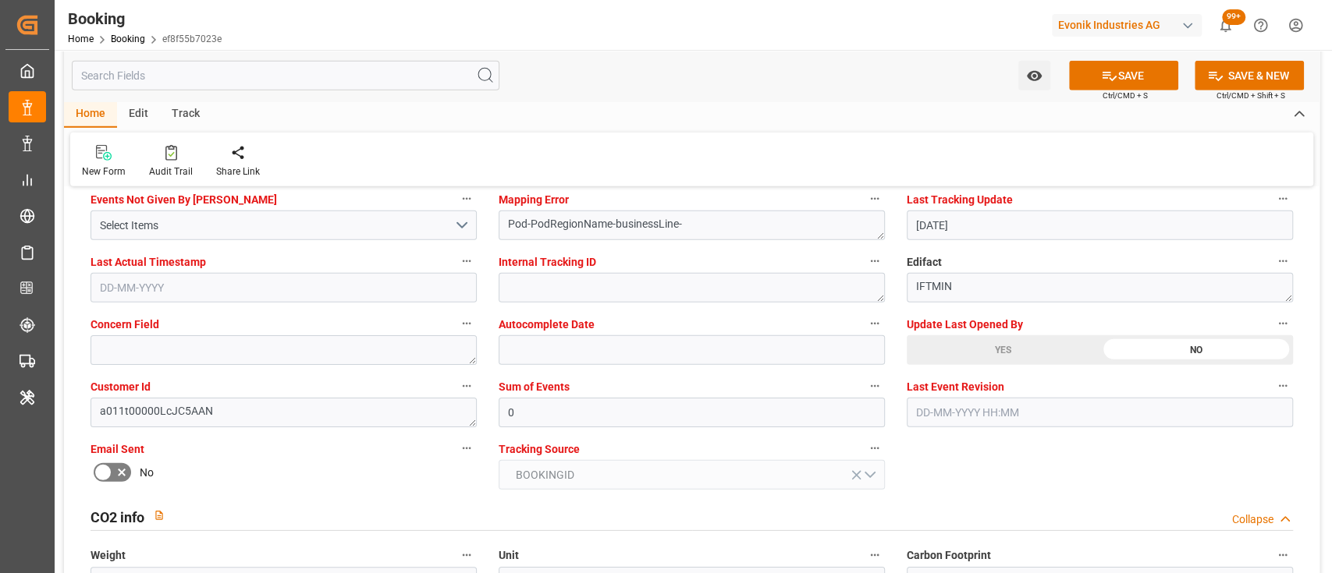
scroll to position [3000, 0]
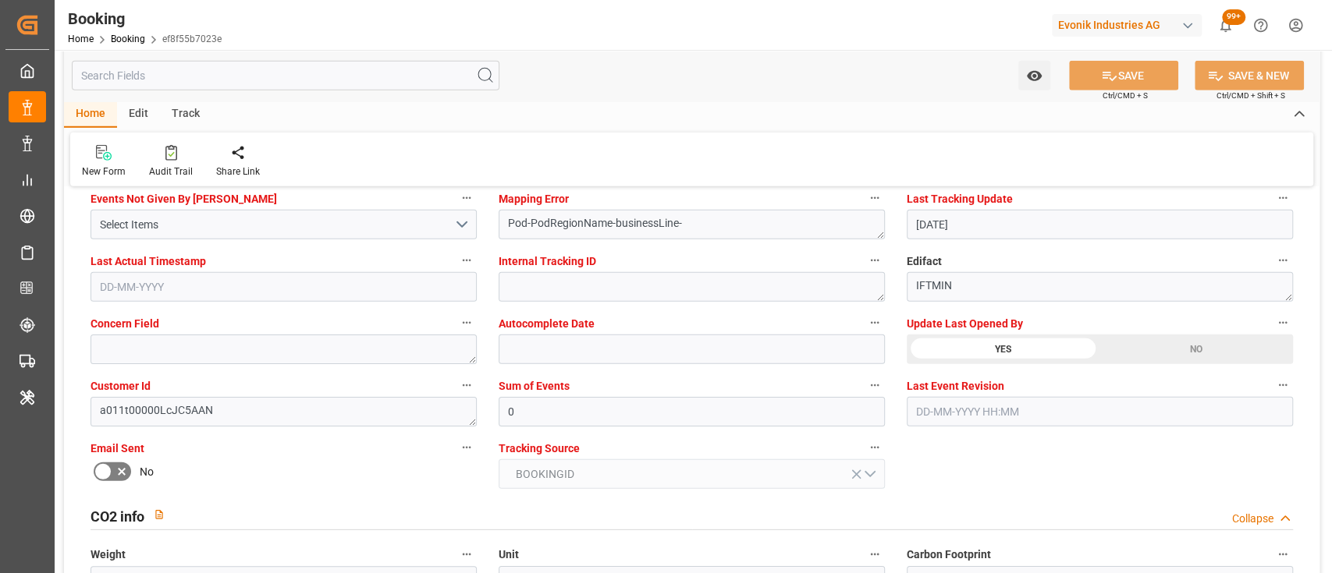
type textarea "[PERSON_NAME]"
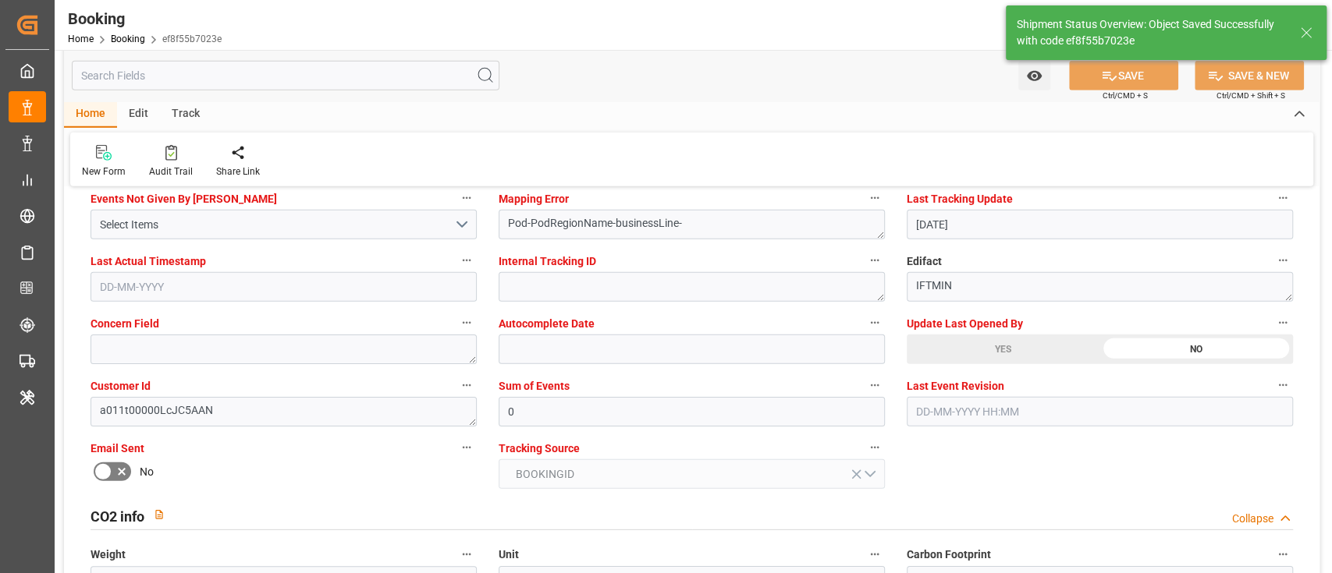
type input "[DATE] 05:32"
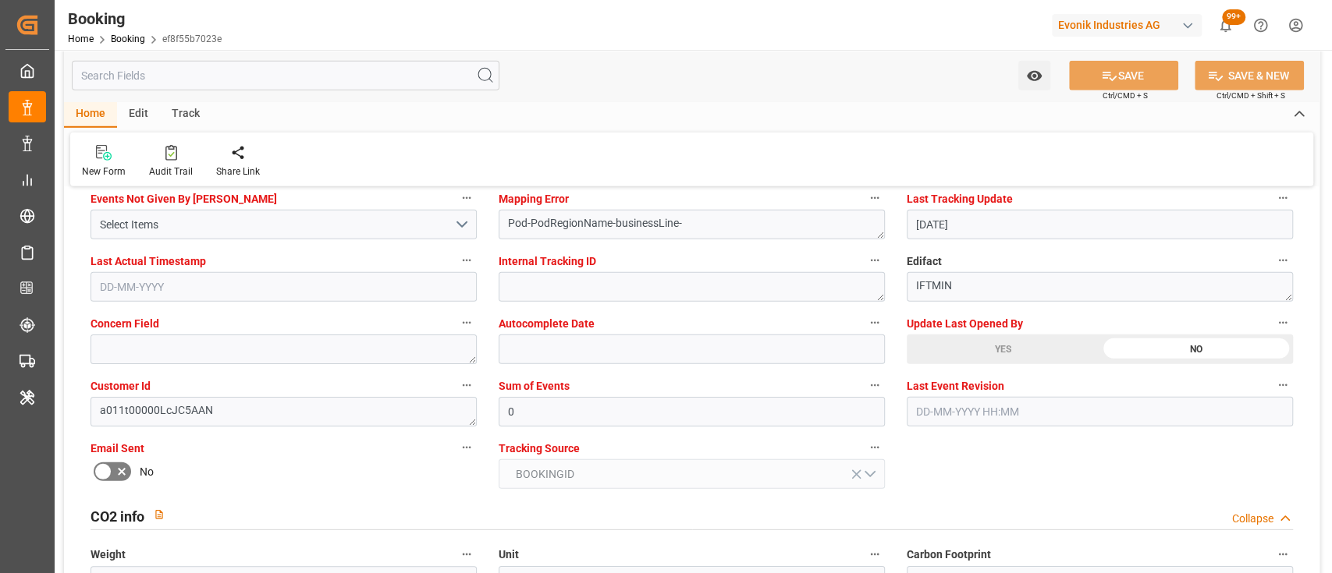
scroll to position [2827, 0]
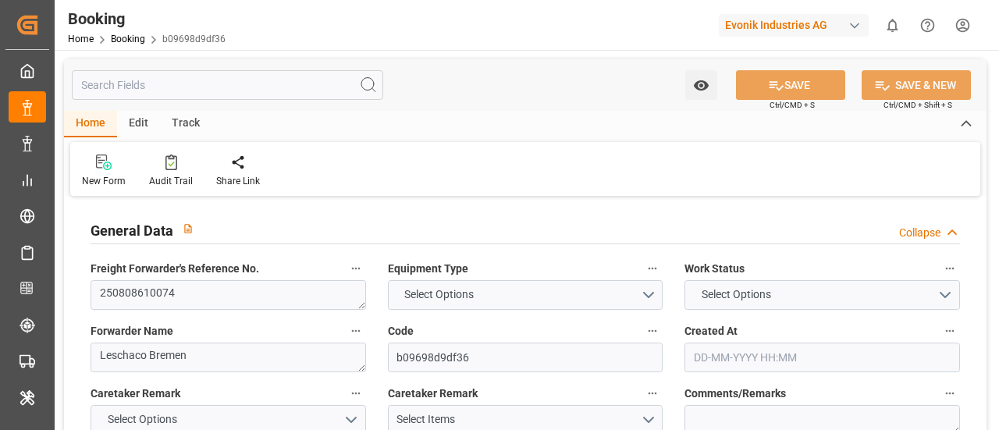
type input "7001205976"
type input "9778791"
type input "Hapag [PERSON_NAME]"
type input "Hapag [PERSON_NAME] Aktiengesellschaft"
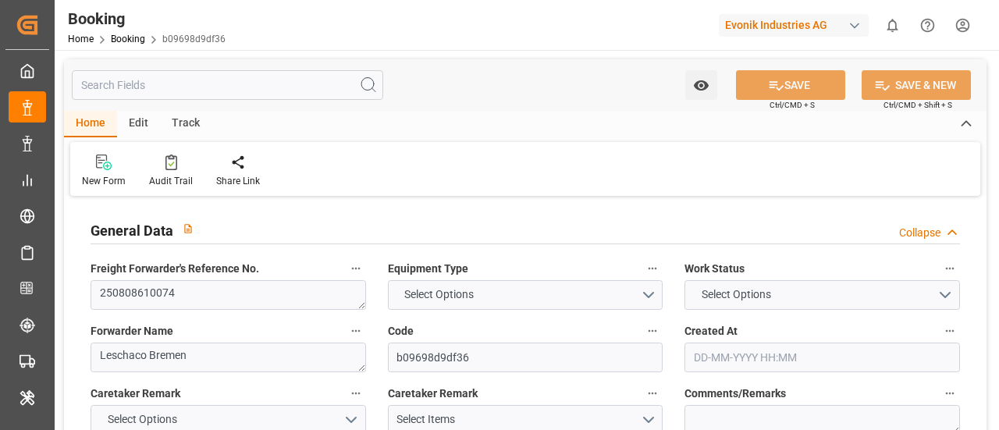
type input "NLRTM"
type input "CNSGH"
type input "0"
type input "NLRTM"
type input "CNSHG"
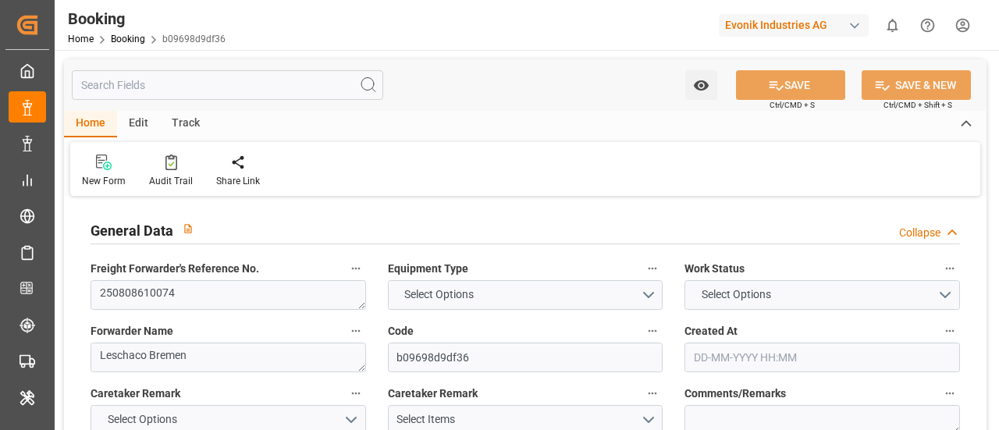
type input "9778791"
type input "26-06-2025 12:09"
type input "26-06-2025"
type input "01-10-2025"
type input "01-08-2025"
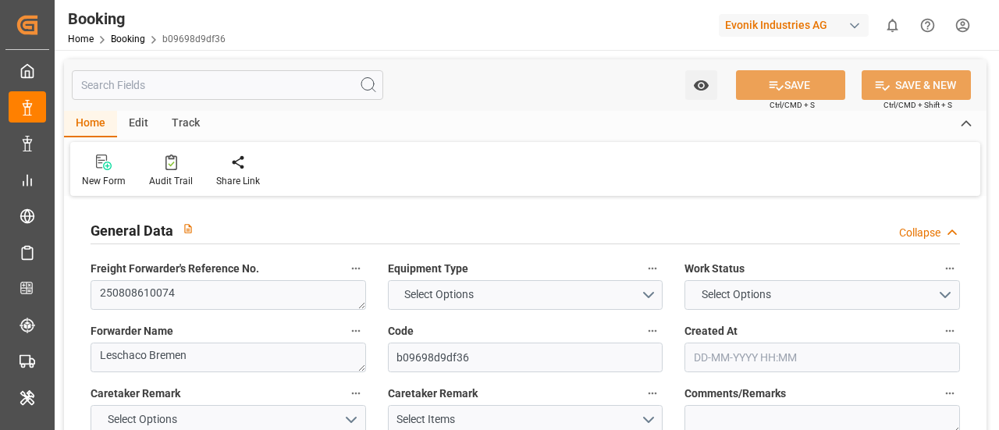
type input "07-07-2025"
type input "10-08-2025 06:00"
type input "10-08-2025 00:00"
type input "22-09-2025 01:30"
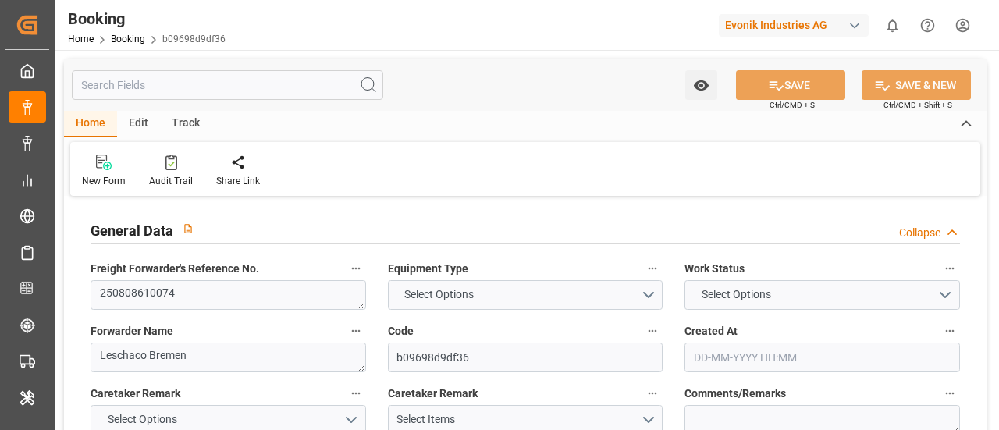
type input "22-09-2025 00:00"
type input "06-08-2025"
type input "10-08-2025 15:28"
type input "[DATE]"
type input "04-08-2025 09:17"
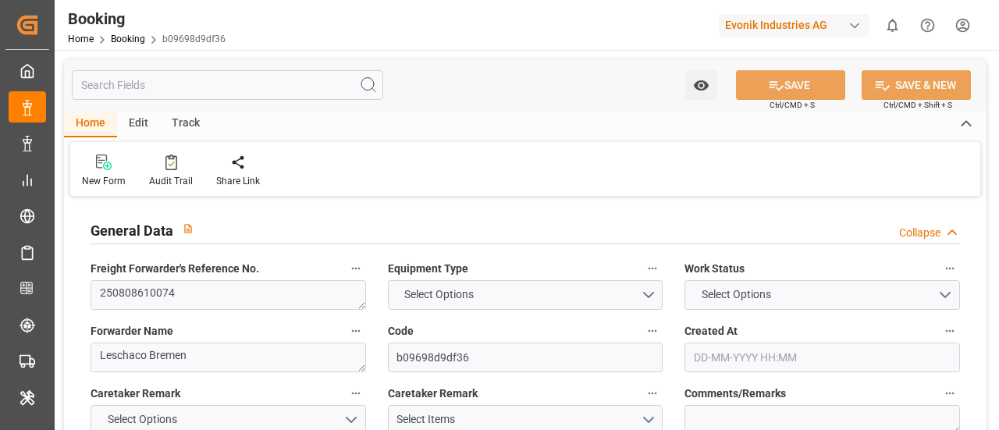
type input "04-08-2025 09:17"
type input "01-08-2025 18:10"
type input "04-08-2025 09:15"
type input "08-08-2025 07:59"
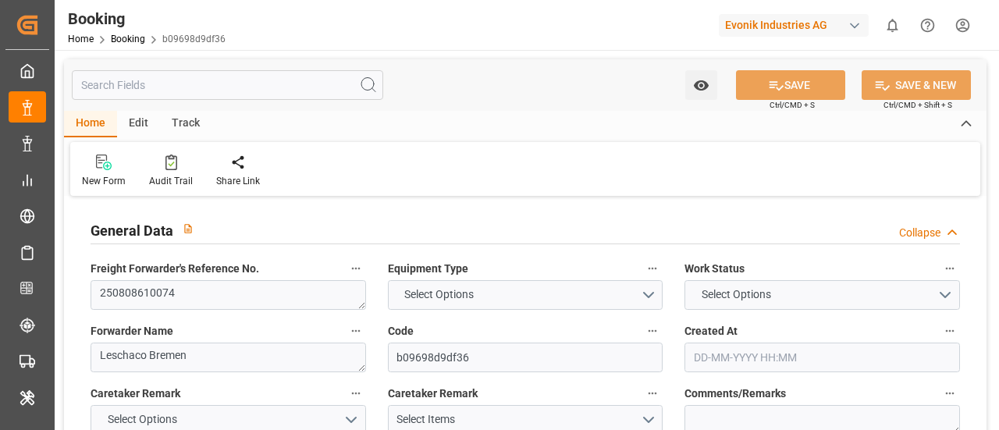
type input "07-08-2025 12:00"
type input "10-08-2025 06:00"
type input "22-09-2025 01:30"
type input "22-09-2025 10:32"
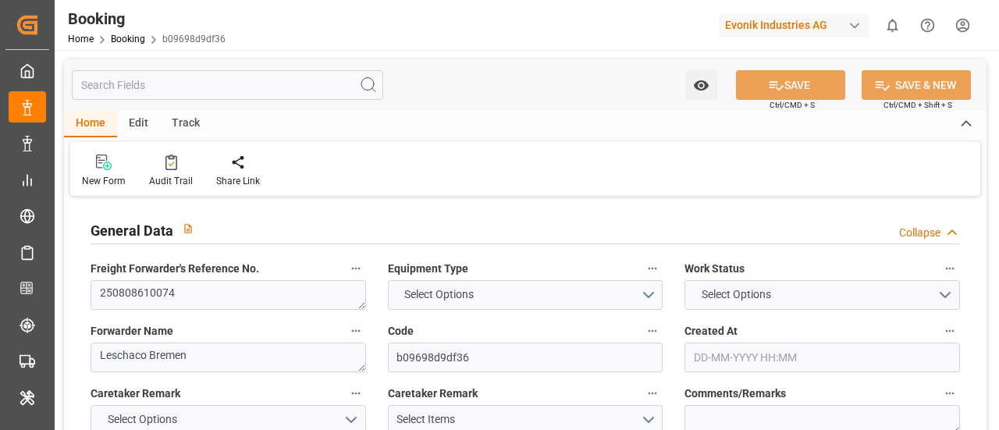
type input "26-09-2025 10:32"
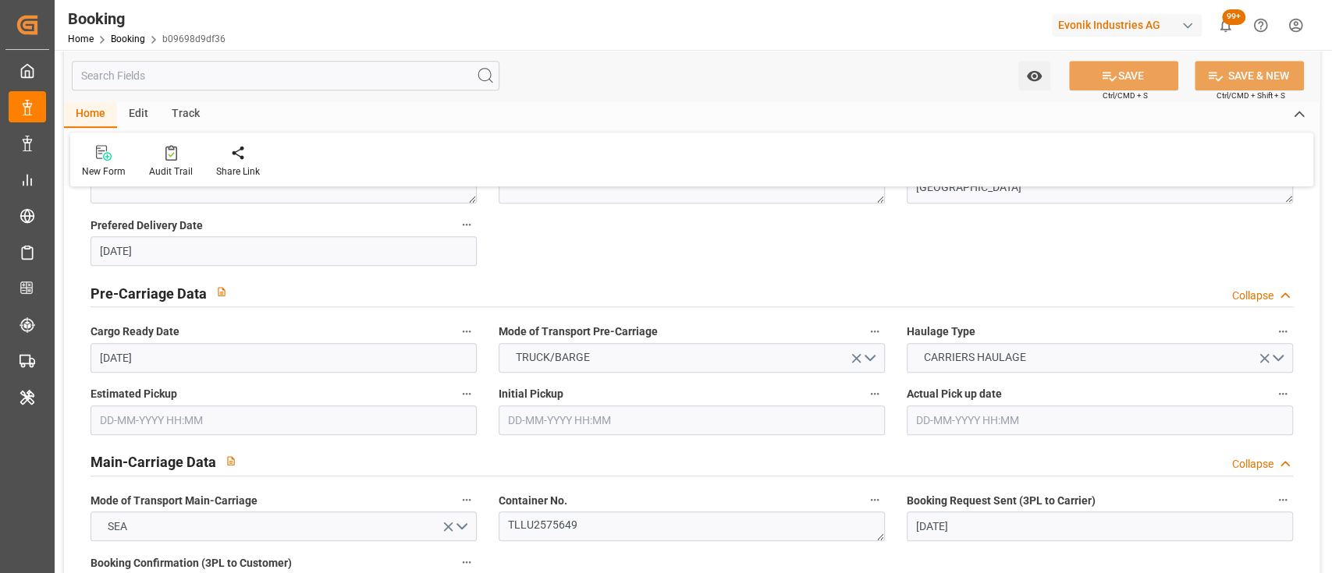
scroll to position [958, 0]
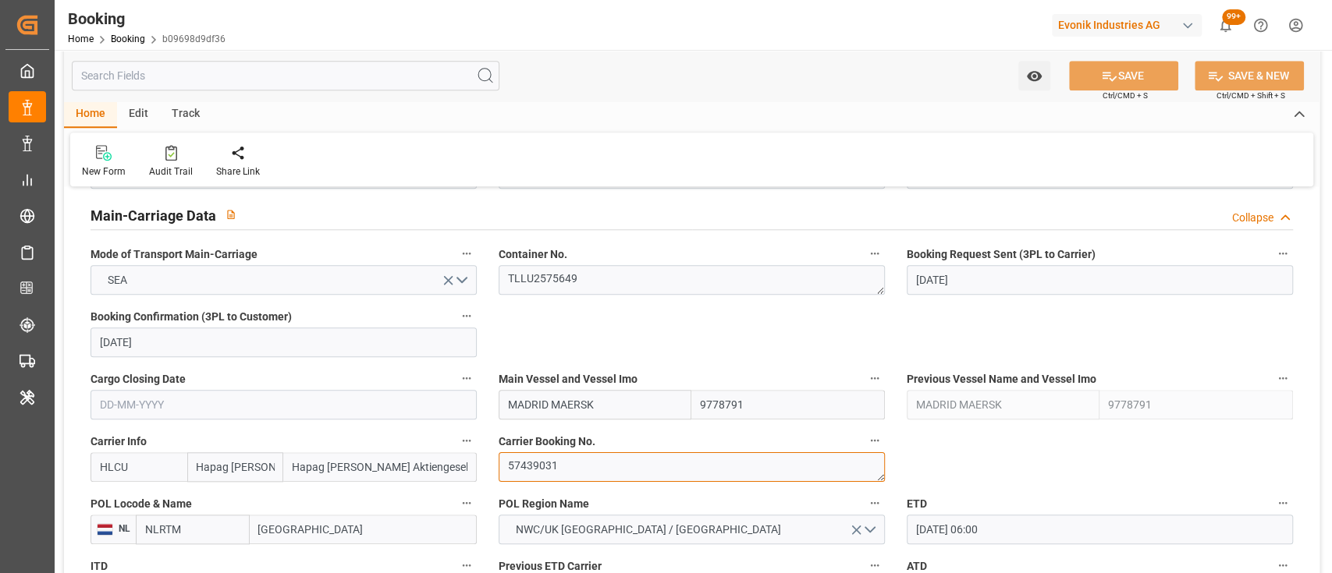
click at [549, 429] on textarea "57439031" at bounding box center [692, 468] width 386 height 30
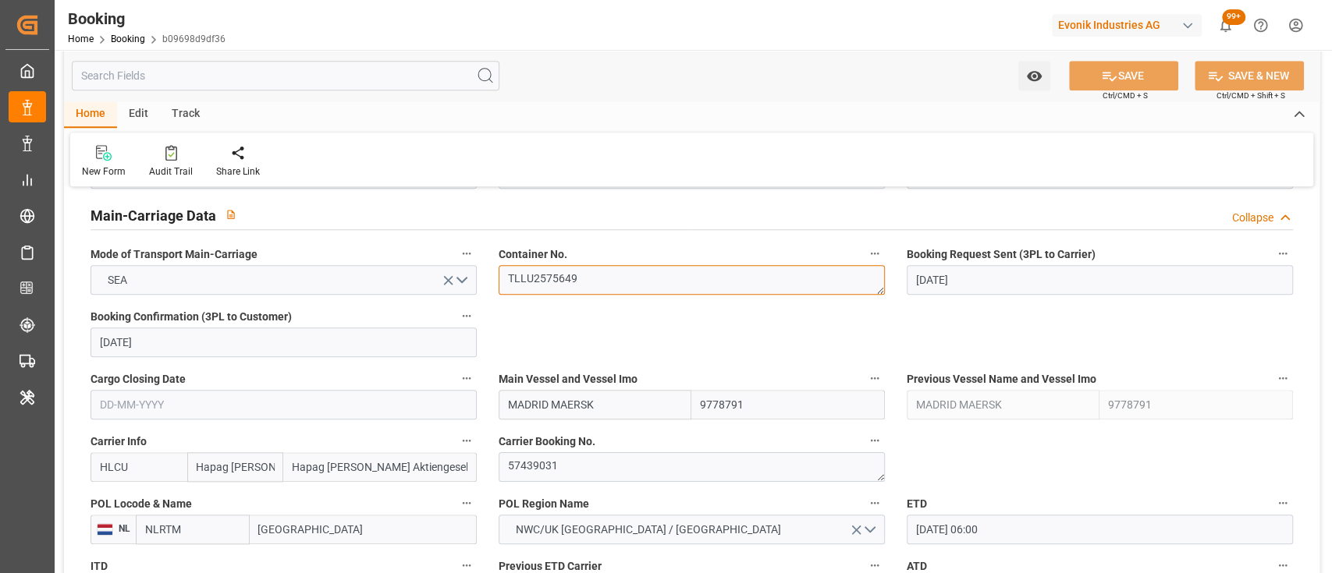
click at [572, 272] on textarea "TLLU2575649" at bounding box center [692, 280] width 386 height 30
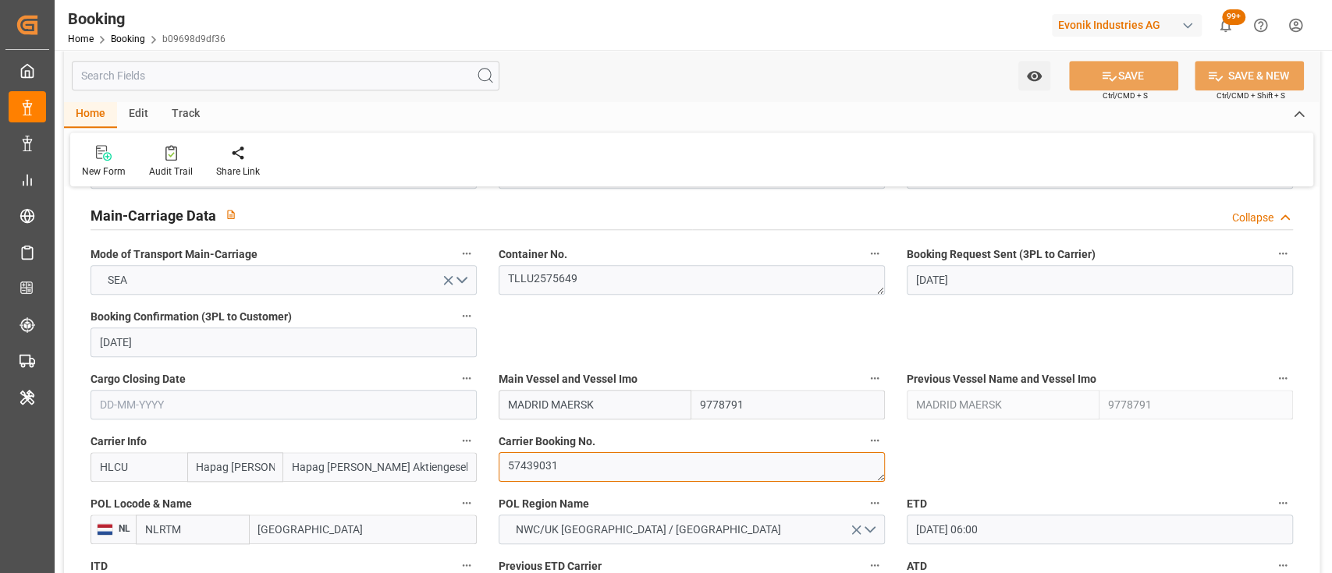
click at [541, 429] on textarea "57439031" at bounding box center [692, 468] width 386 height 30
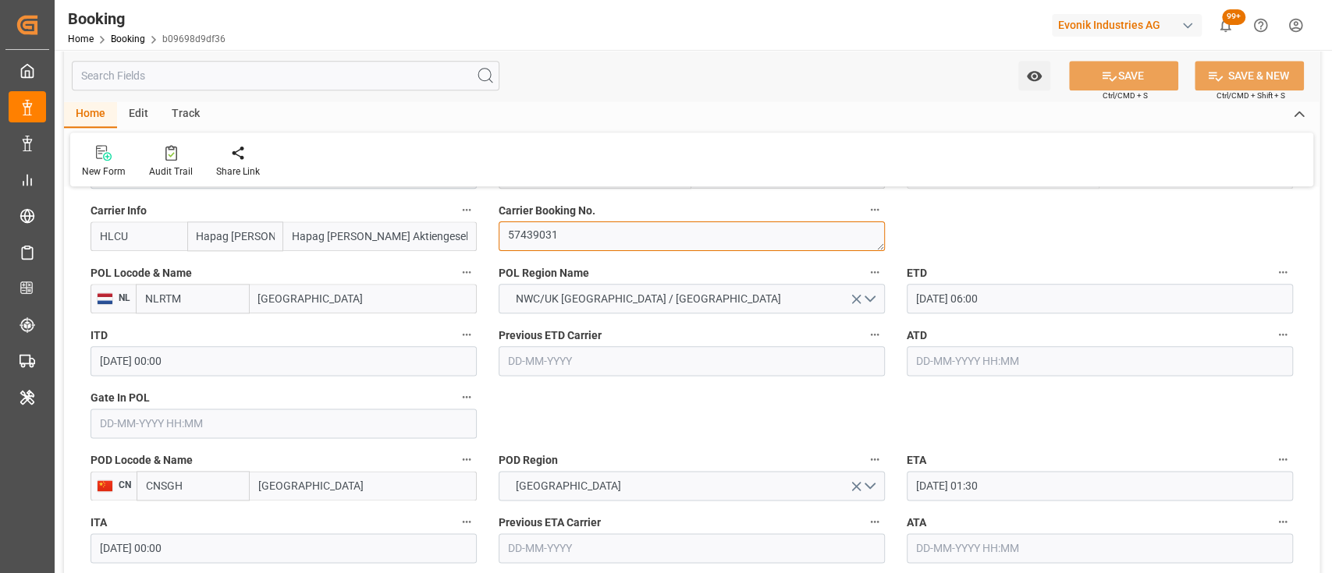
scroll to position [1187, 0]
click at [930, 296] on input "10-08-2025 06:00" at bounding box center [1100, 301] width 386 height 30
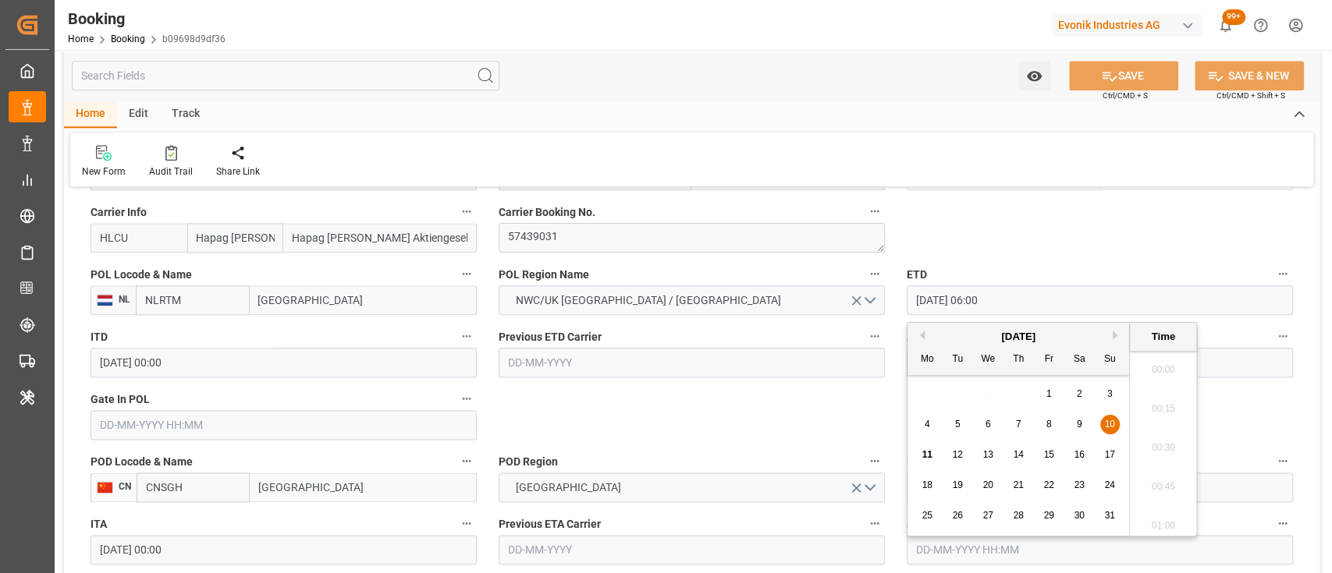
scroll to position [863, 0]
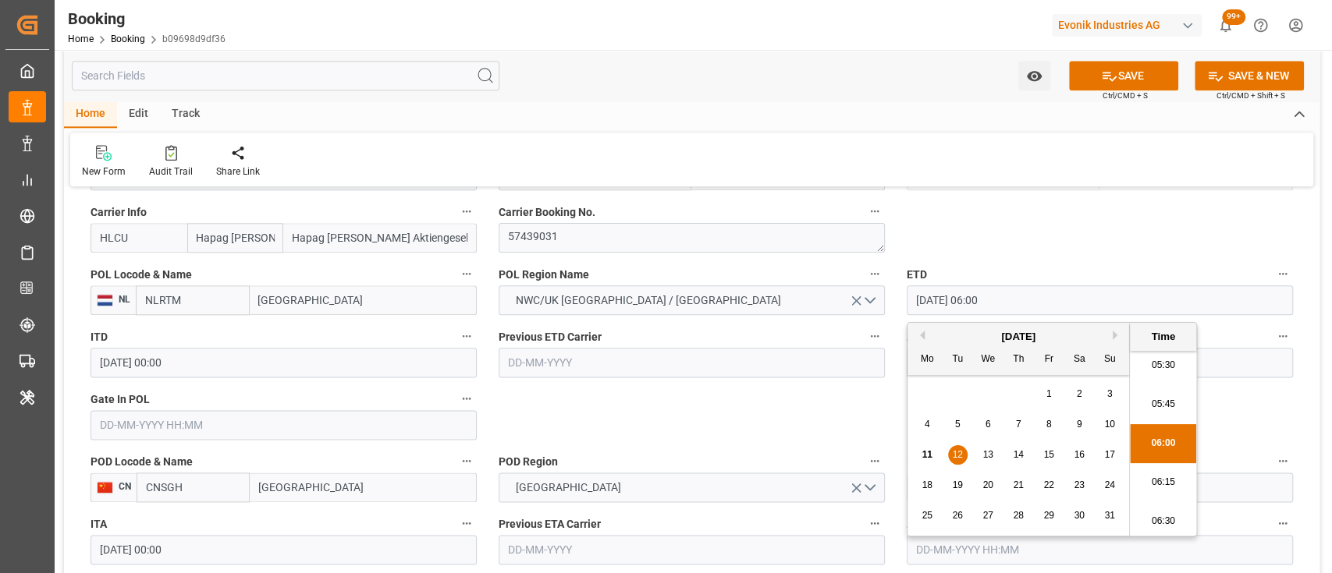
type input "12-08-2025 06:00"
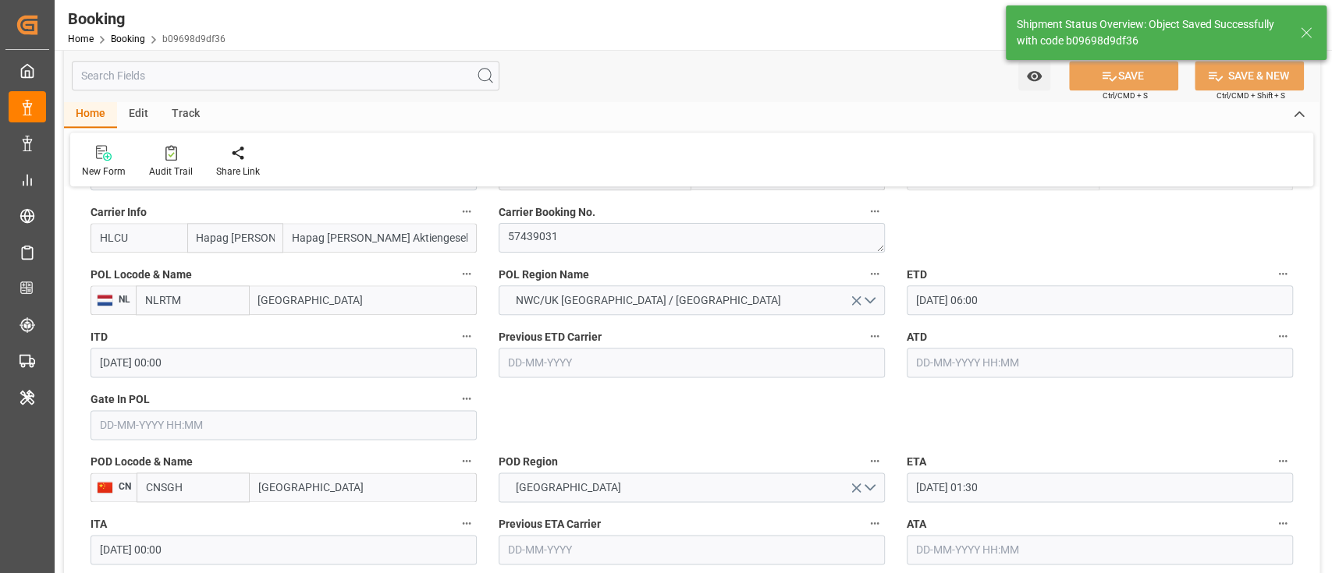
type textarea "[PERSON_NAME]"
type input "11-08-2025 05:34"
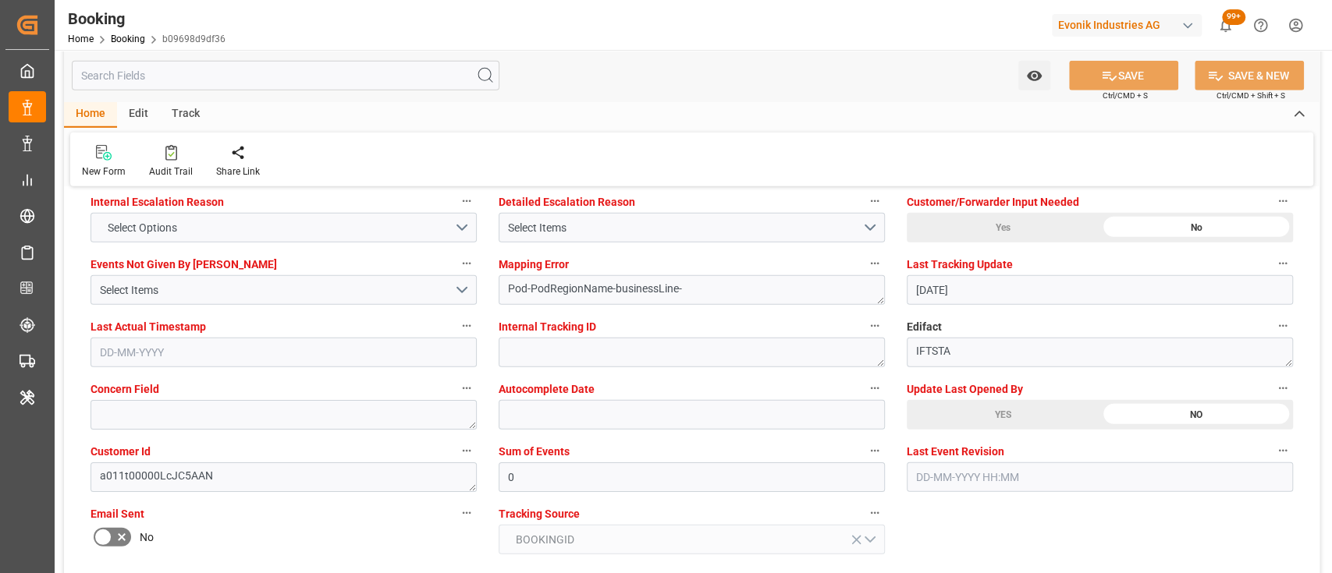
scroll to position [2834, 0]
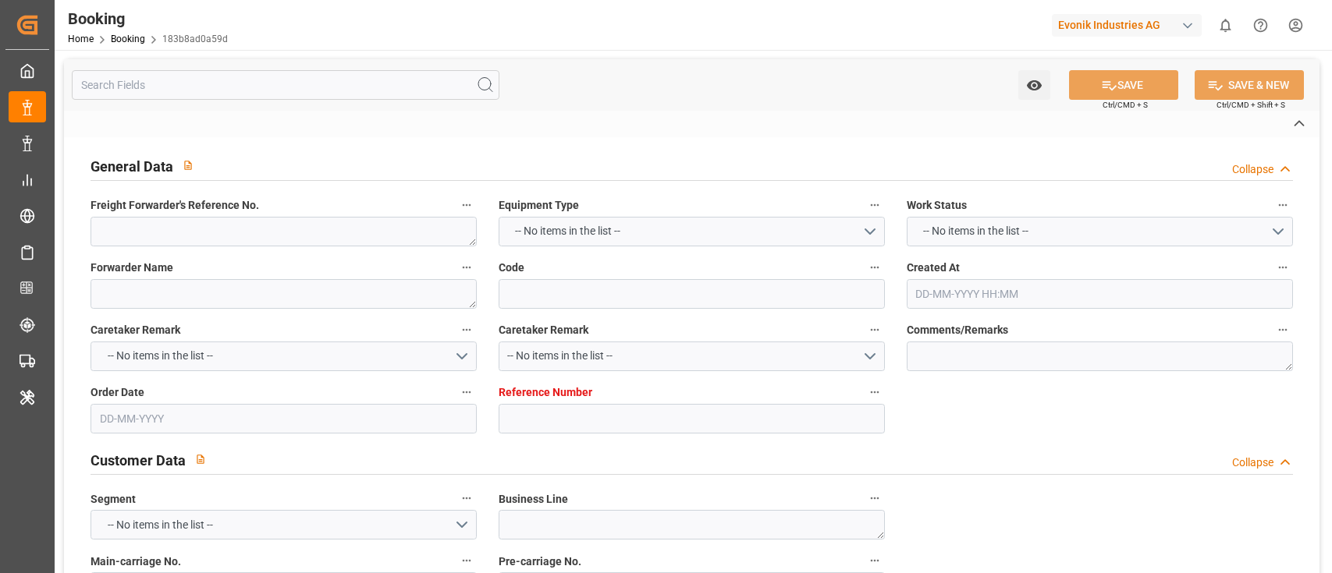
type textarea "250808610360"
type textarea "Leschaco Bremen"
type input "183b8ad0a59d"
type input "7001221845"
type textarea "AT-SE"
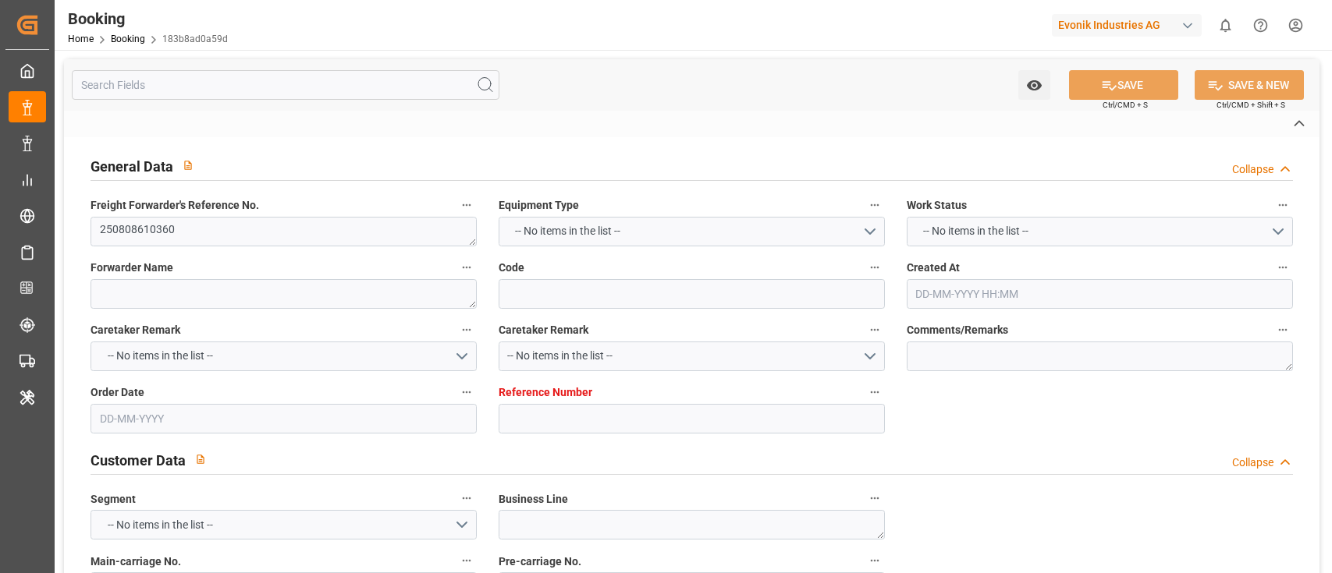
type input "7001221844"
type textarea "[PERSON_NAME][EMAIL_ADDRESS][PERSON_NAME][DOMAIN_NAME]"
type textarea "DAP"
type textarea "[GEOGRAPHIC_DATA], [GEOGRAPHIC_DATA]"
type textarea "8"
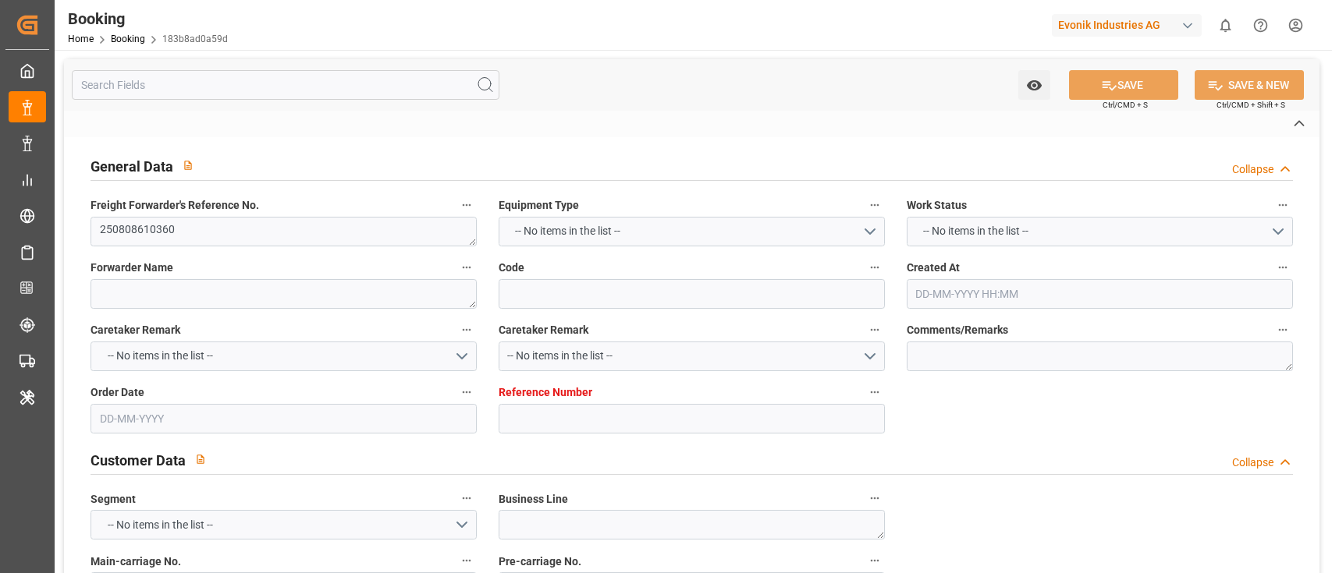
type textarea "[GEOGRAPHIC_DATA]"
type textarea "UETU2368101"
type input "GSL [PERSON_NAME]"
type input "HLCU"
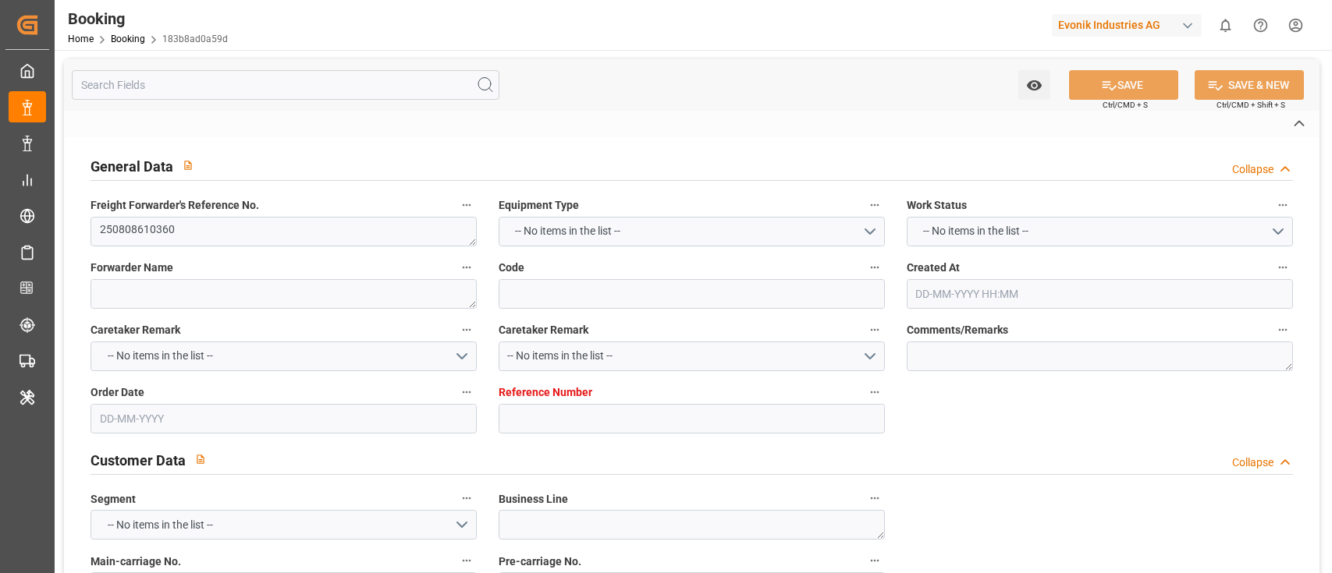
type textarea "33398071"
type input "[GEOGRAPHIC_DATA]"
type input "[US_STATE]"
type textarea "vesselName etd [PERSON_NAME]"
type textarea "INPUT_Evonik_Seeburger_IFTMIN_1003019552_20250804214935934.edi"
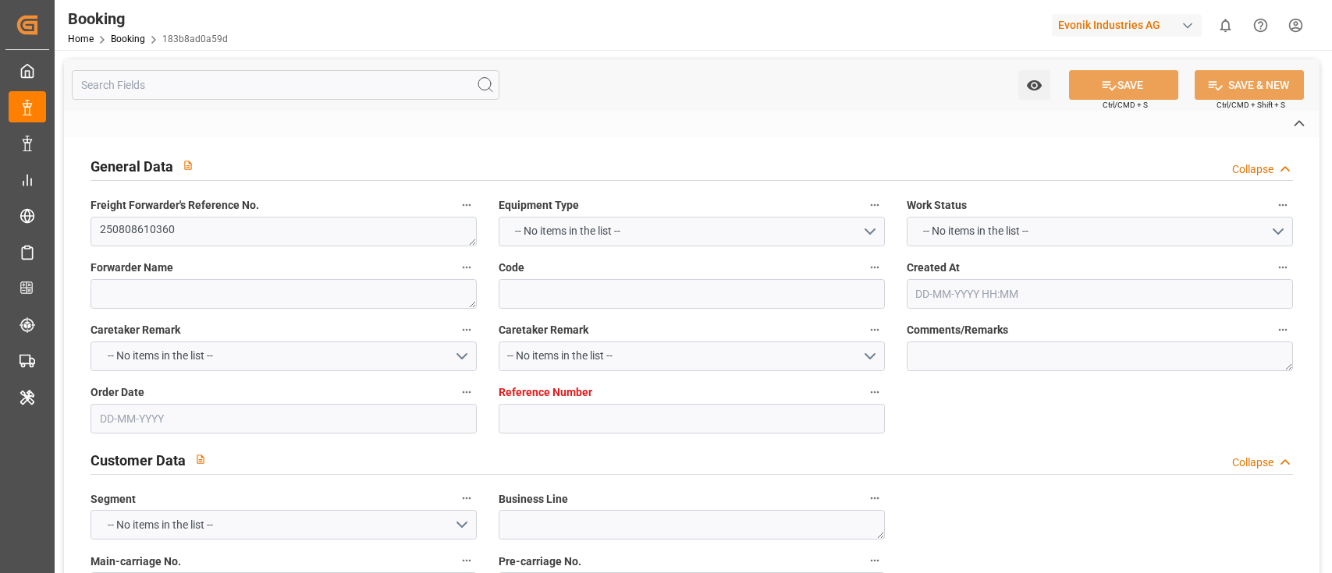
type textarea "NWC/[GEOGRAPHIC_DATA] [GEOGRAPHIC_DATA] Continent / [GEOGRAPHIC_DATA]-SE"
type textarea "INPUT_Evonik_Seeburger_IFTMIN_1002952071_20250714141923275.edi,INPUT_Evonik_See…"
type textarea "1003019552"
type textarea "Logward System"
type textarea "businessDivision-businessLine-"
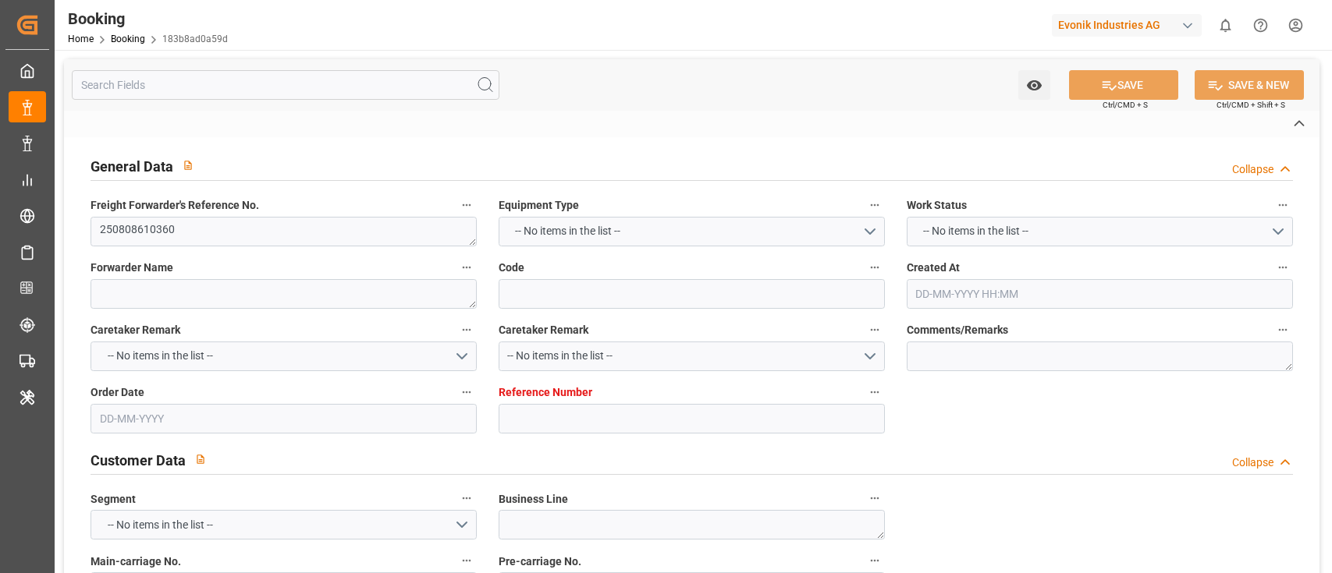
type textarea "IFTSTA"
type textarea "a011t00000LcJC5AAN"
type textarea "No"
type input "[GEOGRAPHIC_DATA]"
type input "NEW YORK"
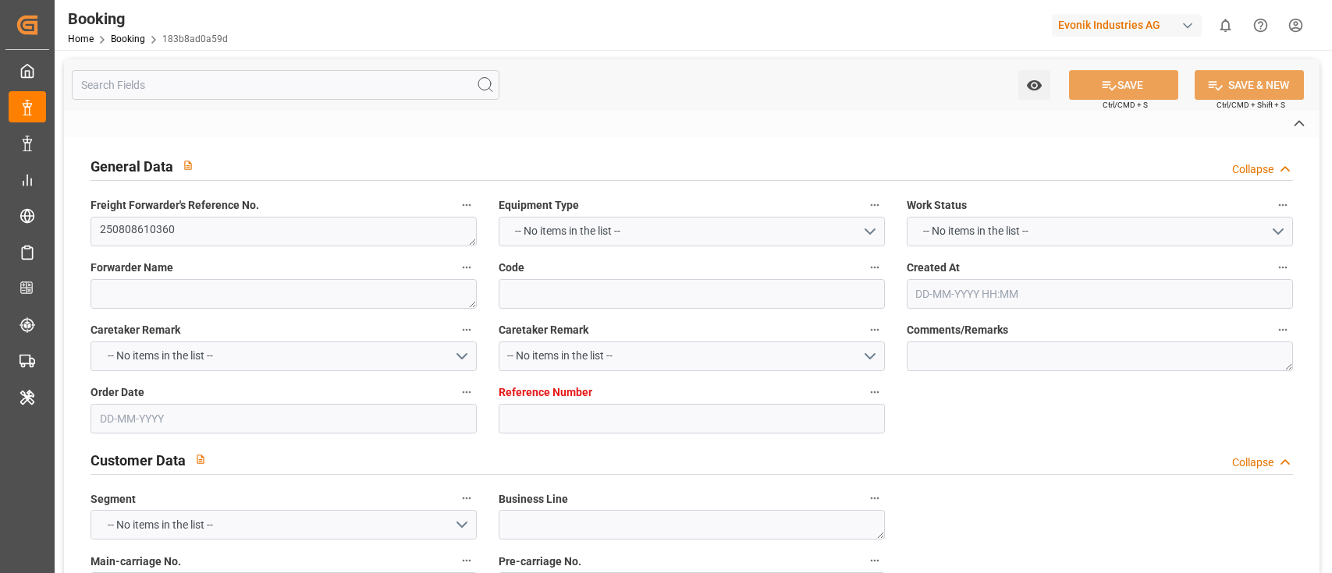
type input "BREMBLENS"
type input "CH"
type input "TRUCK"
type input "532W"
type input "VESSEL"
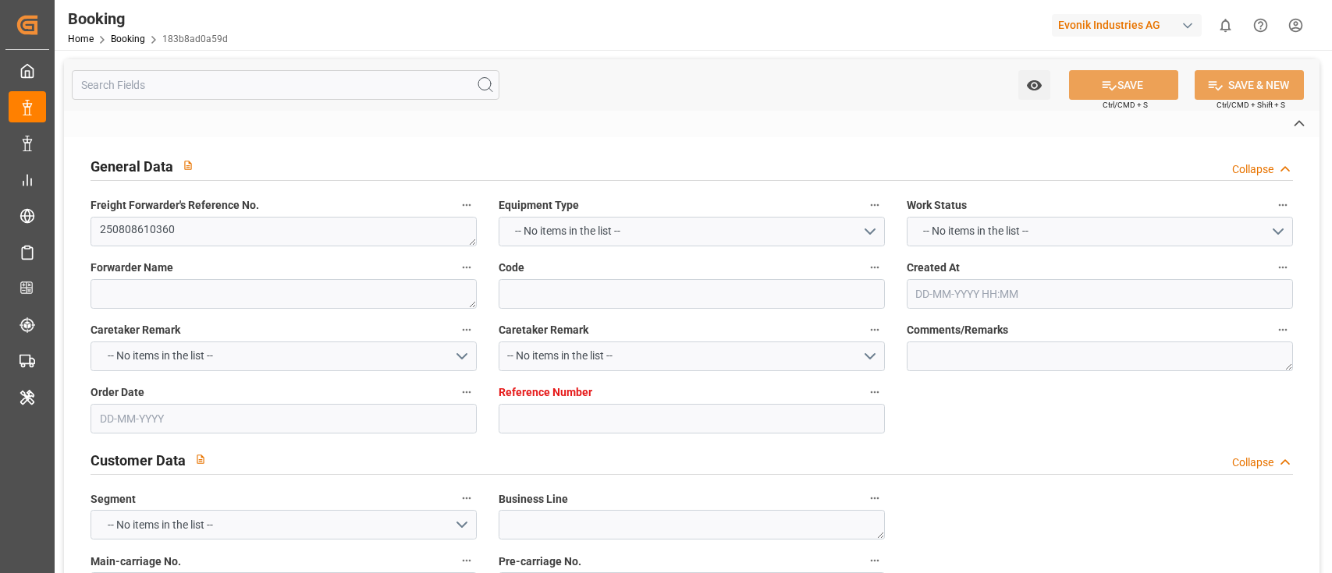
type input "GSL MARIA"
type input "TRUCK"
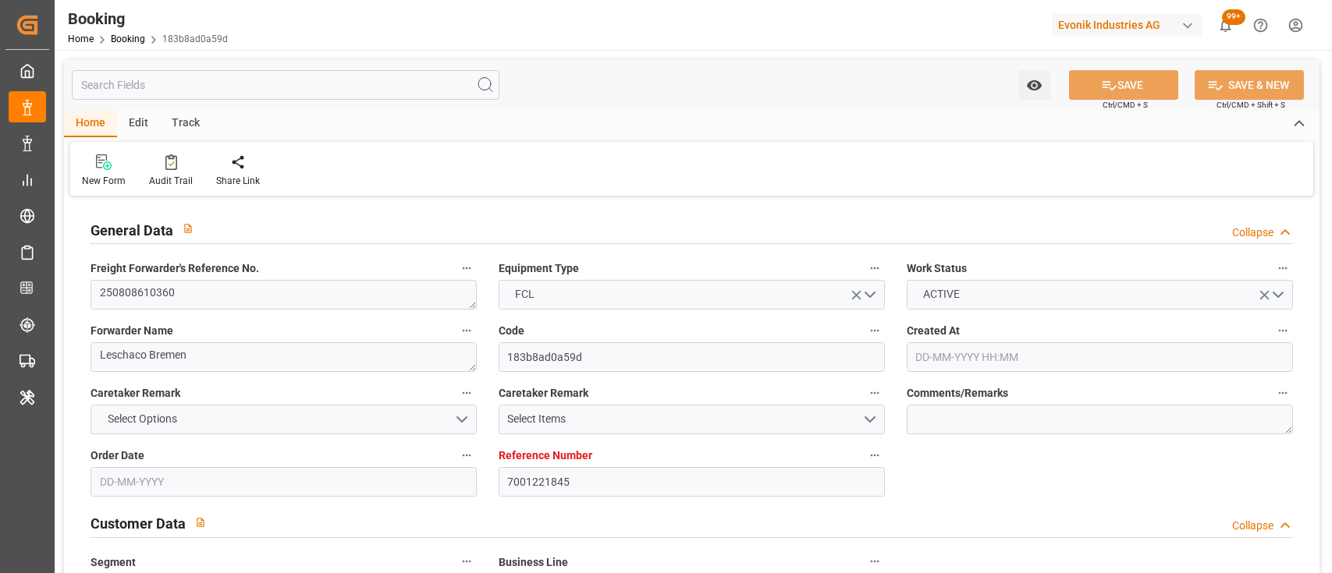
type input "7001221845"
type input "9231236"
type input "Hapag [PERSON_NAME]"
type input "Hapag [PERSON_NAME] Aktiengesellschaft"
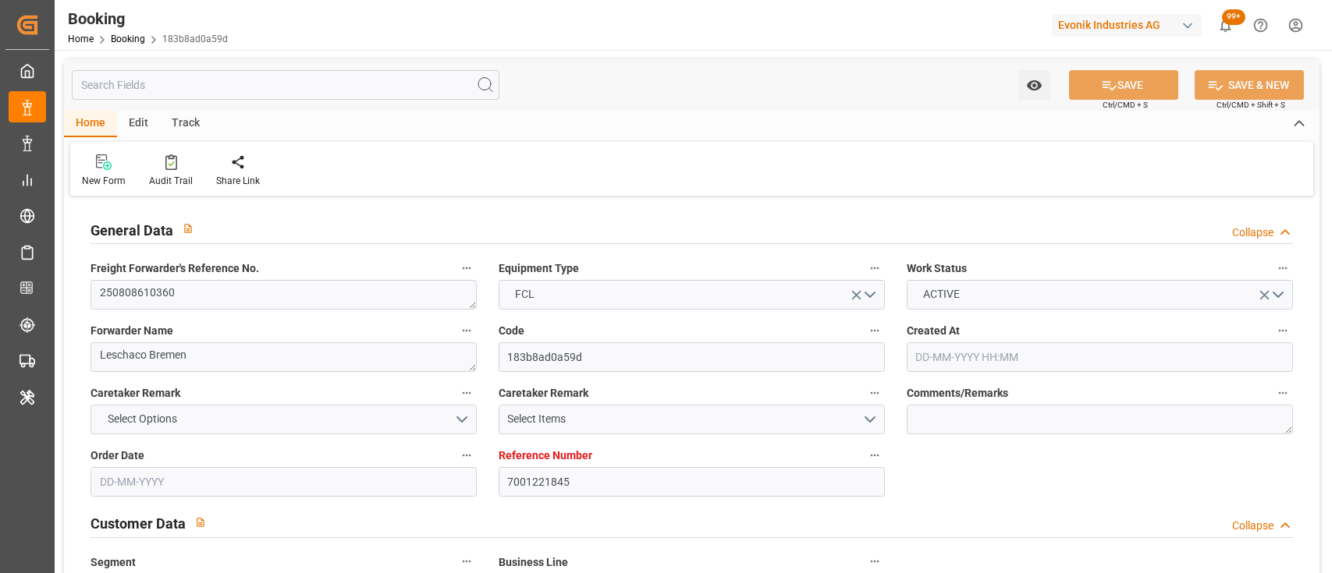
type input "DEHAM"
type input "USNYC"
type input "0"
type input "DEHAM"
type input "USNYC"
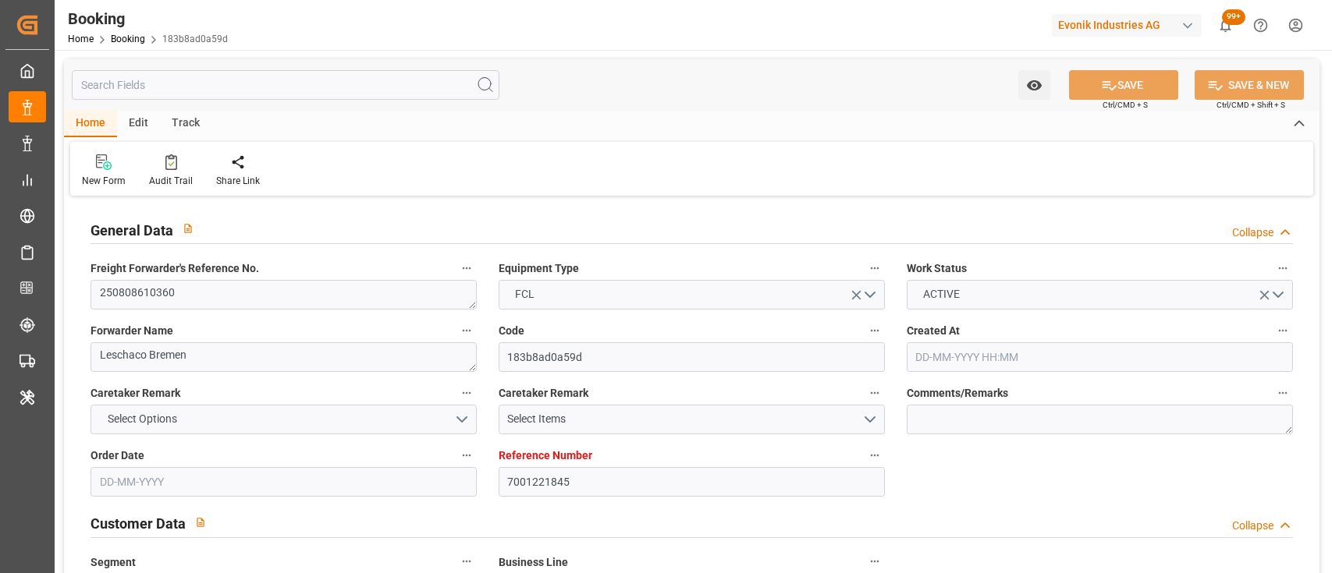
type input "9231236"
type input "14-07-2025 12:21"
type input "14-07-2025"
type input "31-08-2025"
type input "[DATE]"
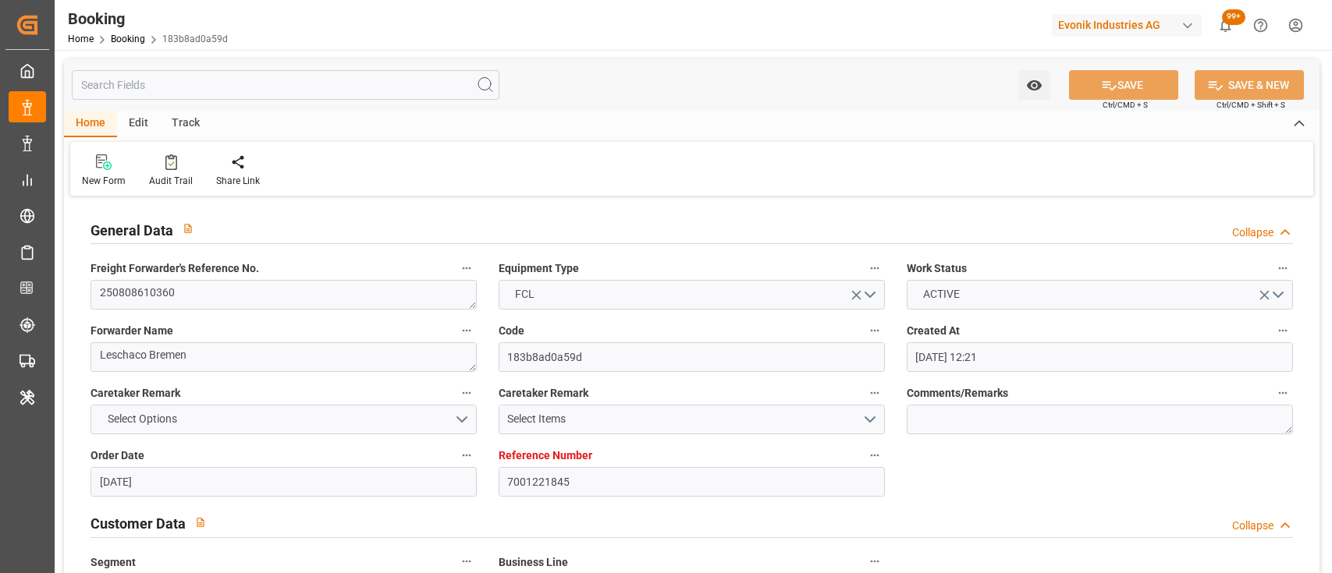
type input "[DATE]"
type input "17-07-2025"
type input "11-08-2025 07:00"
type input "11-08-2025 00:00"
type input "09-08-2025 12:33"
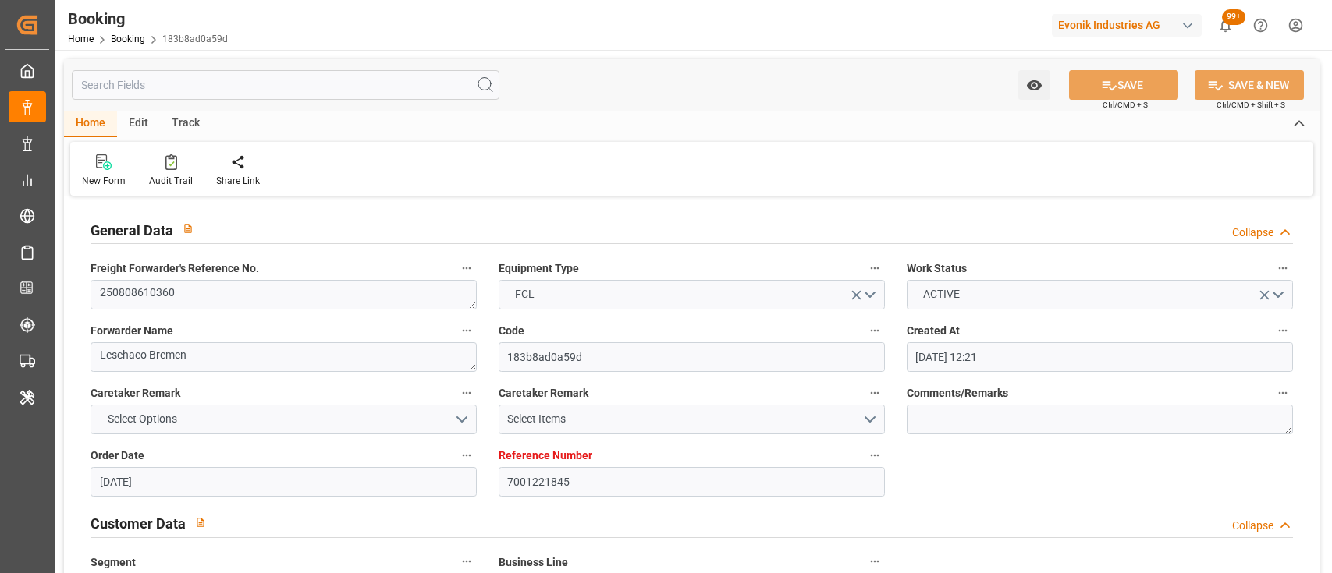
type input "23-08-2025 08:00"
type input "23-08-2025 00:00"
type input "[DATE]"
type input "10-08-2025 14:07"
type input "[DATE]"
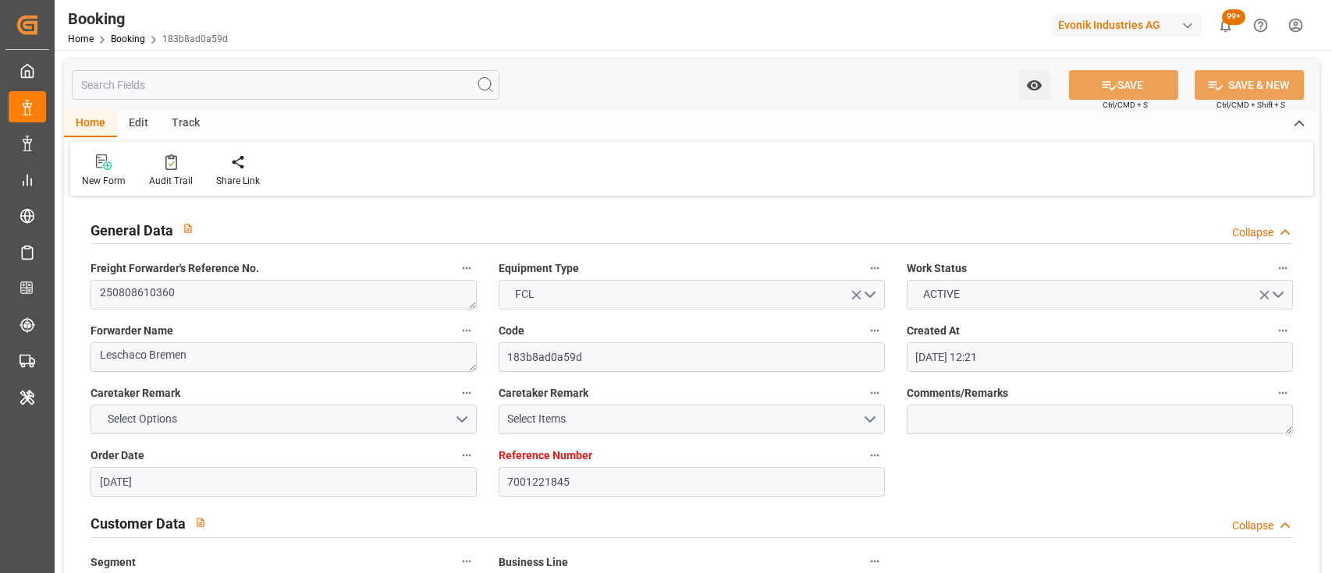
type input "04-08-2025 12:19"
type input "28-08-2025 12:00"
type input "11-08-2025 07:00"
type input "23-08-2025 08:00"
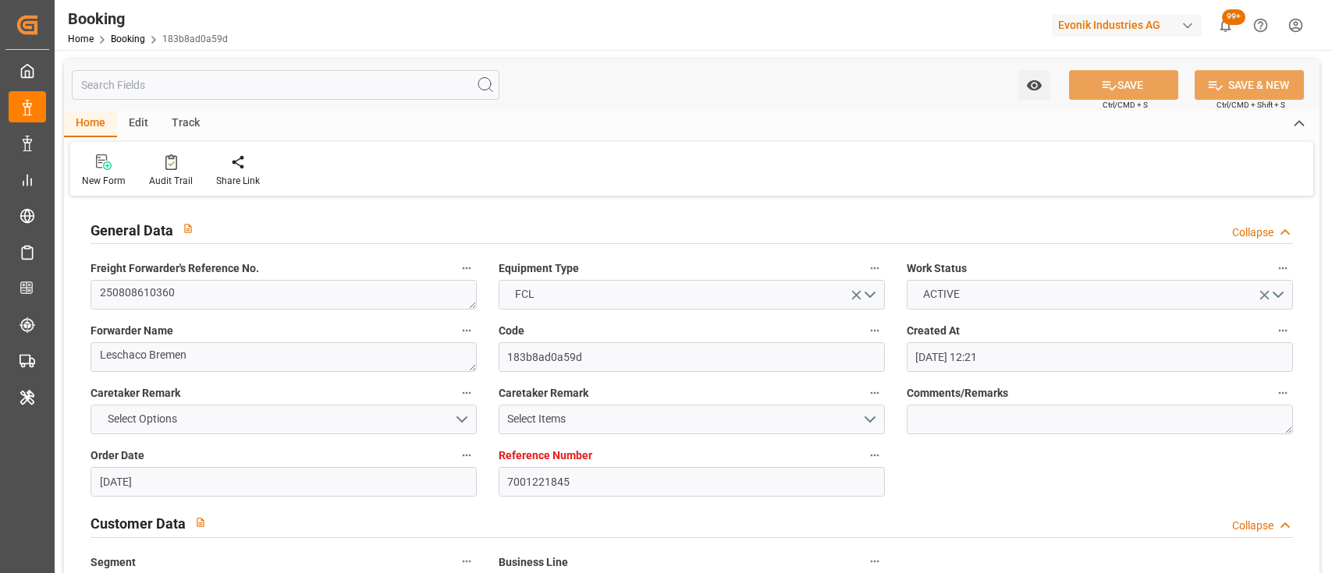
type input "24-08-2025 02:46"
type input "27-08-2025 12:00"
type input "28-08-2025 02:46"
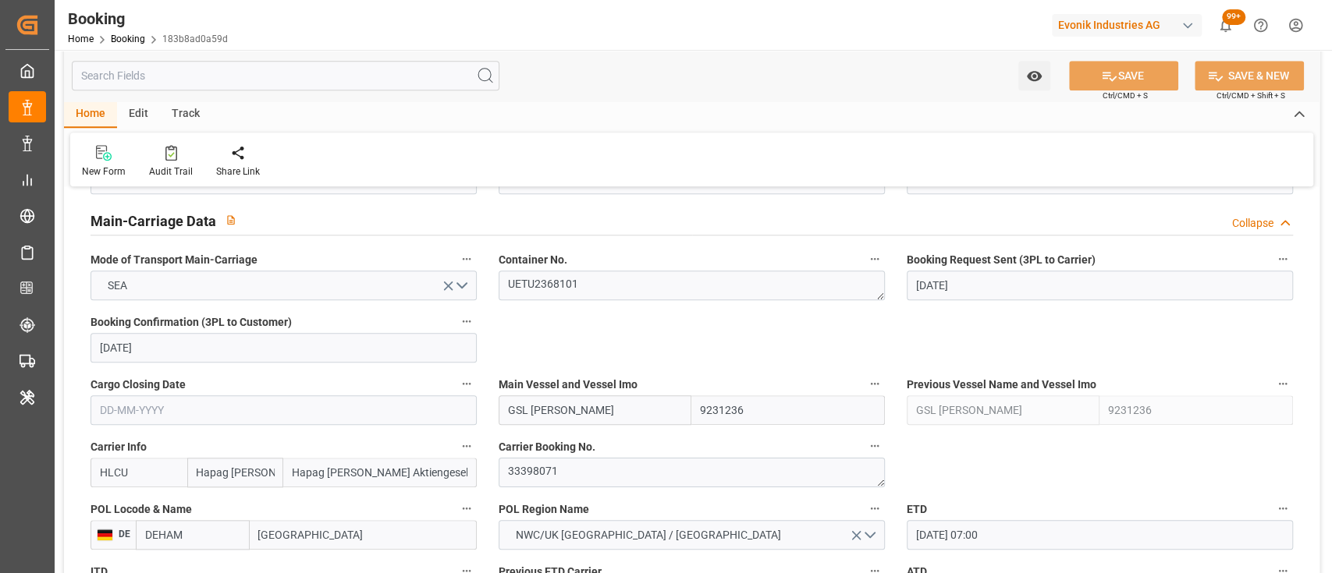
scroll to position [1021, 0]
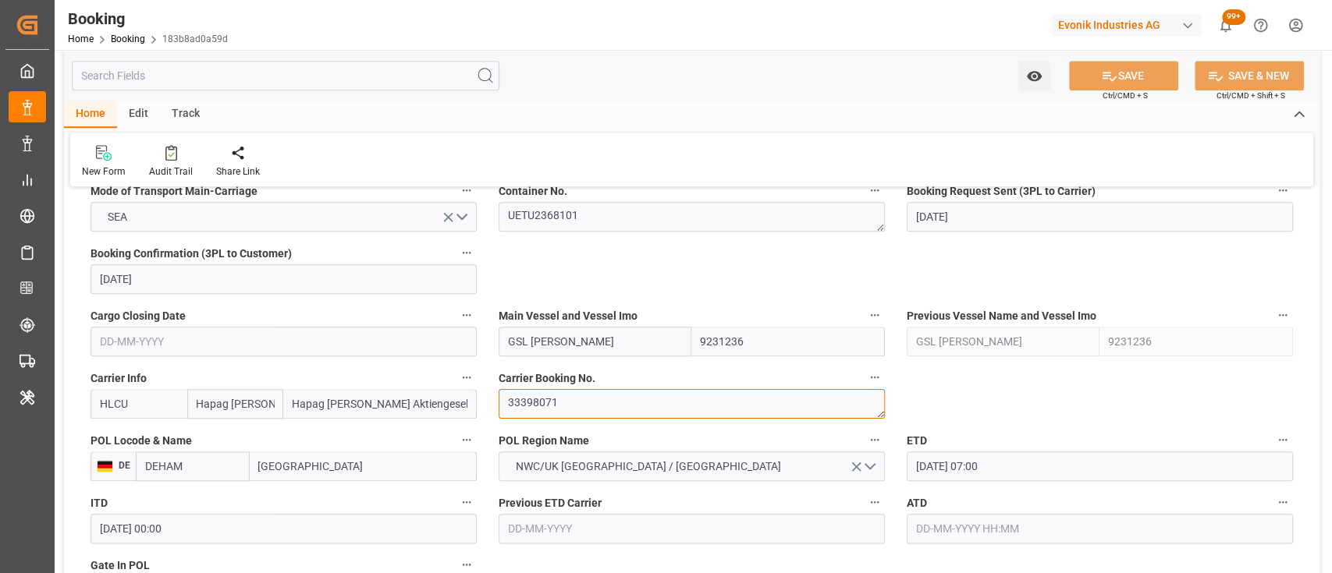
click at [551, 403] on textarea "33398071" at bounding box center [692, 404] width 386 height 30
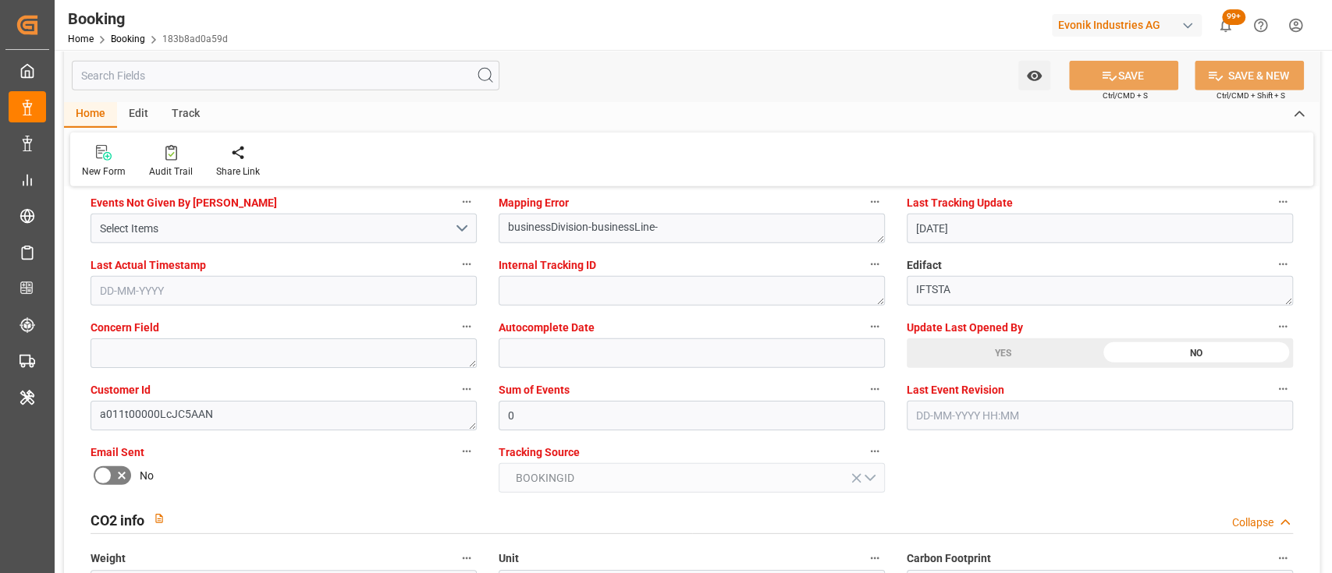
scroll to position [2997, 0]
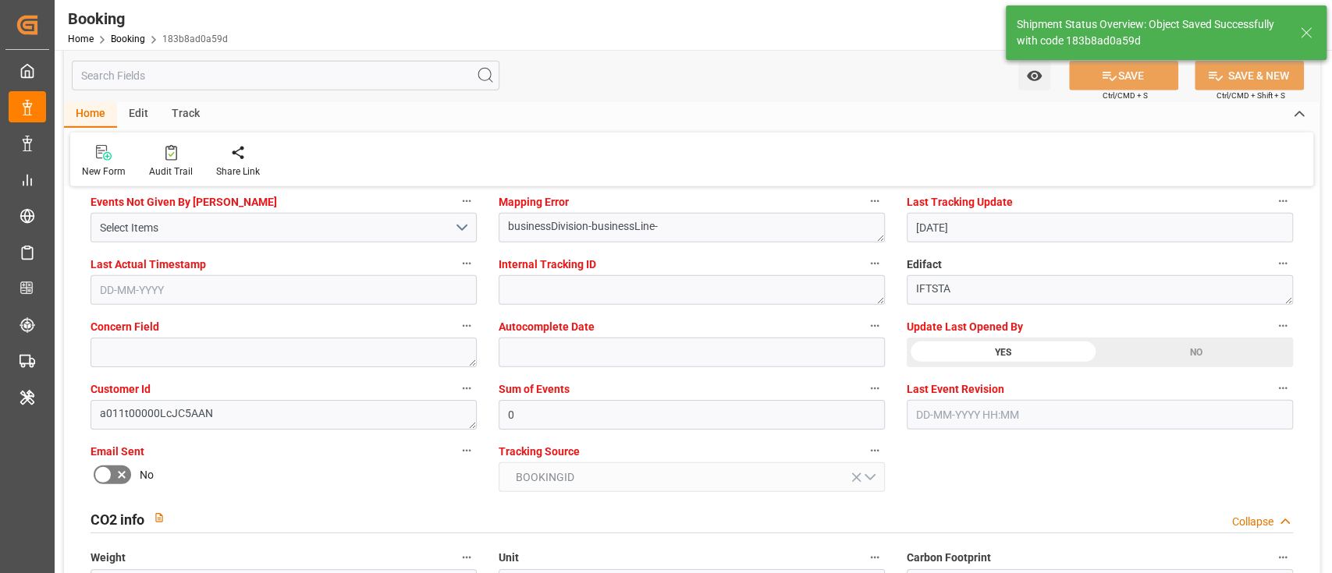
type textarea "[PERSON_NAME]"
type input "11-08-2025 05:35"
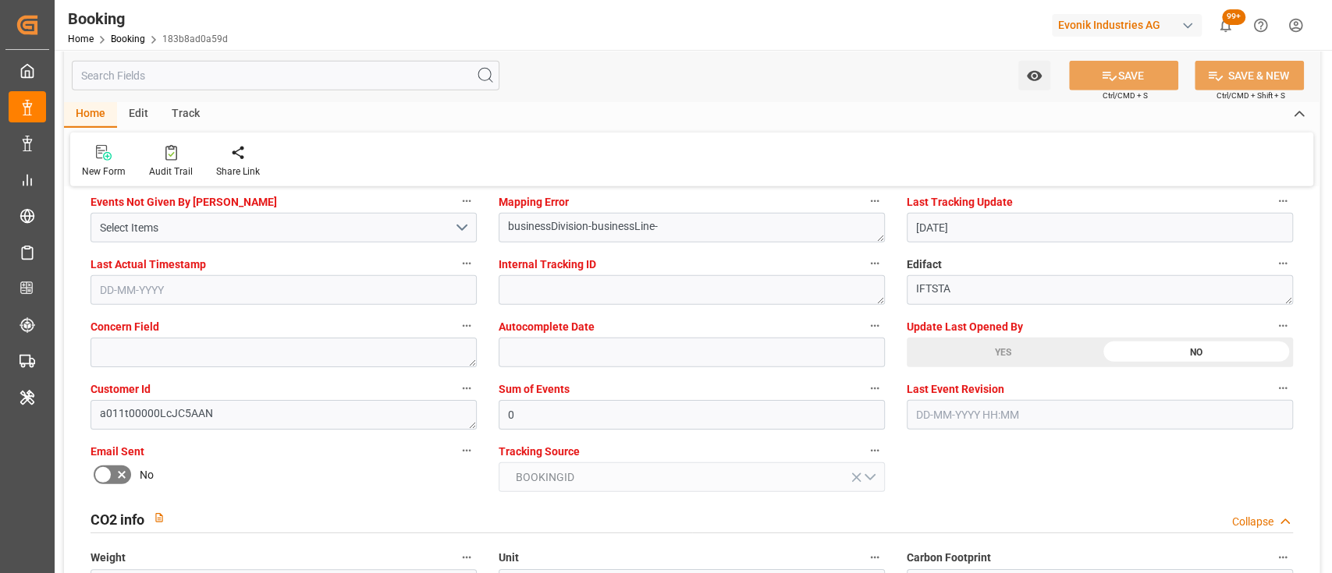
scroll to position [2809, 0]
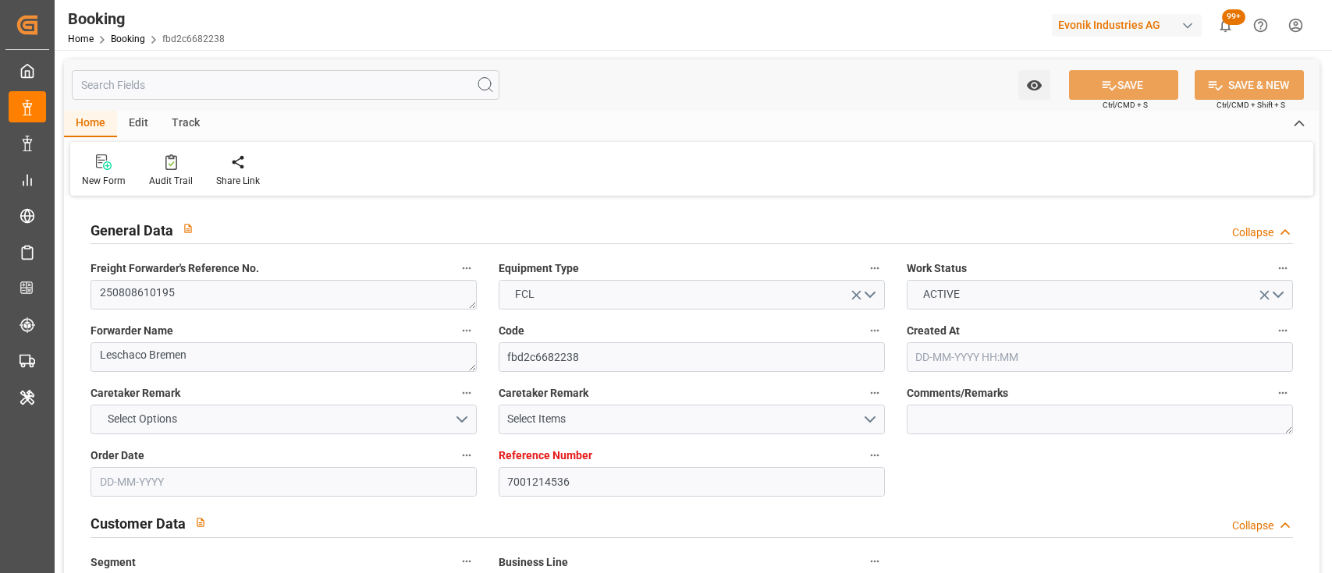
type input "7001214536"
type input "9619995"
type input "Hapag [PERSON_NAME]"
type input "Hapag [PERSON_NAME] Aktiengesellschaft"
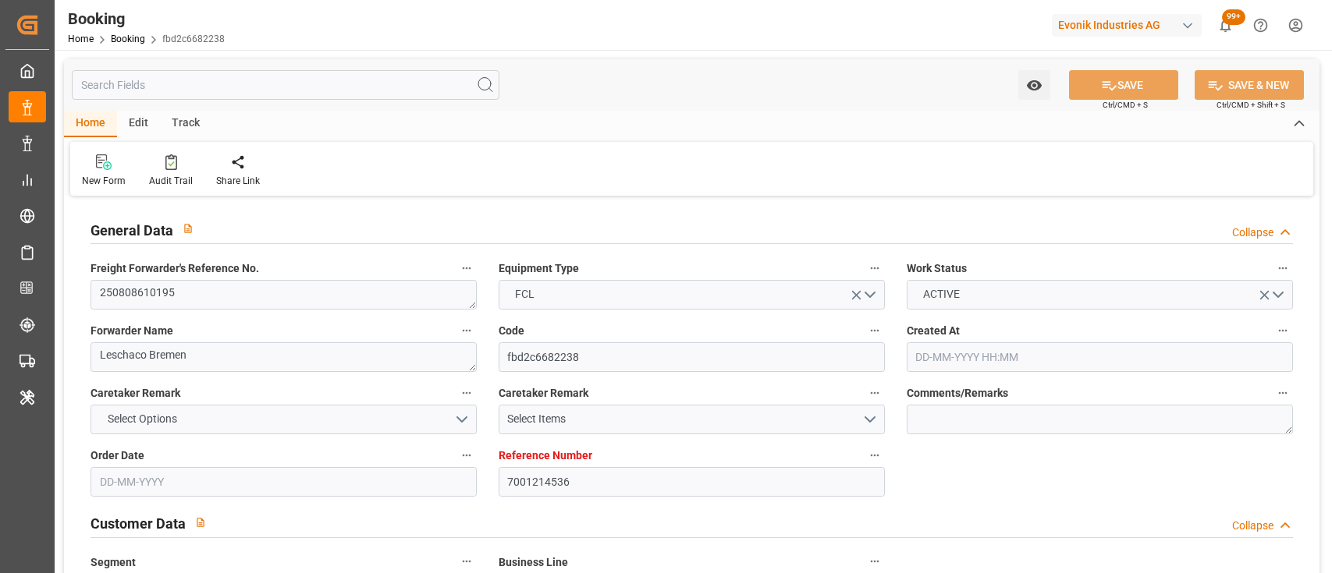
type input "NLRTM"
type input "KRPUS"
type input "CNQDG"
type input "0"
type input "NLRTM"
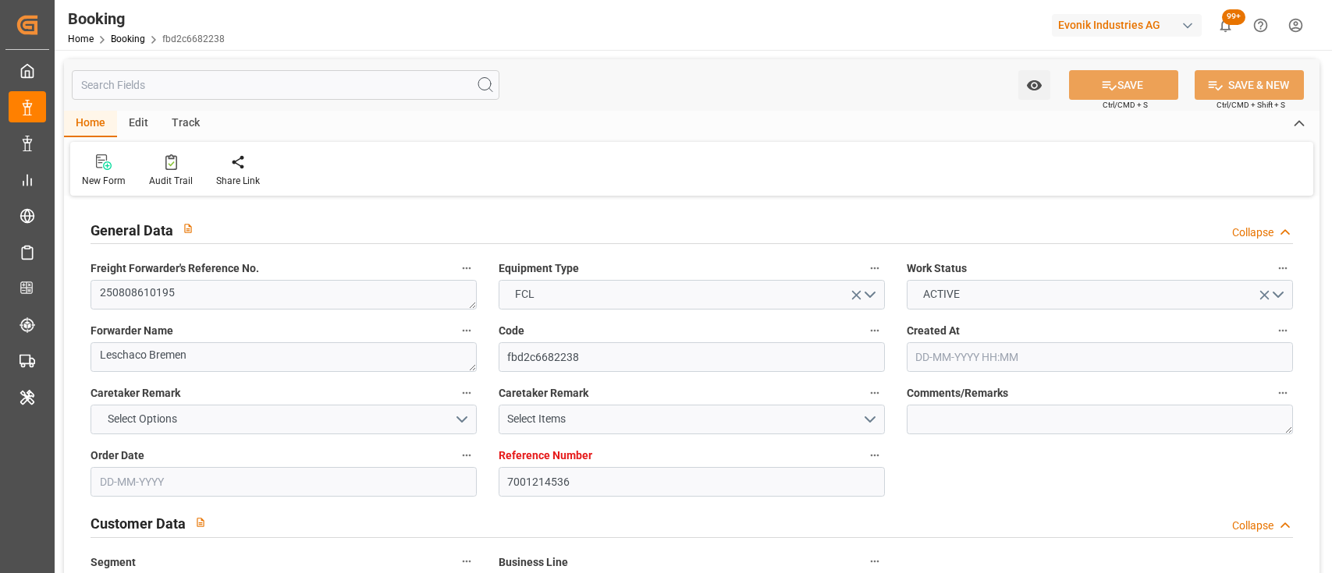
type input "KRPUS"
type input "9685346"
type input "07-07-2025 05:46"
type input "07-07-2025"
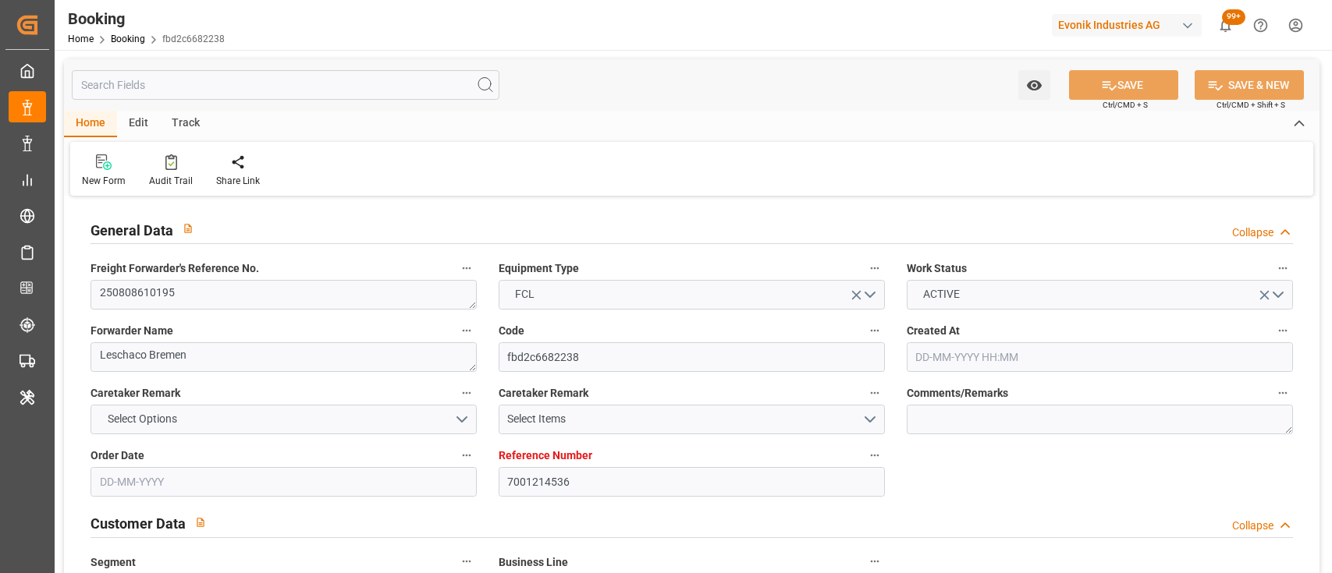
type input "05-10-2025"
type input "25-07-2025"
type input "08-07-2025"
type input "09-07-2025"
type input "11-08-2025 12:00"
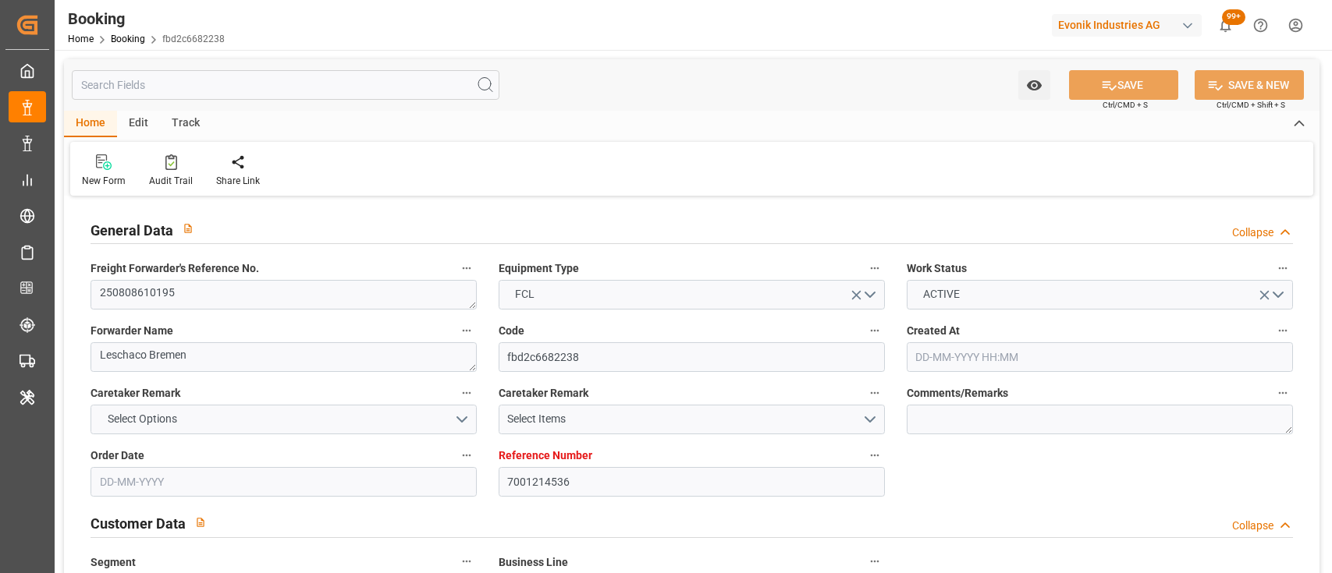
type input "11-08-2025 00:00"
type input "08-08-2025 17:34"
type input "27-09-2025 20:00"
type input "27-09-2025 00:00"
type input "21-09-2025 00:00"
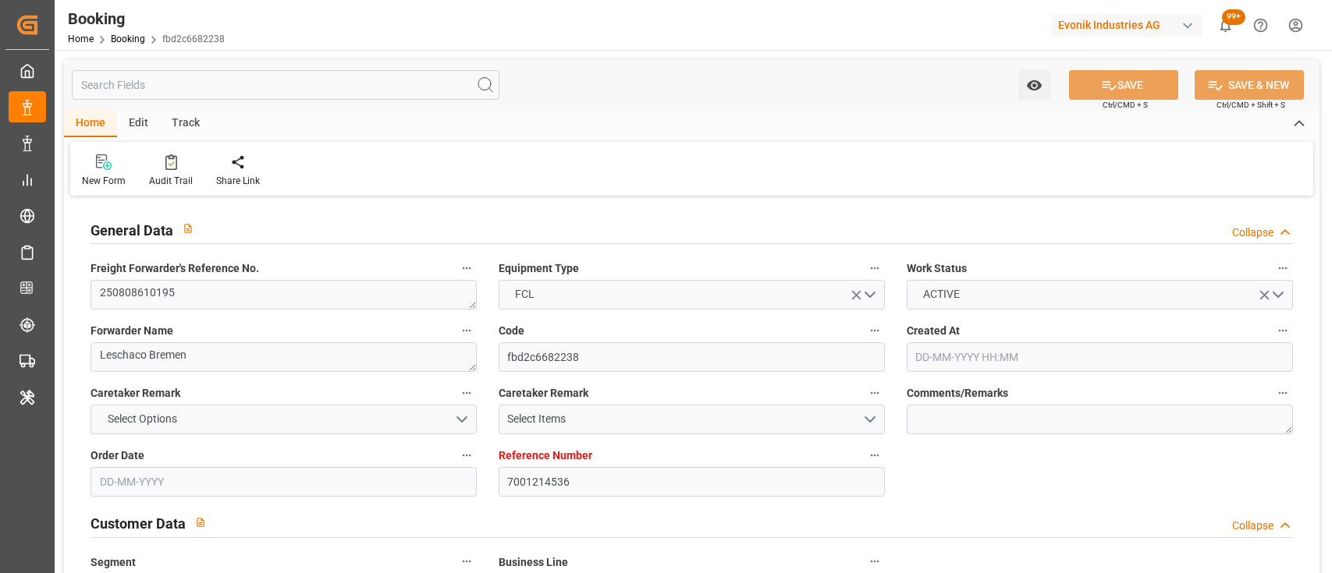
type input "23-09-2025 00:00"
type input "26-09-2025 00:01"
type input "26-09-2025 00:00"
type input "25-07-2025"
type input "10-08-2025 13:34"
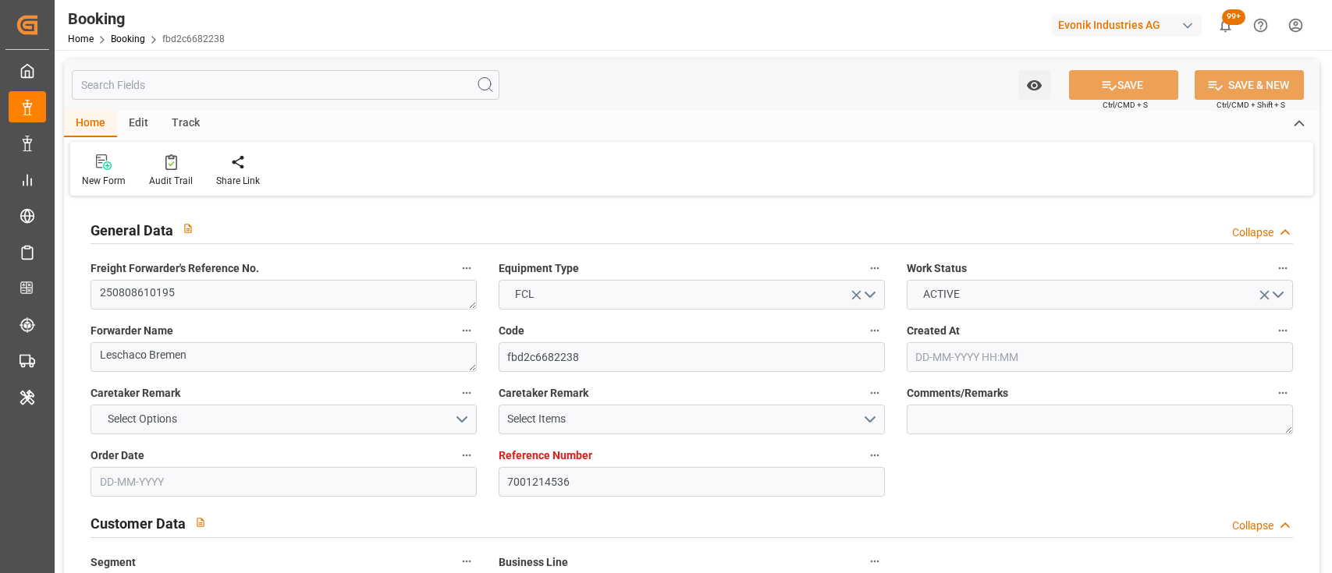
type input "[DATE]"
type input "25-07-2025 09:04"
type input "25-07-2025 10:26"
type input "05-08-2025 16:45"
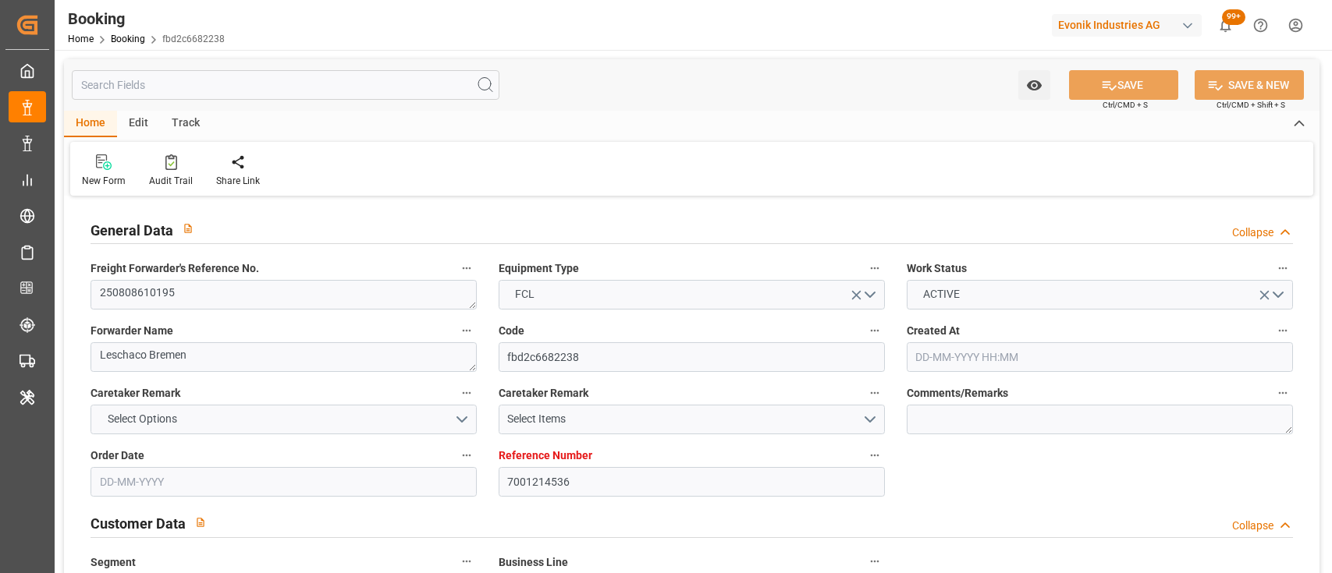
type input "09-08-2025 12:00"
type input "11-08-2025 10:30"
type input "10-08-2025 12:09"
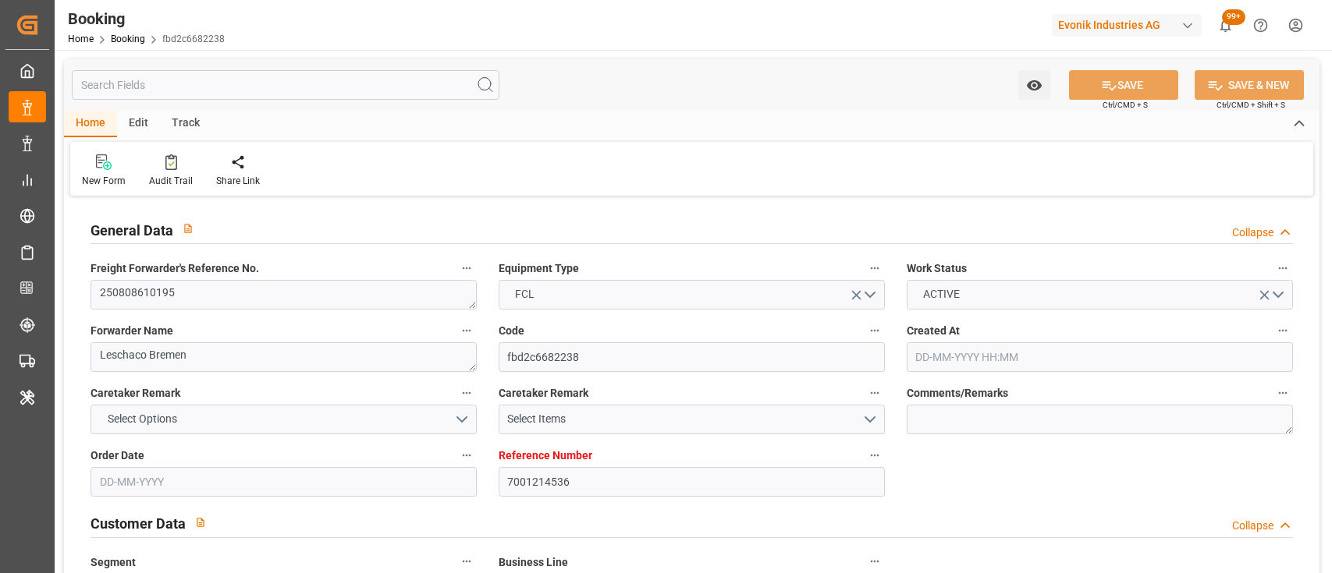
type input "11-08-2025 12:00"
type input "21-09-2025 09:00"
type input "21-09-2025 19:51"
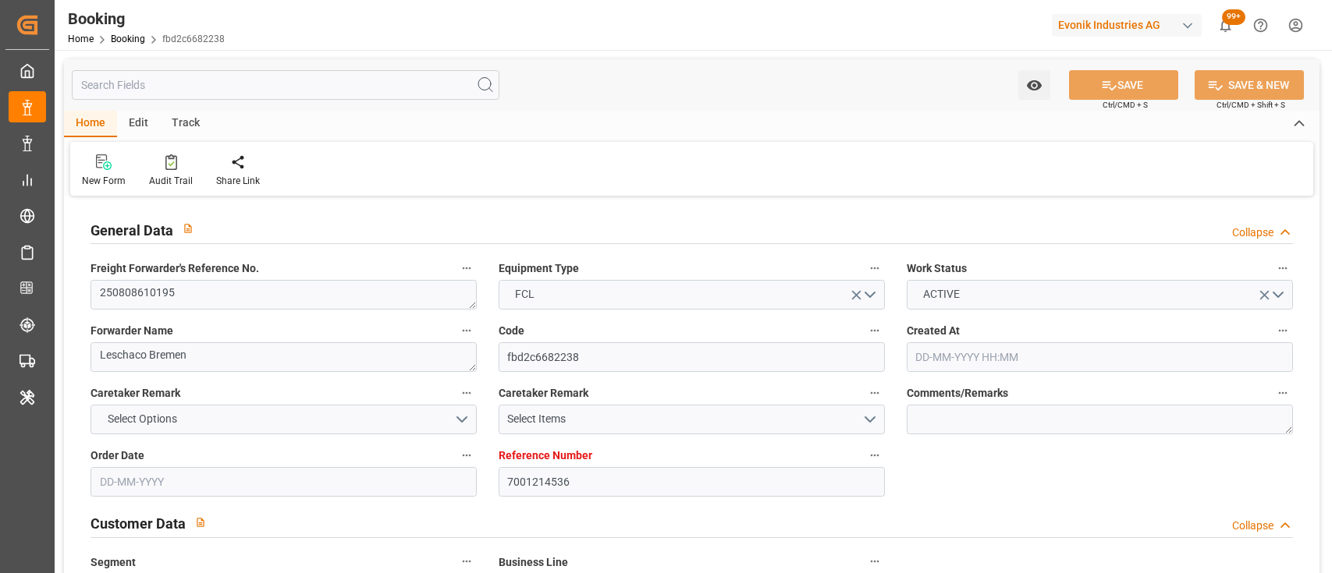
type input "26-09-2025 00:01"
type input "27-09-2025 20:00"
type input "28-09-2025 09:33"
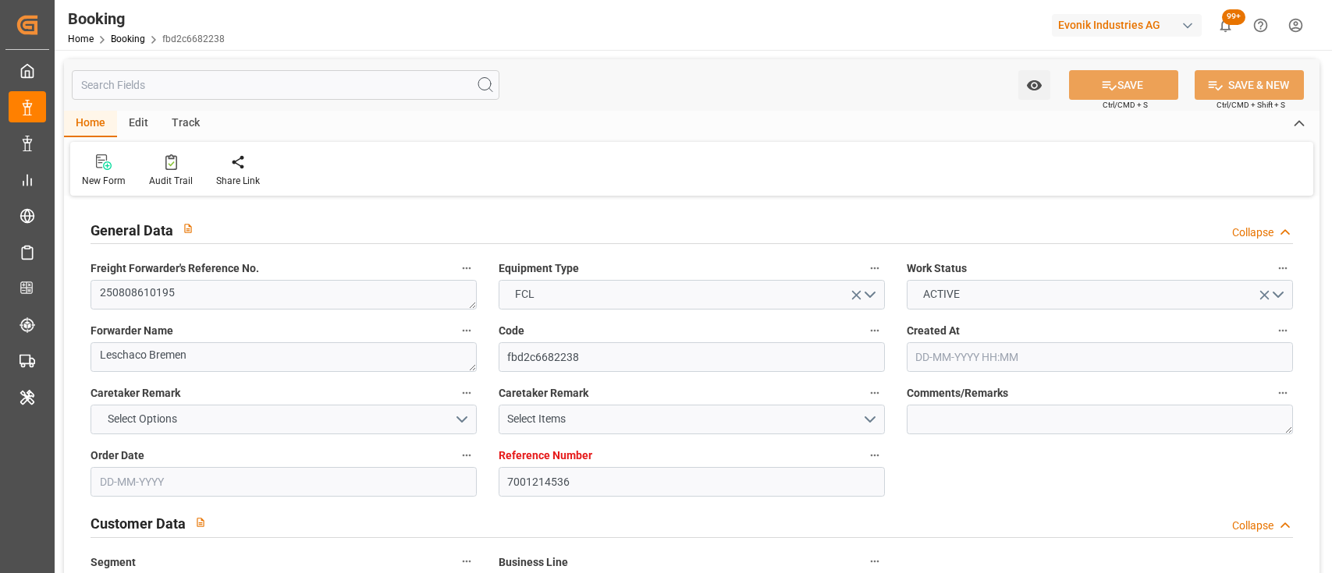
type input "27-09-2025 20:00"
type input "02-10-2025 09:33"
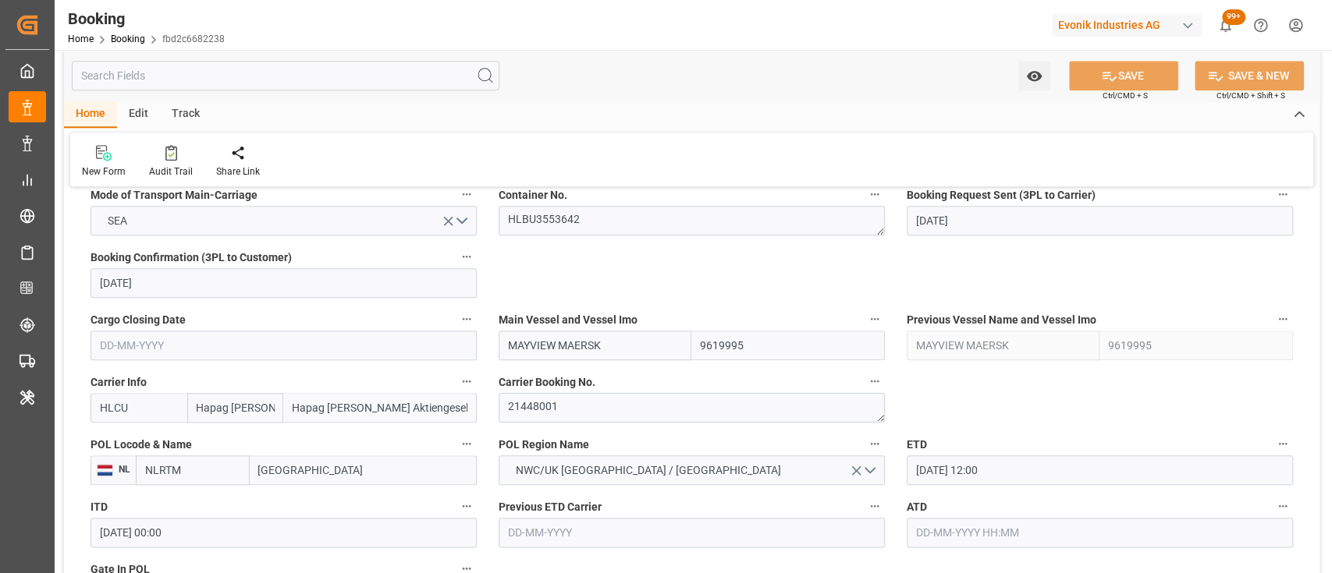
scroll to position [1023, 0]
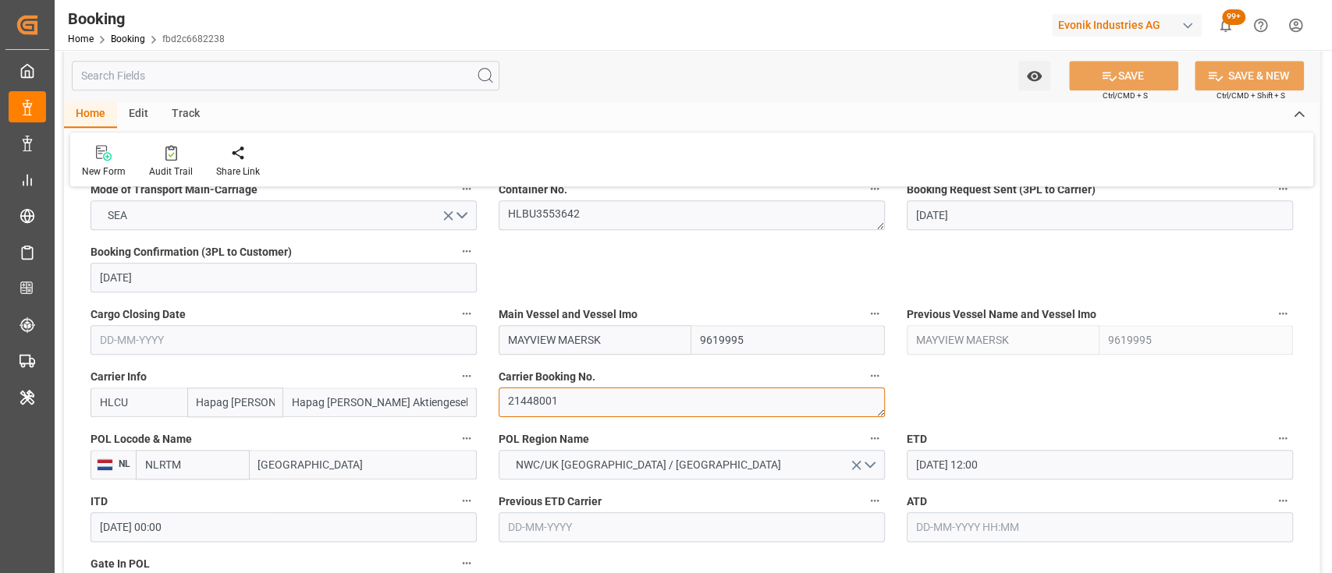
click at [541, 393] on textarea "21448001" at bounding box center [692, 403] width 386 height 30
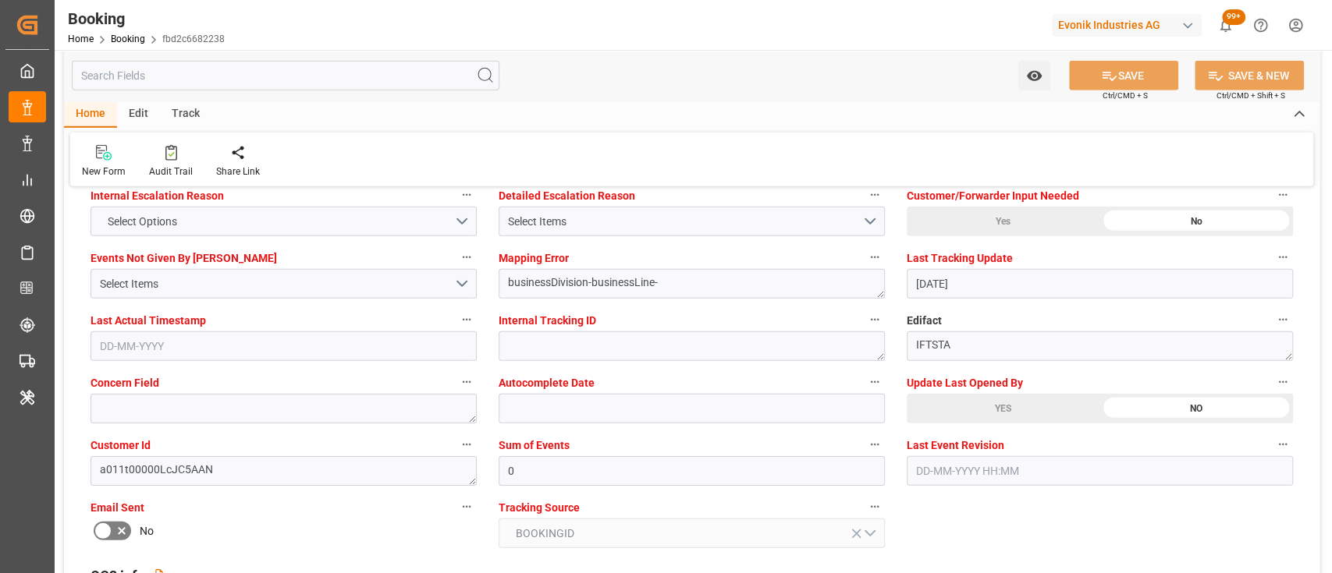
scroll to position [2941, 0]
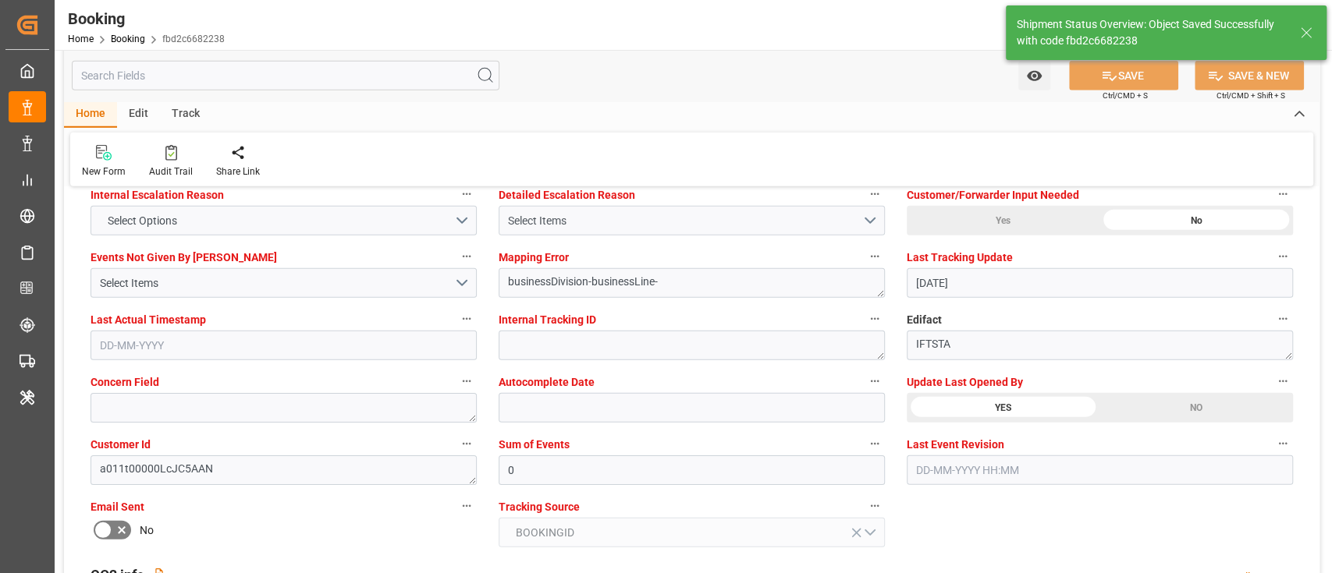
type textarea "[PERSON_NAME]"
type input "11-08-2025 05:36"
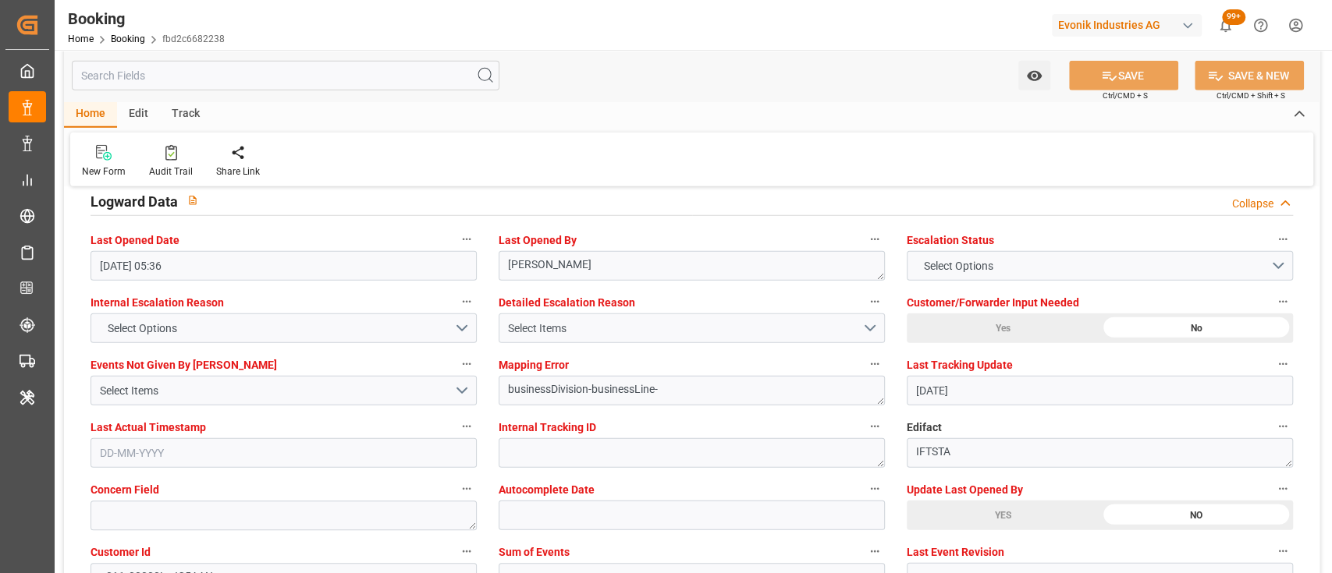
scroll to position [2828, 0]
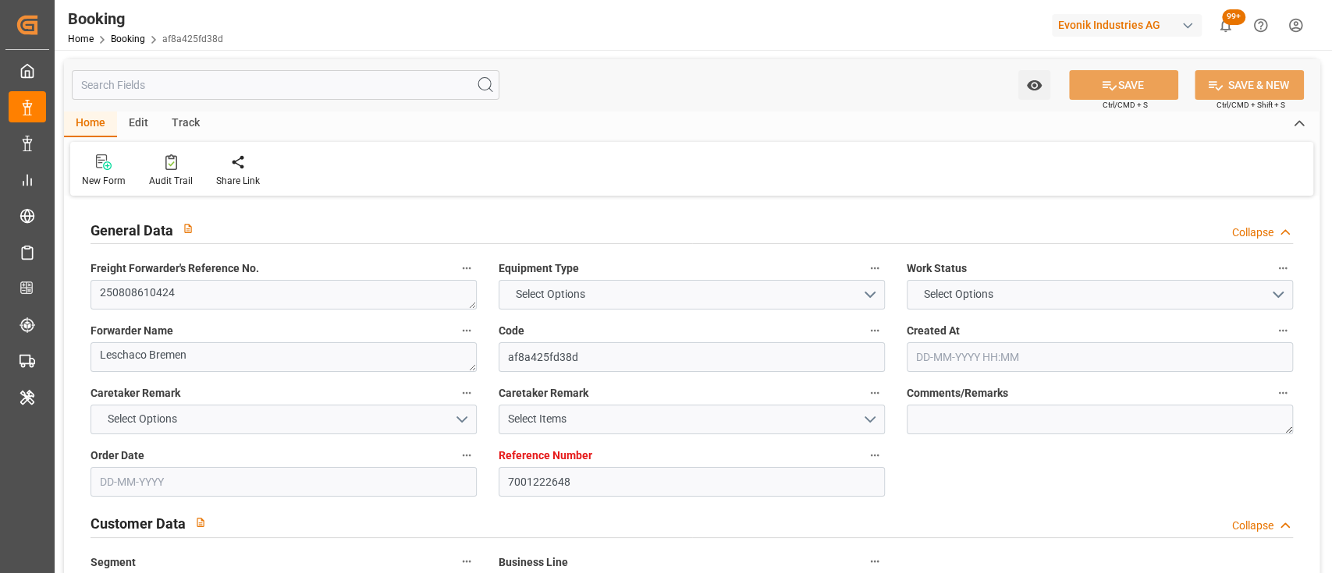
type input "7001222648"
type input "9778791"
type input "Hapag [PERSON_NAME]"
type input "Hapag [PERSON_NAME] Aktiengesellschaft"
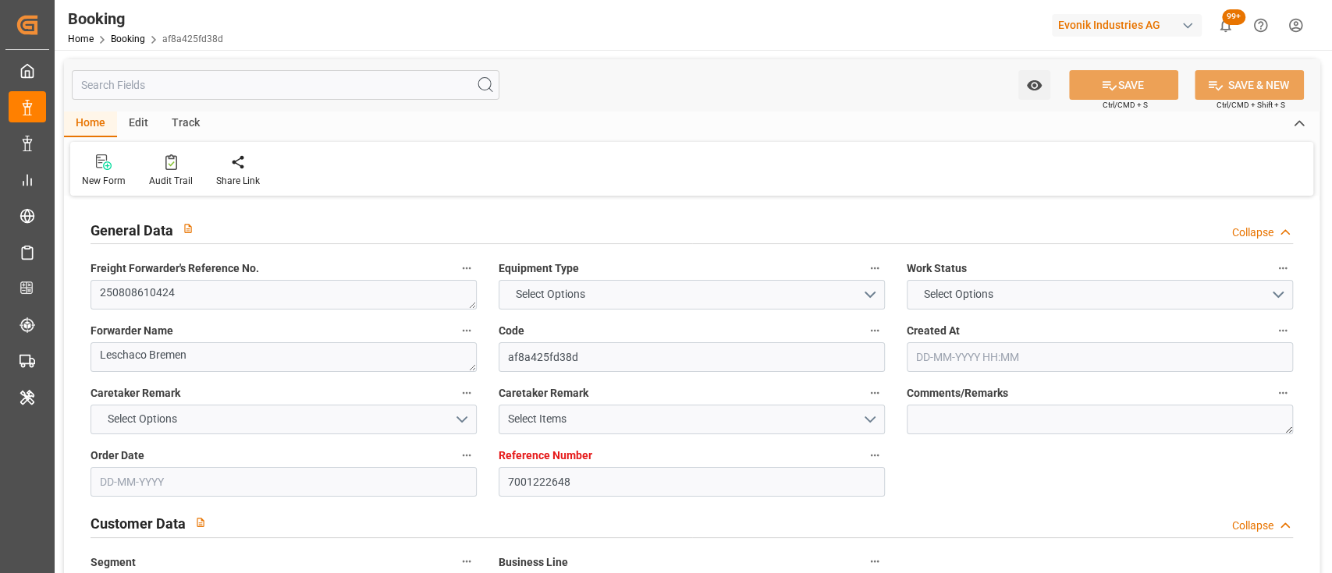
type input "NLRTM"
type input "CNSGH"
type input "0"
type input "NLRTM"
type input "CNSHG"
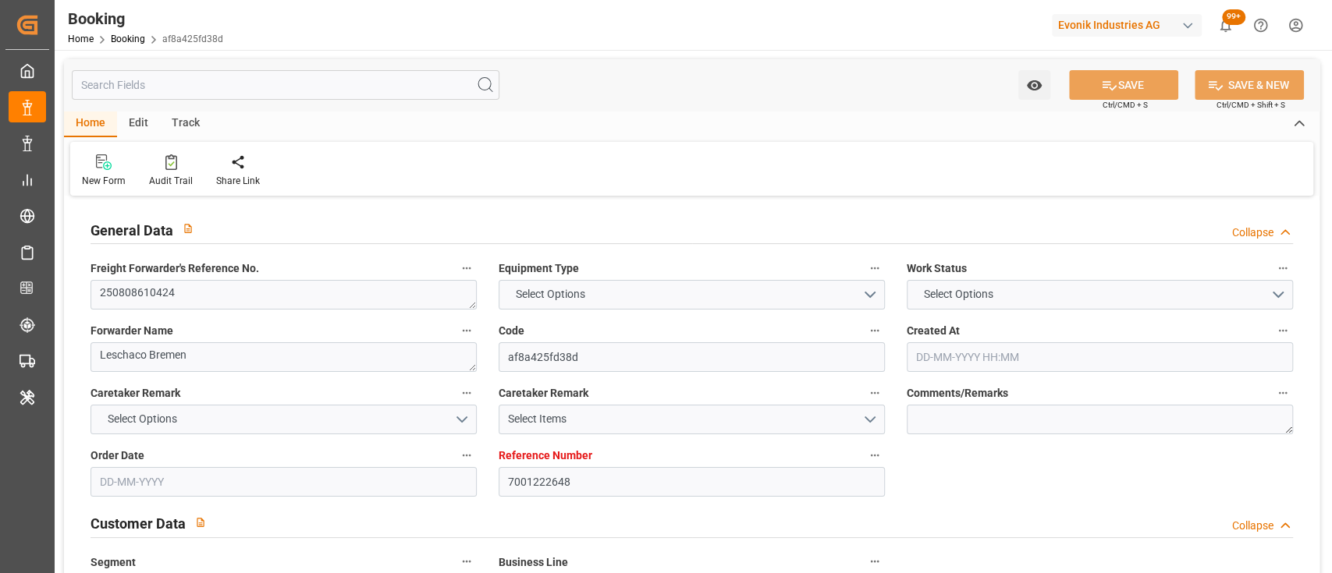
type input "9778791"
type input "[DATE] 08:57"
type input "[DATE]"
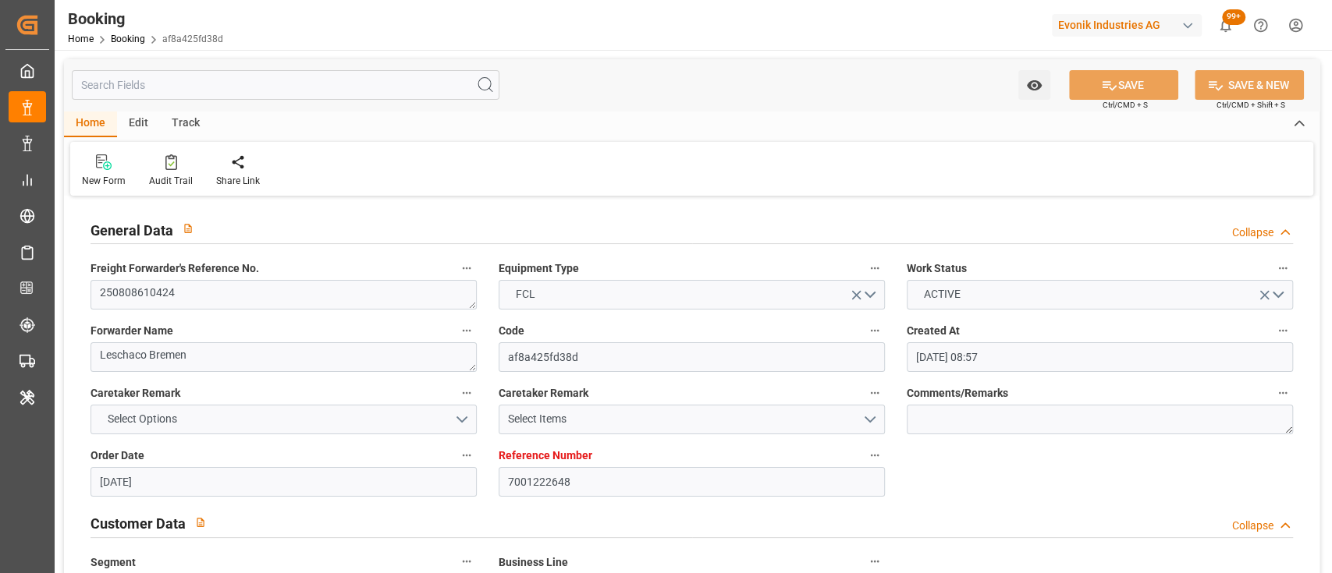
type input "[DATE]"
type input "[DATE] 08:00"
type input "[DATE] 00:00"
type input "[DATE] 01:30"
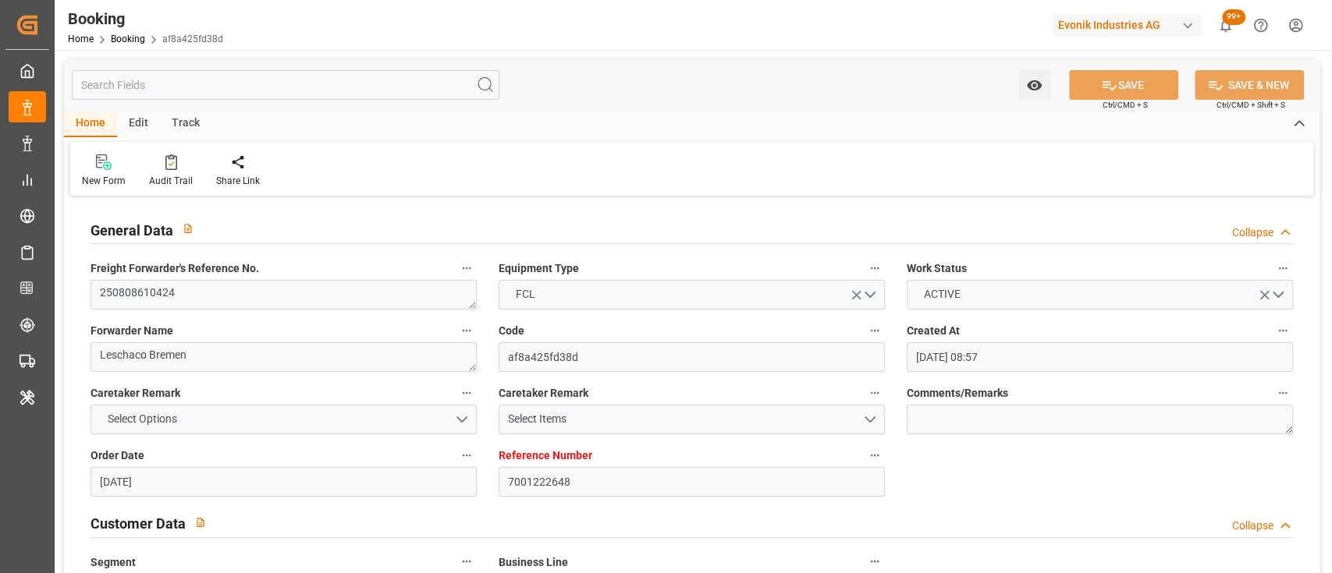
type input "[DATE] 00:00"
type input "[DATE]"
type input "[DATE] 10:16"
type input "[DATE]"
type input "[DATE] 11:23"
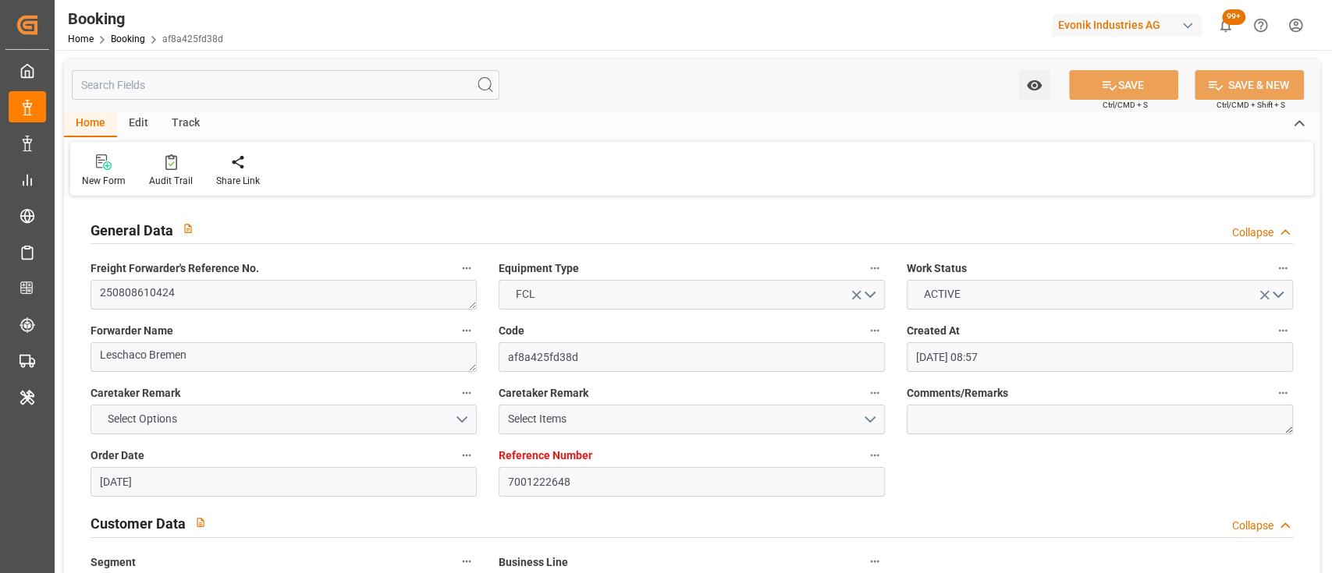
type input "[DATE] 15:08"
type input "[DATE] 07:59"
type input "[DATE] 12:00"
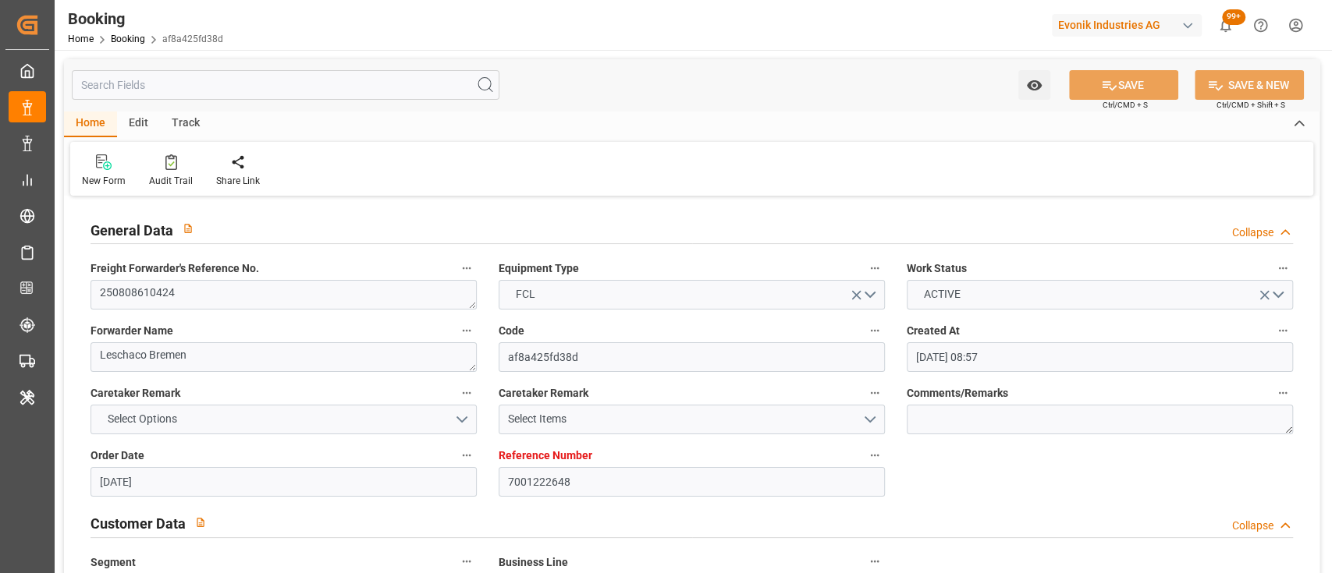
type input "[DATE] 08:00"
type input "[DATE] 01:30"
type input "[DATE] 10:32"
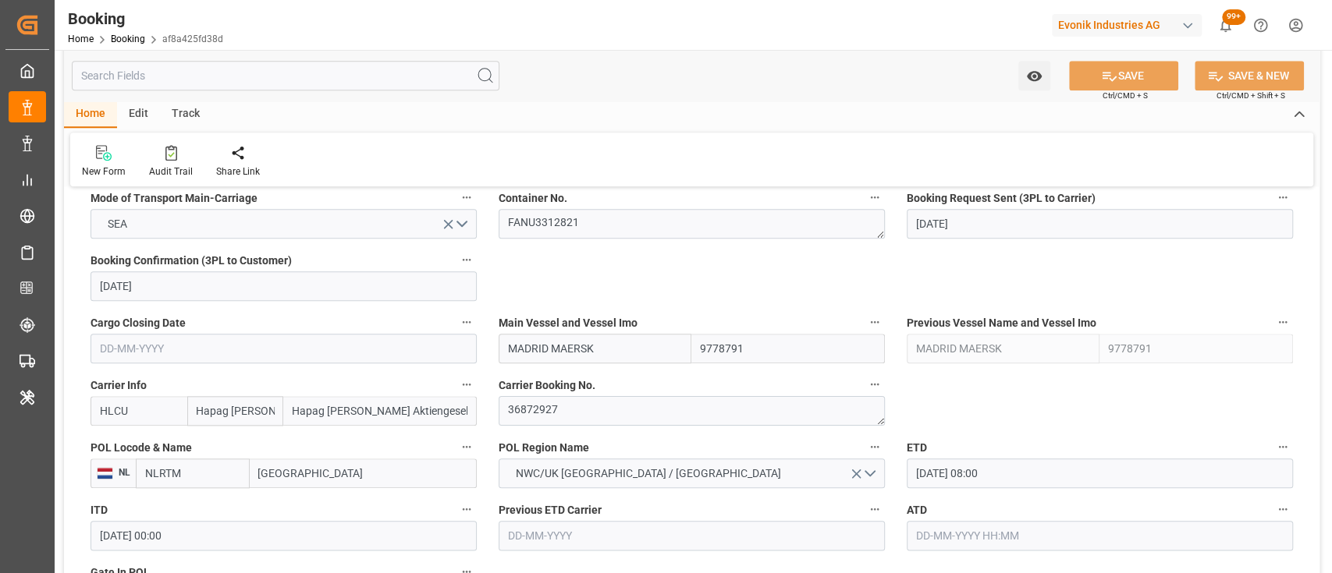
scroll to position [1180, 0]
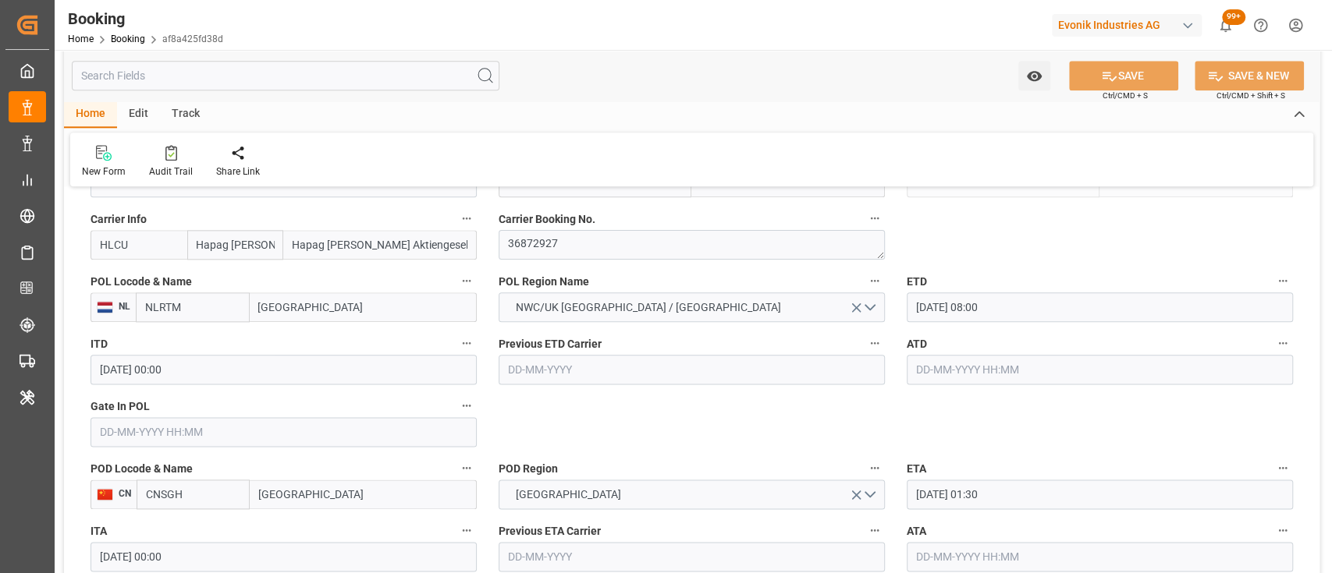
click at [925, 307] on input "10-08-2025 08:00" at bounding box center [1100, 308] width 386 height 30
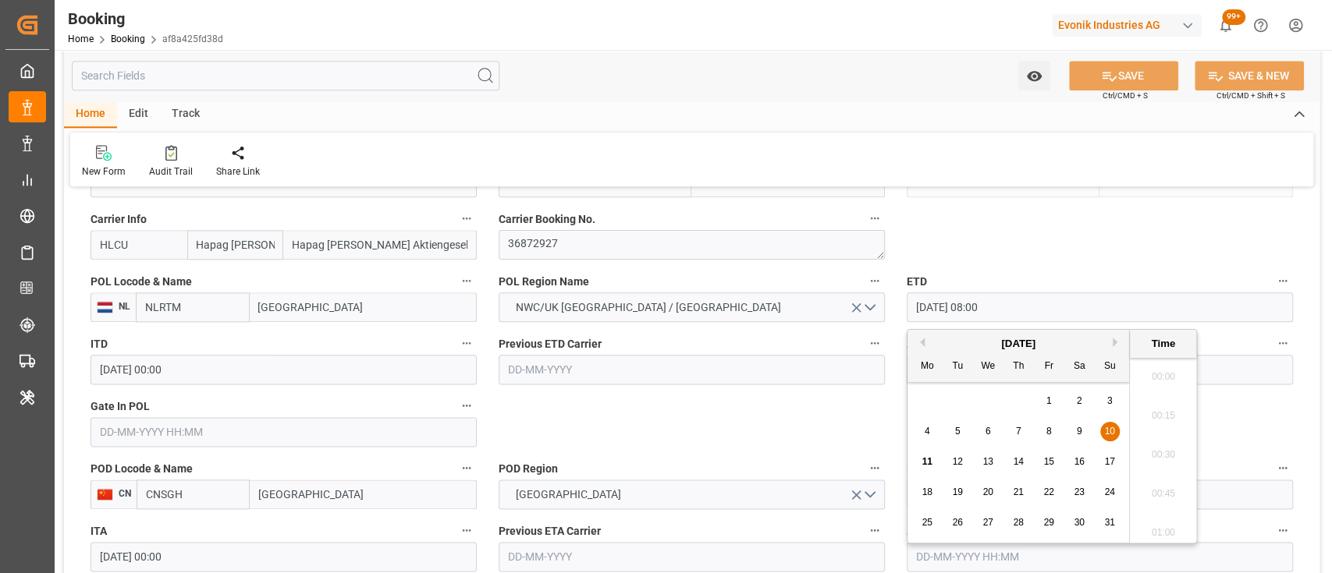
scroll to position [1175, 0]
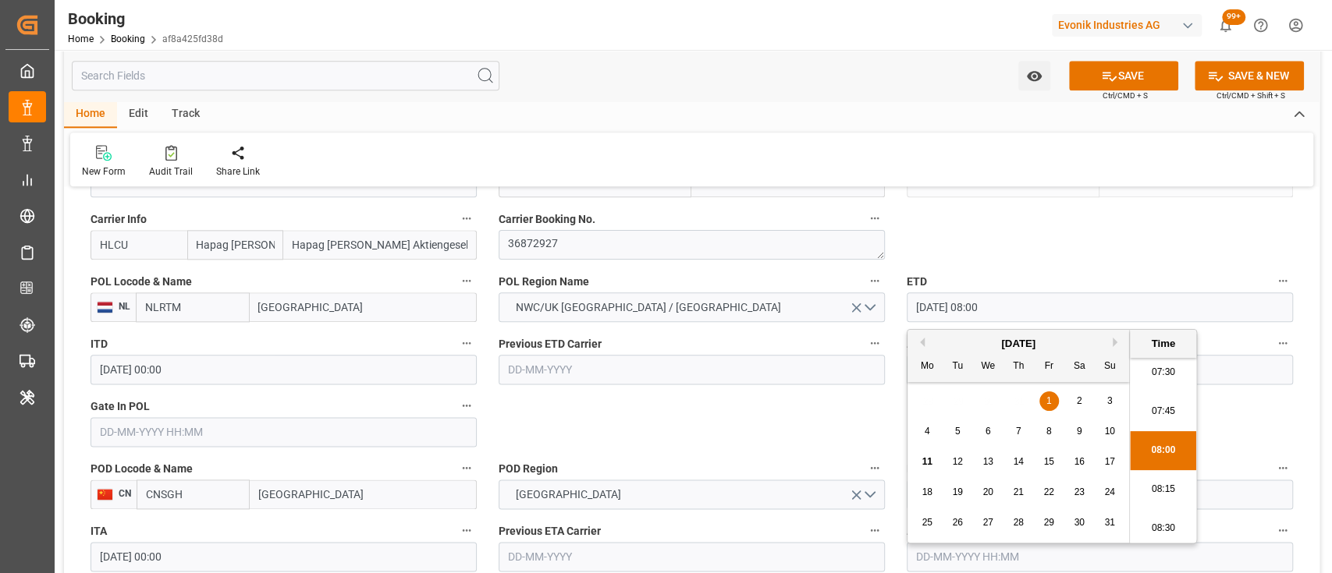
click at [957, 461] on span "12" at bounding box center [957, 461] width 10 height 11
type input "12-08-2025 08:00"
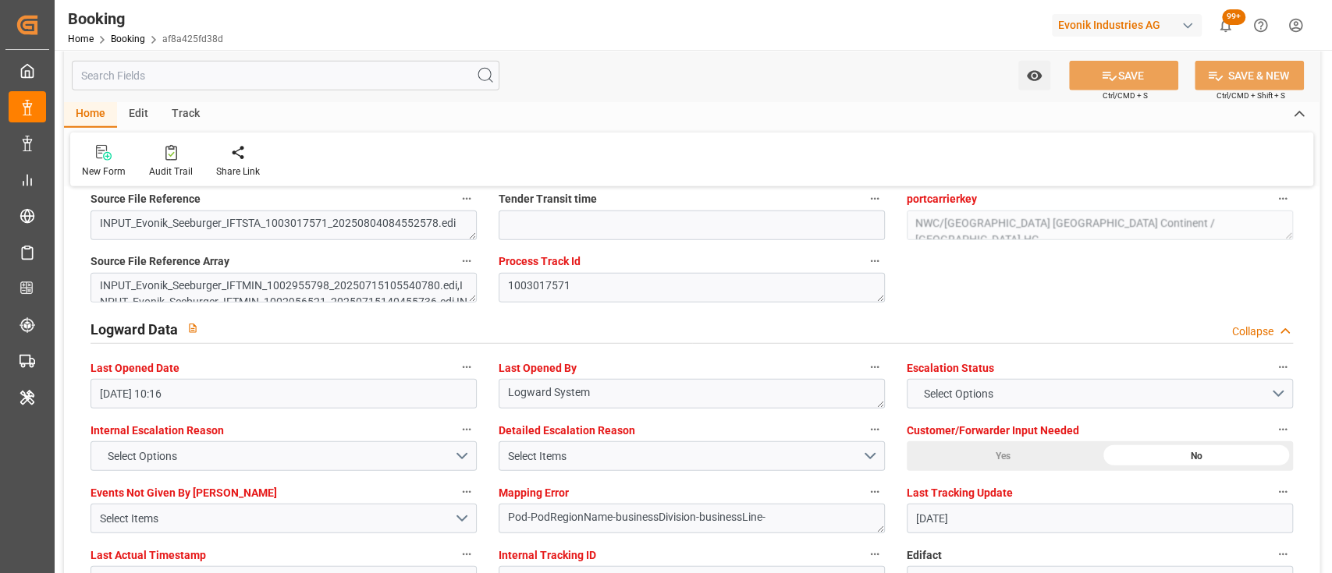
scroll to position [2959, 0]
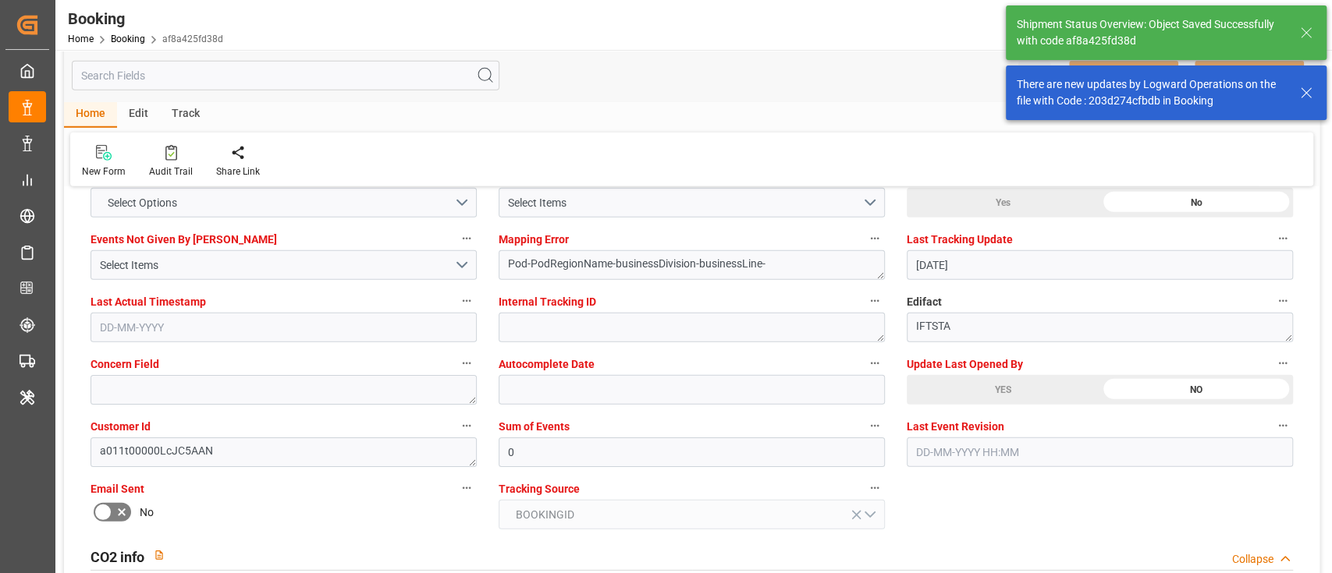
type textarea "[PERSON_NAME]"
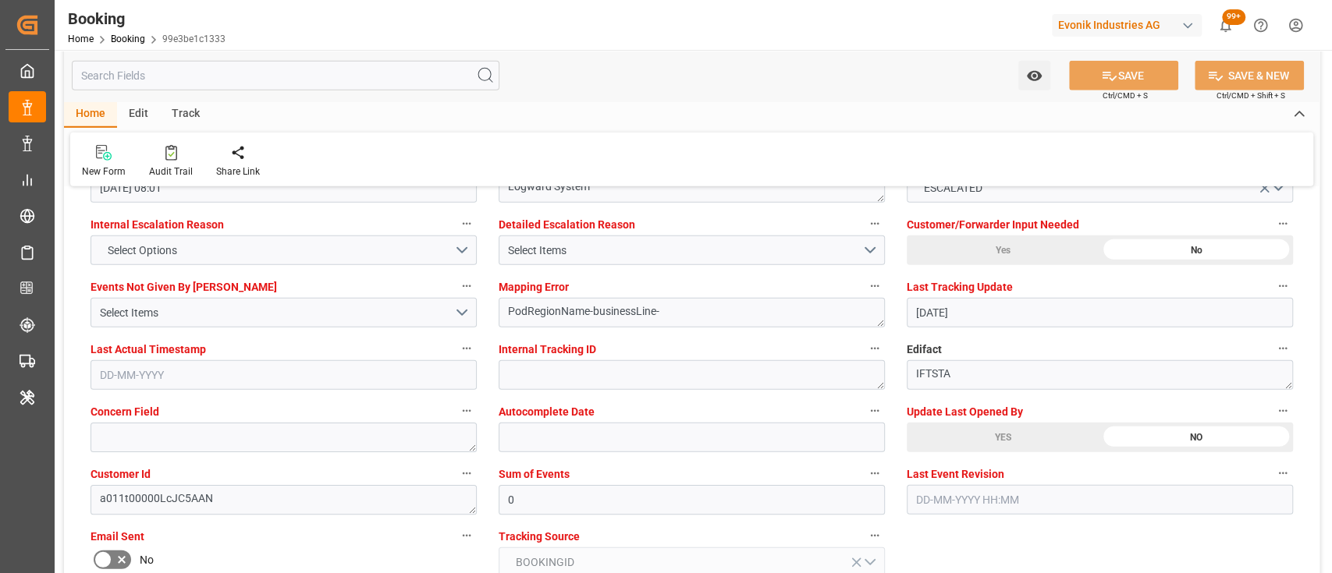
scroll to position [2912, 0]
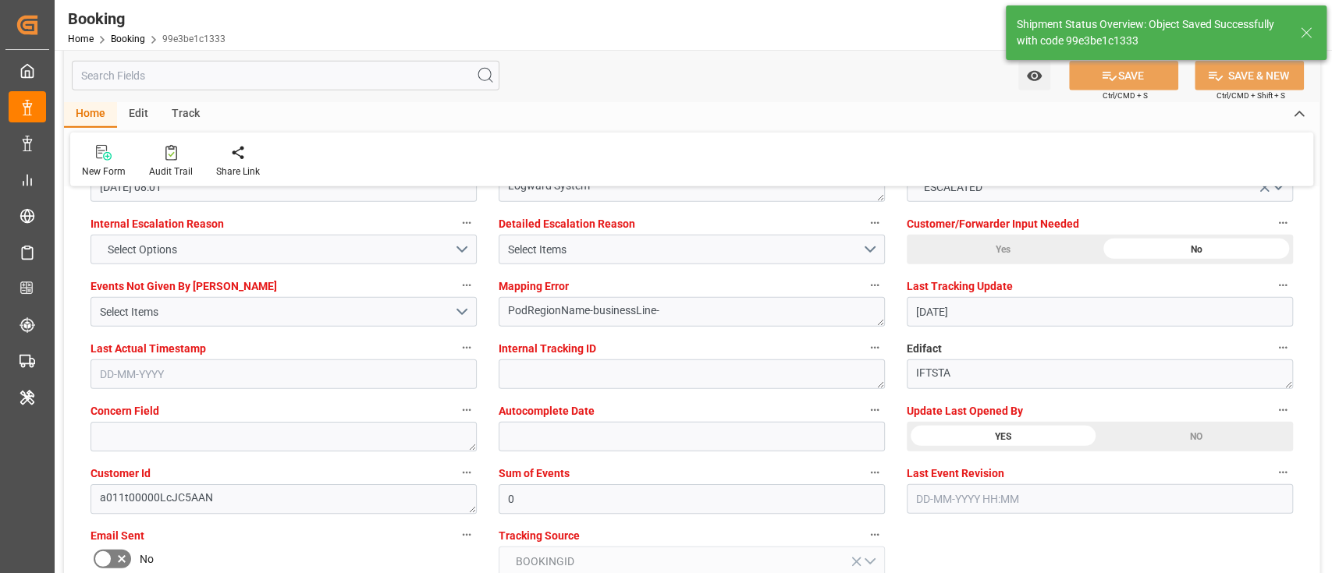
type textarea "[PERSON_NAME]"
type input "11-08-2025 05:43"
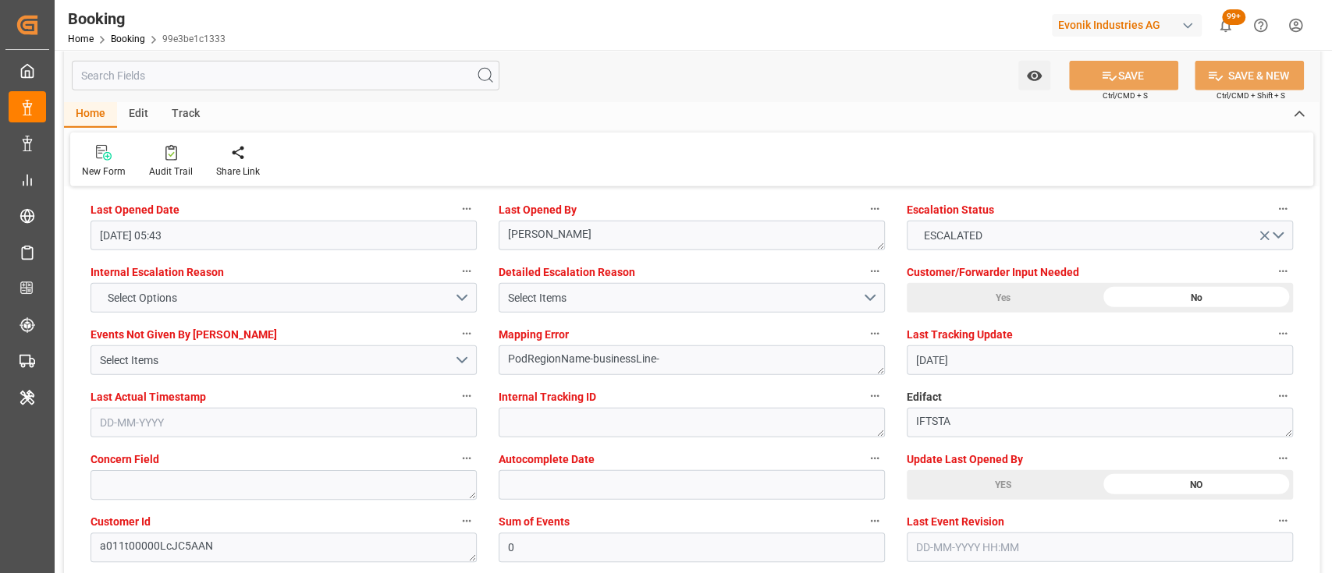
scroll to position [2862, 0]
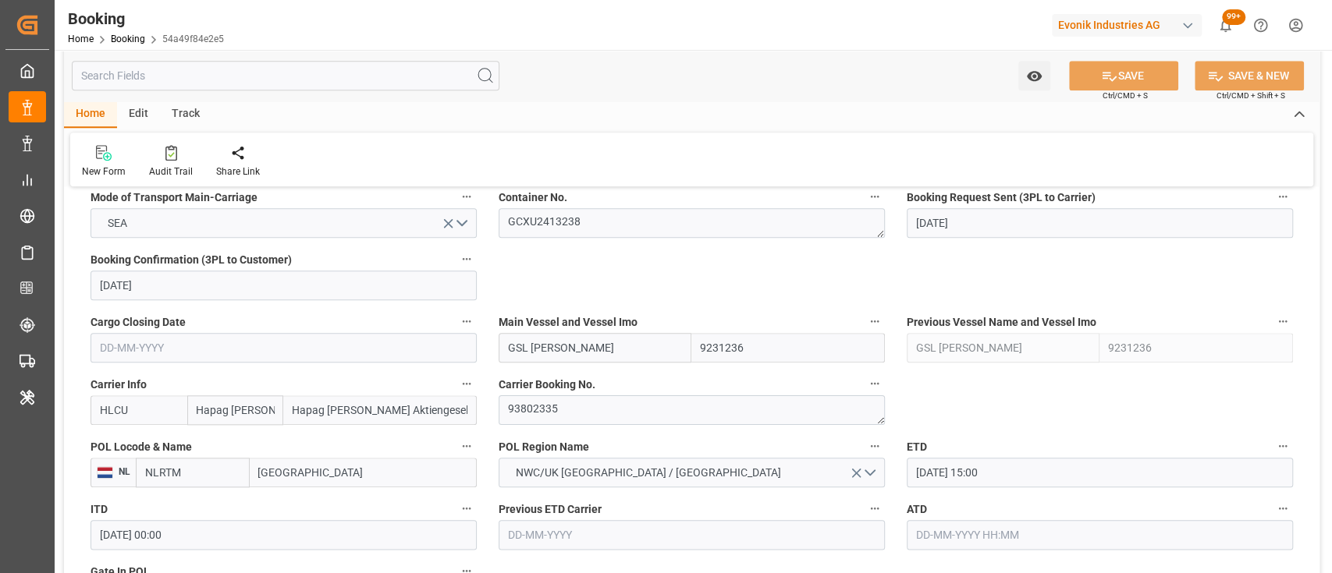
scroll to position [1018, 0]
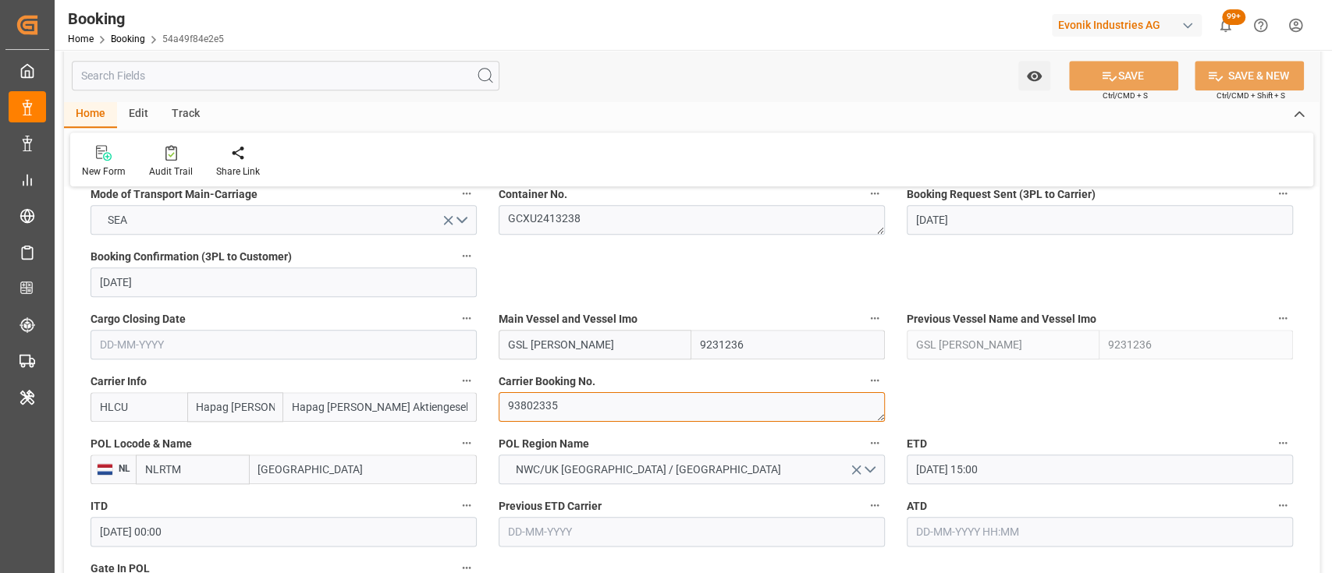
click at [535, 402] on textarea "93802335" at bounding box center [692, 407] width 386 height 30
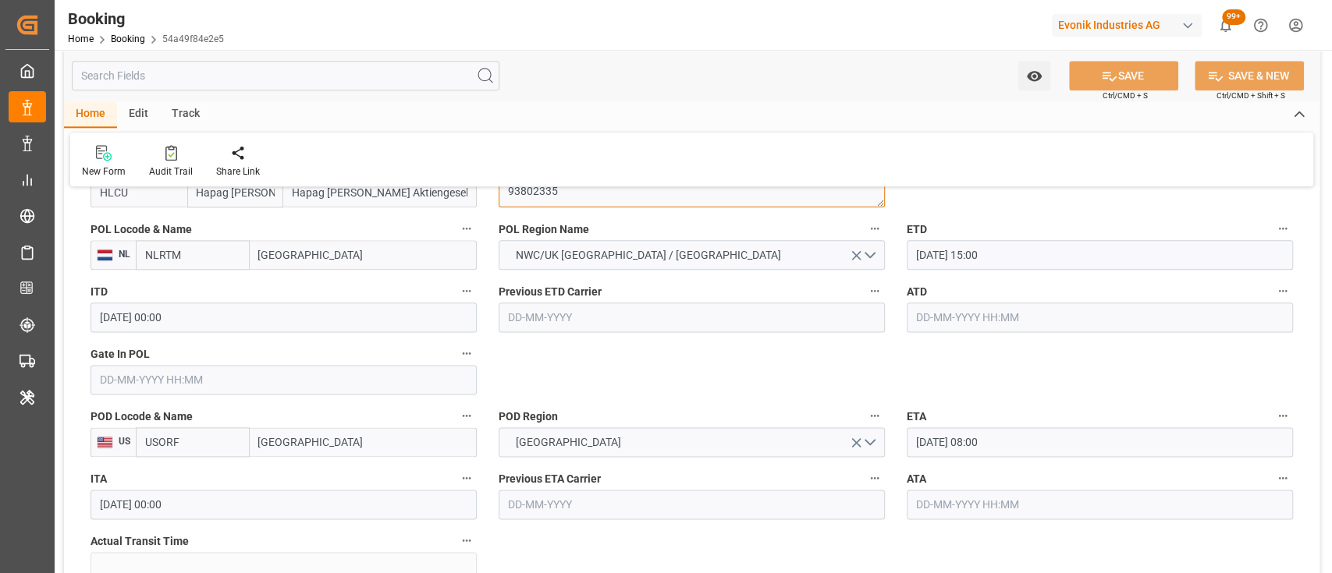
scroll to position [1233, 0]
click at [403, 377] on input "text" at bounding box center [284, 379] width 386 height 30
type input "11-08-2025 00:00"
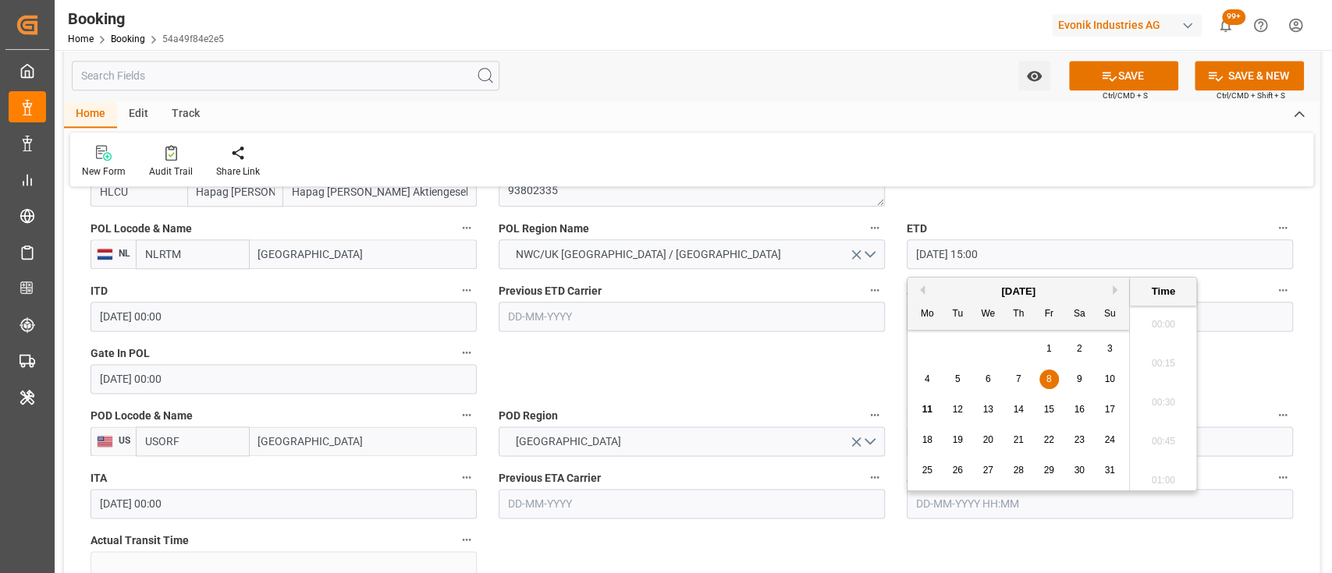
click at [924, 253] on input "08-08-2025 15:00" at bounding box center [1100, 255] width 386 height 30
type input "16-08-2025 15:00"
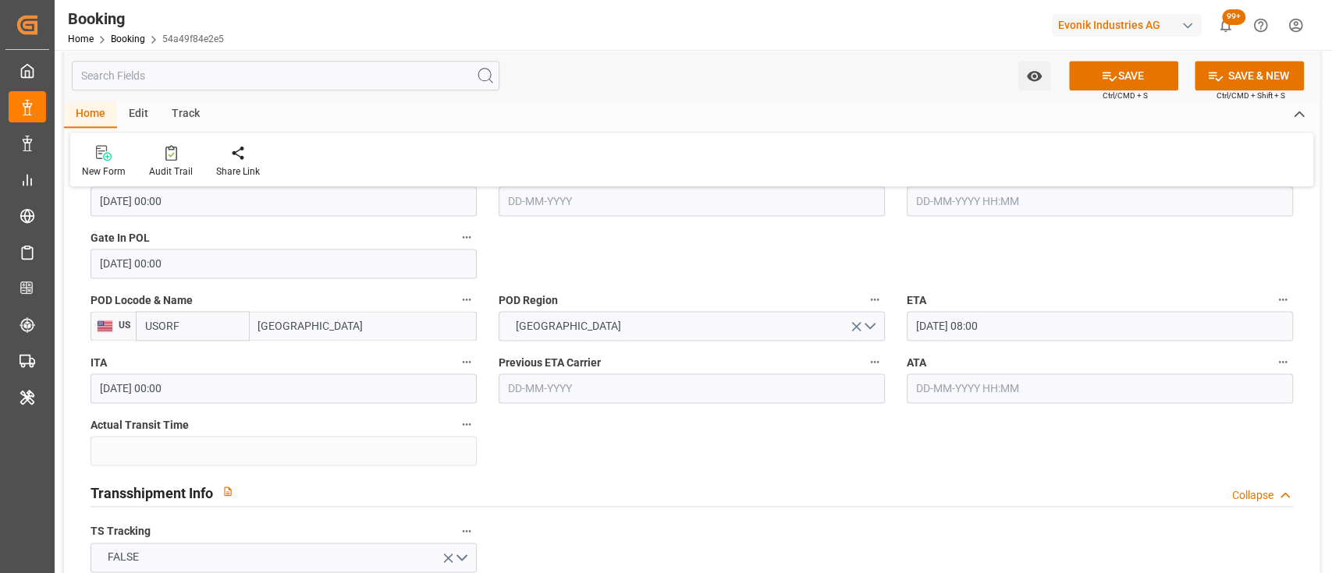
scroll to position [1399, 0]
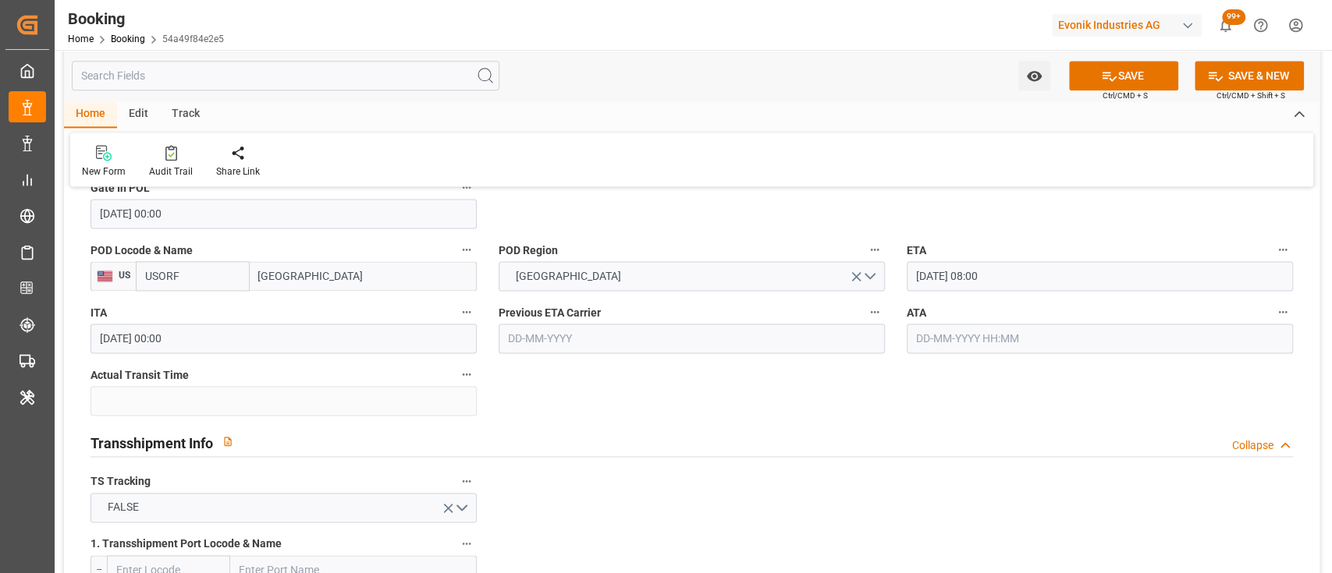
click at [989, 272] on input "26-08-2025 08:00" at bounding box center [1100, 276] width 386 height 30
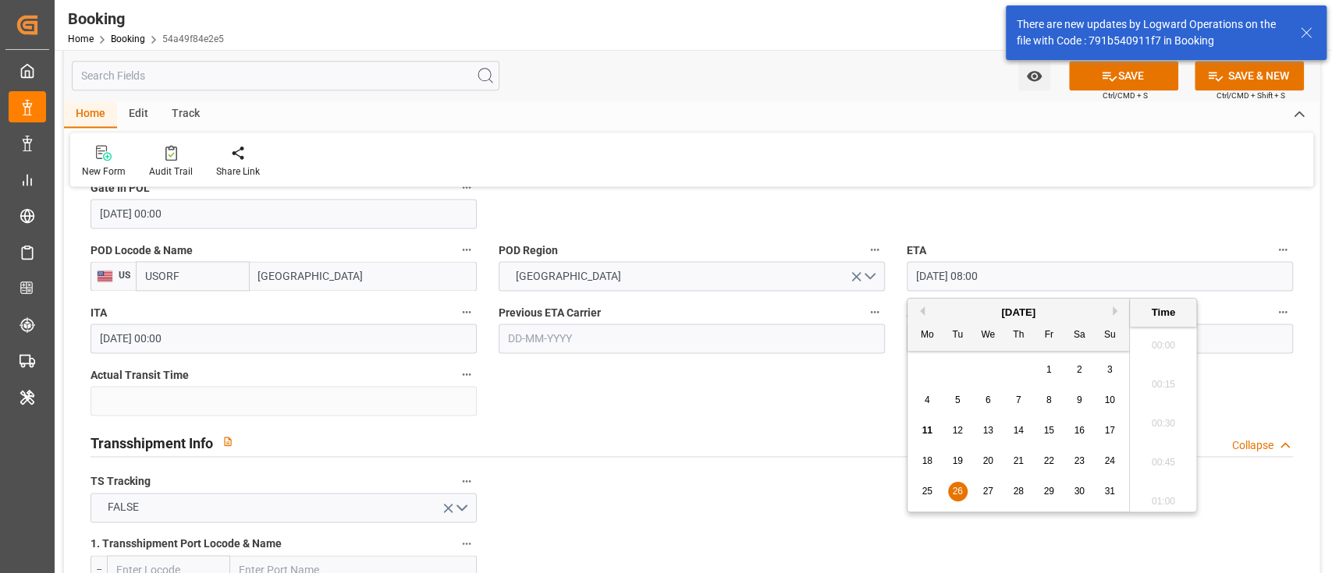
drag, startPoint x: 1013, startPoint y: 275, endPoint x: 895, endPoint y: 276, distance: 117.8
click at [896, 276] on div "ETA 26-08-2025 08:00" at bounding box center [1100, 265] width 408 height 62
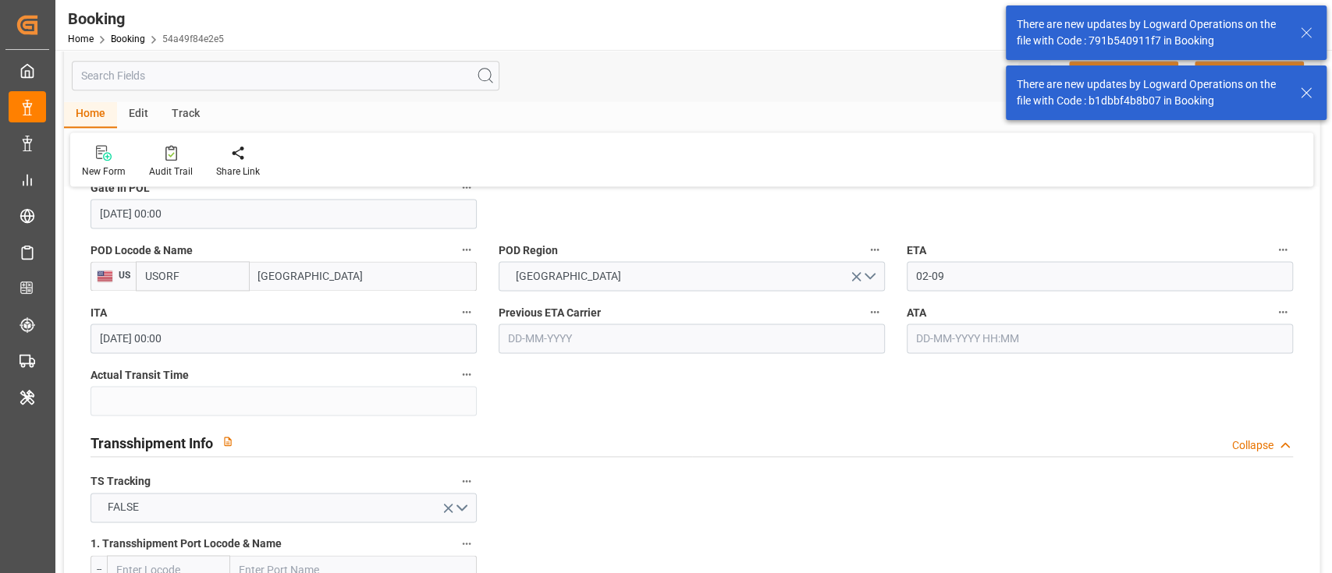
type input "02-09-2025 00:00"
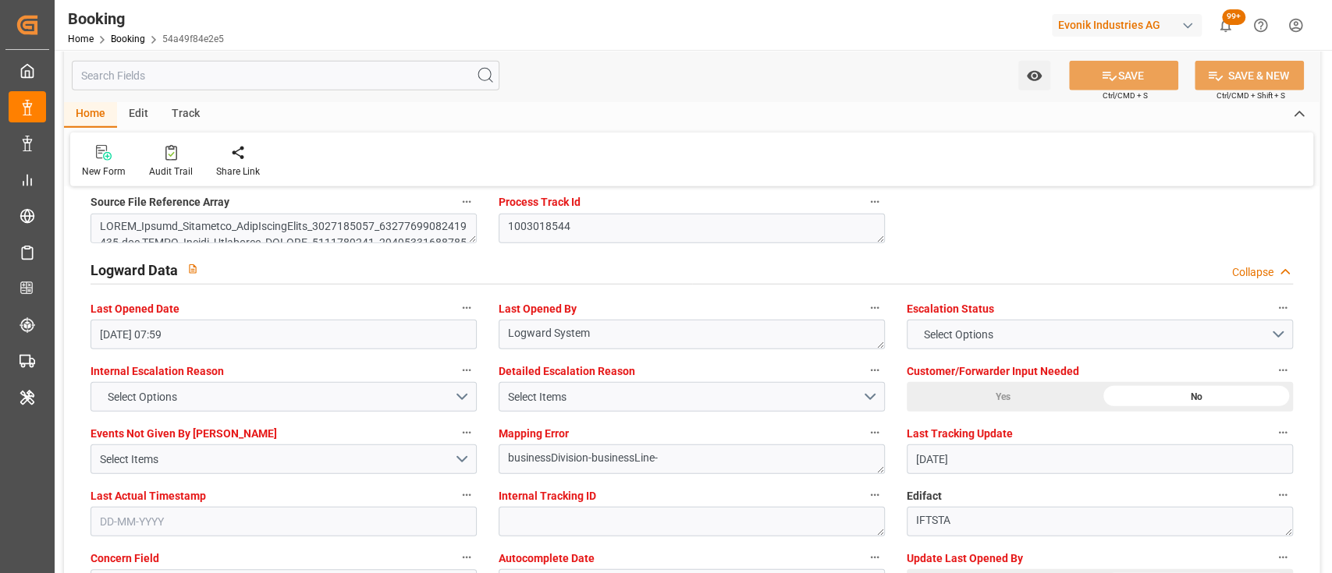
scroll to position [2762, 0]
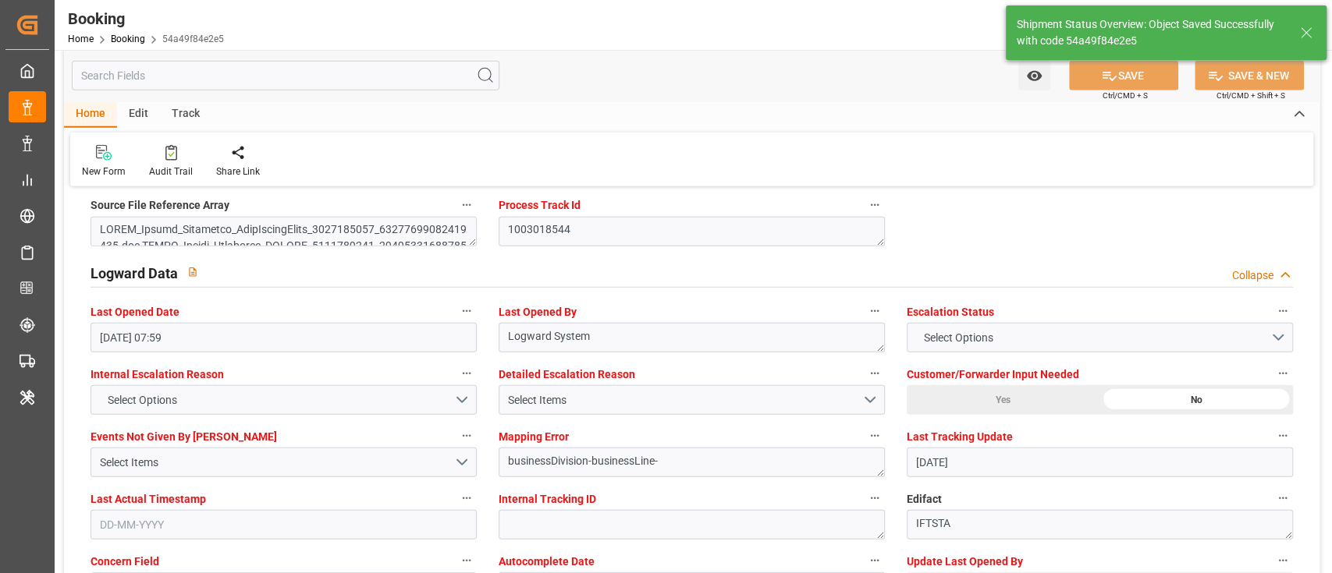
type textarea "shaini ghorai"
type input "11-08-2025 05:47"
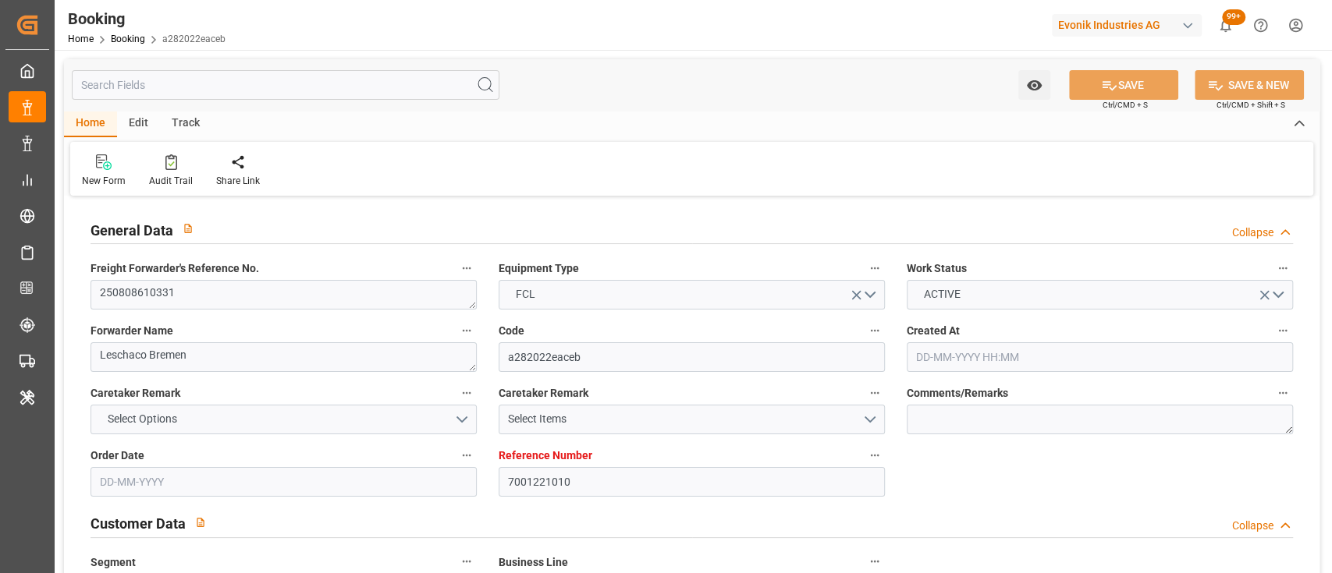
type input "14-07-2025 05:19"
type input "14-07-2025"
type input "01-09-2025"
type input "04-08-2025"
type input "14-07-2025"
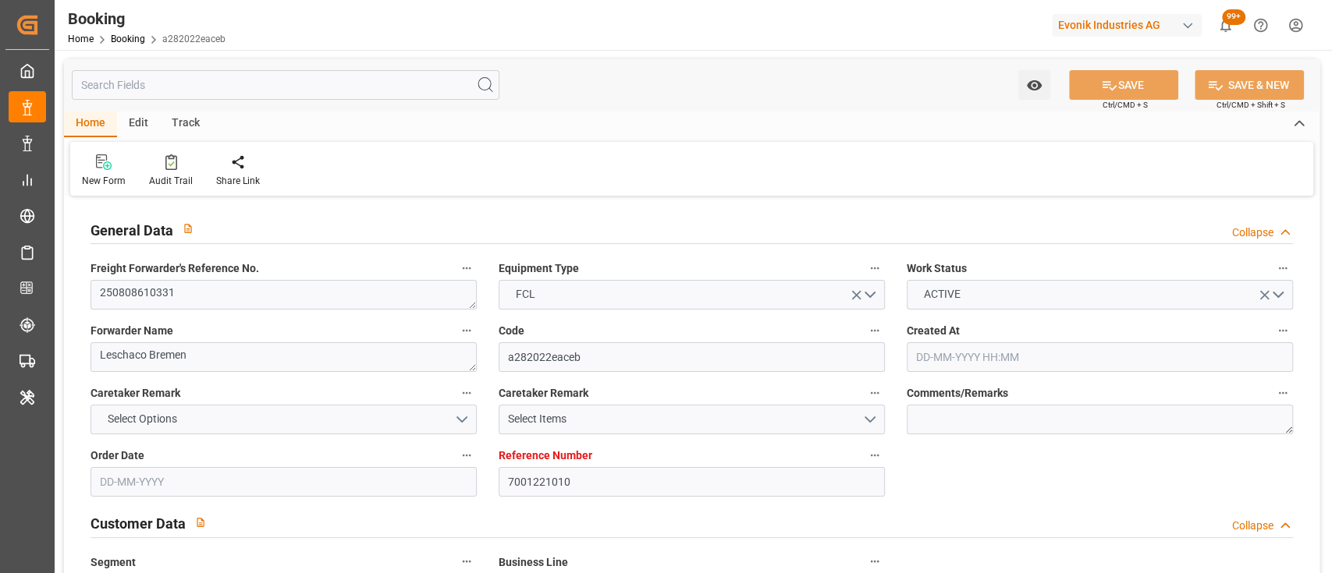
type input "16-07-2025"
type input "11-08-2025 07:00"
type input "11-08-2025 00:00"
type input "09-08-2025 08:22"
type input "23-08-2025 08:00"
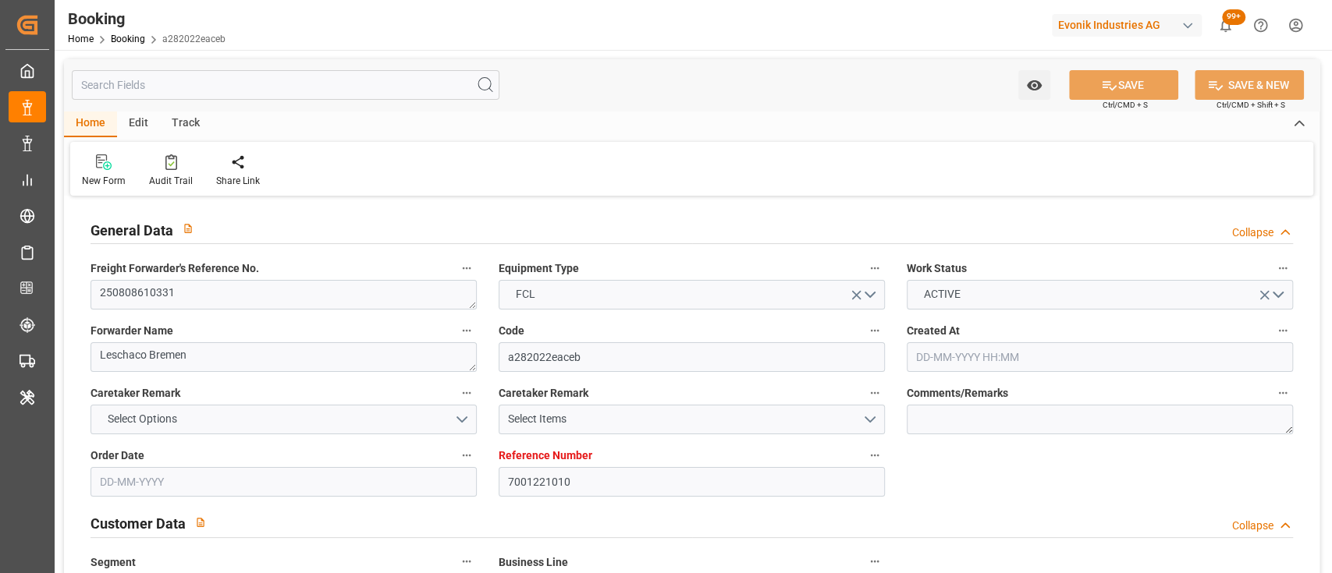
type input "23-08-2025 00:00"
type input "05-08-2025"
type input "10-08-2025 06:32"
type input "10-08-2025"
type input "05-08-2025 08:40"
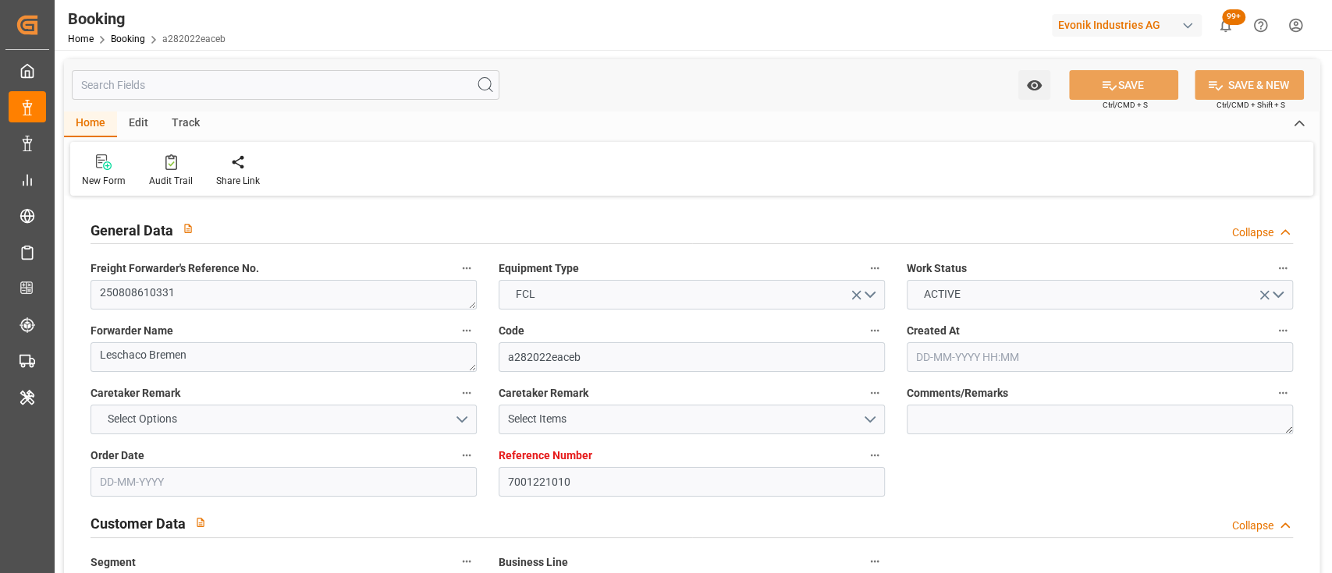
type input "28-08-2025 12:00"
type input "11-08-2025 07:00"
type input "23-08-2025 08:00"
type input "24-08-2025 02:46"
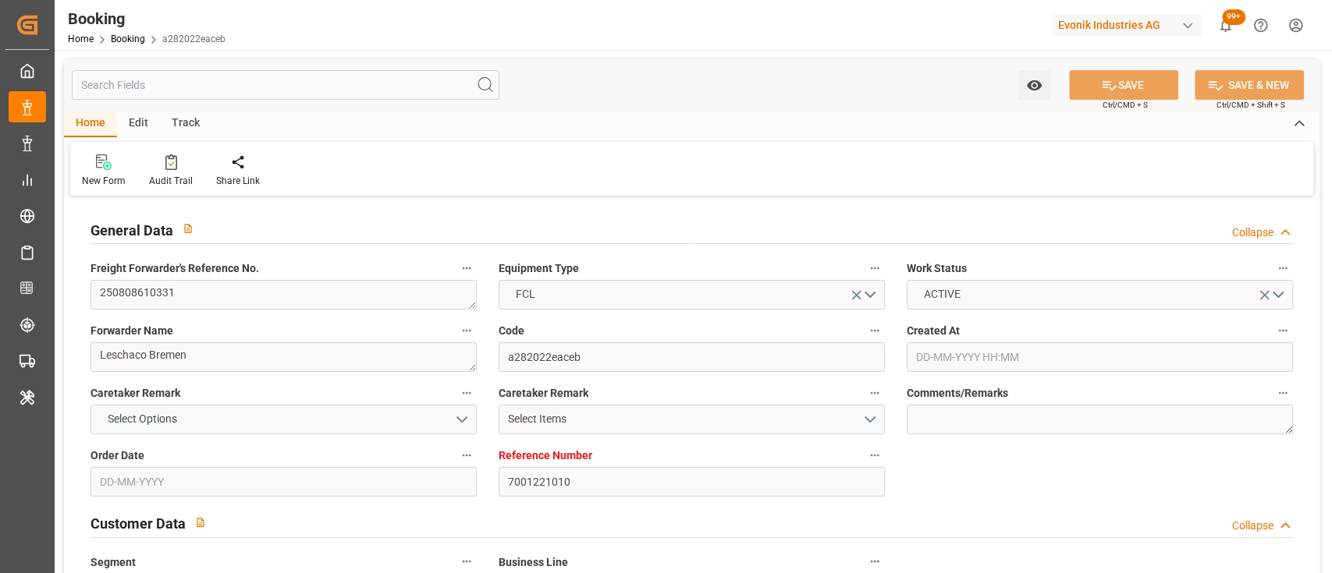
type input "27-08-2025 12:00"
type input "28-08-2025 02:46"
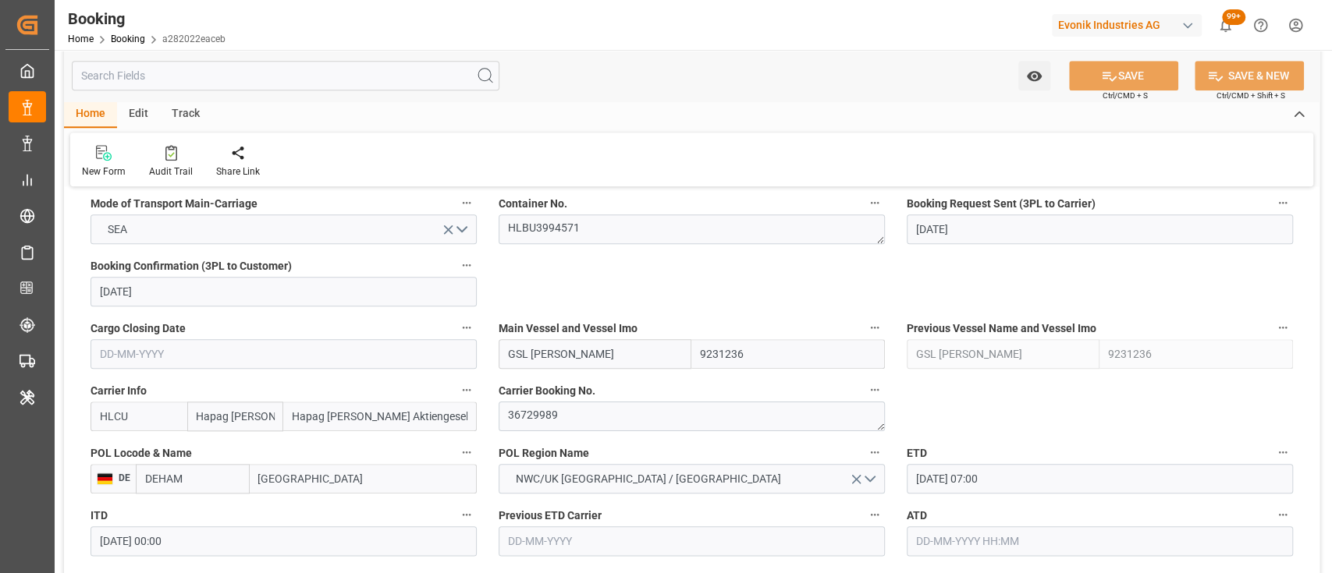
scroll to position [1011, 0]
click at [524, 410] on textarea "36729989" at bounding box center [692, 414] width 386 height 30
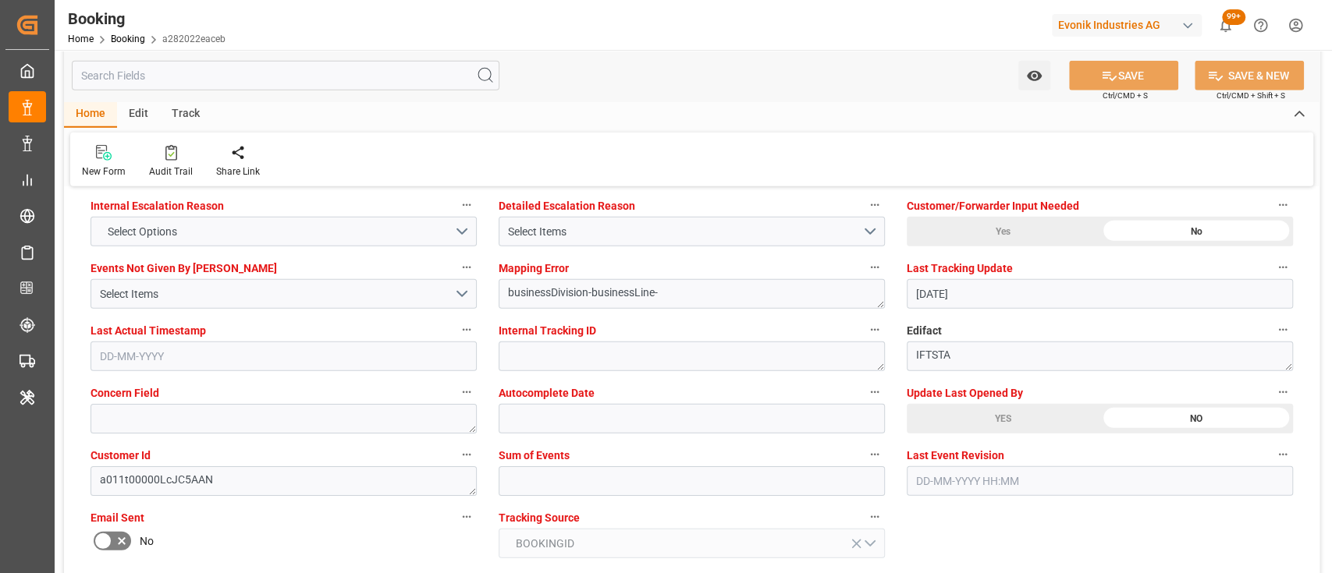
scroll to position [2931, 0]
click at [749, 479] on input "text" at bounding box center [692, 481] width 386 height 30
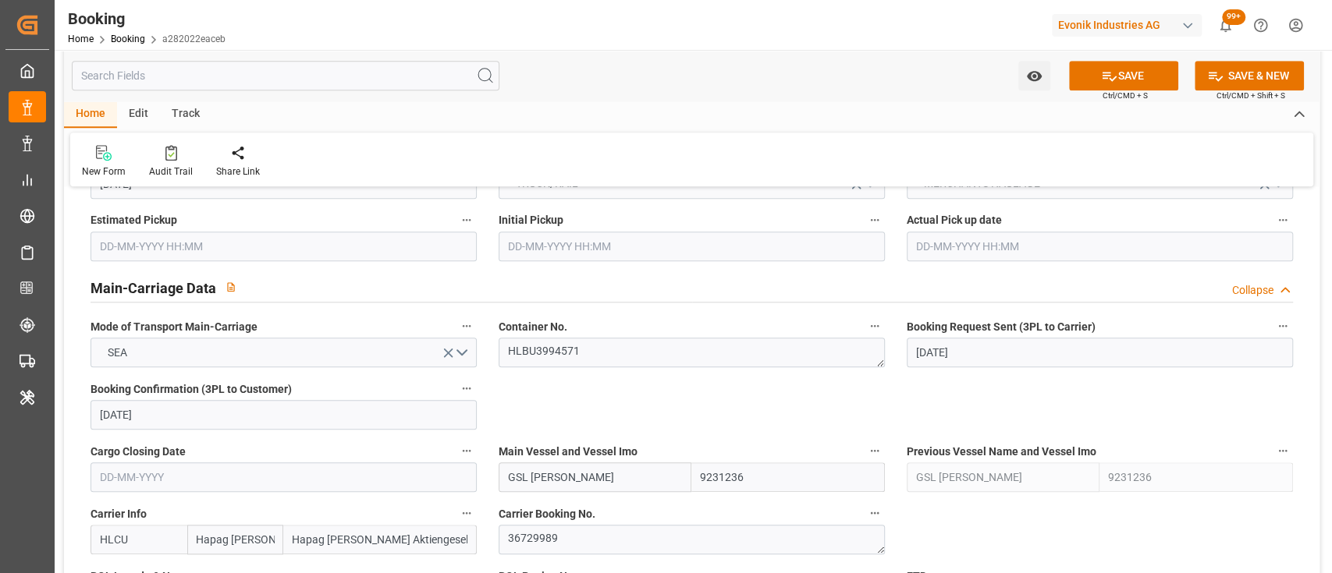
scroll to position [884, 0]
type input "0"
type textarea "shaini ghorai"
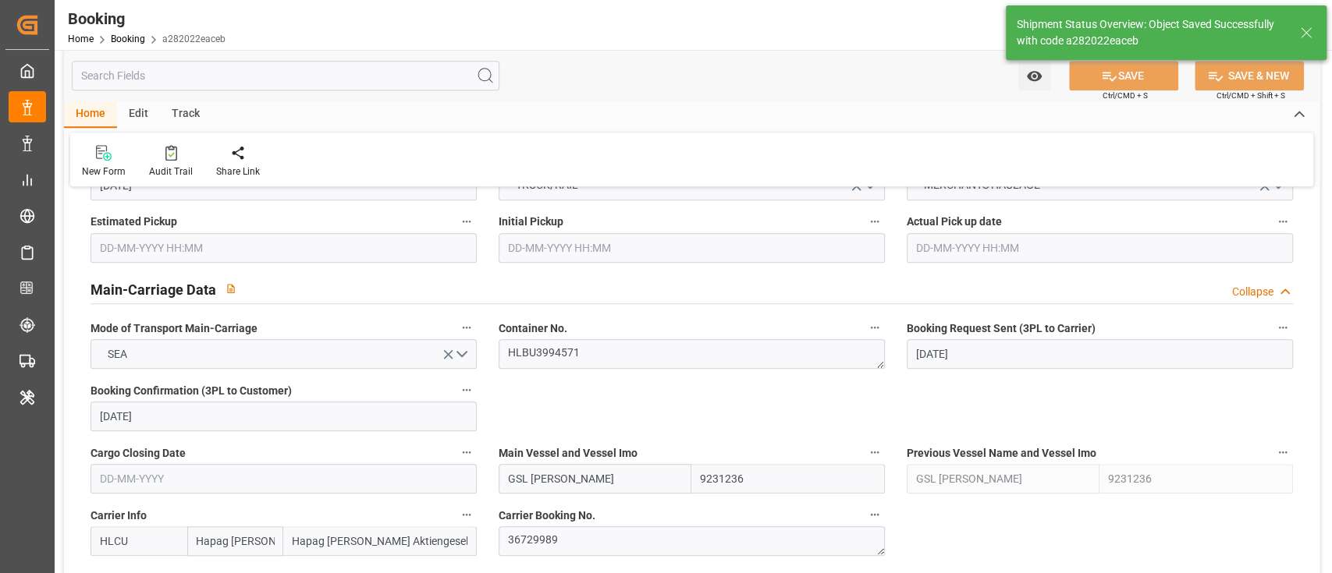
type input "11-08-2025 05:48"
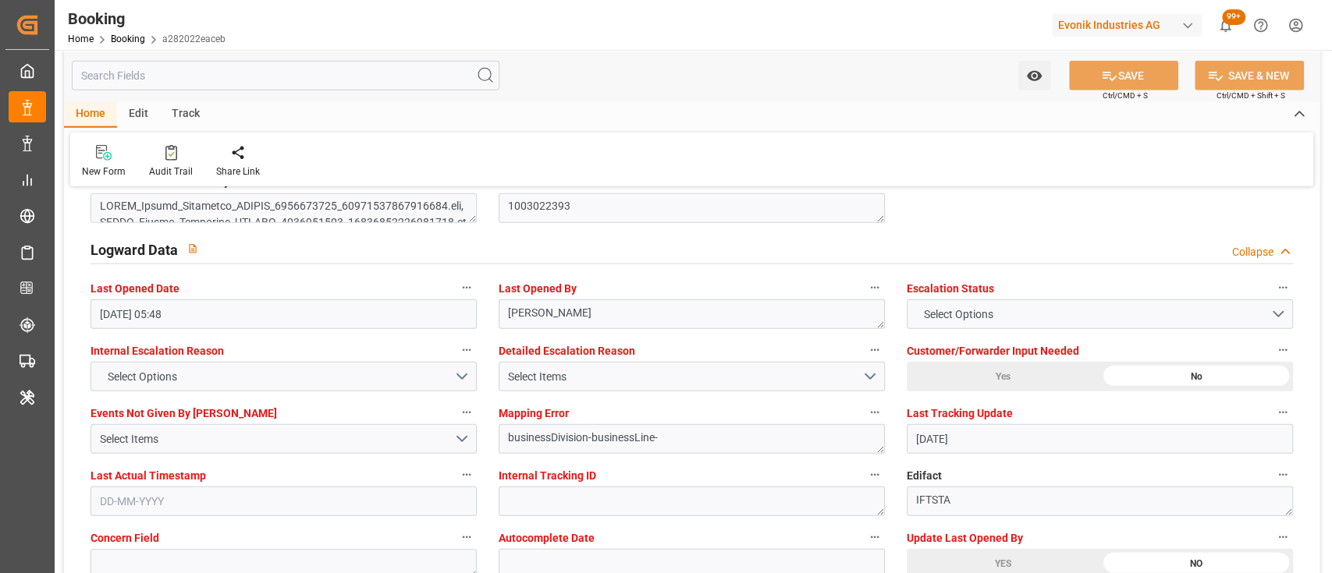
scroll to position [2766, 0]
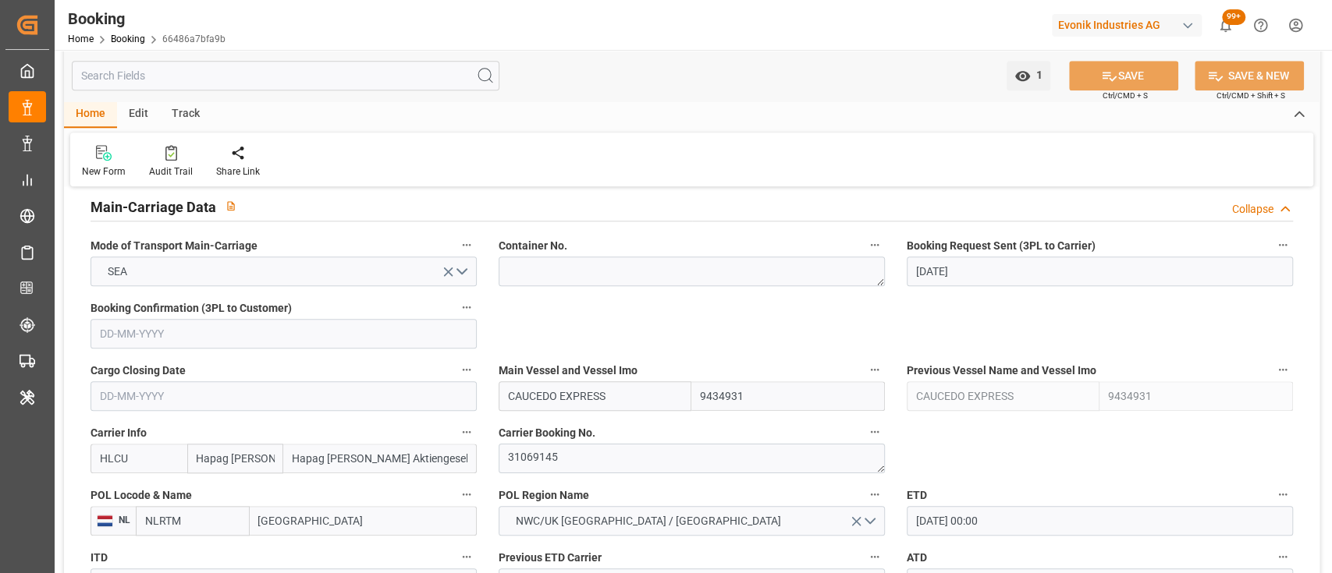
scroll to position [1060, 0]
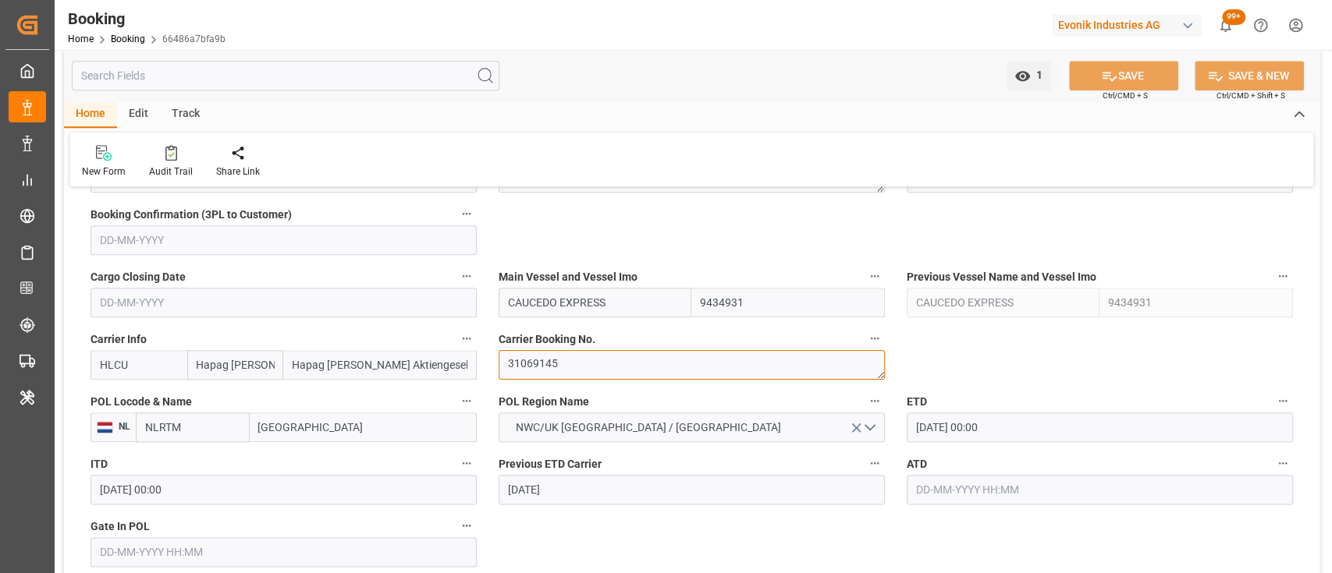
click at [531, 361] on textarea "31069145" at bounding box center [692, 365] width 386 height 30
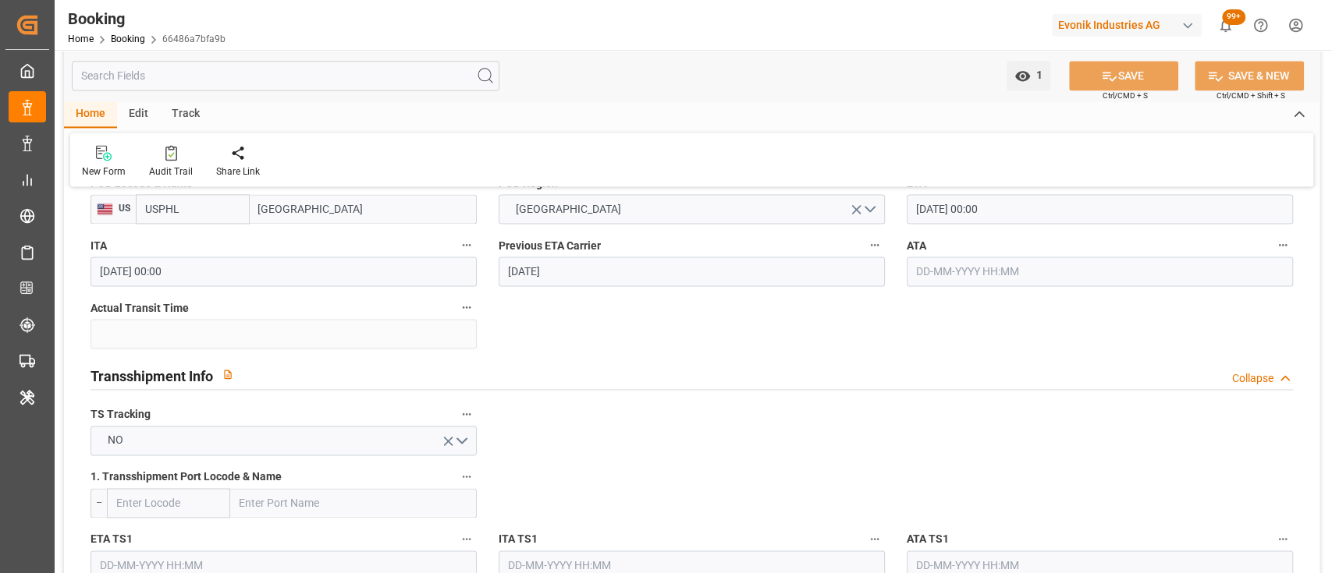
scroll to position [1441, 0]
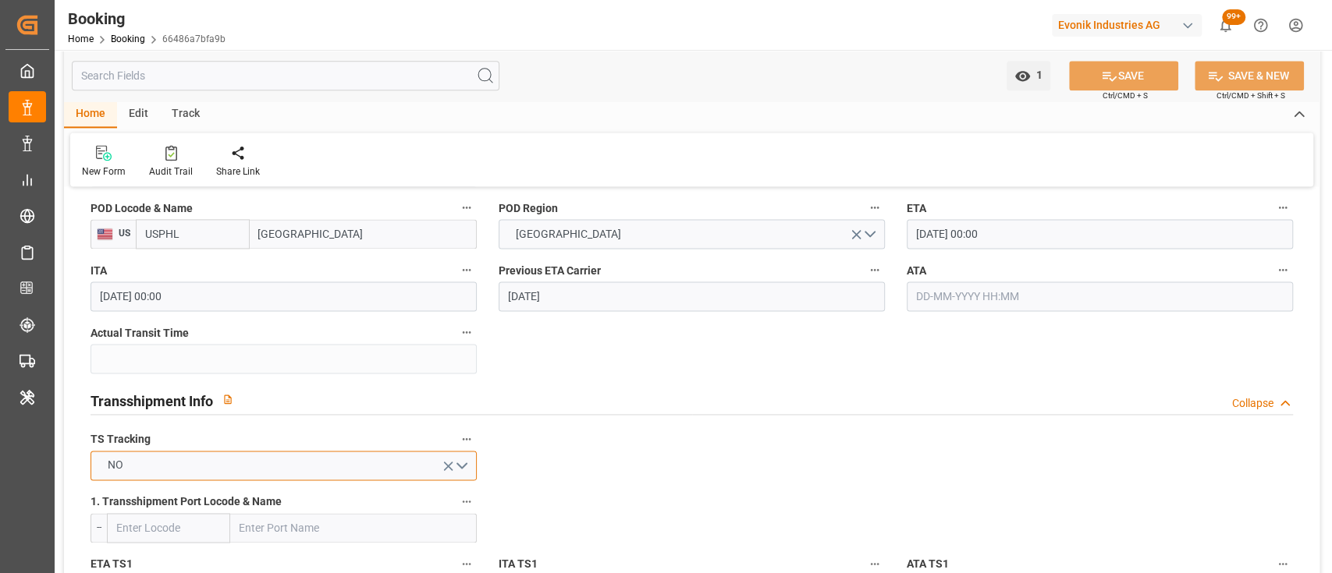
click at [461, 451] on button "NO" at bounding box center [284, 466] width 386 height 30
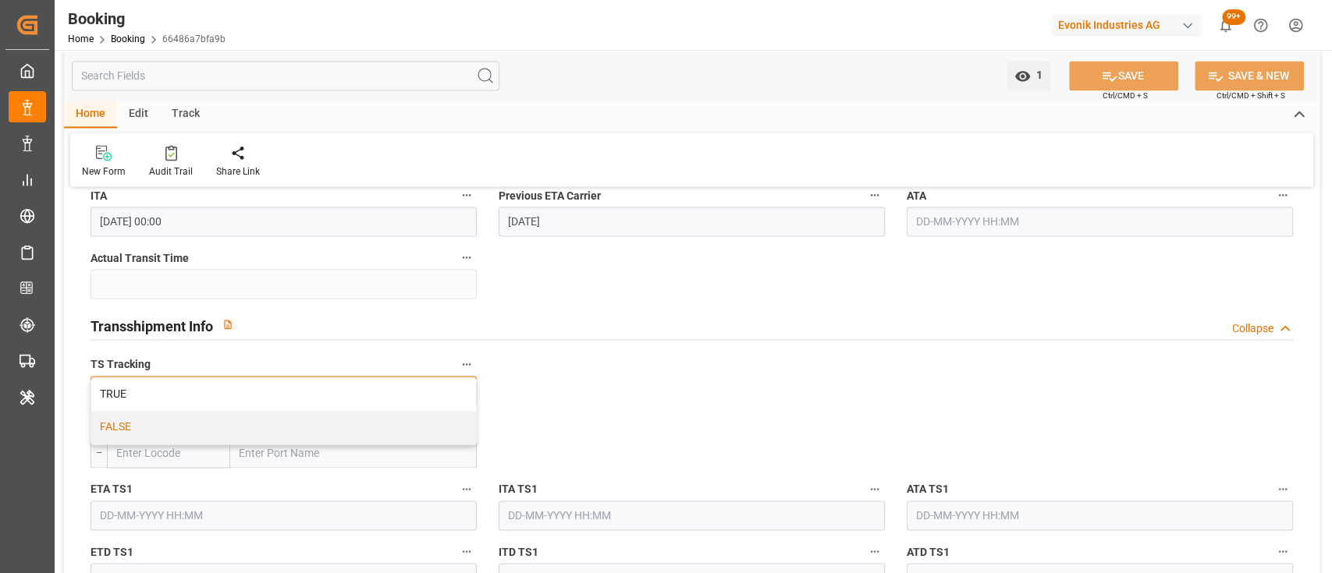
click at [112, 422] on div "FALSE" at bounding box center [283, 427] width 385 height 33
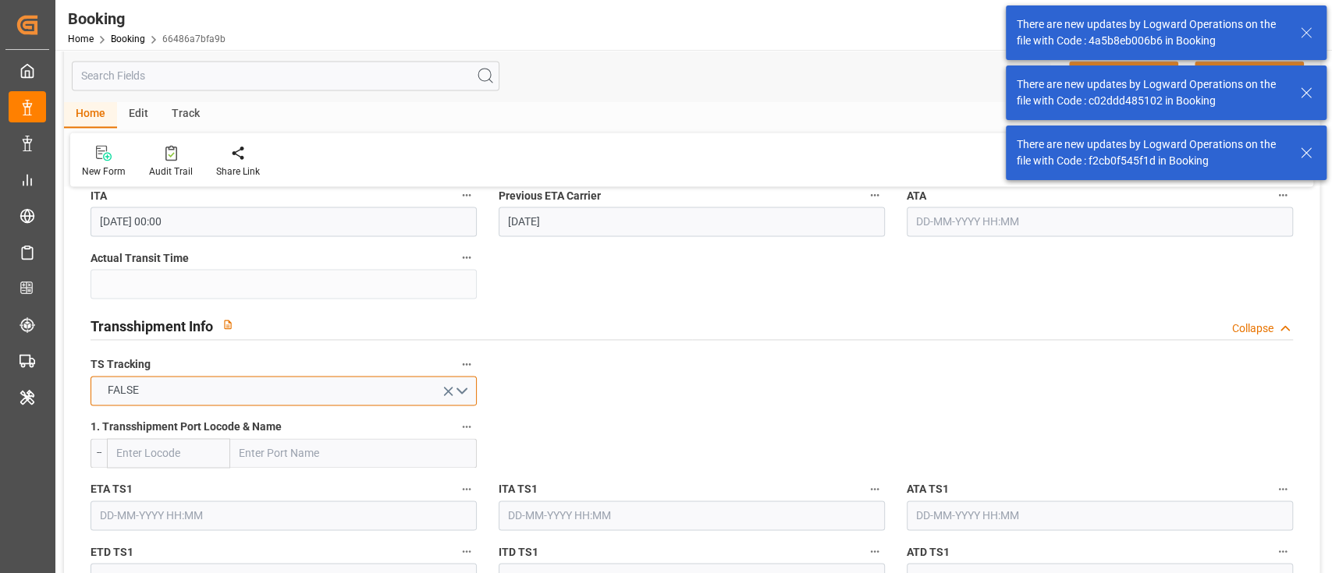
scroll to position [2717, 0]
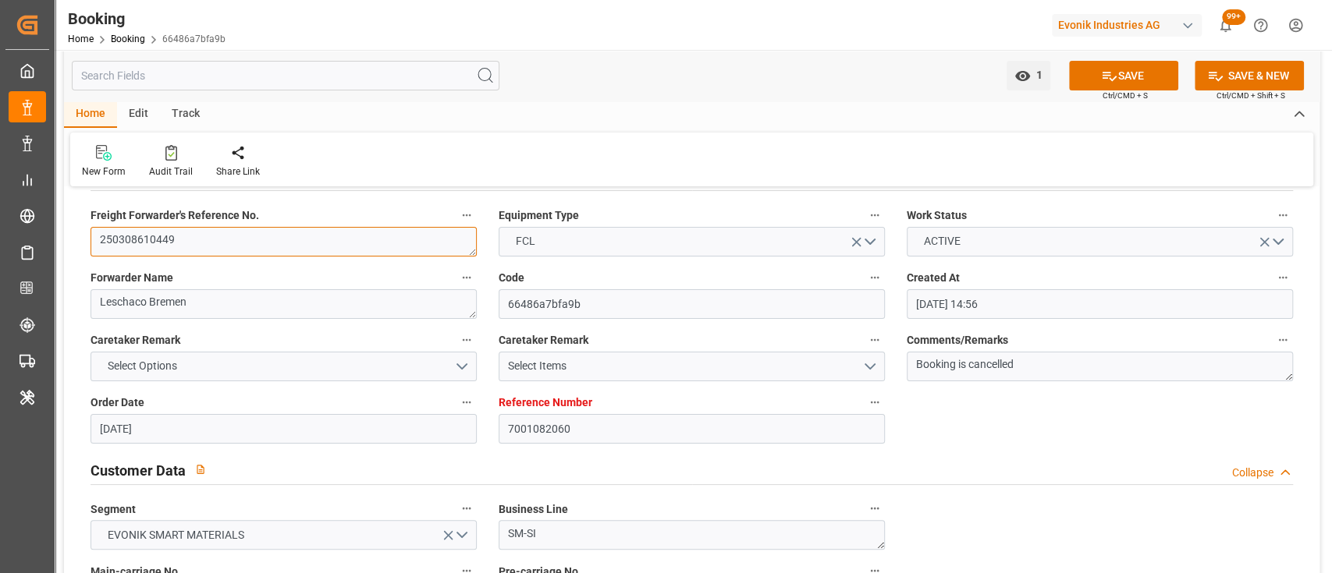
scroll to position [0, 0]
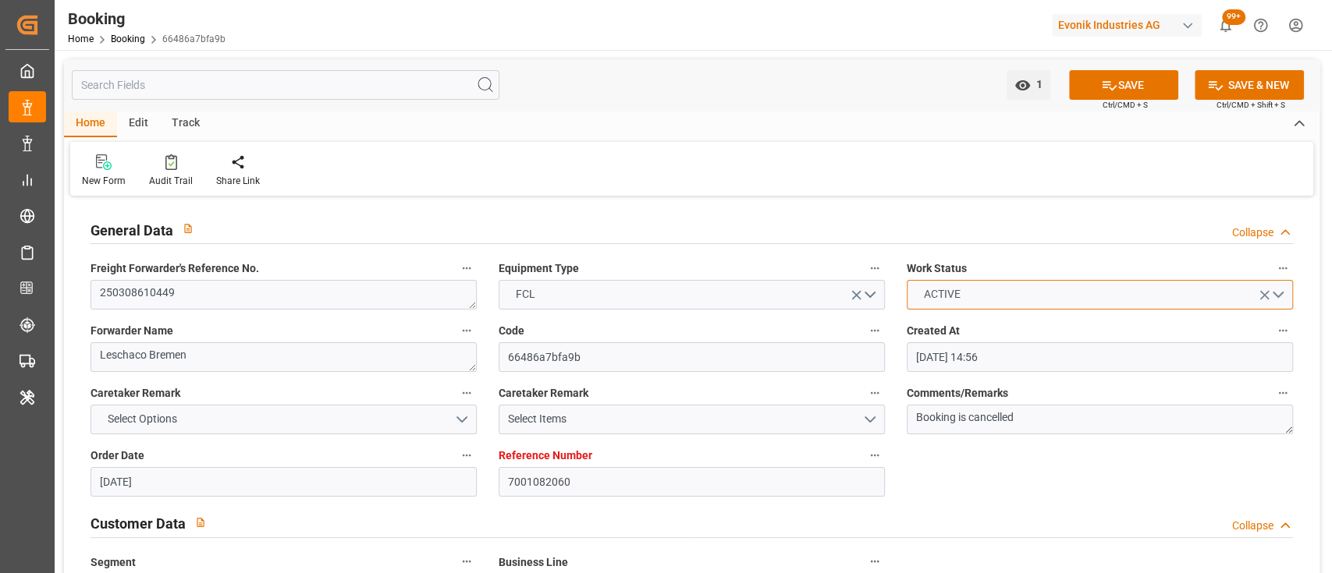
click at [928, 297] on span "ACTIVE" at bounding box center [941, 294] width 52 height 16
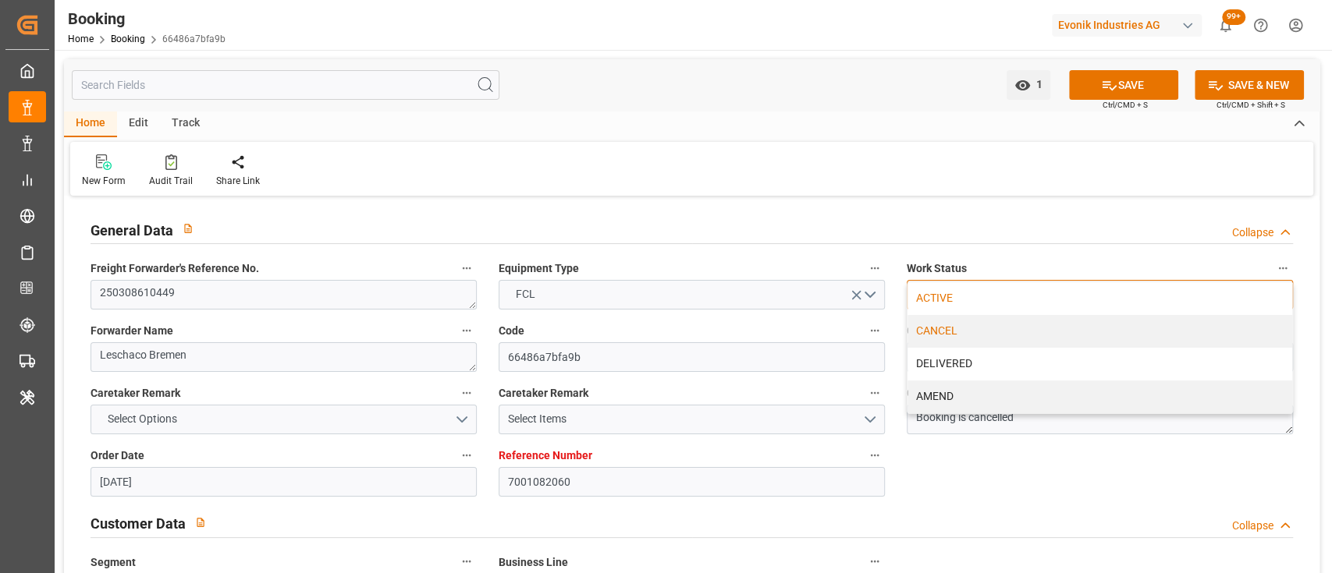
click at [936, 334] on div "CANCEL" at bounding box center [1099, 331] width 385 height 33
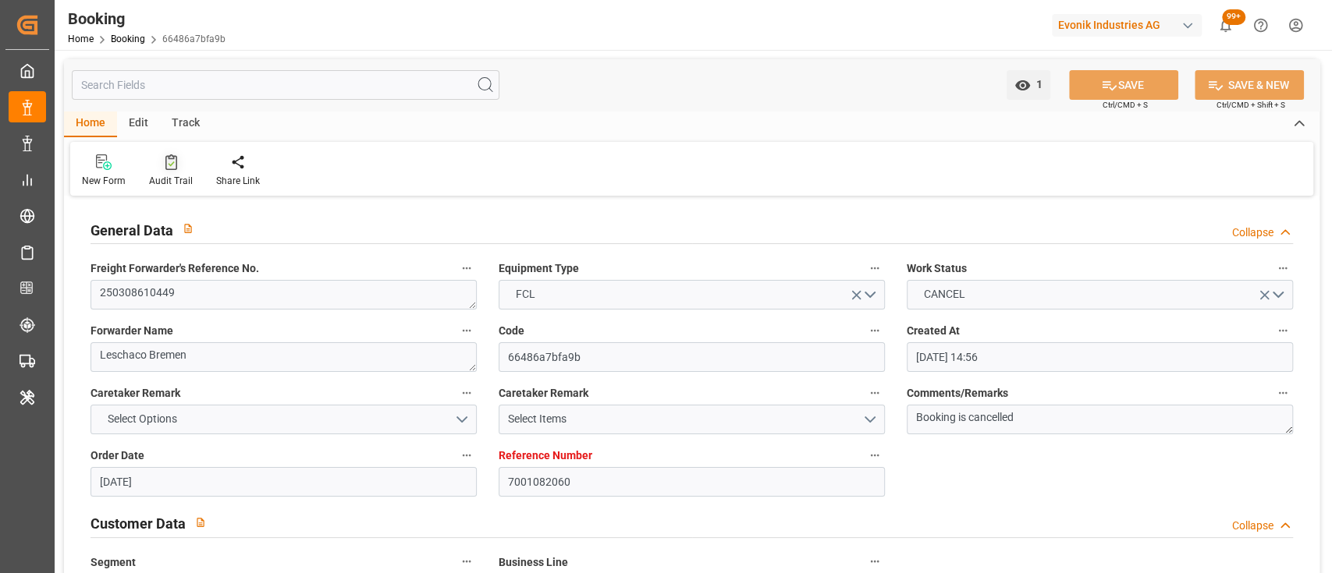
click at [154, 154] on div at bounding box center [171, 162] width 44 height 16
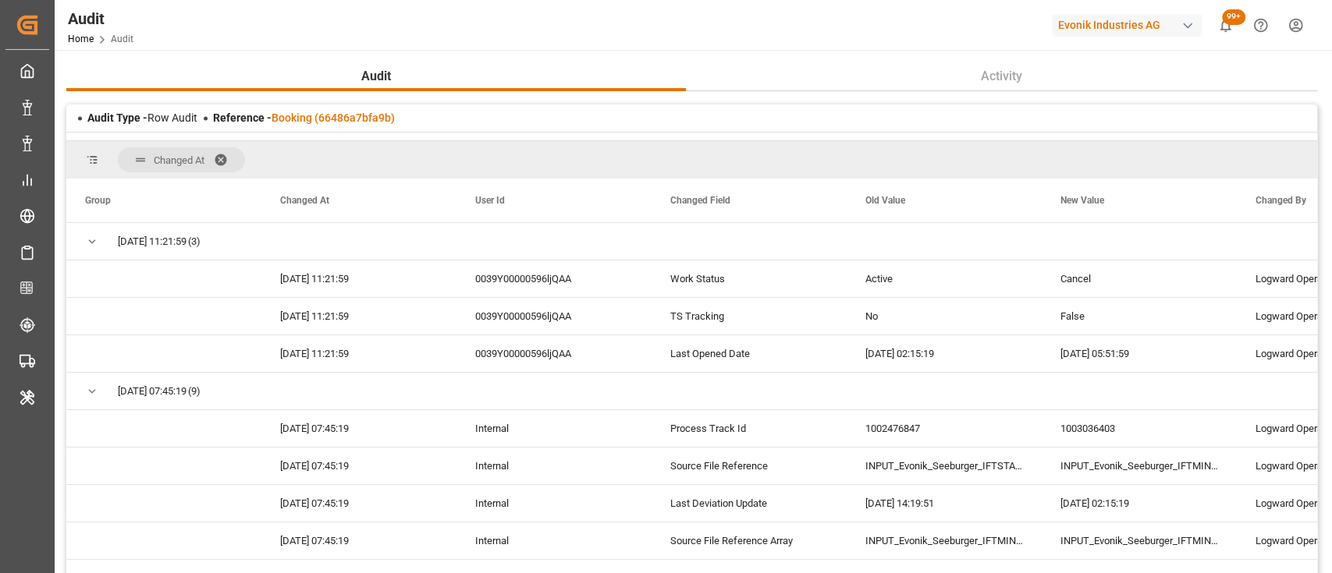
click at [222, 154] on span at bounding box center [226, 160] width 25 height 14
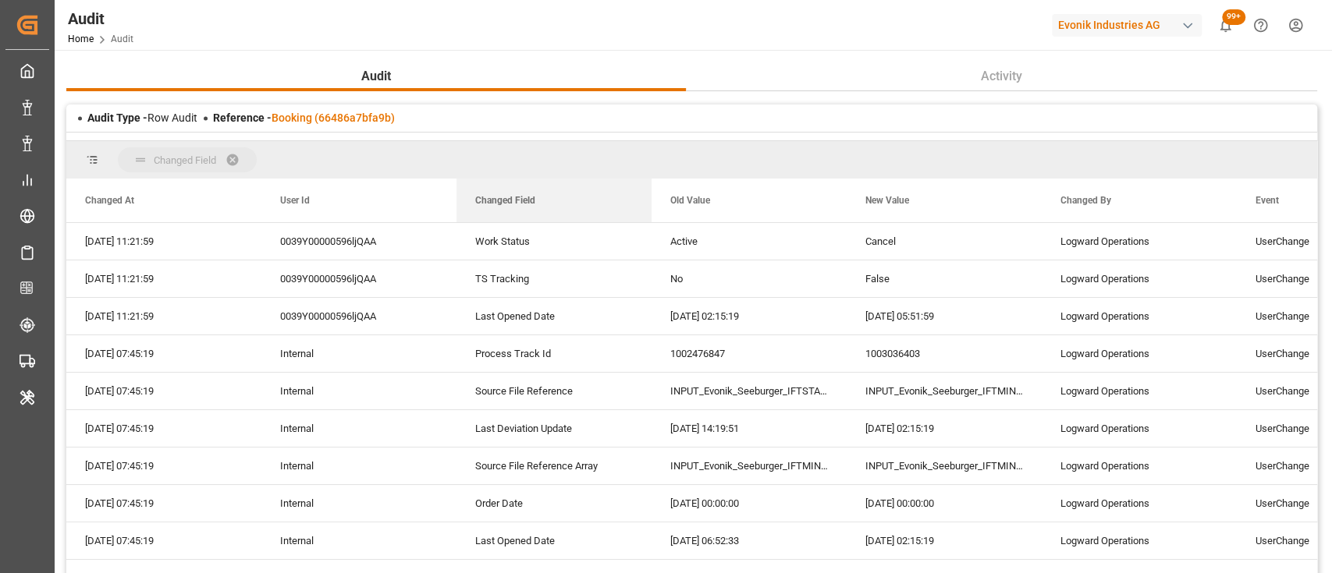
drag, startPoint x: 489, startPoint y: 197, endPoint x: 458, endPoint y: 157, distance: 51.2
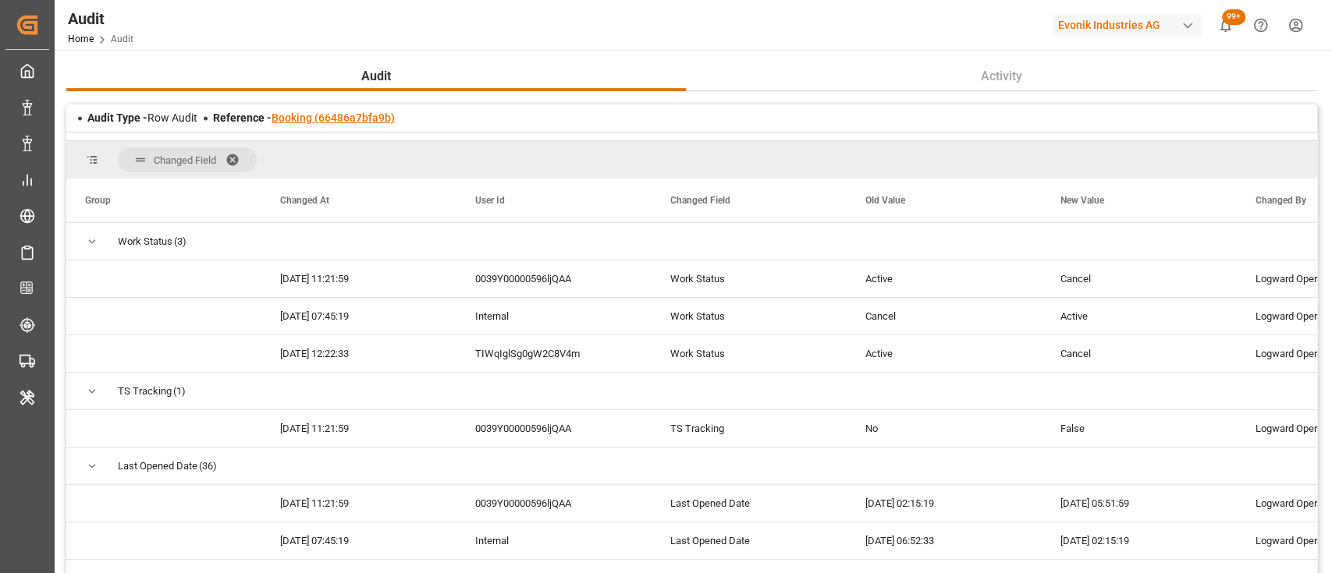
click at [282, 116] on link "Booking (66486a7bfa9b)" at bounding box center [333, 118] width 123 height 12
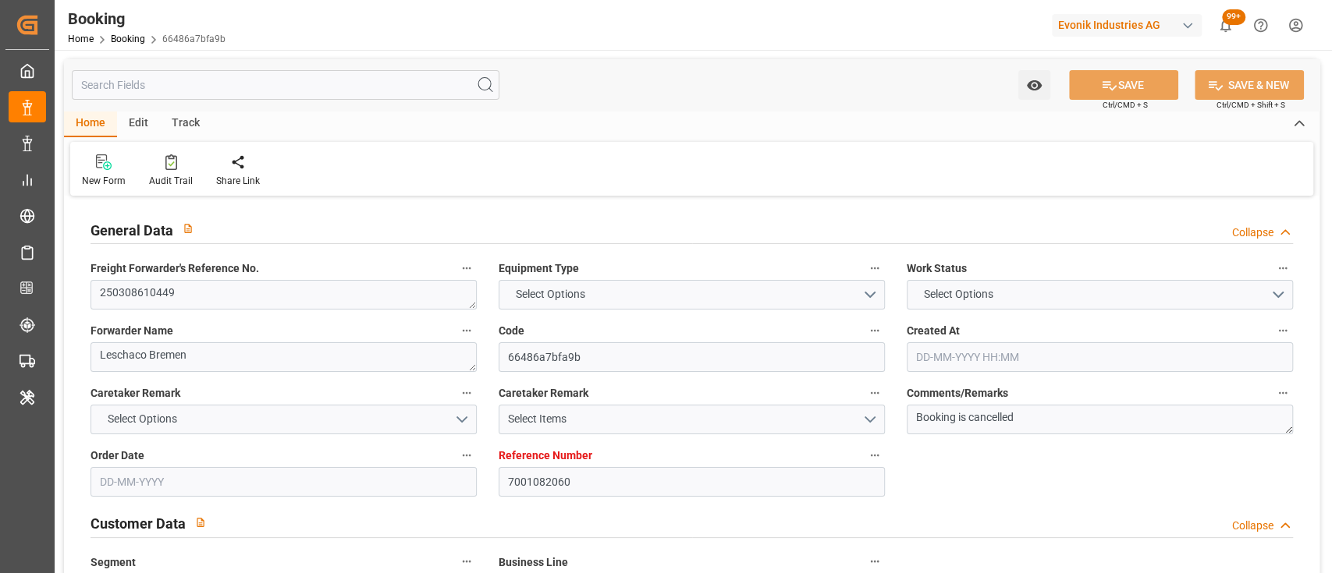
type input "7001082060"
type input "9434931"
type input "Hapag [PERSON_NAME]"
type input "Hapag [PERSON_NAME] Aktiengesellschaft"
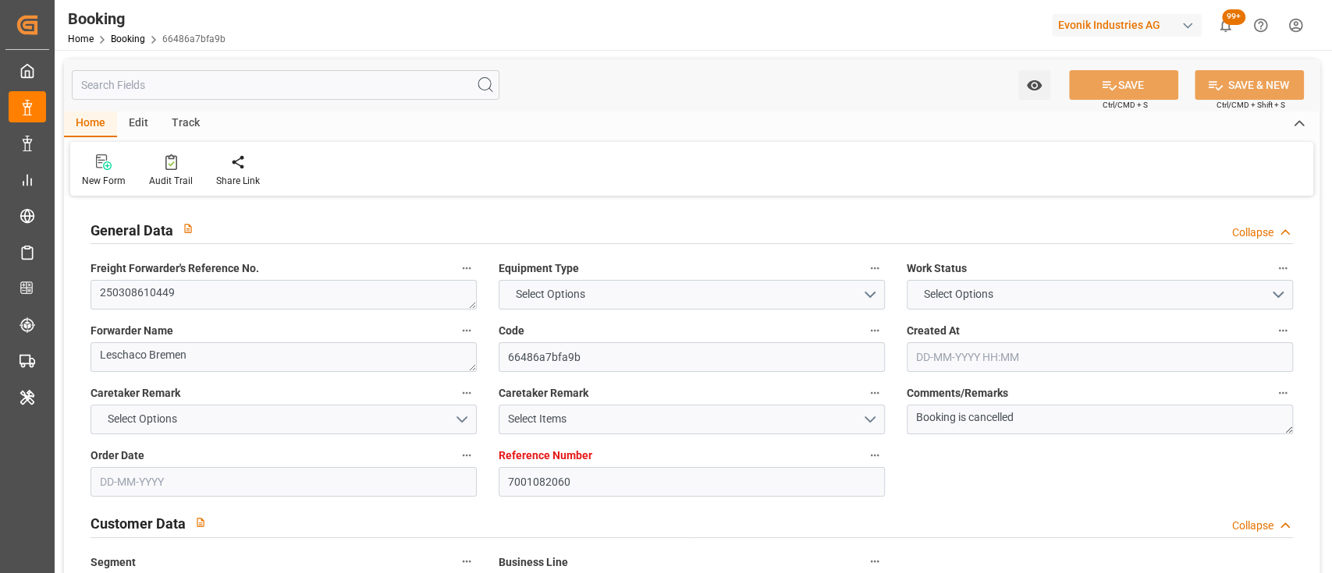
type input "NLRTM"
type input "USPHL"
type input "0"
type input "-16"
type input "11-02-2025 14:56"
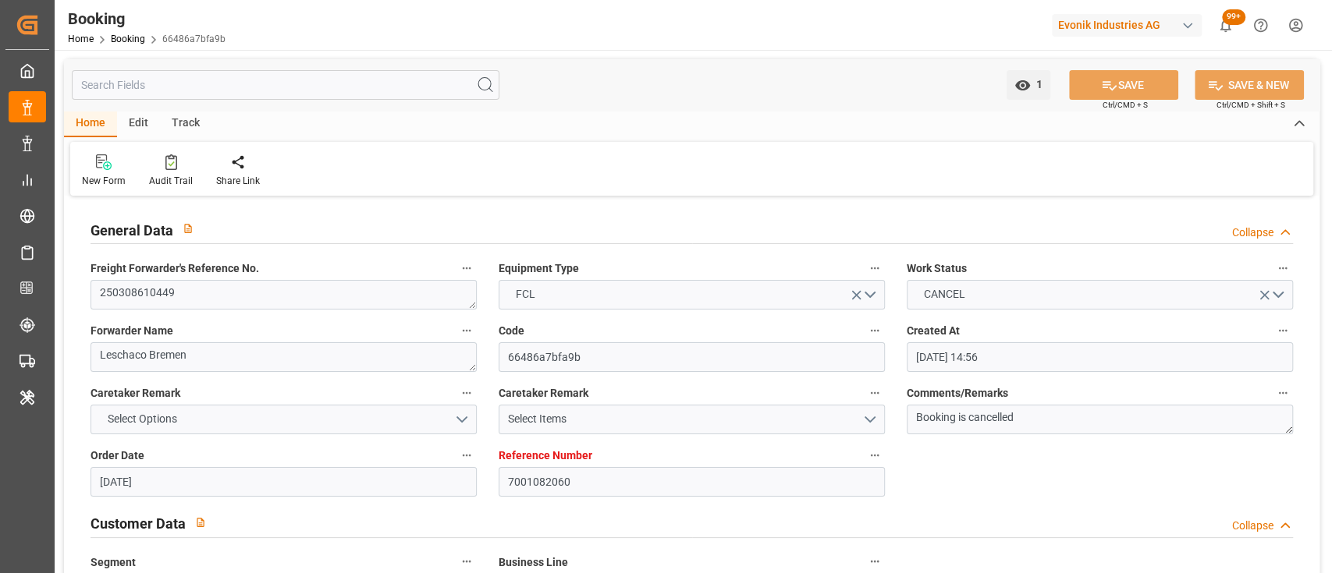
type input "10-08-2025"
type input "13-04-2025"
type input "17-03-2025"
type input "17-03-2025 00:00"
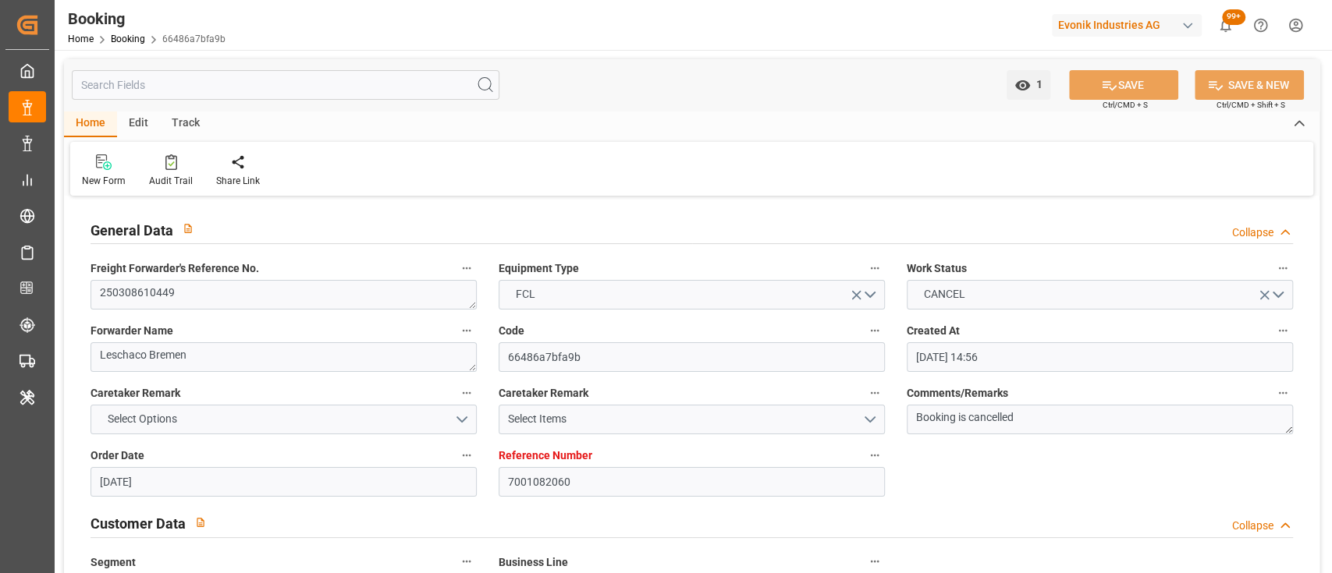
type input "24-02-2025"
type input "24-03-2025 00:00"
type input "24-03-2025"
type input "09-04-2025 00:00"
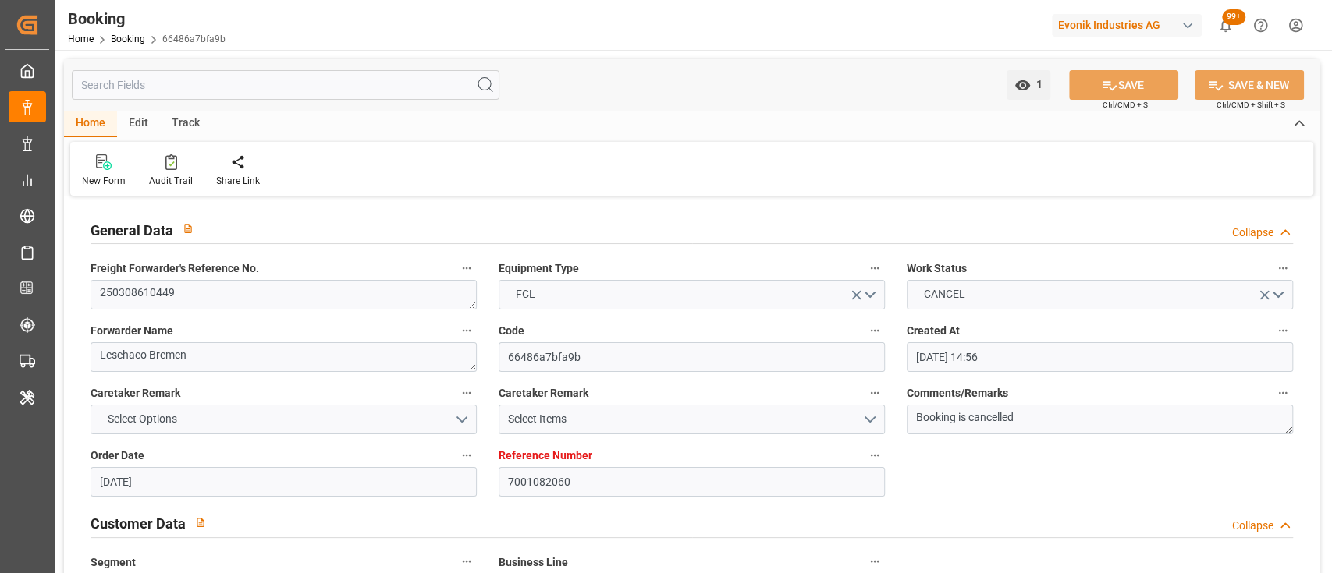
type input "09-04-2025 00:00"
type input "09-04-2025"
type input "10-08-2025"
type input "11-08-2025 05:51"
type textarea "0"
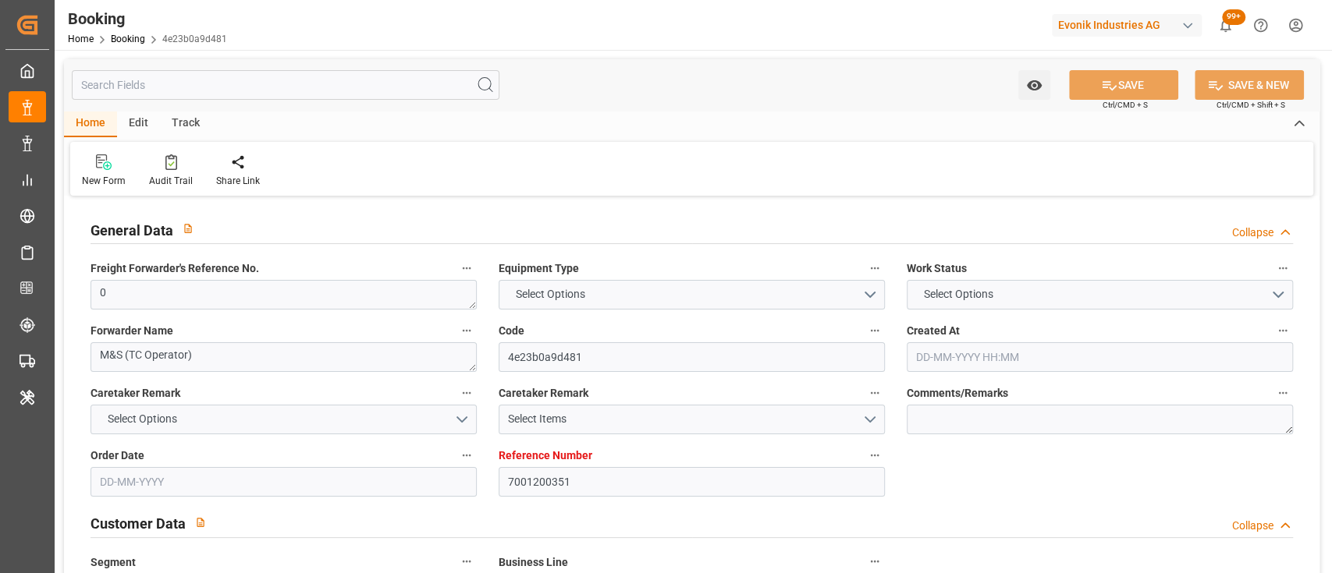
type textarea "M&S (TC Operator)"
type input "4e23b0a9d481"
type input "7001200351"
type textarea "Oxeno"
type input "7001200350"
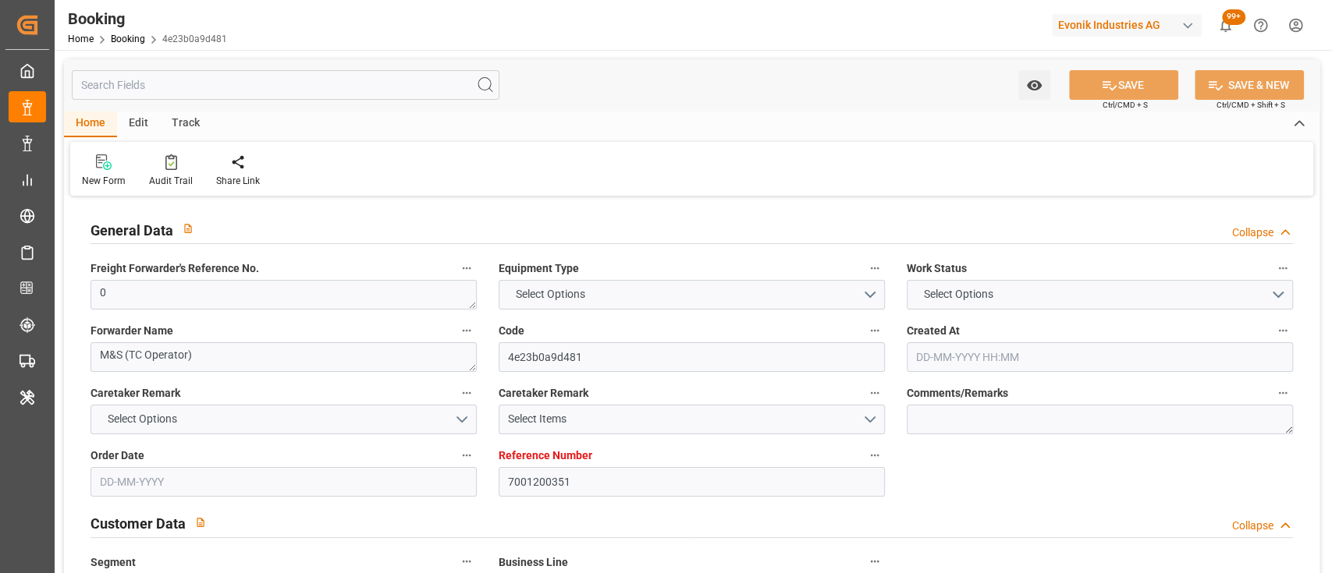
type textarea "[PERSON_NAME][EMAIL_ADDRESS][PERSON_NAME][DOMAIN_NAME]"
type textarea "CIF"
type textarea "MUNDRA SEA PORT"
type textarea "9"
type textarea "Marl"
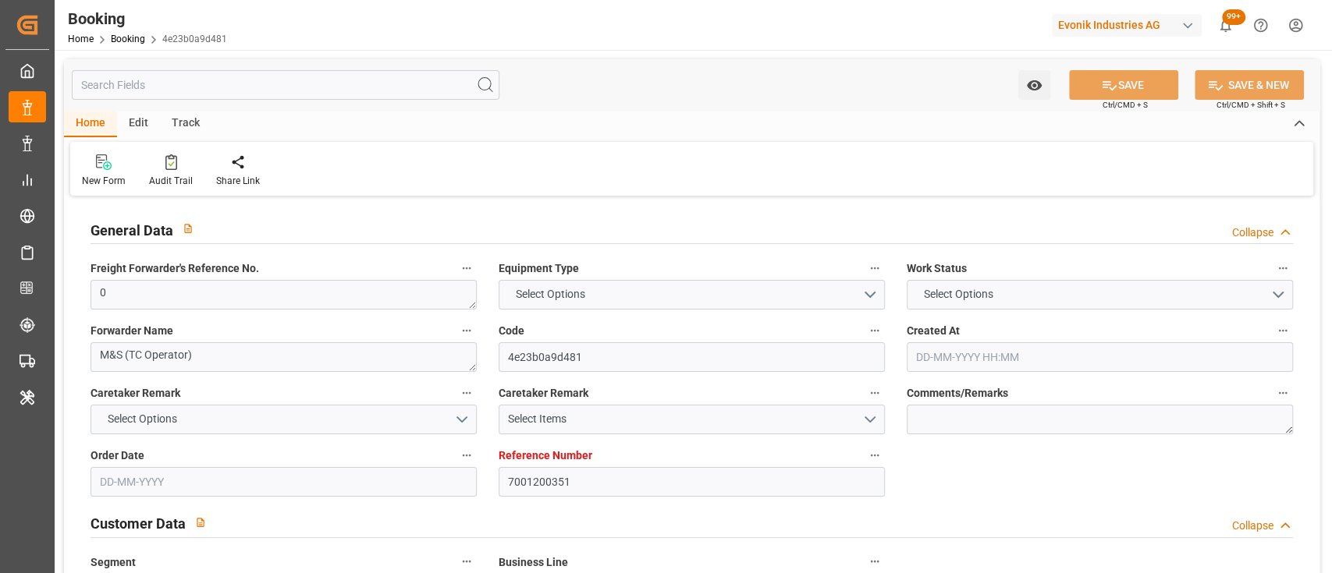
type textarea "TCLU9060225"
type input "LOS ANGELES EXPRESS"
type input "HLCU"
type input "[GEOGRAPHIC_DATA]"
type input "Mundra"
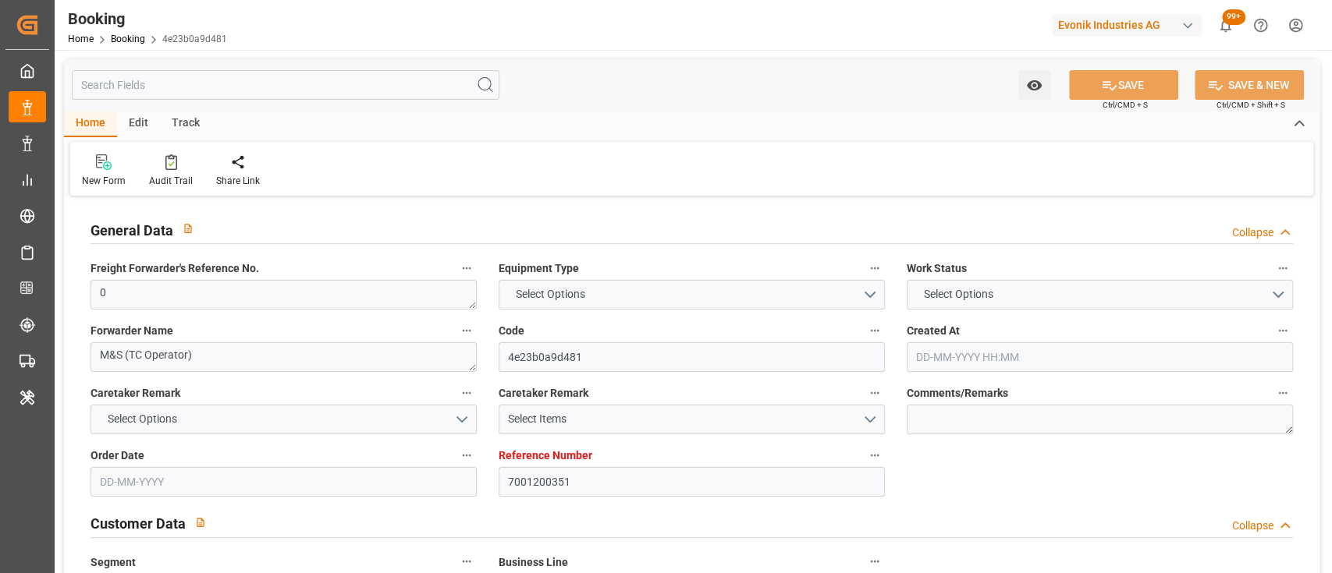
type textarea "vesselName etd [PERSON_NAME]"
type textarea "INPUT_Evonik_Seeburger_IFTMIN_1003017946_20250804101836724.edi"
type textarea "NWC/[GEOGRAPHIC_DATA] [GEOGRAPHIC_DATA] Continent / [GEOGRAPHIC_DATA]"
type textarea "INPUT_Evonik_Seeburger_IFTMIN_1002878578_20250620115420364.edi,INPUT_Evonik_See…"
type textarea "1003017946"
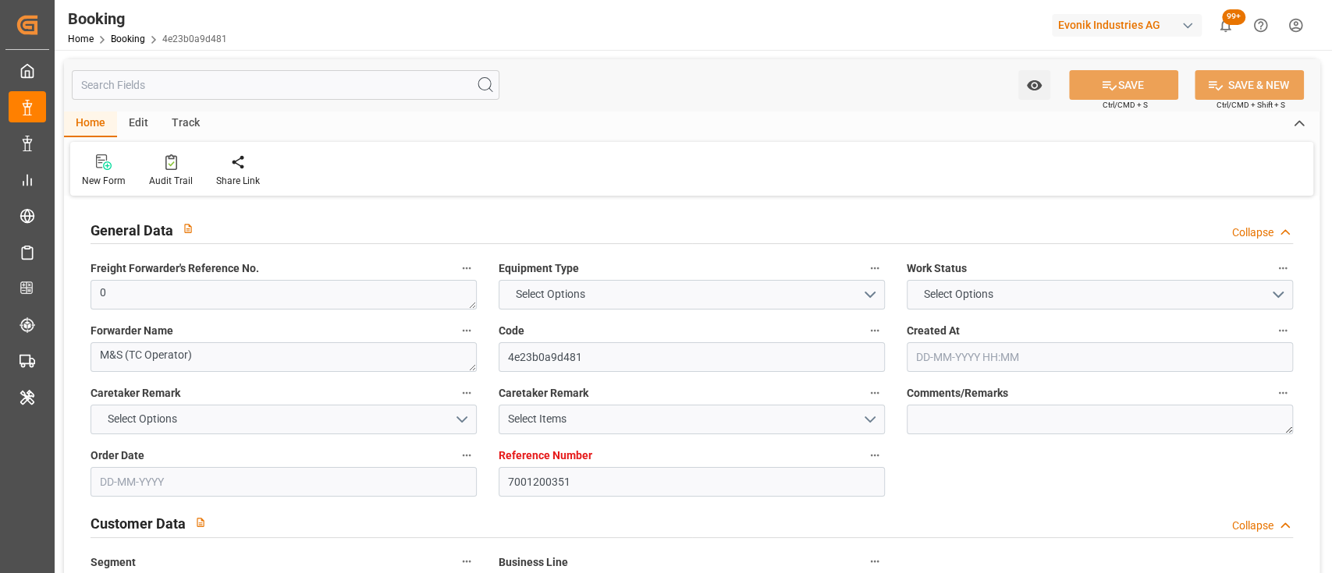
type textarea "[PERSON_NAME]"
type textarea "businessLine-"
type textarea "IFTMIN"
type textarea "a011t00000LcJC5AAN"
type textarea "No"
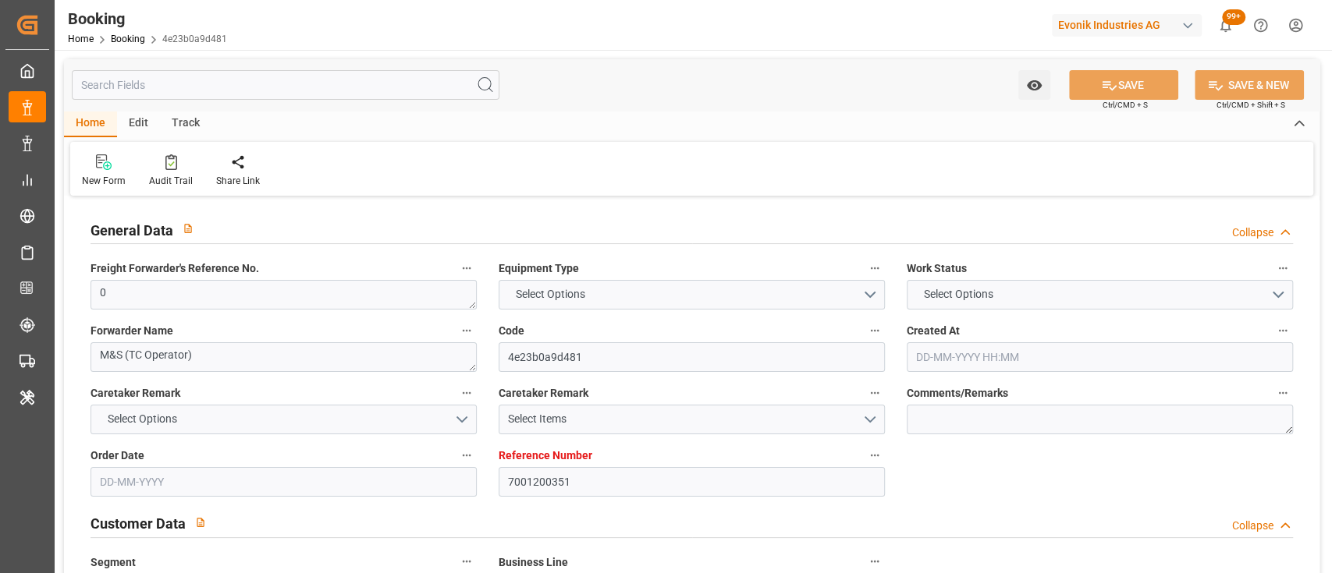
type input "7001200351"
type input "9665633"
type input "Hapag [PERSON_NAME]"
type input "Hapag [PERSON_NAME] Aktiengesellschaft"
type input "NLRTM"
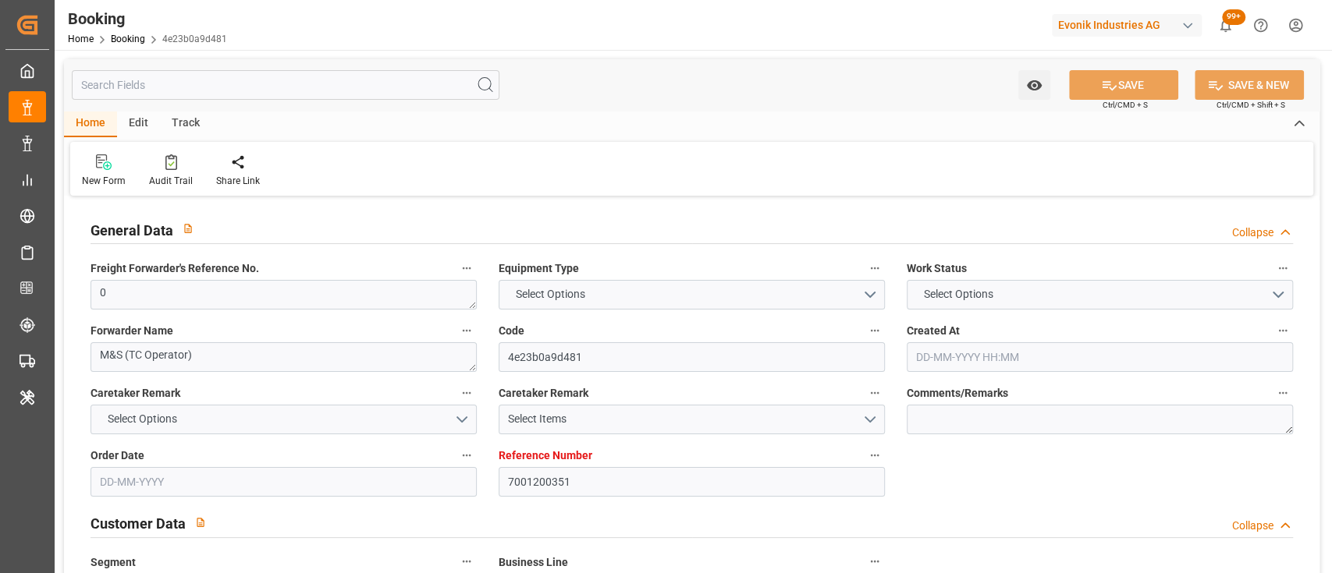
type input "INMUN"
type input "0"
type input "20-06-2025 09:57"
type input "20-06-2025"
type input "07-10-2025"
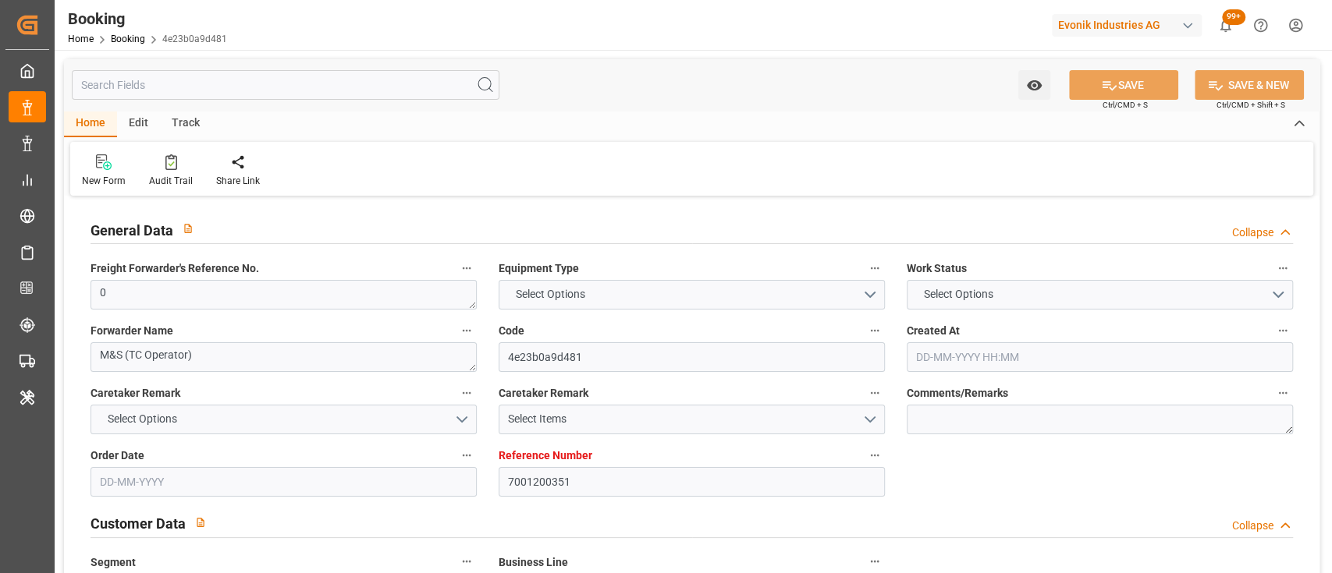
type input "07-08-2025"
type input "[DATE] 00:00"
type input "05-08-2025 00:00"
type input "21-09-2025 00:00"
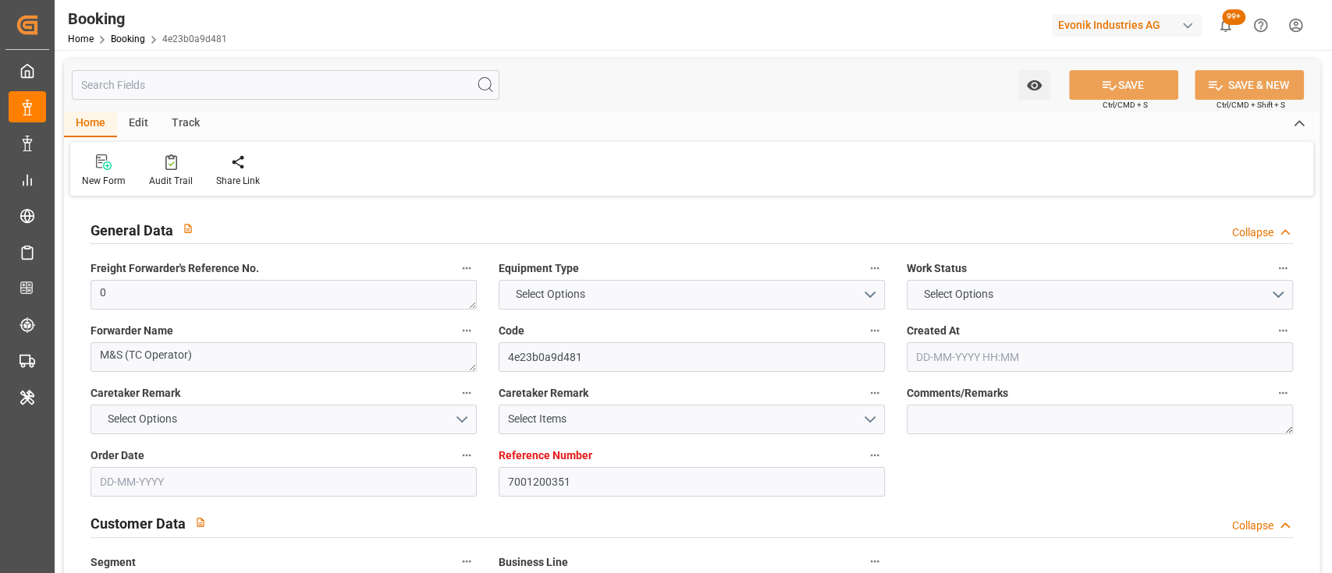
type input "21-09-2025 00:00"
type input "04-08-2025"
type input "08-08-2025 03:08"
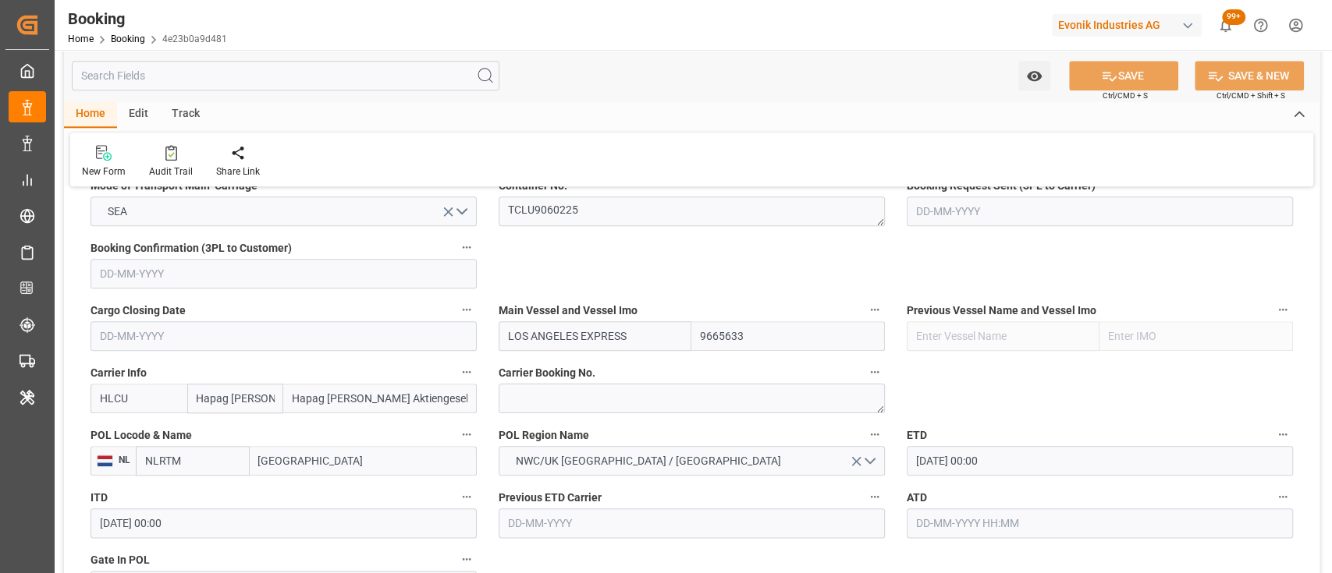
scroll to position [1028, 0]
click at [527, 204] on textarea "TCLU9060225" at bounding box center [692, 211] width 386 height 30
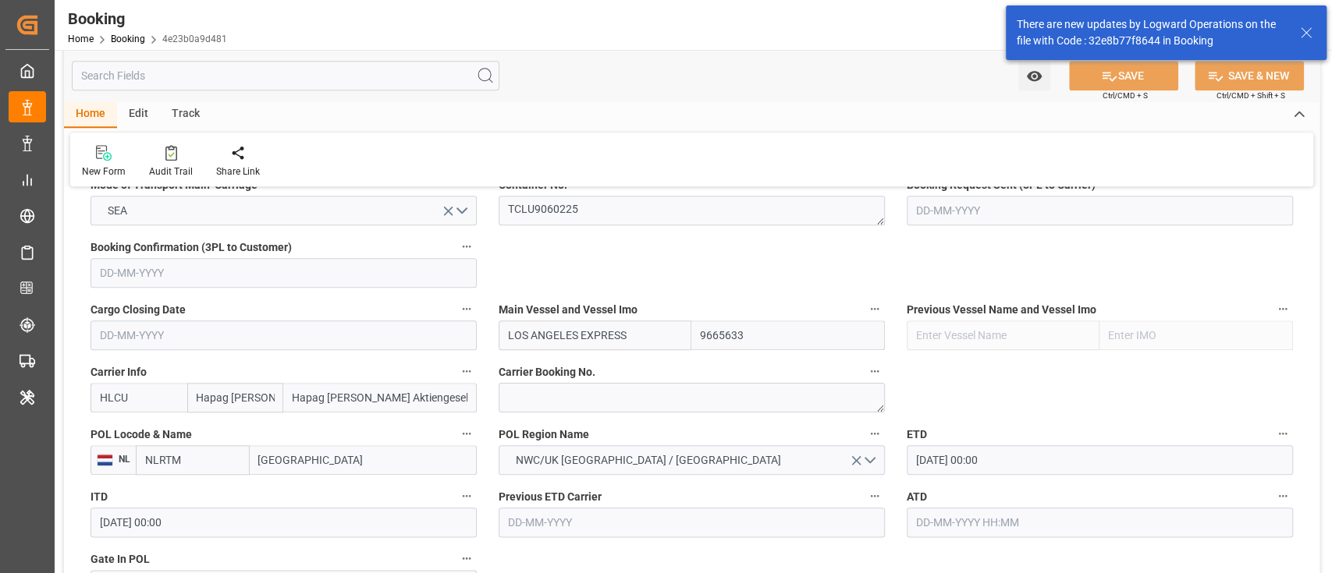
scroll to position [1198, 0]
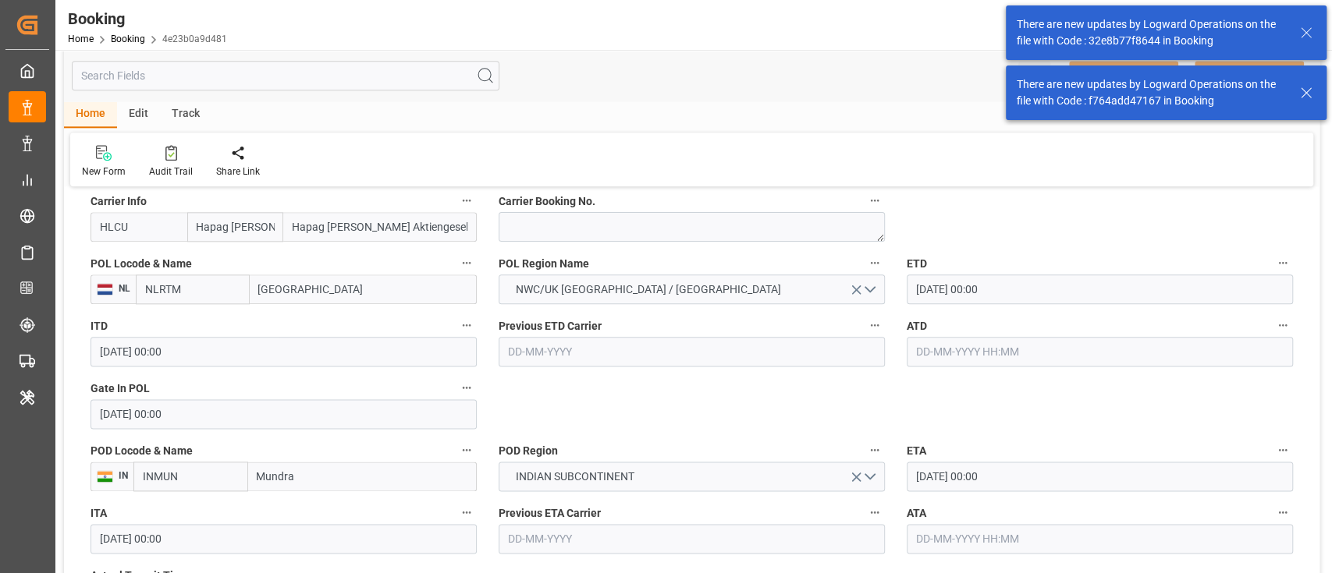
click at [987, 337] on input "text" at bounding box center [1100, 352] width 386 height 30
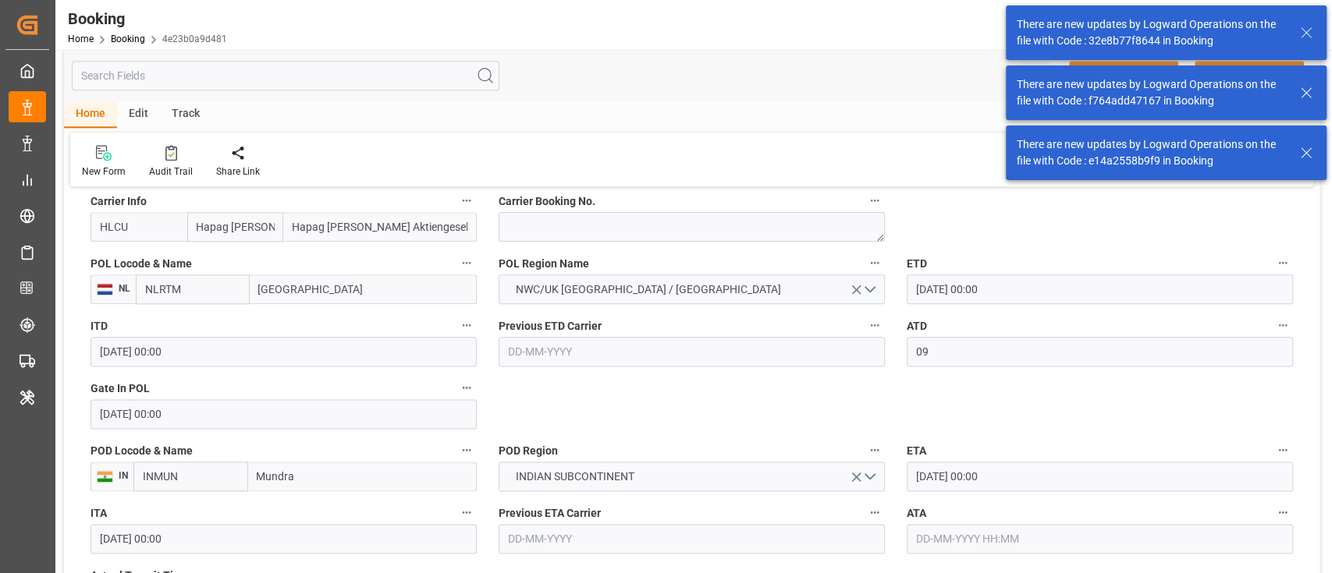
type input "09-08-2025 00:00"
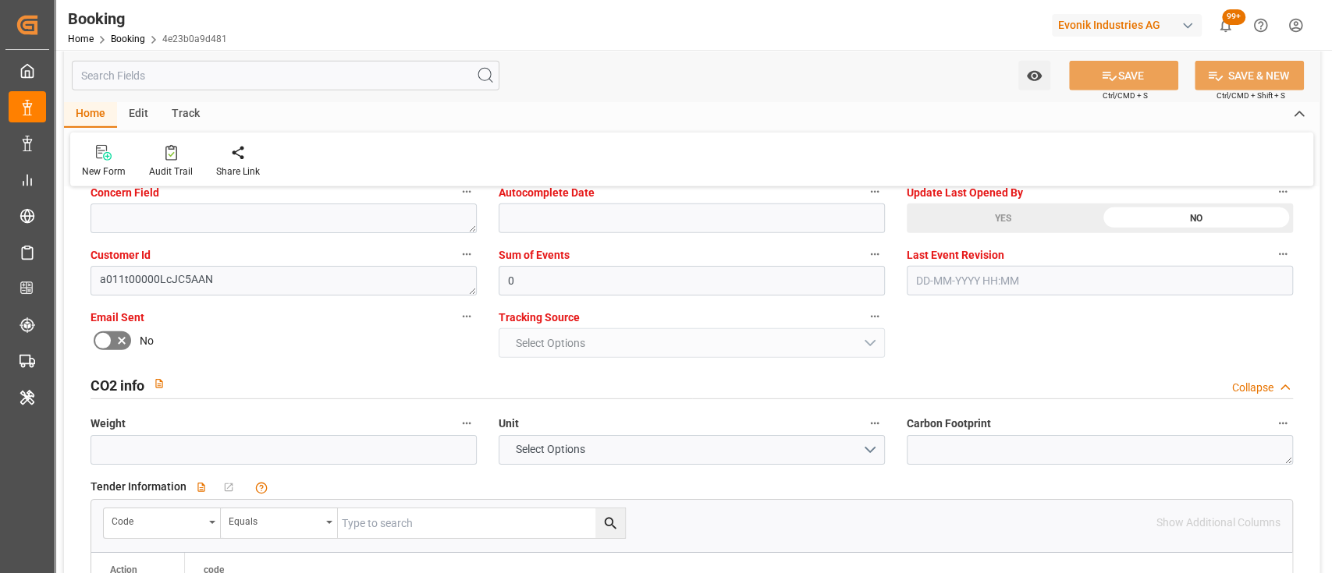
scroll to position [3133, 0]
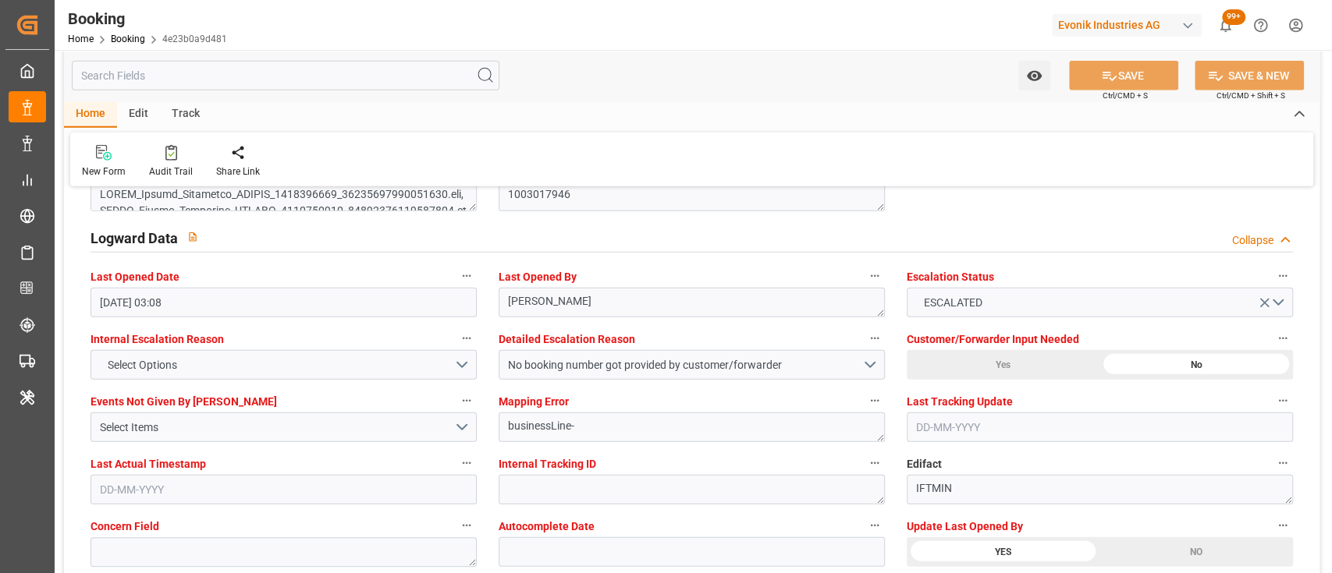
scroll to position [2798, 0]
click at [476, 23] on div "NO" at bounding box center [379, 9] width 193 height 30
click at [283, 23] on div "YES" at bounding box center [187, 9] width 193 height 30
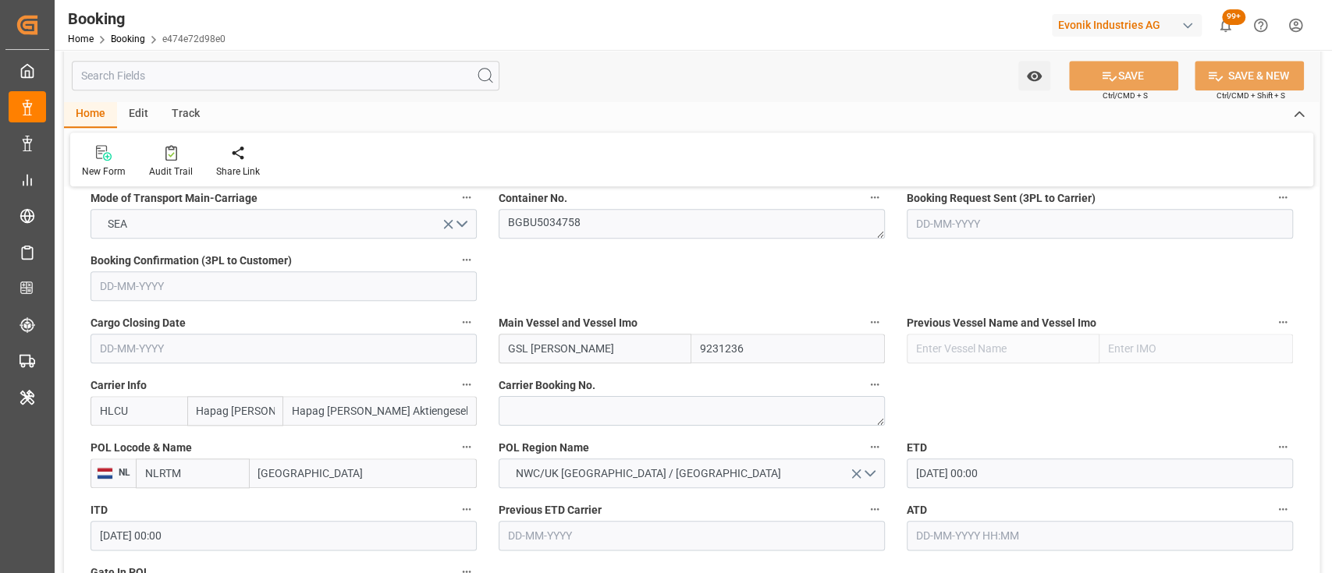
scroll to position [1017, 0]
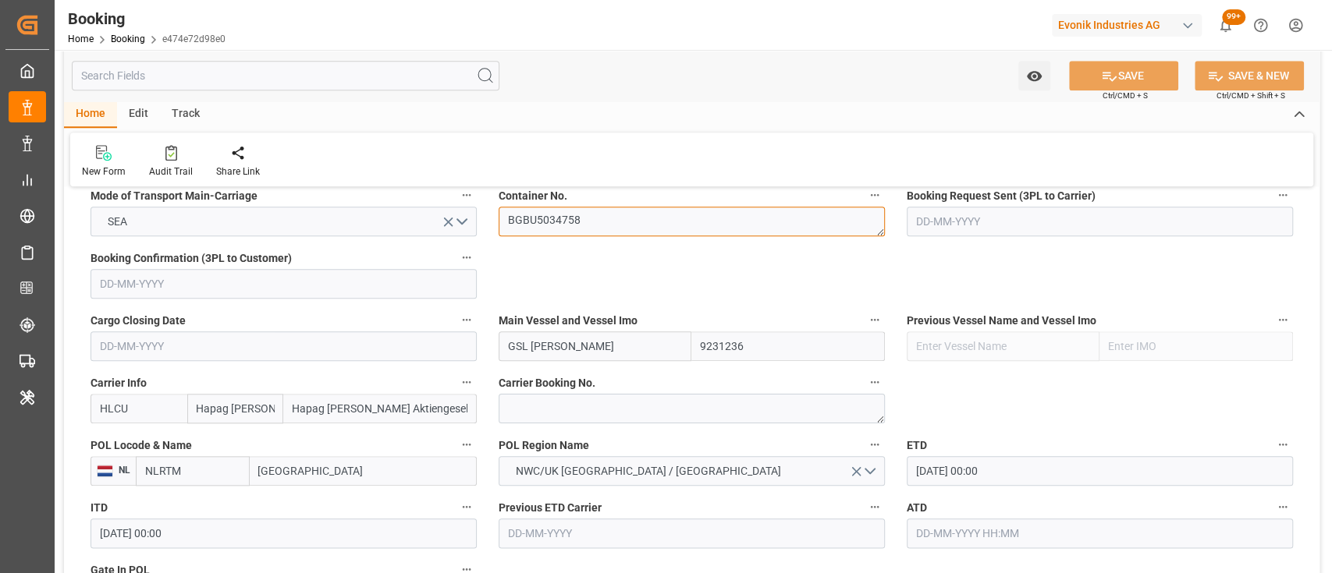
click at [595, 227] on textarea "BGBU5034758" at bounding box center [692, 222] width 386 height 30
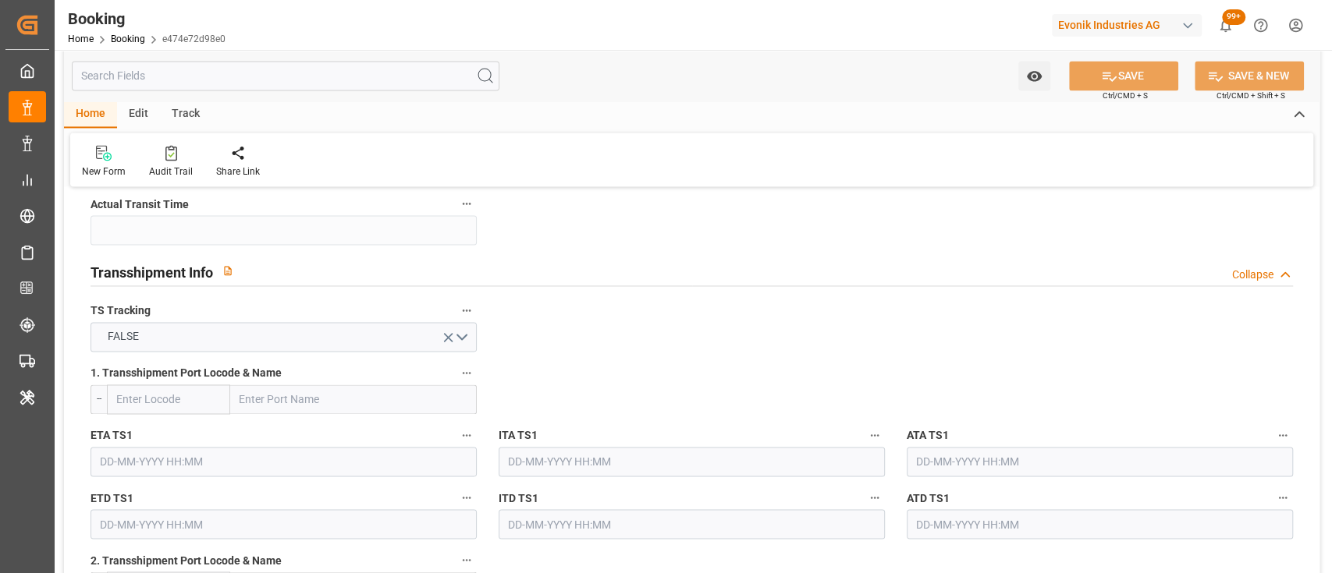
scroll to position [1573, 0]
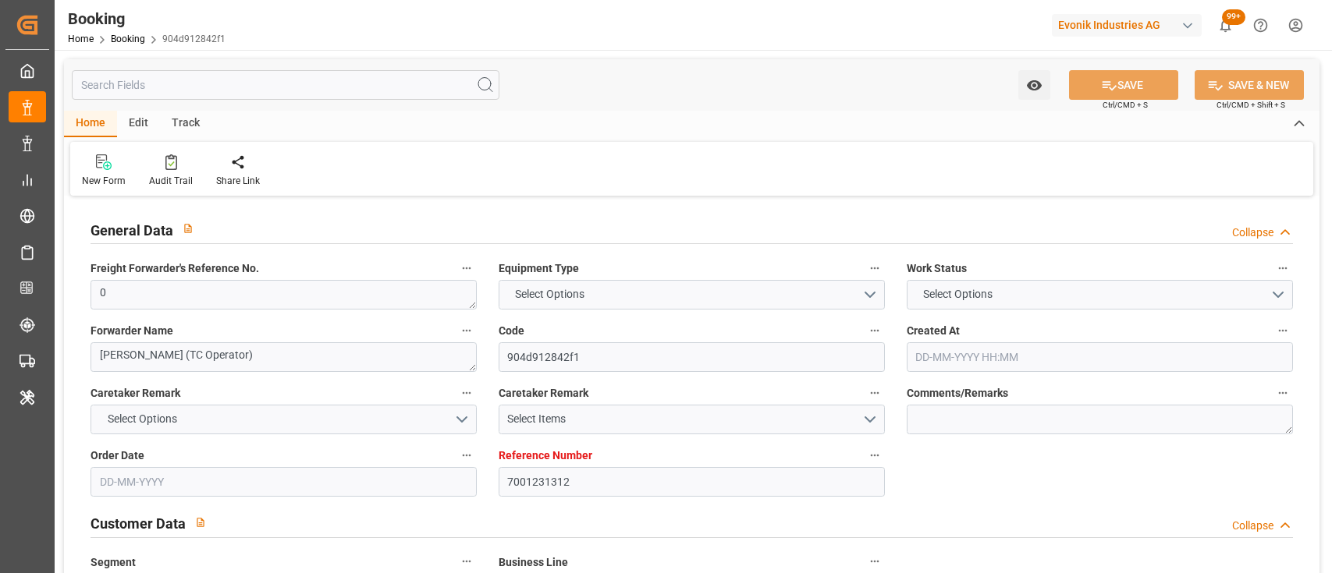
type input "7001231312"
type input "9778791"
type input "Hapag [PERSON_NAME]"
type input "Hapag [PERSON_NAME] Aktiengesellschaft"
type input "NLRTM"
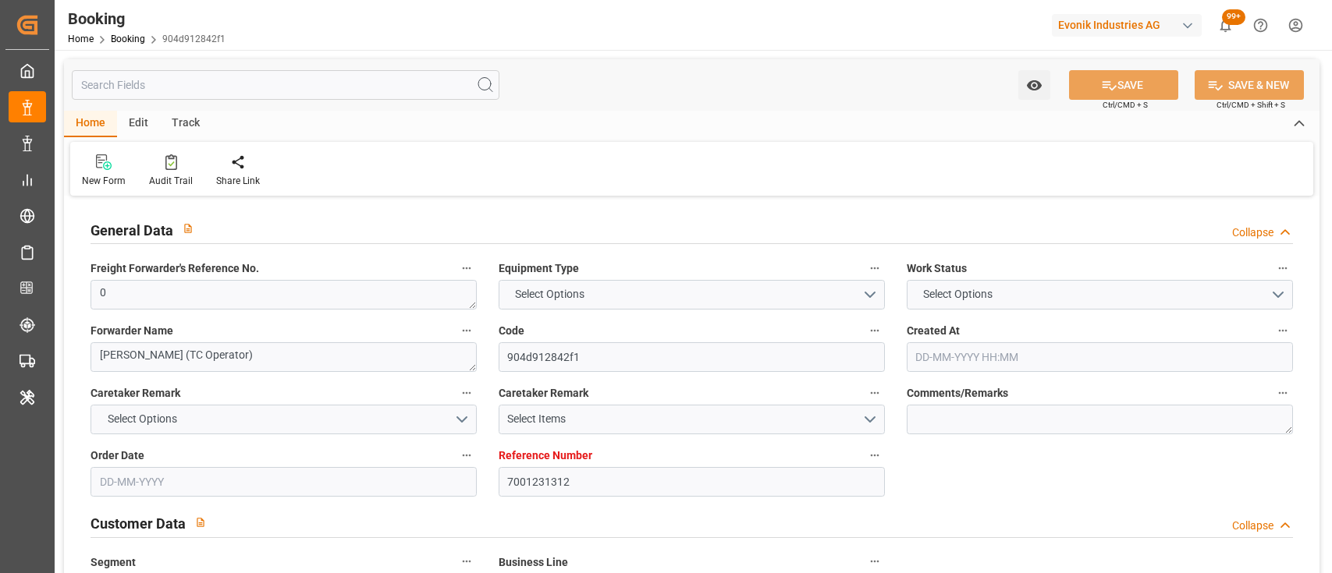
type input "CNSGH"
type input "24-07-2025 09:03"
type input "24-07-2025"
type input "09-10-2025"
type input "13-08-2025"
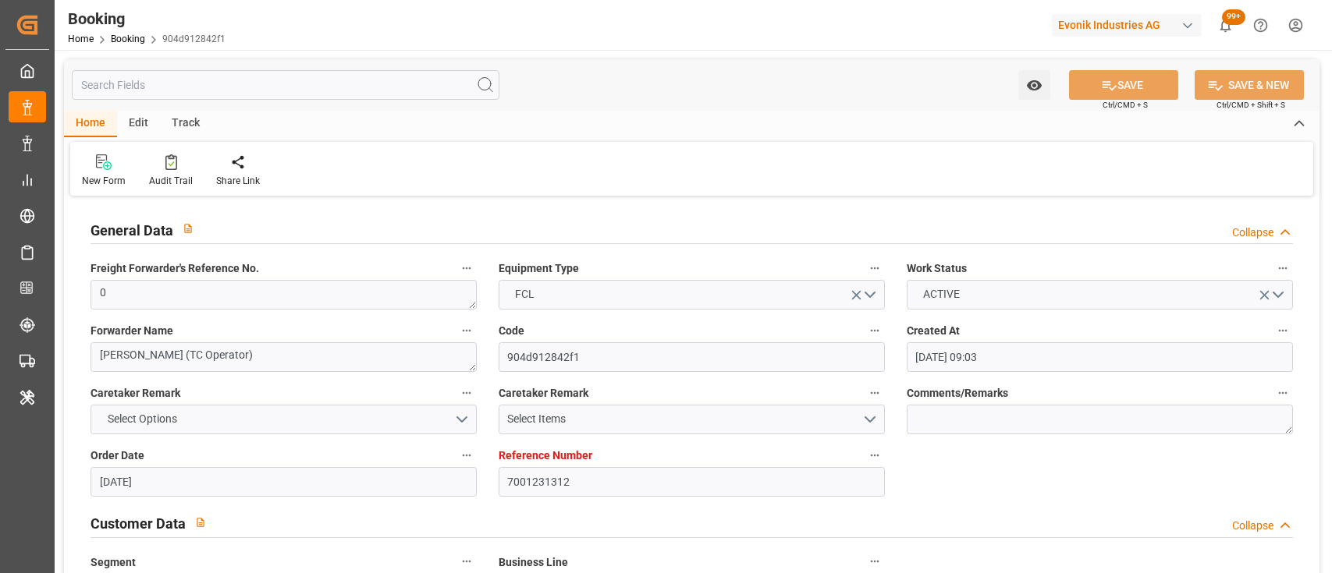
type input "[DATE] 00:00"
type input "31-07-2025"
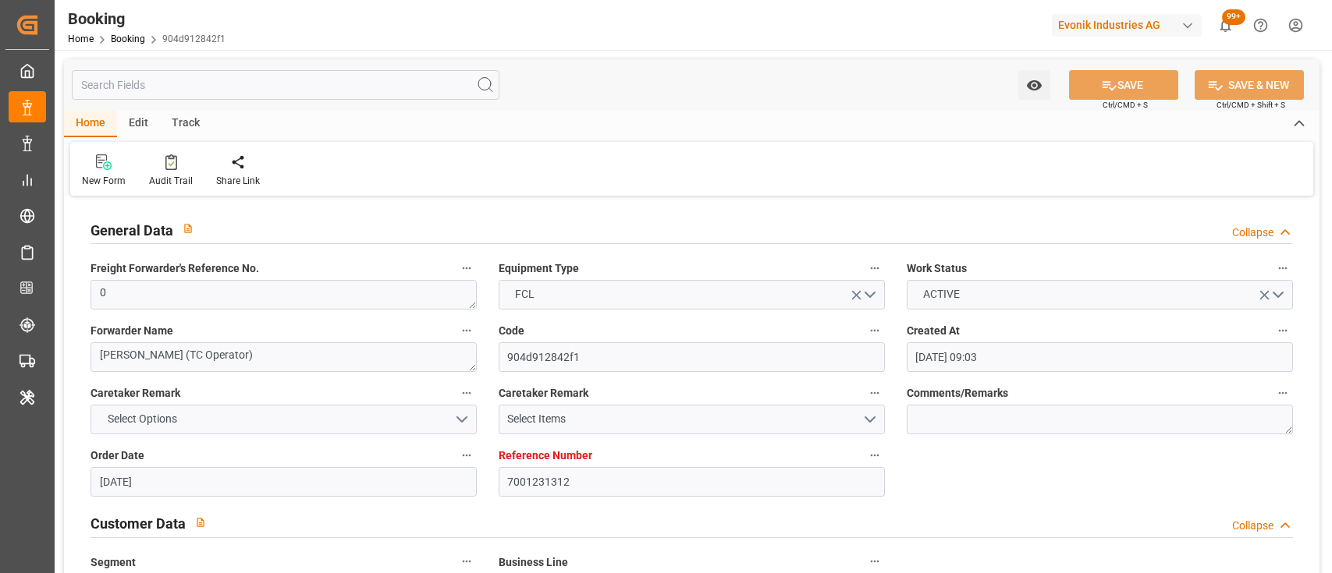
type input "04-08-2025 09:36"
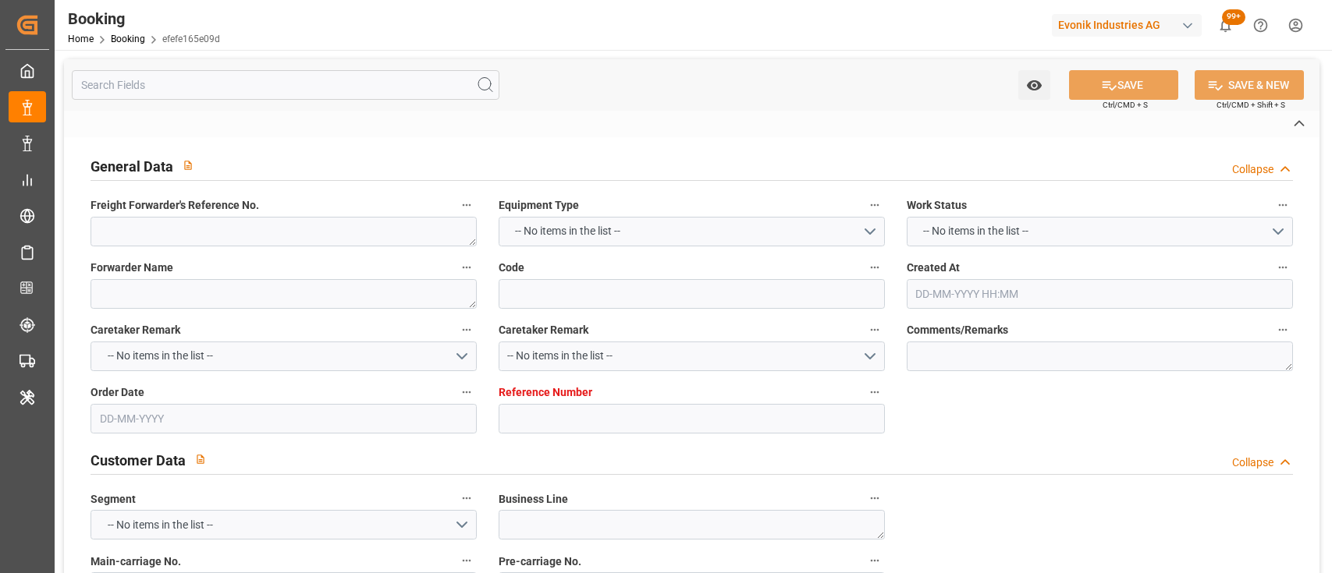
type textarea "1020251585"
type textarea "[PERSON_NAME]"
type input "efefe165e09d"
type input "7001224917"
type textarea "CU-CS"
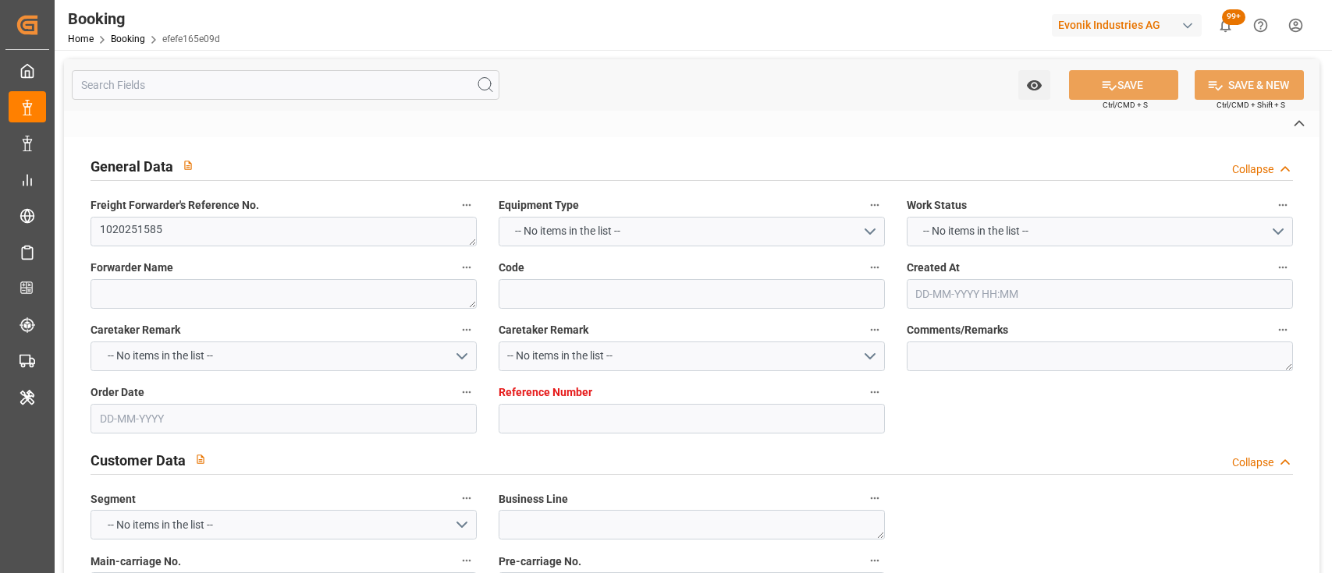
type input "7001224916"
type textarea "[EMAIL_ADDRESS][PERSON_NAME][DOMAIN_NAME]"
type textarea "CIF"
type textarea "[GEOGRAPHIC_DATA]"
type textarea "Essen"
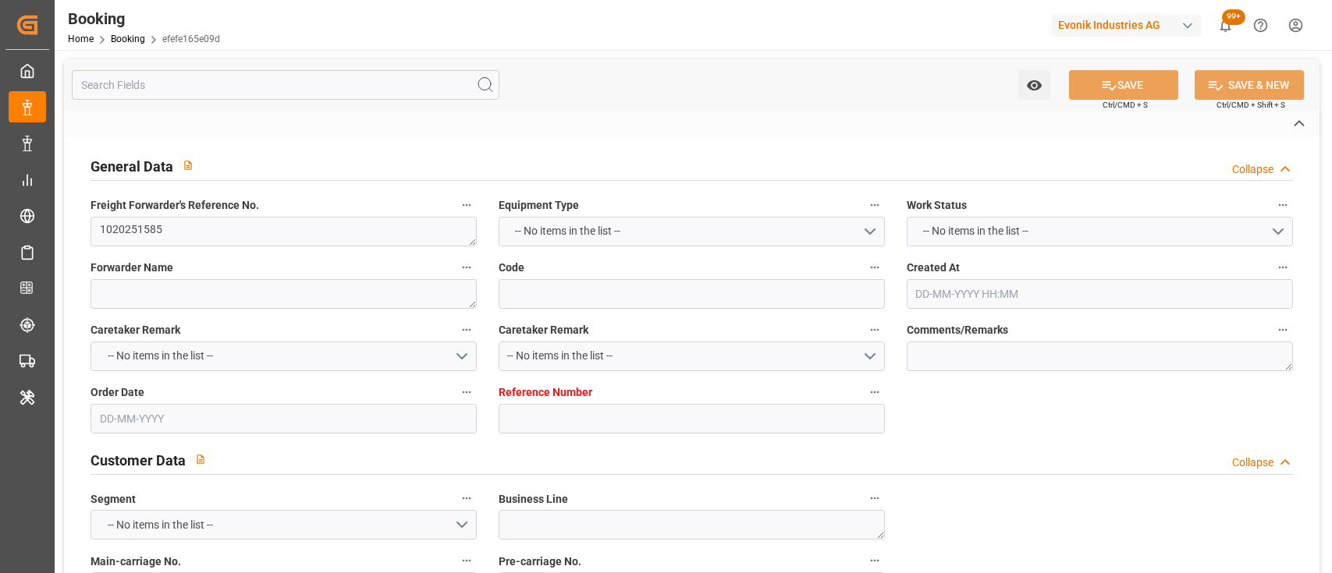
type textarea "TRHU1309884"
type input "MADRID MAERSK"
type input "HLCU"
type input "[GEOGRAPHIC_DATA]"
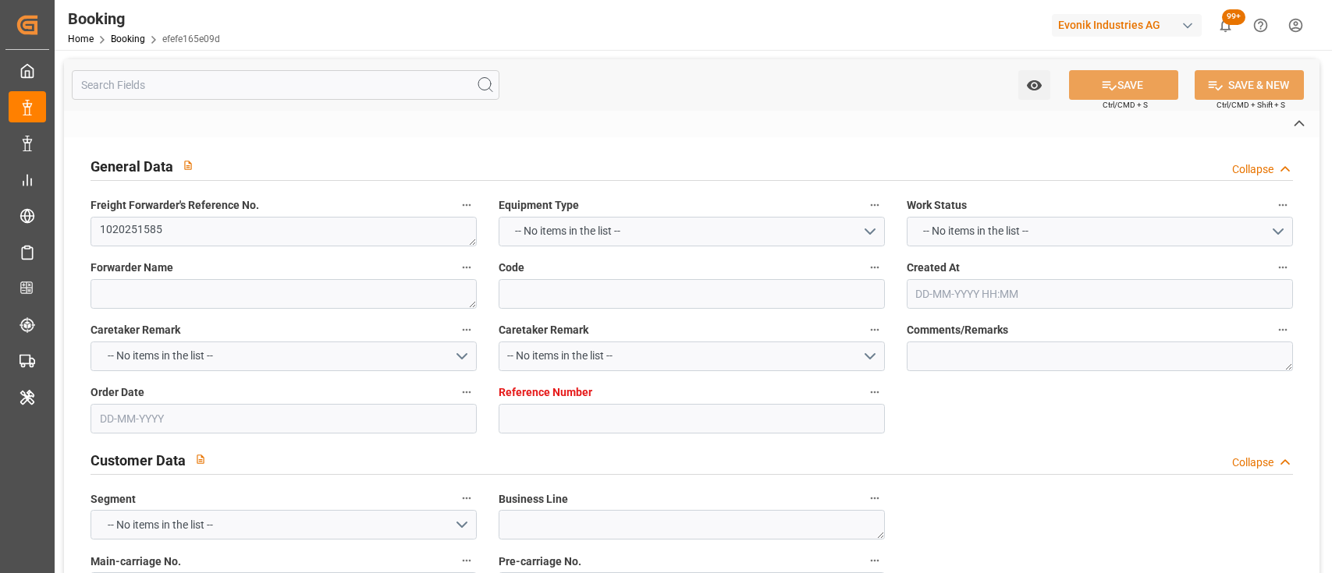
type input "Busan"
type input "[GEOGRAPHIC_DATA]"
type textarea "vesselName etd [PERSON_NAME]"
type textarea "INPUT_Evonik_Seeburger_IFTMIN_1003012651_20250801145955675.edi"
type textarea "NWC/[GEOGRAPHIC_DATA] [GEOGRAPHIC_DATA] Continent / [GEOGRAPHIC_DATA]-CS"
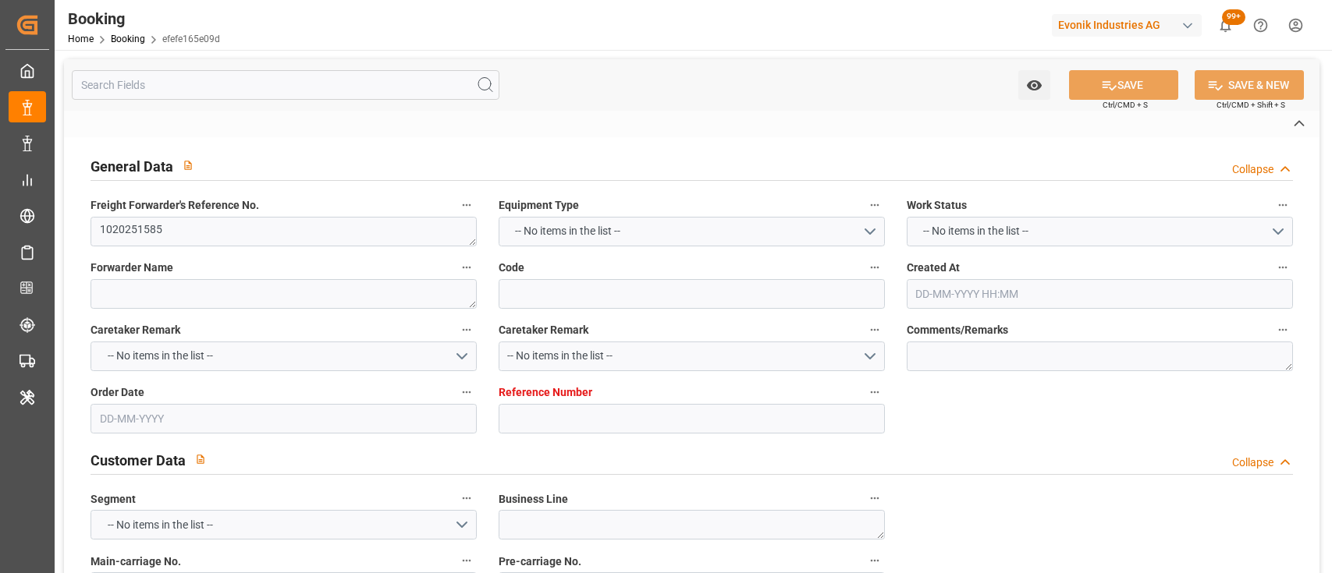
type textarea "INPUT_Evonik_Seeburger_IFTMIN_1002963833_20250717084804035.edi,INPUT_Evonik_See…"
type textarea "1003012651"
type textarea "Logward System"
type textarea "businessDivision-businessLine-"
type textarea "IFTMIN"
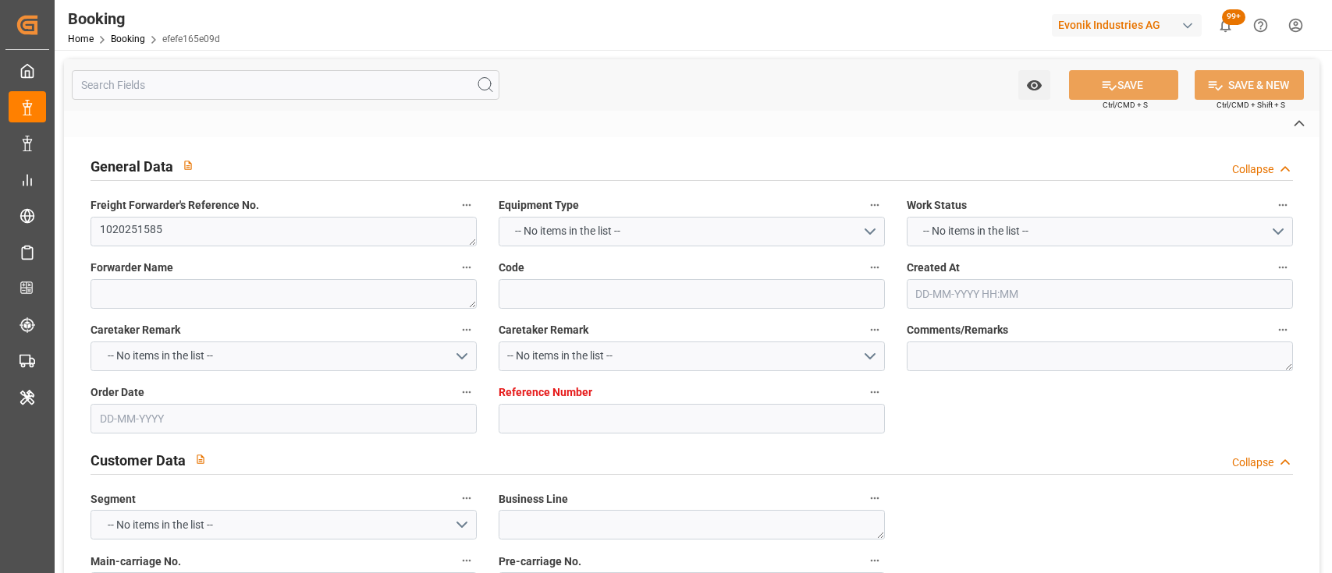
type textarea "a011t00000LcJC5AAN"
type textarea "Yes"
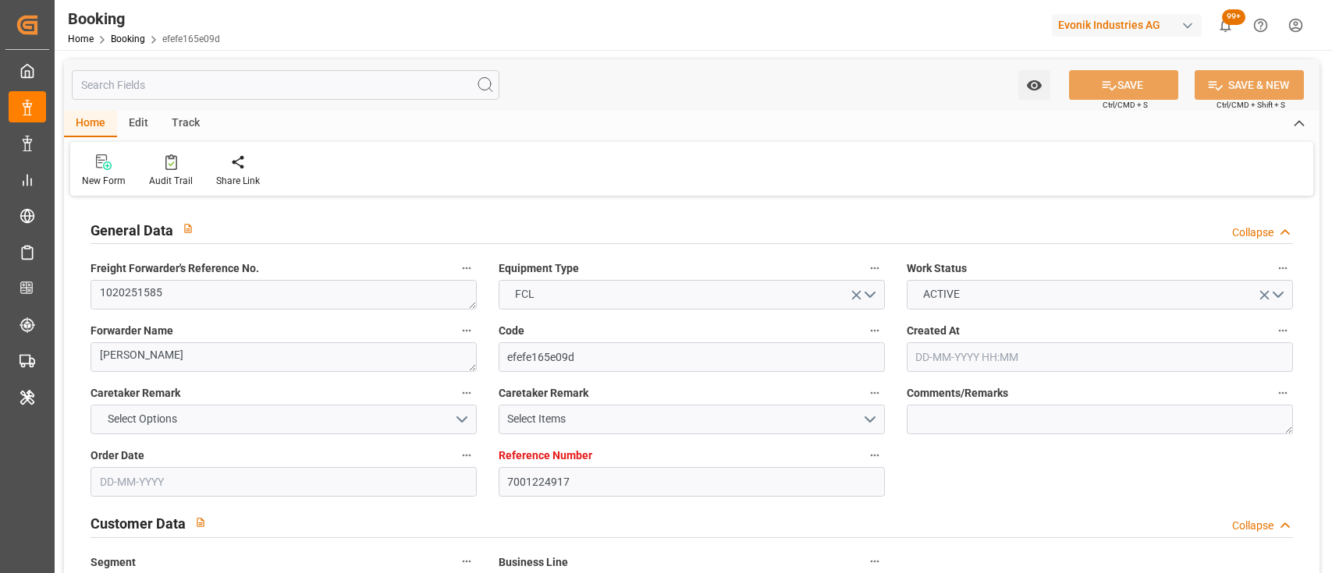
type input "7001224917"
type input "9778791"
type input "Hapag Lloyd"
type input "Hapag Lloyd Aktiengesellschaft"
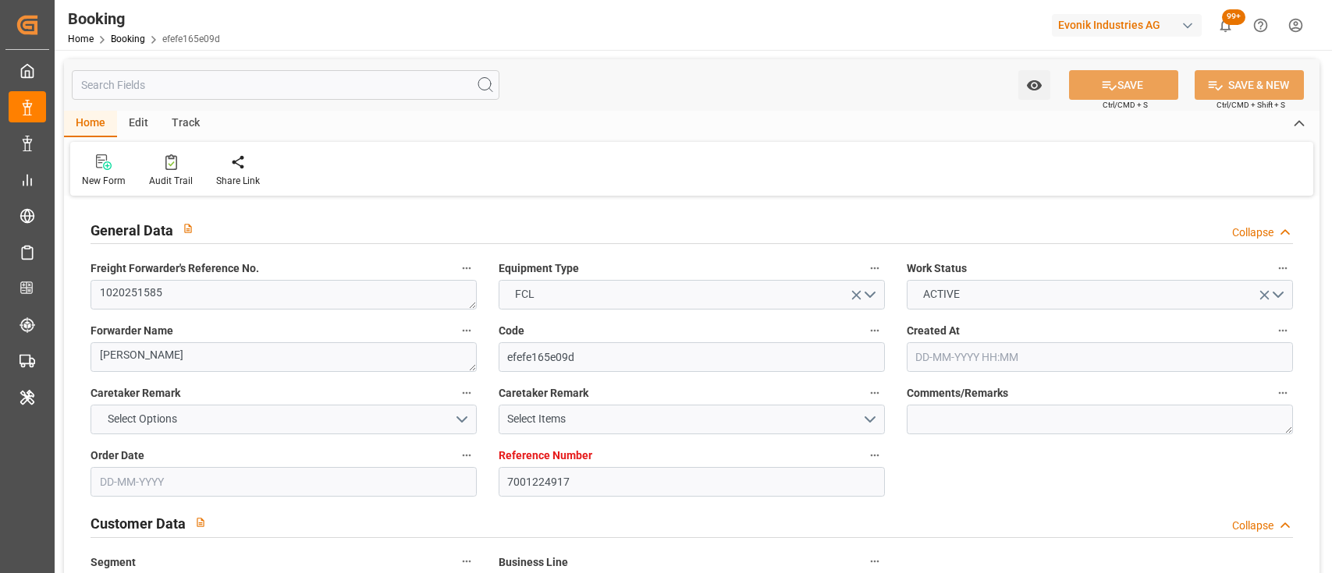
type input "NLRTM"
type input "KRPUS"
type input "CNSGH"
type input "17-07-2025 06:50"
type input "17-07-2025"
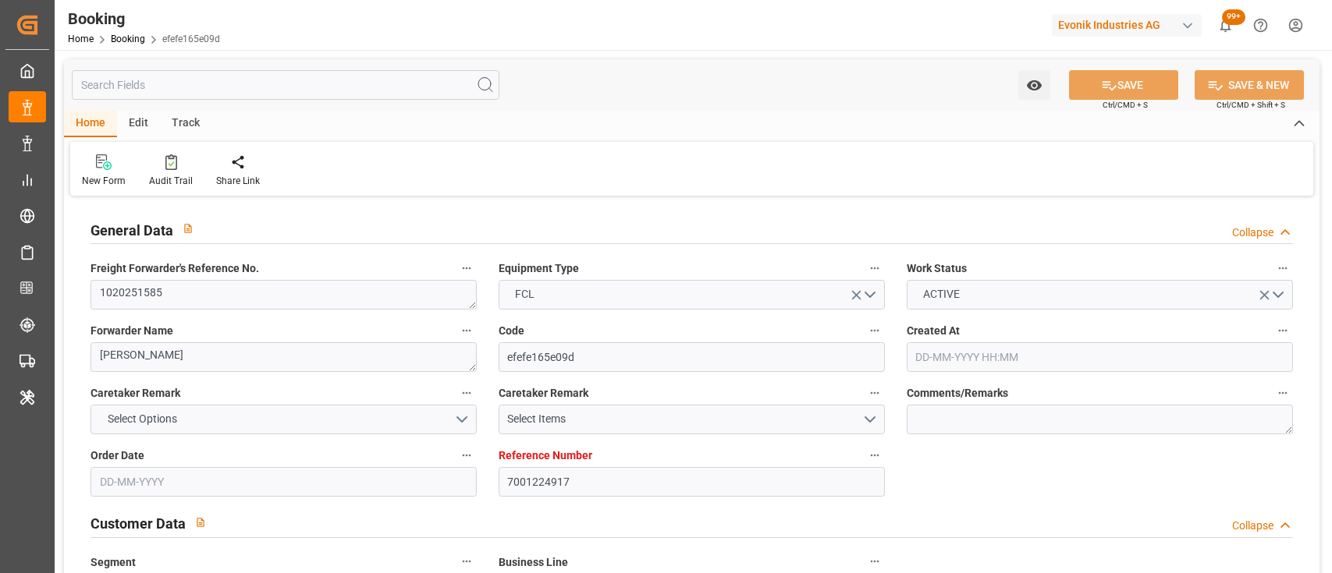
type input "13-10-2025"
type input "08-08-2025"
type input "10-08-2025 00:00"
type input "27-09-2025 00:00"
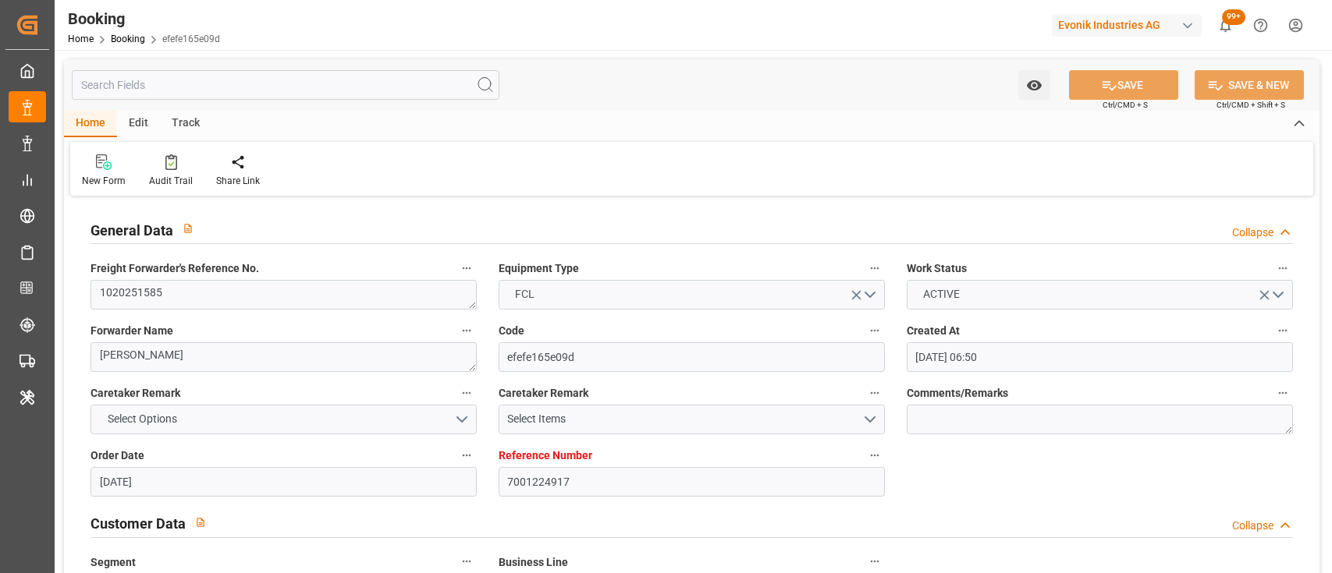
type input "27-09-2025 00:00"
type input "22-09-2025 00:00"
type input "25-09-2025 00:00"
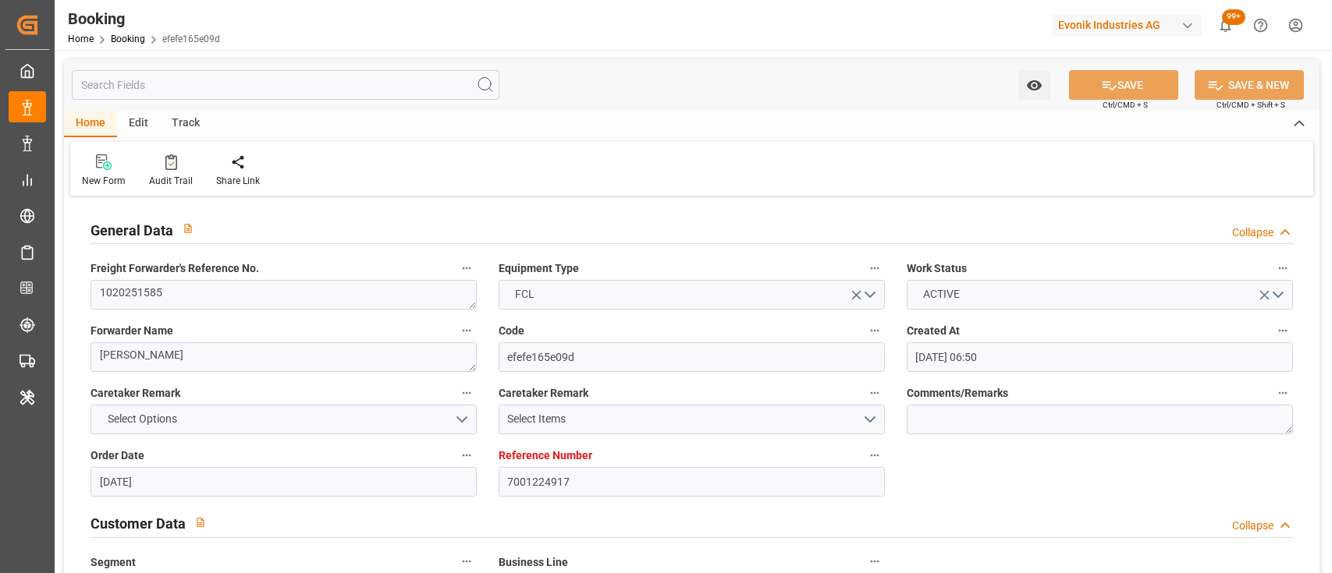
type input "01-08-2025"
type input "01-08-2025 13:01"
